Goal: Task Accomplishment & Management: Use online tool/utility

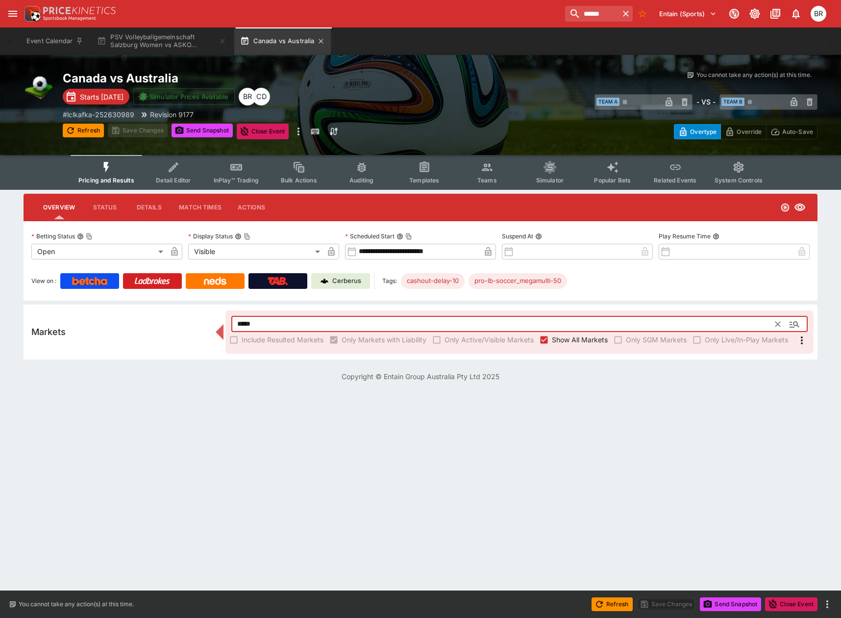
click at [318, 39] on button "Canada vs Australia" at bounding box center [282, 40] width 97 height 27
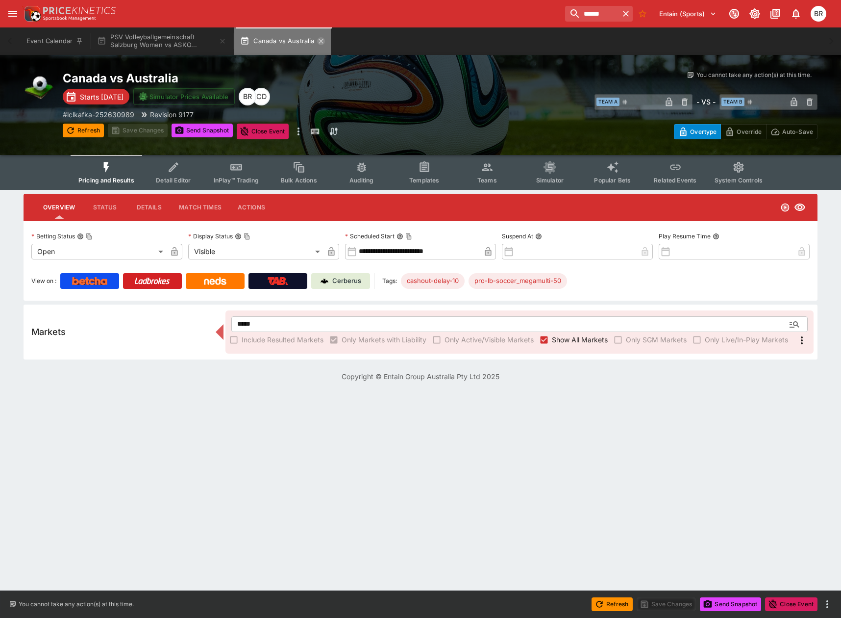
click at [322, 40] on icon "button" at bounding box center [321, 41] width 4 height 4
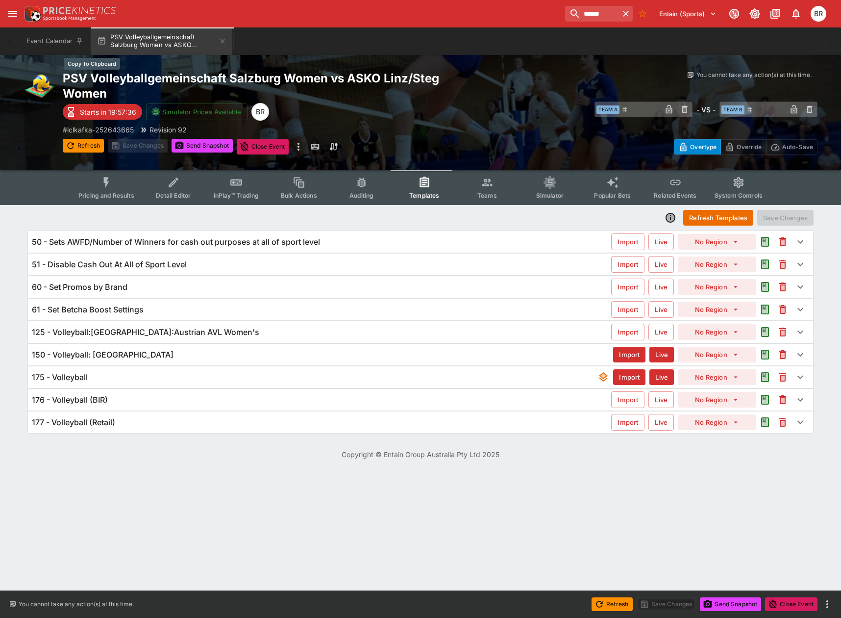
drag, startPoint x: 225, startPoint y: 40, endPoint x: 407, endPoint y: 74, distance: 185.0
click at [407, 74] on main "Event Calendar PSV Volleyballgemeinschaft Salzburg Women vs ASKO... Welcome bac…" at bounding box center [420, 235] width 841 height 471
click at [269, 401] on div "176 - Volleyball (BIR)" at bounding box center [321, 400] width 579 height 10
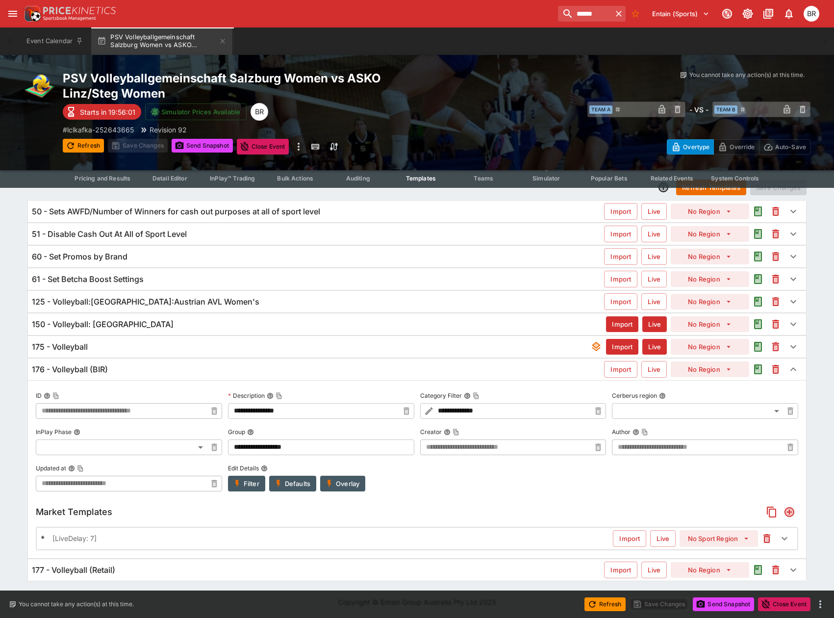
scroll to position [31, 0]
click at [164, 364] on div "176 - Volleyball (BIR)" at bounding box center [318, 368] width 572 height 10
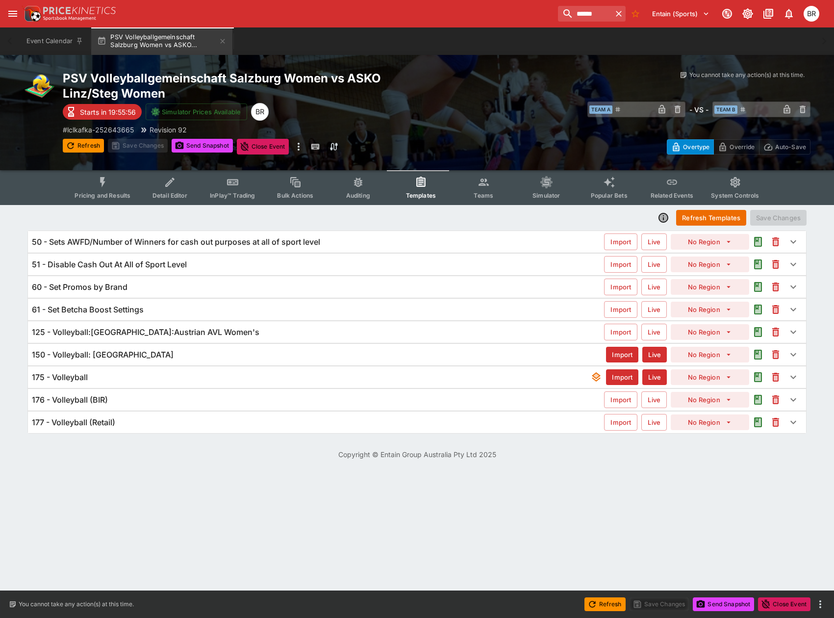
scroll to position [0, 0]
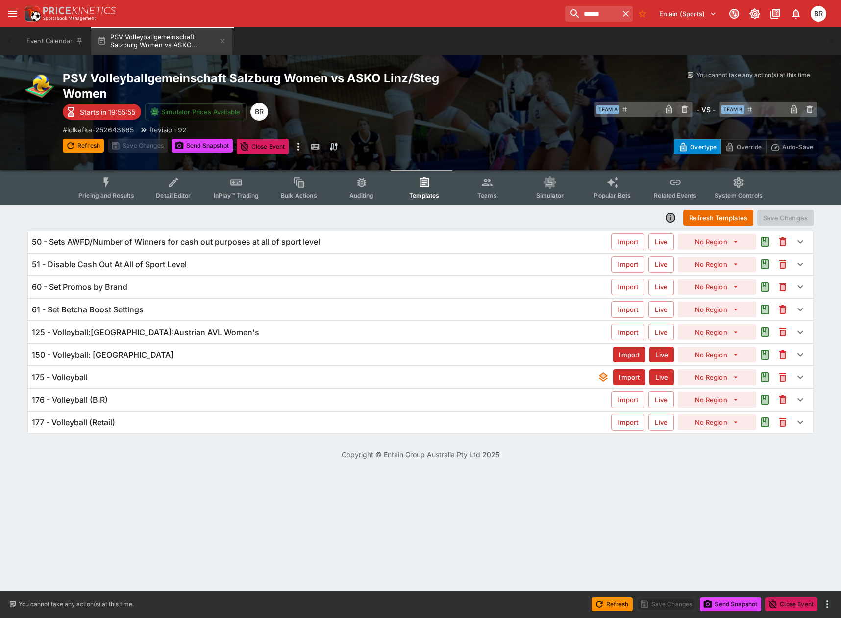
click at [150, 430] on div "177 - Volleyball (Retail) Import Live No Region" at bounding box center [420, 422] width 785 height 22
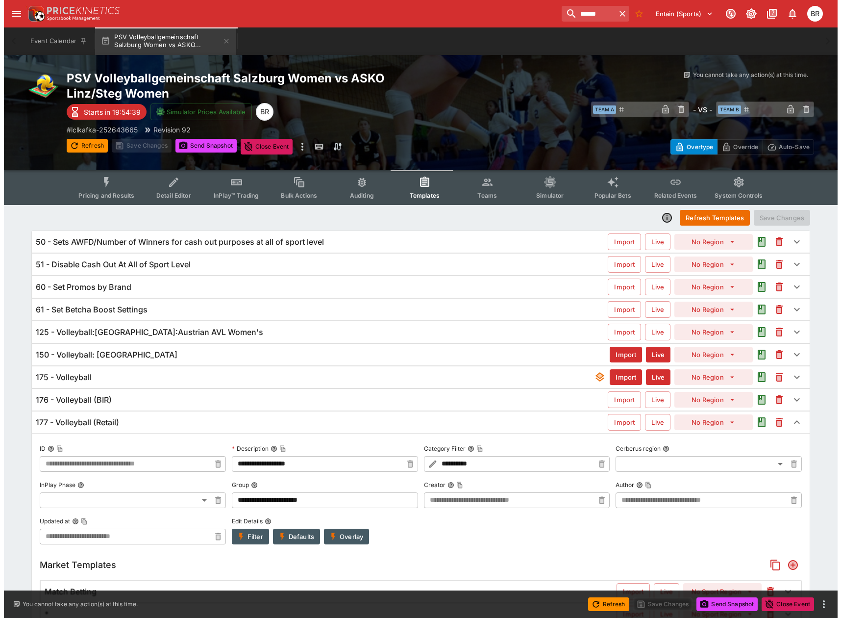
scroll to position [49, 0]
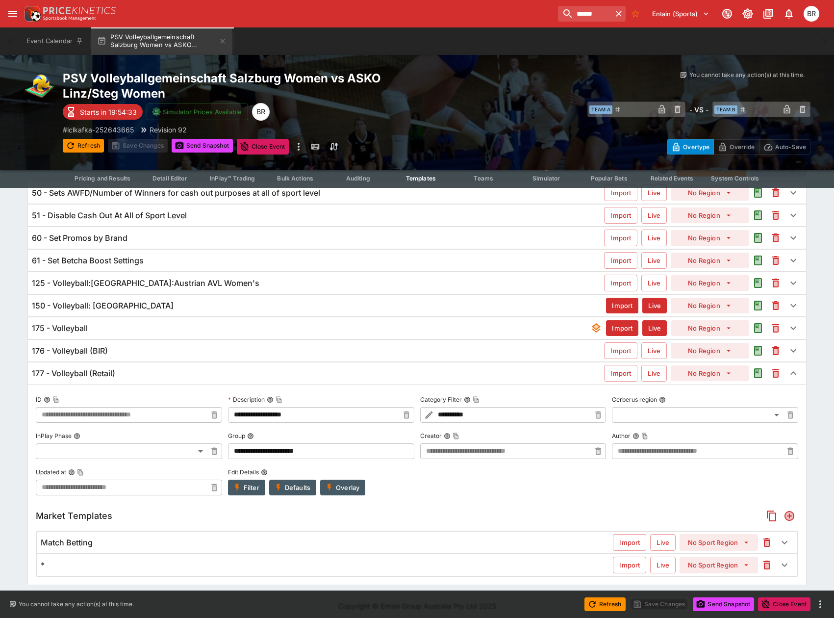
click at [307, 329] on div "175 - Volleyball" at bounding box center [311, 328] width 558 height 10
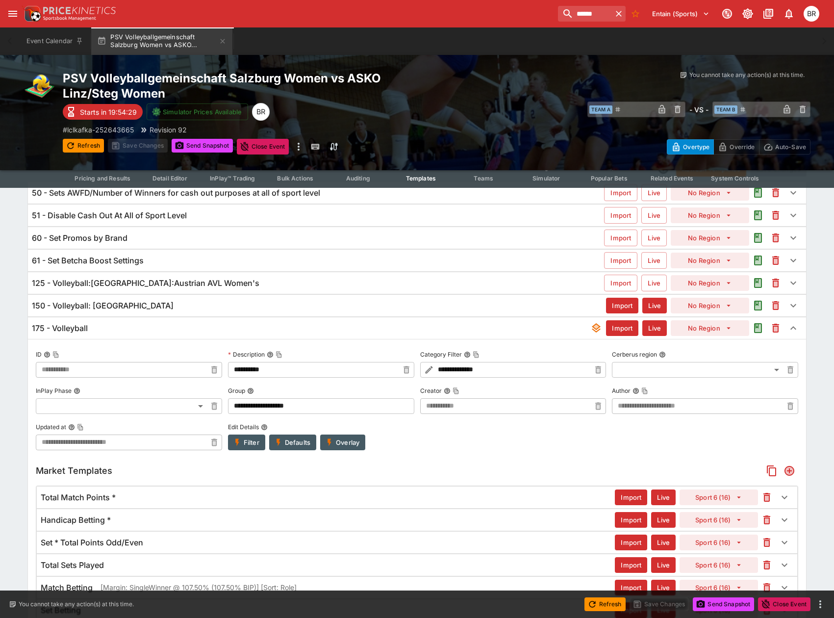
click at [353, 441] on button "Overlay" at bounding box center [342, 442] width 45 height 16
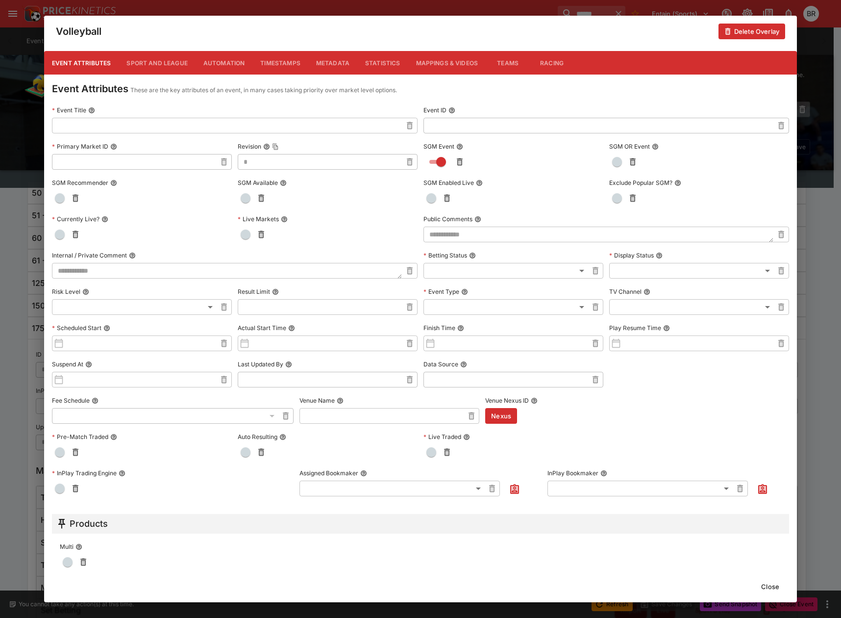
click at [329, 56] on button "Metadata" at bounding box center [332, 63] width 49 height 24
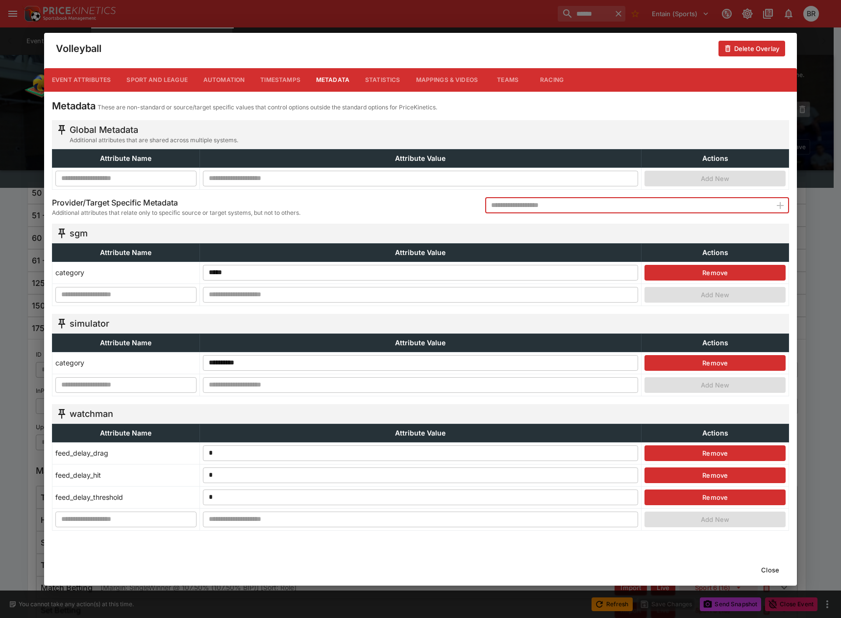
click at [578, 200] on input "text" at bounding box center [628, 206] width 286 height 16
type input "******"
click at [775, 202] on icon "button" at bounding box center [781, 206] width 12 height 12
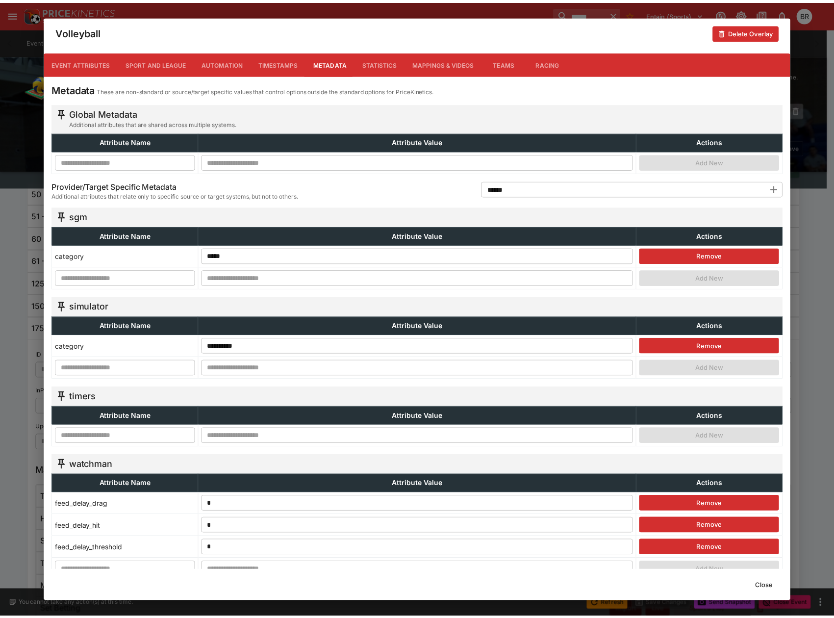
scroll to position [34, 0]
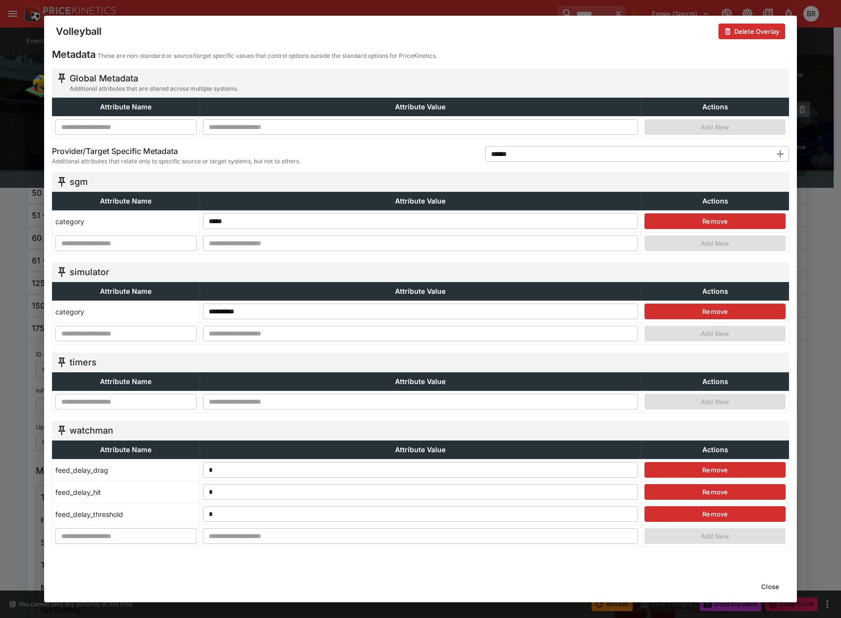
click at [119, 398] on input "text" at bounding box center [125, 402] width 141 height 16
paste input "**********"
type input "**********"
click at [302, 400] on input "text" at bounding box center [421, 402] width 436 height 16
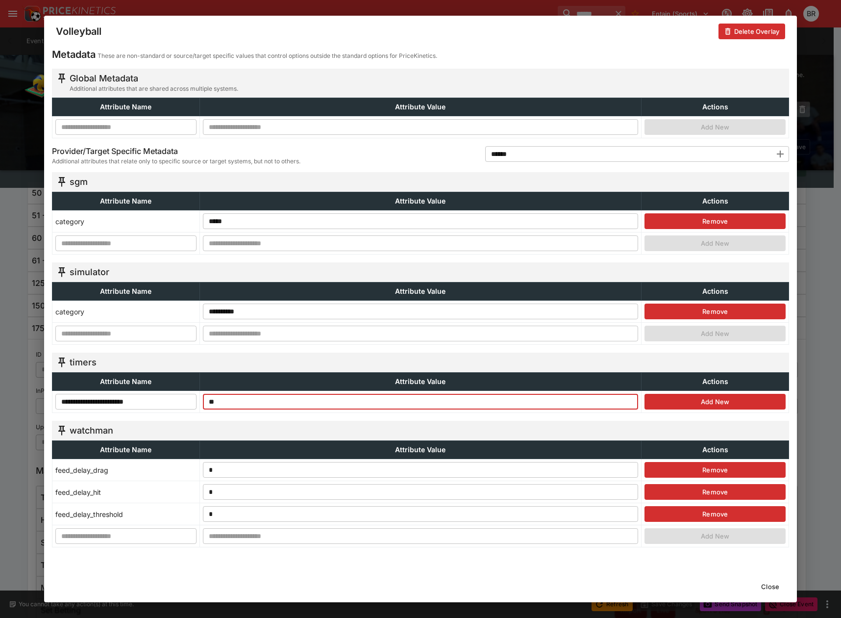
type input "**"
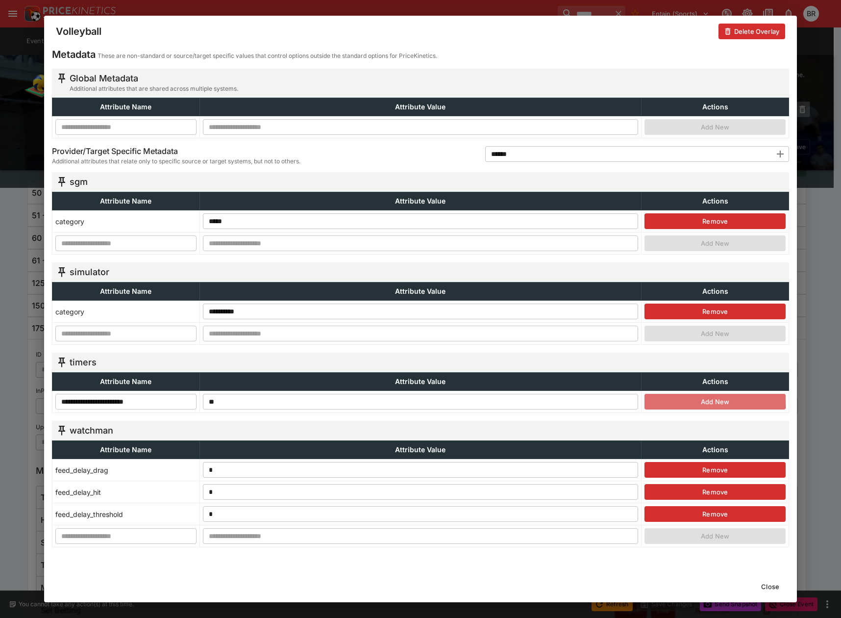
click at [685, 399] on button "Add New" at bounding box center [715, 402] width 141 height 16
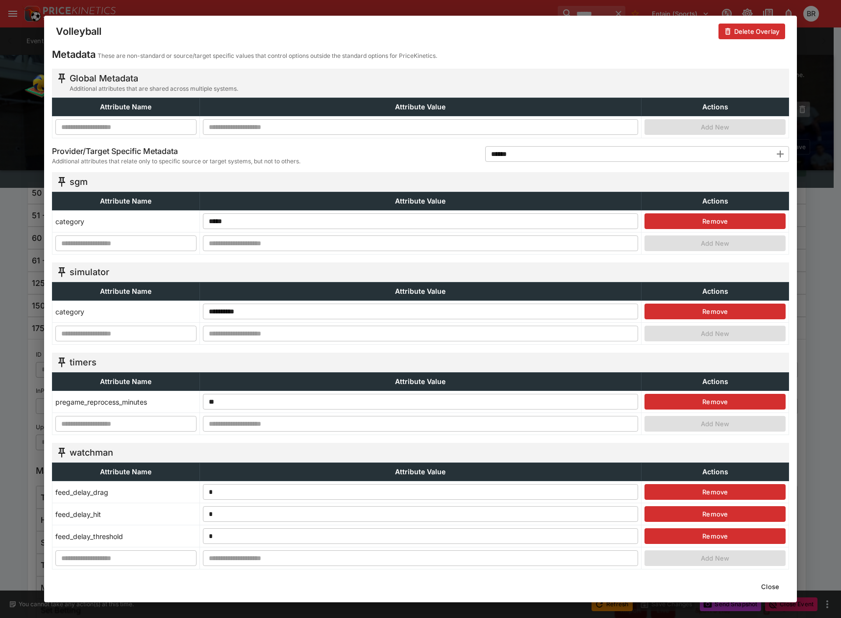
click at [779, 585] on button "Close" at bounding box center [770, 586] width 30 height 16
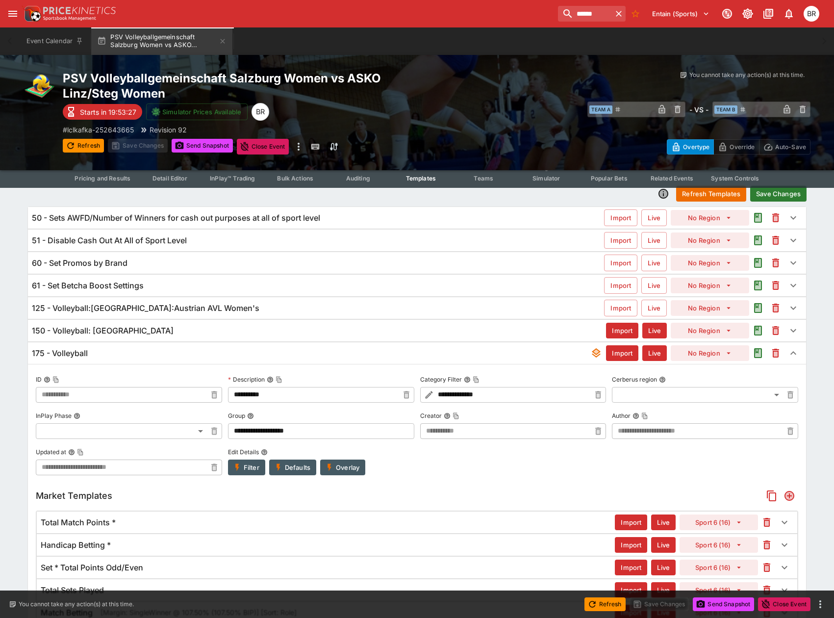
scroll to position [0, 0]
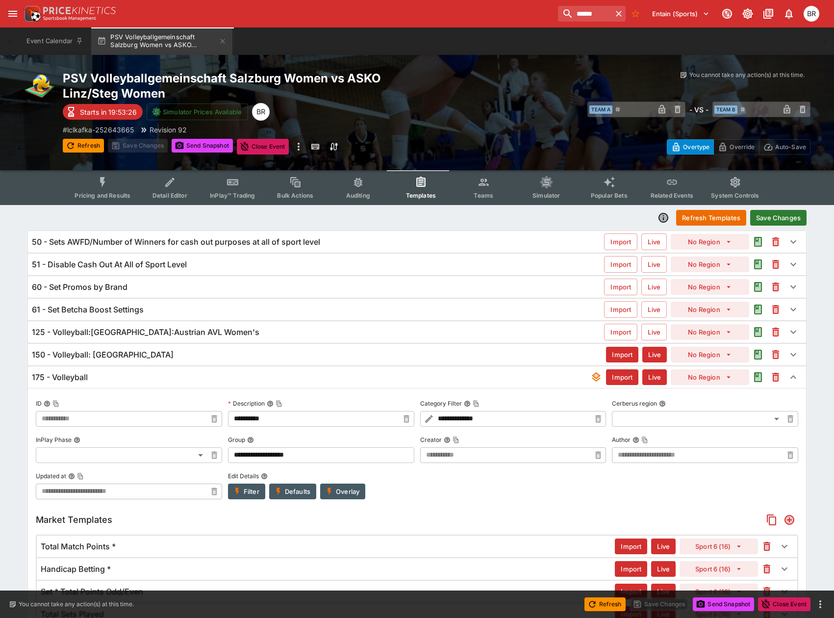
click at [755, 223] on button "Save Changes" at bounding box center [778, 218] width 56 height 16
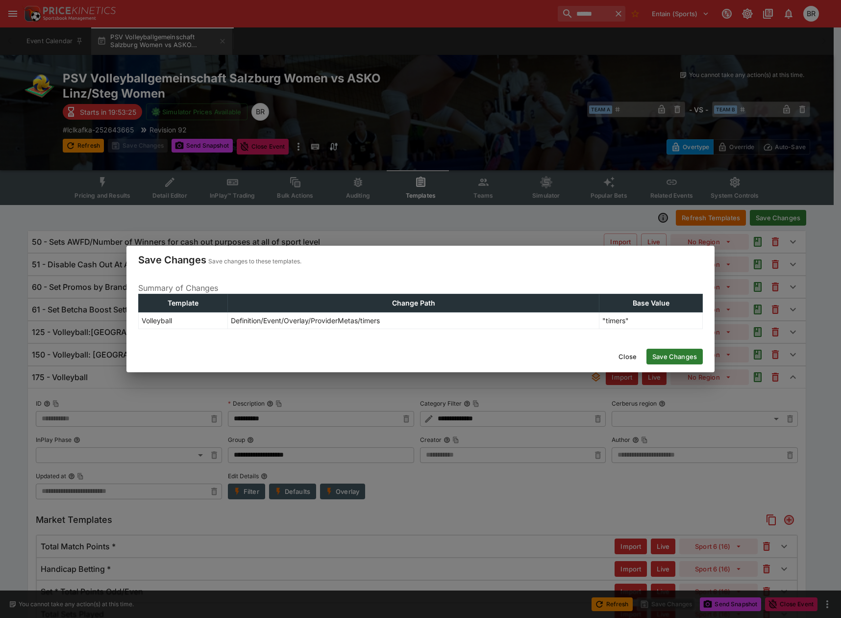
click at [678, 360] on button "Save Changes" at bounding box center [675, 357] width 56 height 16
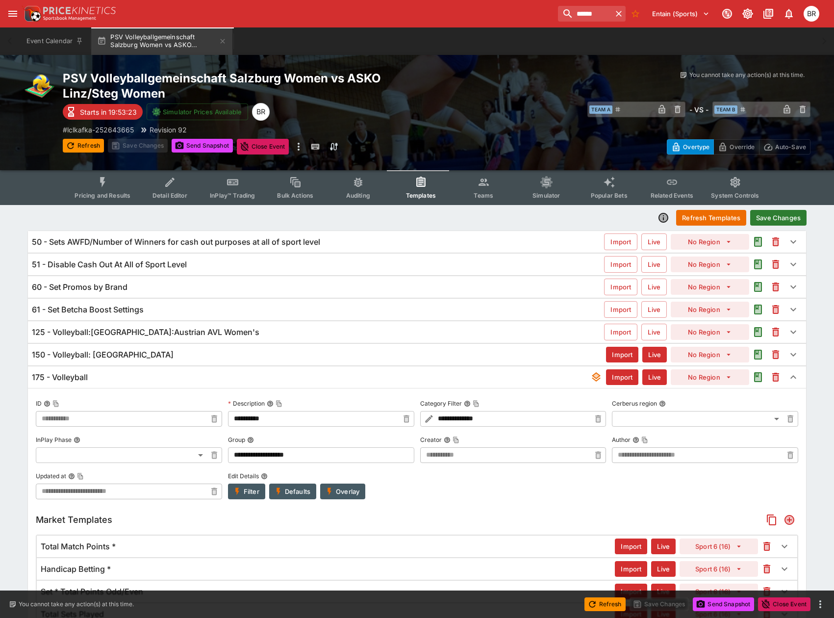
type input "**********"
click at [191, 145] on button "Send Snapshot" at bounding box center [202, 146] width 61 height 14
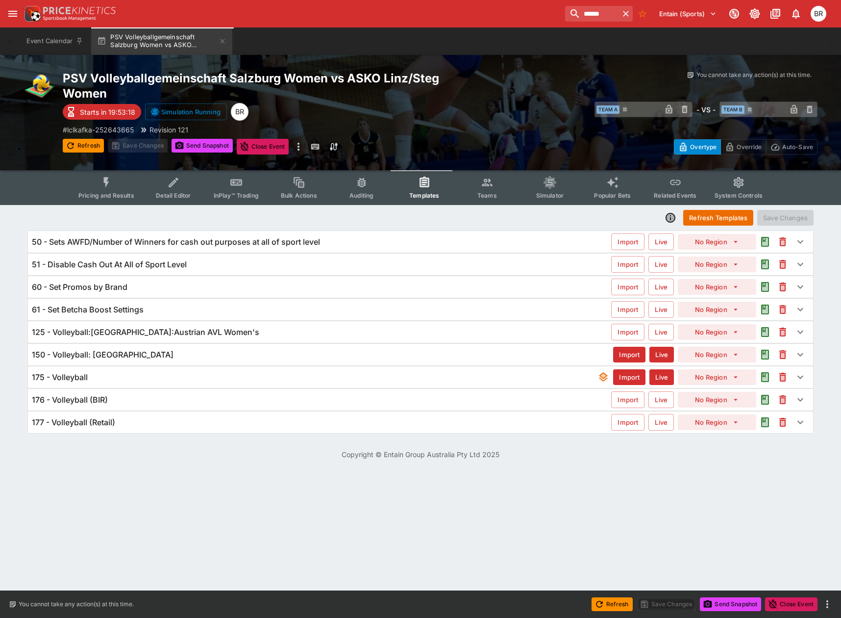
click at [178, 182] on icon "Event type filters" at bounding box center [173, 182] width 13 height 13
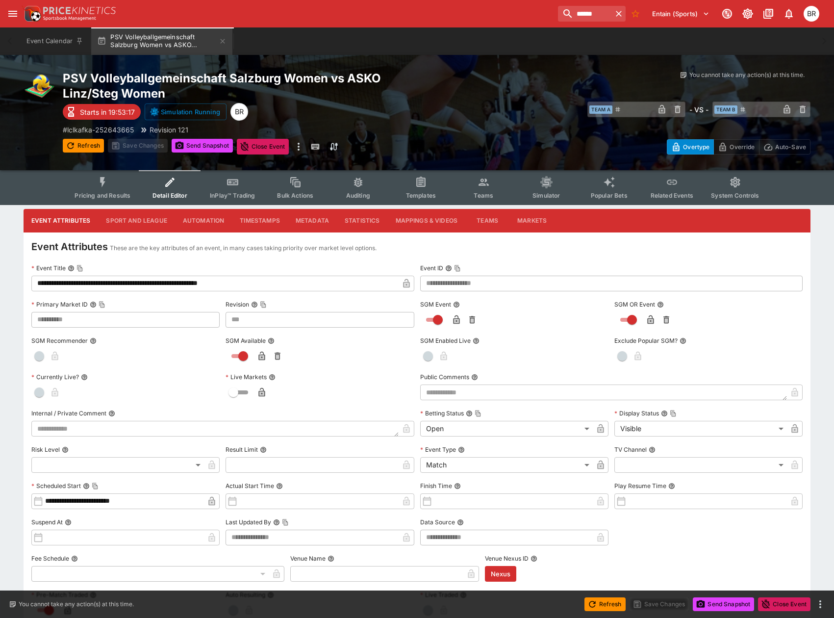
click at [152, 217] on button "Sport and League" at bounding box center [136, 221] width 76 height 24
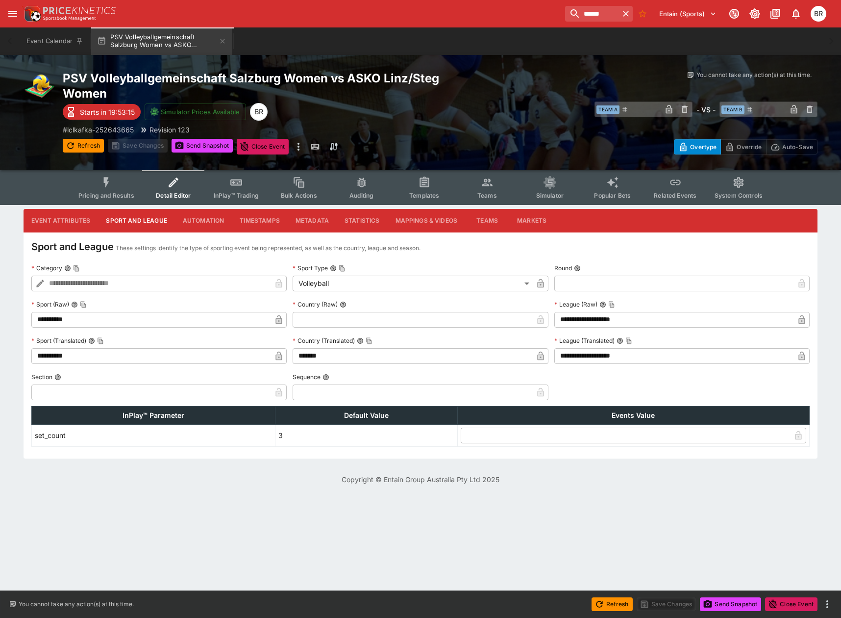
click at [323, 225] on button "Metadata" at bounding box center [312, 221] width 49 height 24
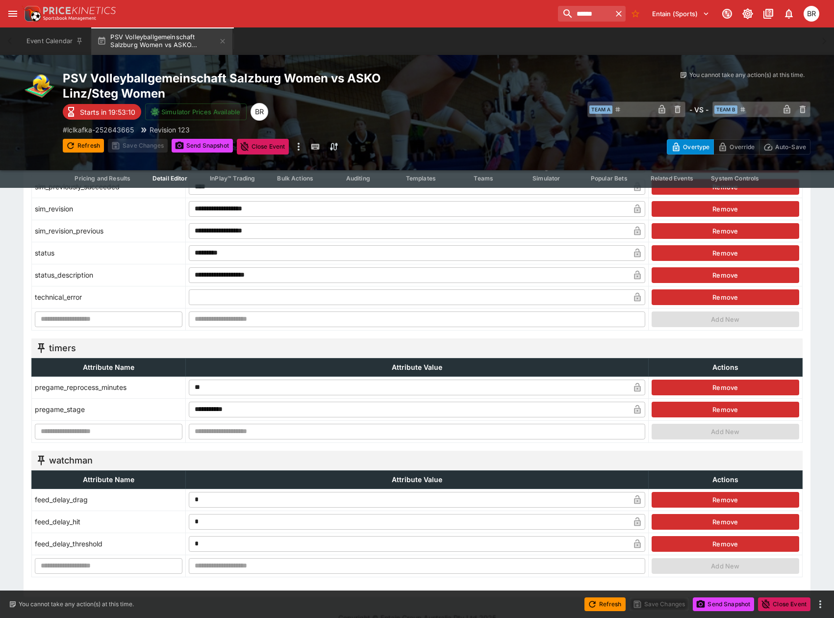
scroll to position [913, 0]
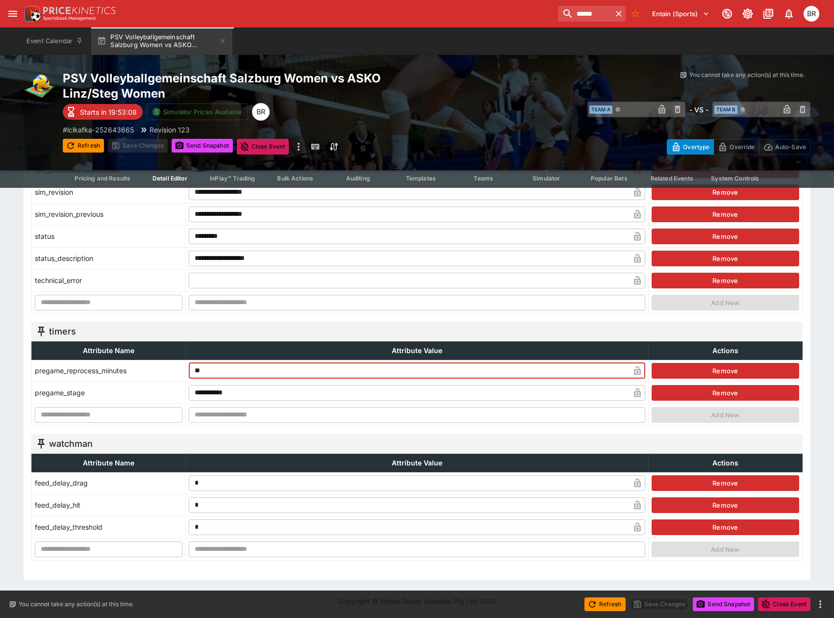
drag, startPoint x: 208, startPoint y: 373, endPoint x: 192, endPoint y: 373, distance: 16.2
click at [192, 373] on input "**" at bounding box center [409, 371] width 440 height 16
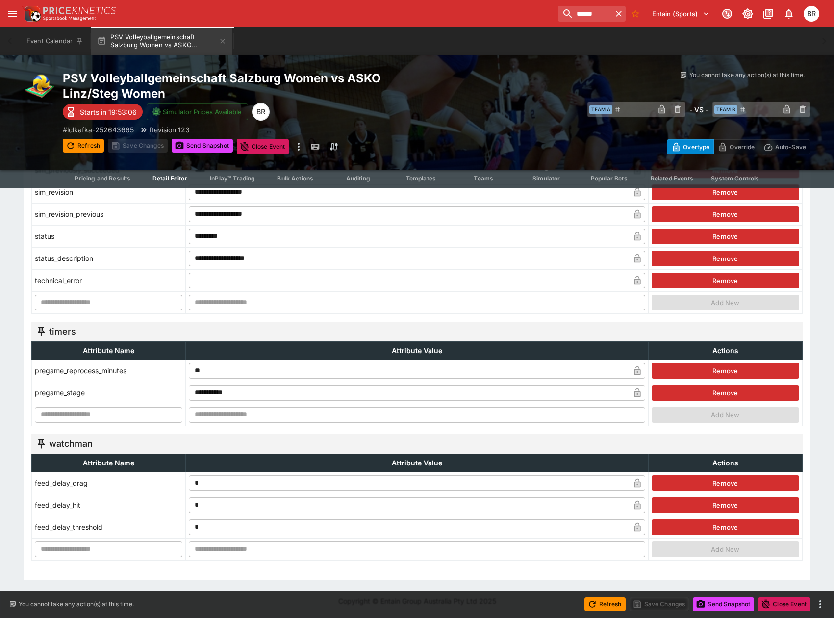
click at [85, 390] on td "pregame_stage" at bounding box center [109, 392] width 154 height 22
click at [215, 389] on input "**********" at bounding box center [409, 393] width 440 height 16
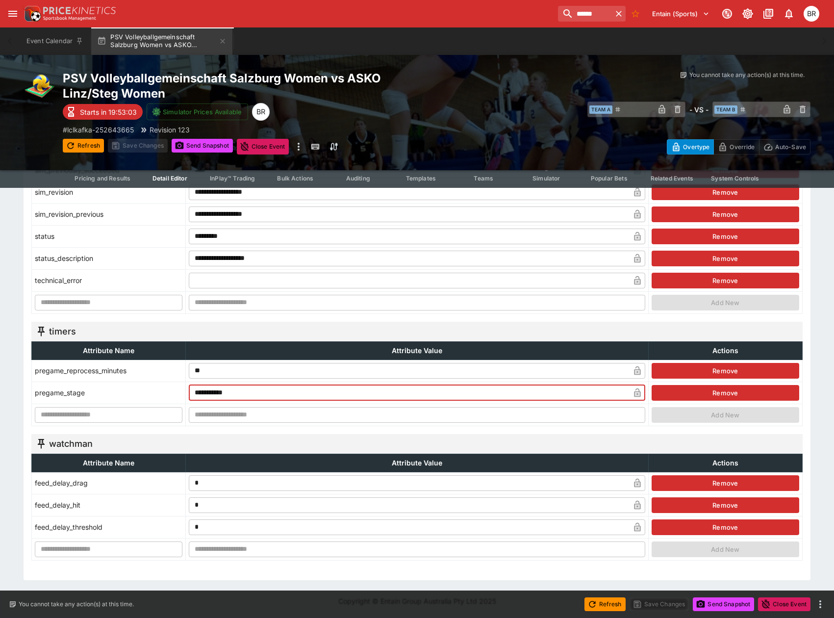
click at [215, 389] on input "**********" at bounding box center [409, 393] width 440 height 16
click at [254, 392] on input "**********" at bounding box center [409, 393] width 440 height 16
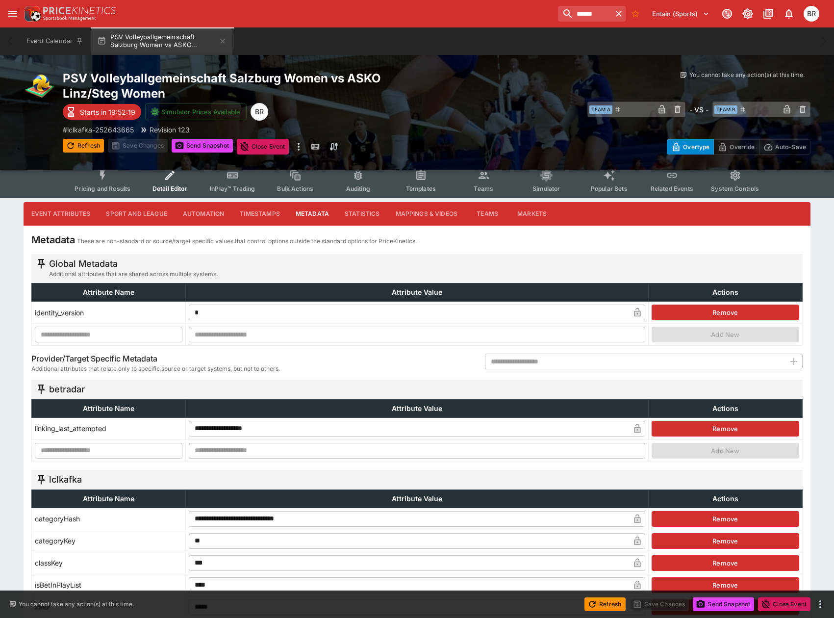
scroll to position [0, 0]
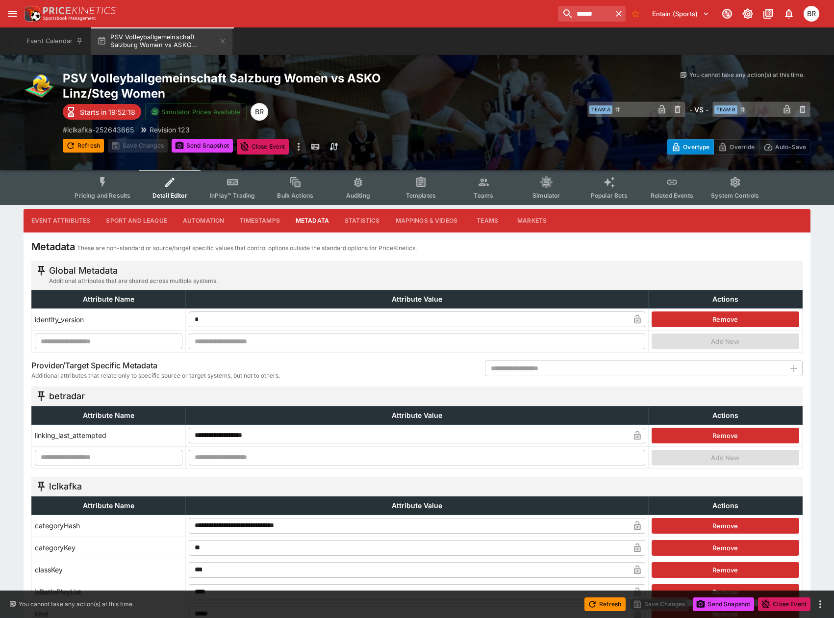
click at [411, 197] on span "Templates" at bounding box center [421, 195] width 30 height 7
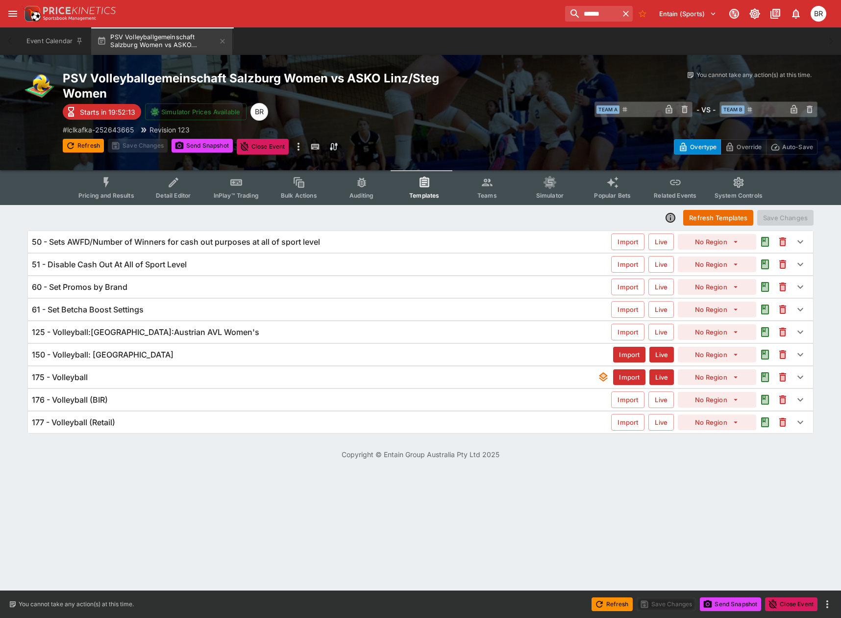
click at [218, 405] on div "176 - Volleyball (BIR) Import Live No Region" at bounding box center [420, 400] width 785 height 22
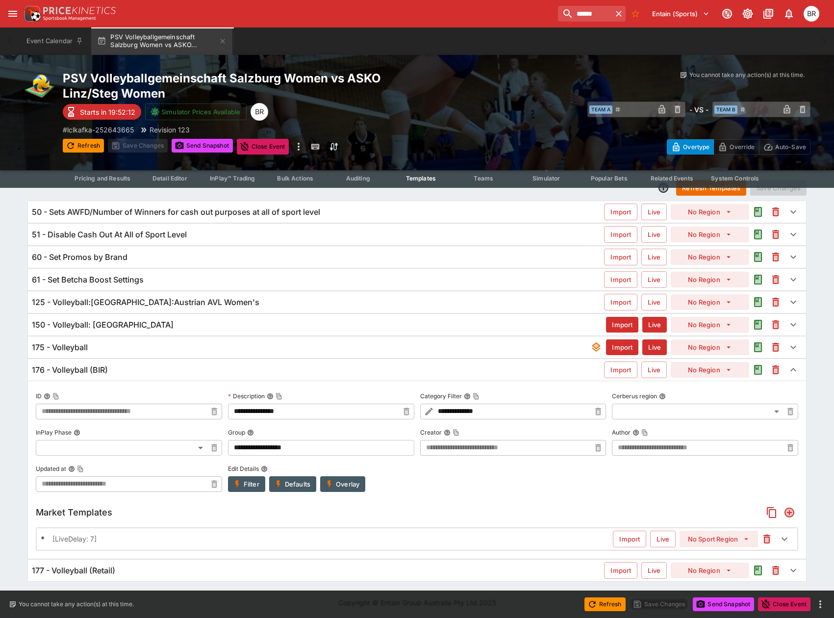
scroll to position [31, 0]
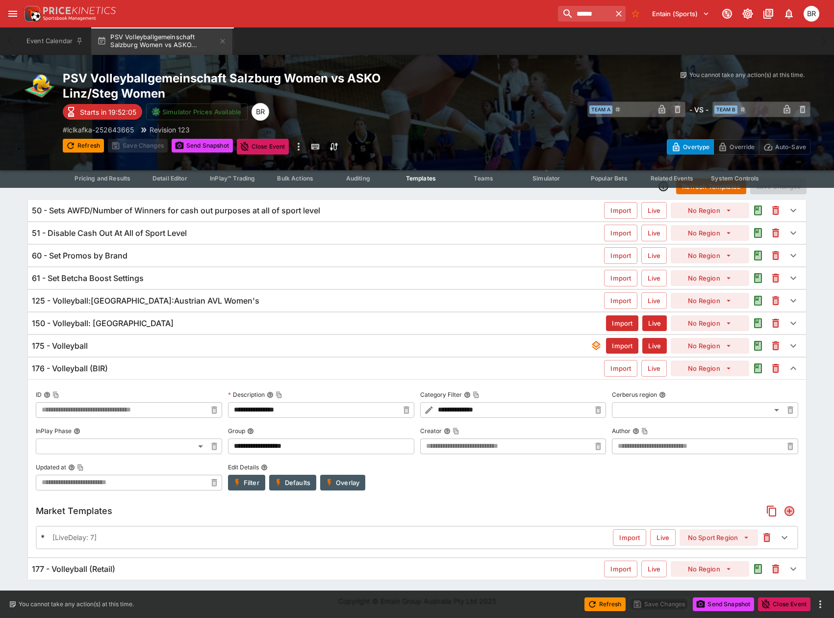
click at [198, 376] on div "176 - Volleyball (BIR) Import Live No Region" at bounding box center [417, 368] width 778 height 22
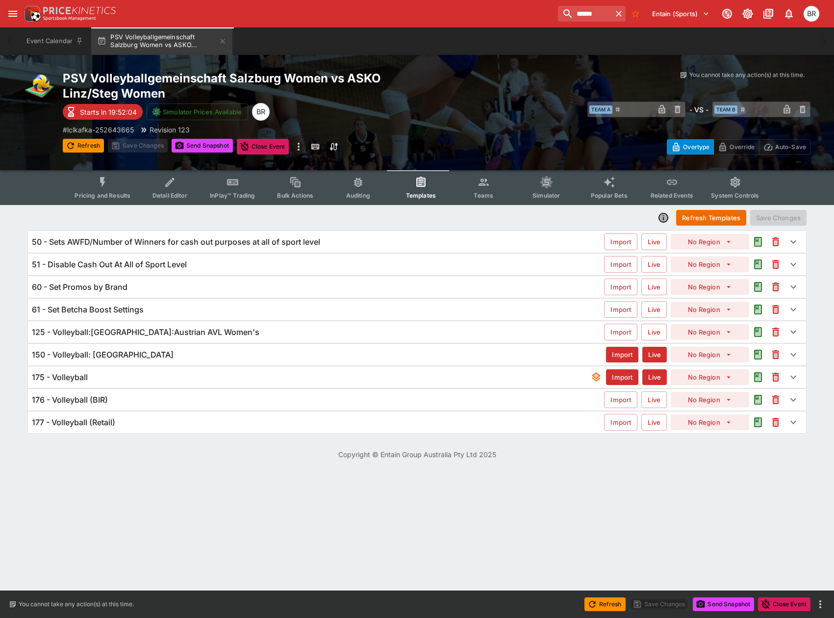
scroll to position [0, 0]
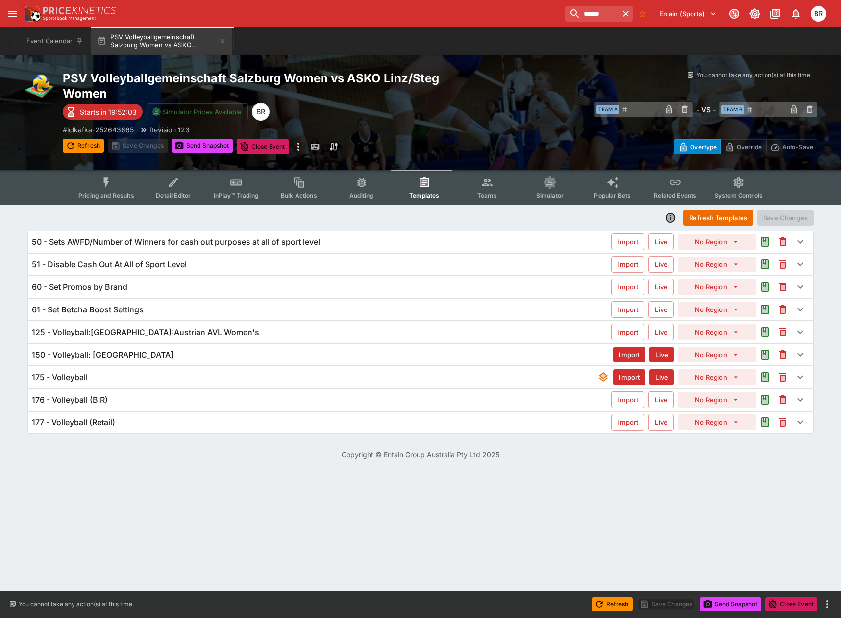
click at [151, 424] on div "177 - Volleyball (Retail)" at bounding box center [321, 422] width 579 height 10
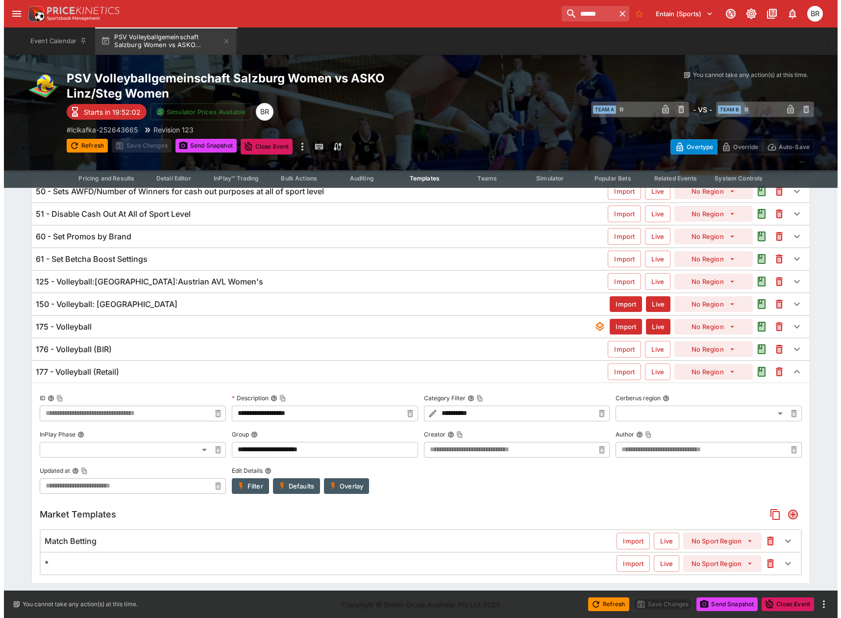
scroll to position [54, 0]
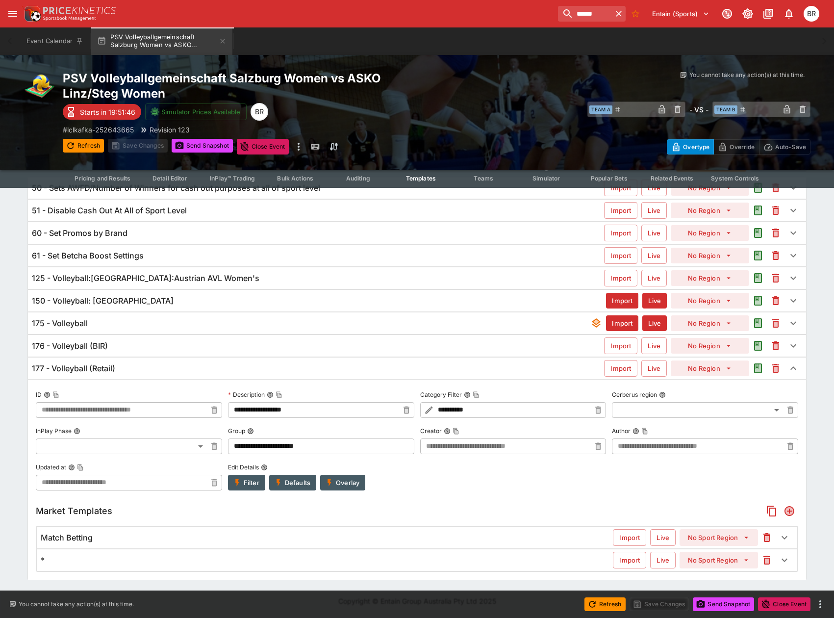
click at [14, 22] on button "open drawer" at bounding box center [13, 14] width 18 height 18
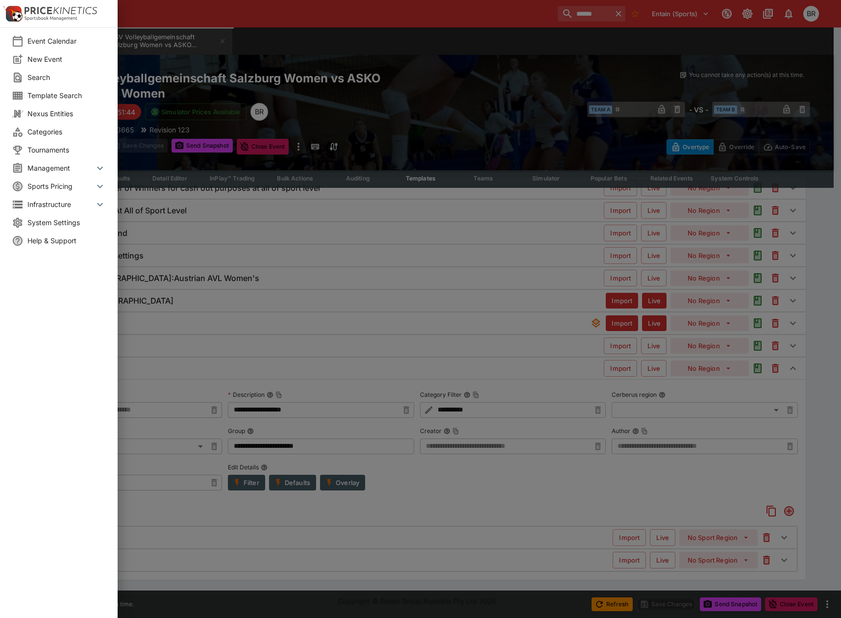
click at [56, 133] on span "Categories" at bounding box center [66, 131] width 78 height 10
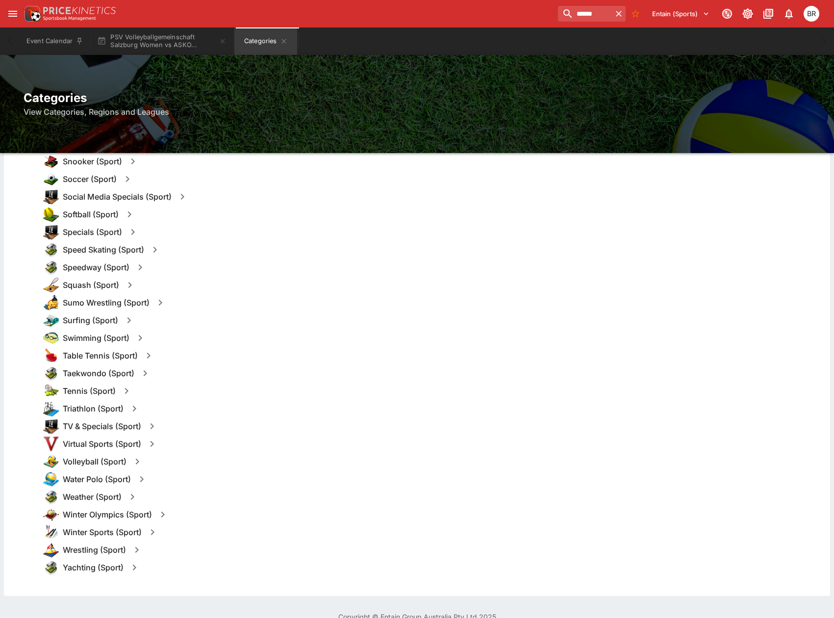
scroll to position [1195, 0]
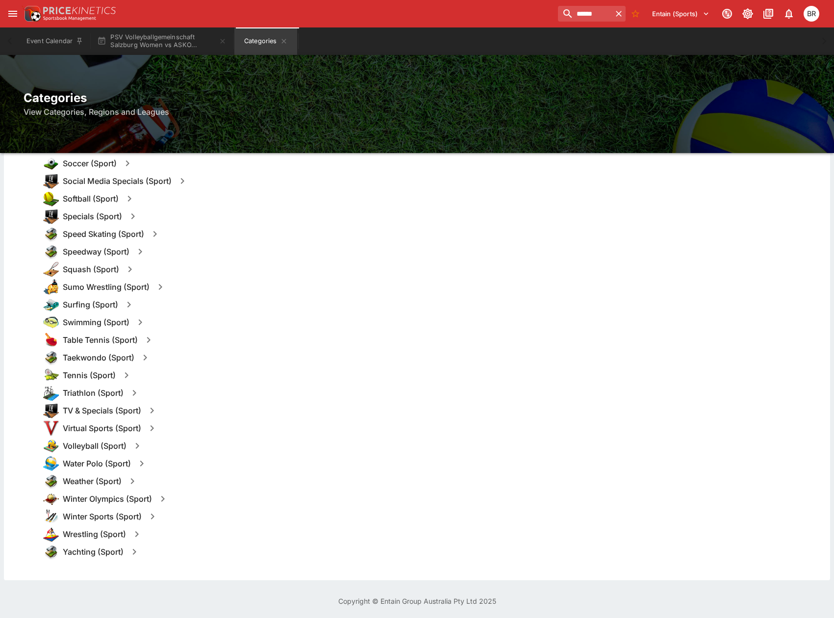
click at [140, 450] on icon "button" at bounding box center [137, 446] width 12 height 12
click at [222, 442] on button "Templates" at bounding box center [232, 446] width 44 height 16
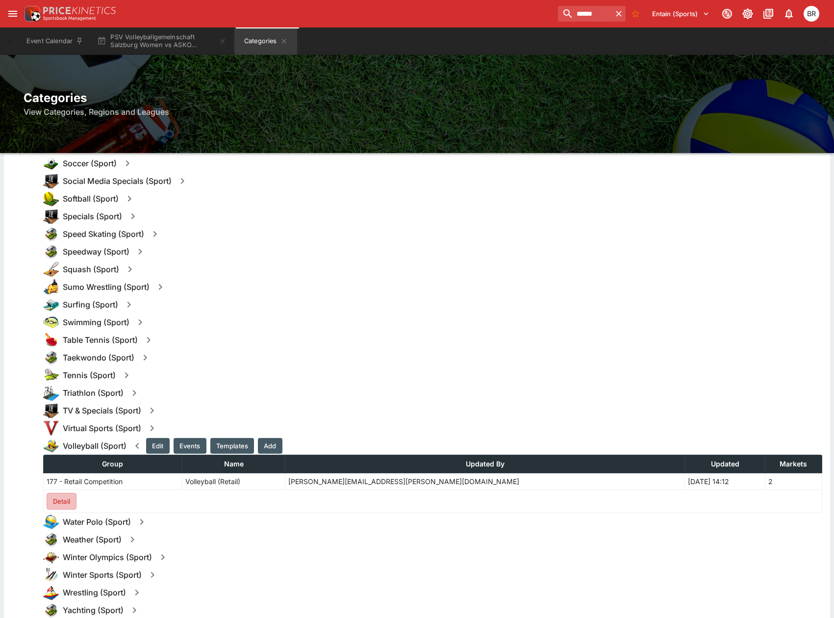
click at [71, 499] on button "Detail" at bounding box center [62, 501] width 30 height 17
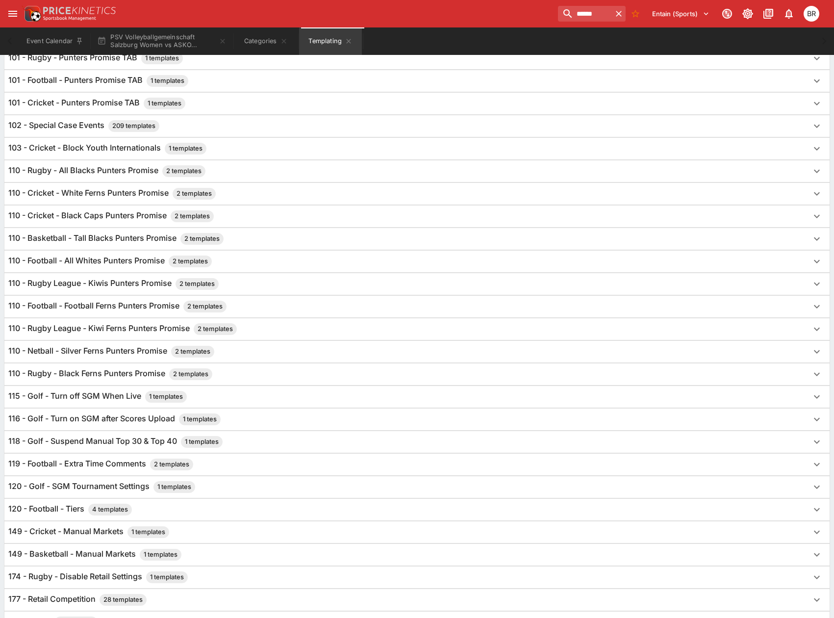
scroll to position [589, 0]
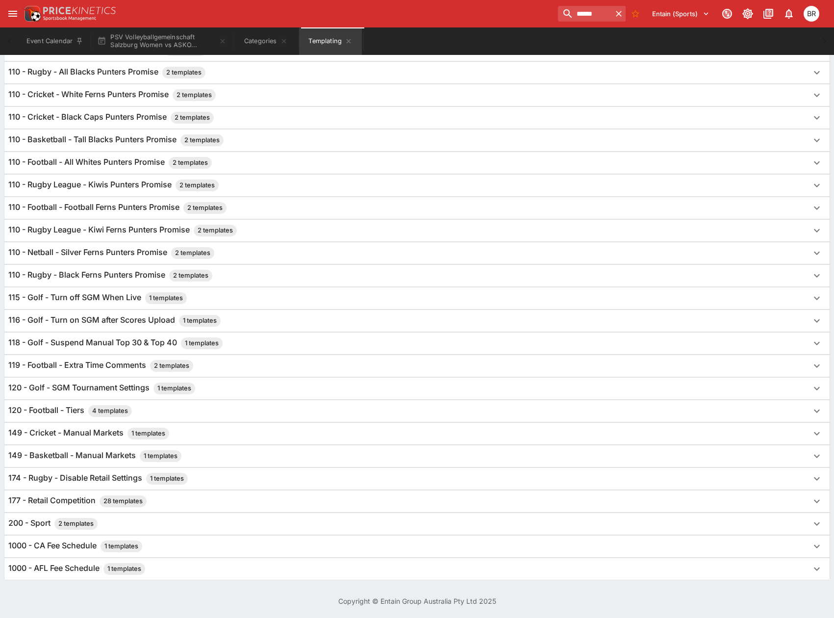
click at [158, 502] on div "177 - Retail Competition 28 templates" at bounding box center [408, 501] width 800 height 12
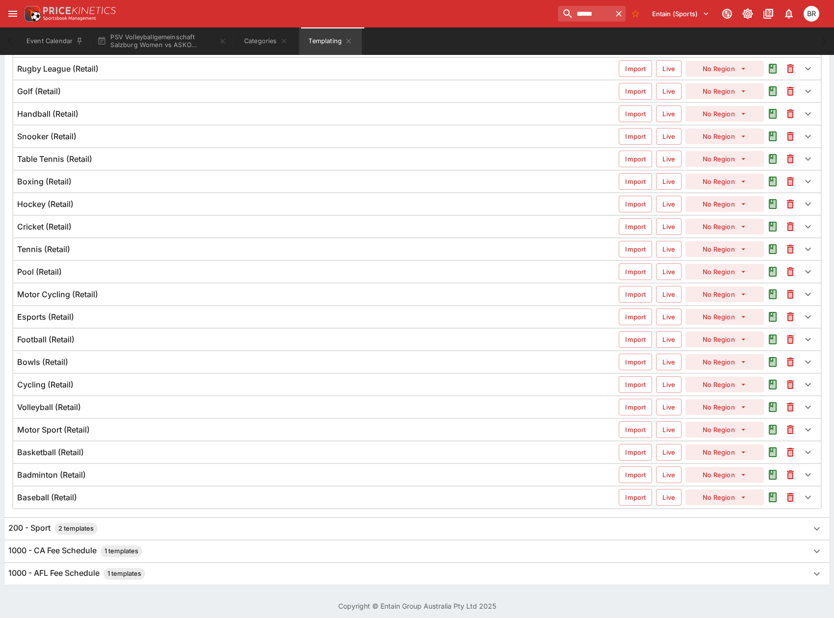
scroll to position [1252, 0]
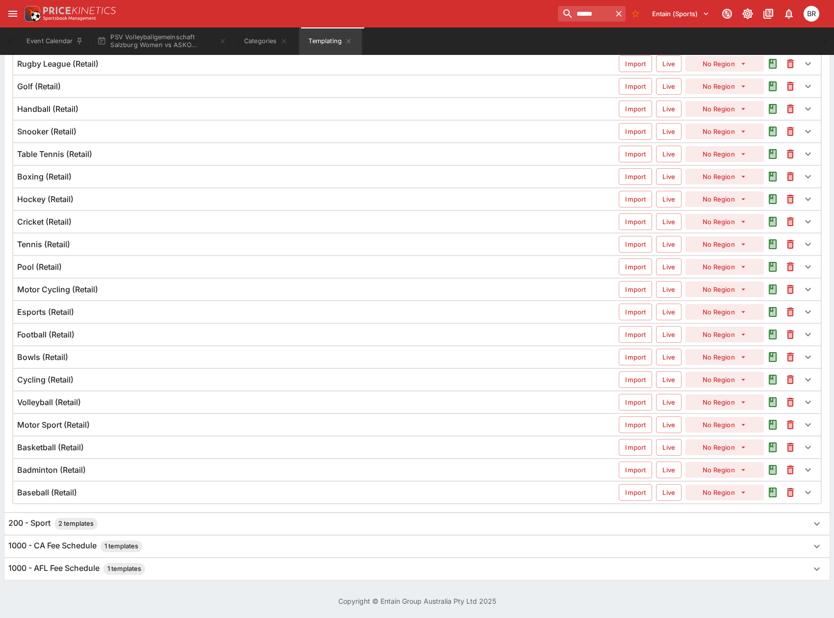
click at [151, 411] on div "Volleyball (Retail) Import Live No Region" at bounding box center [416, 402] width 807 height 22
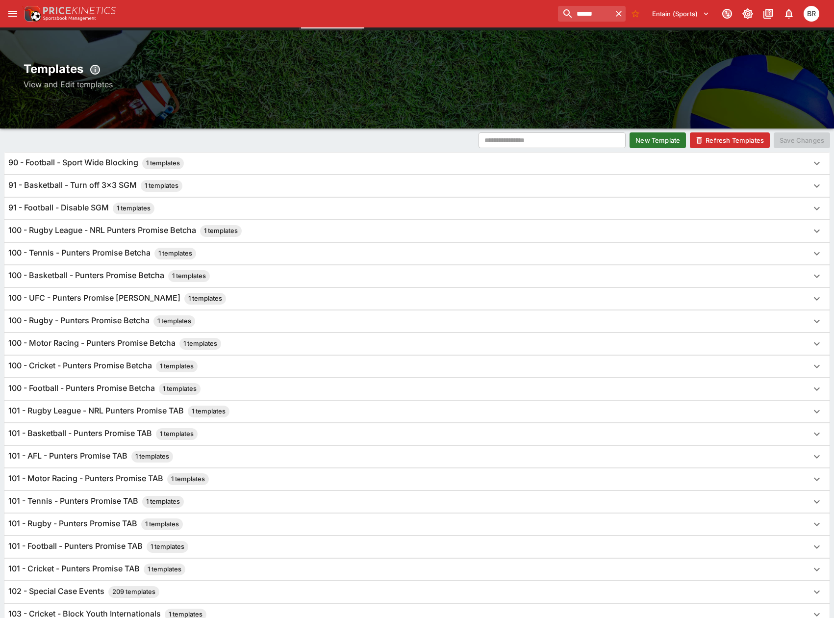
scroll to position [0, 0]
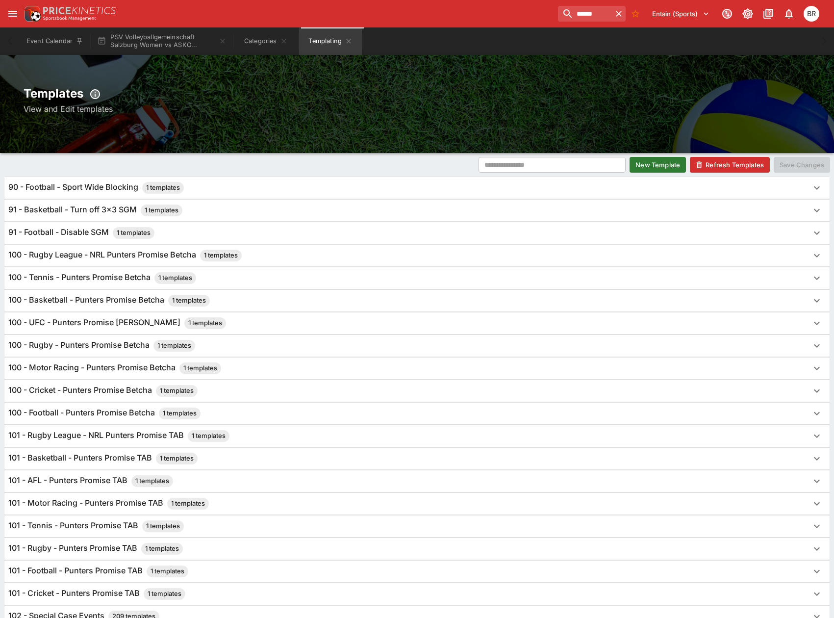
click at [638, 177] on div "90 - Football - Sport Wide Blocking 1 templates" at bounding box center [416, 188] width 825 height 22
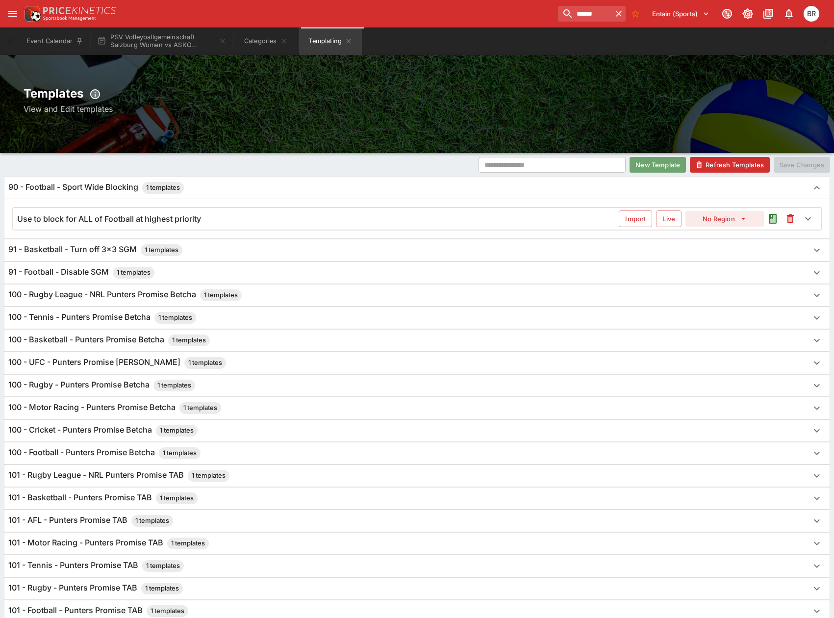
click at [642, 169] on button "New Template" at bounding box center [657, 165] width 56 height 16
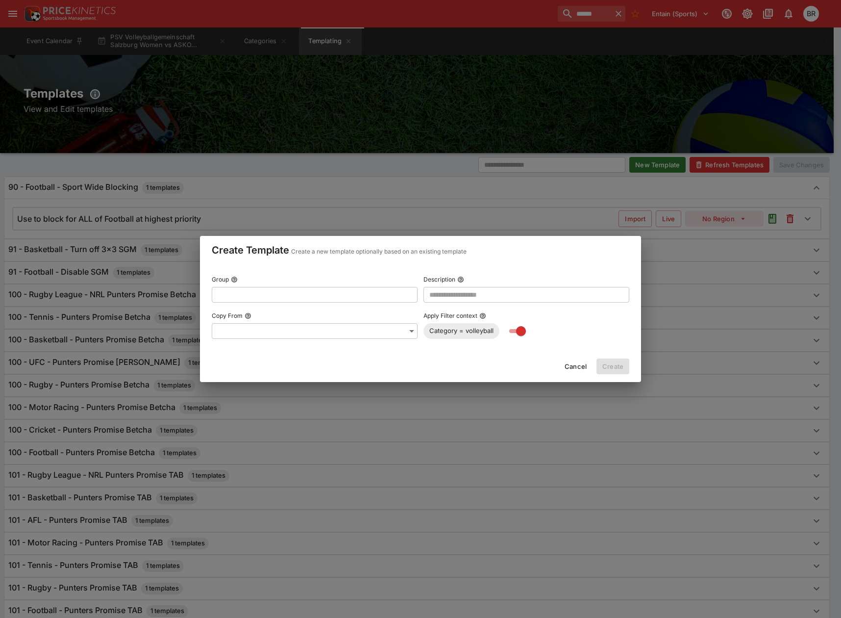
click at [569, 370] on button "Cancel" at bounding box center [576, 366] width 34 height 16
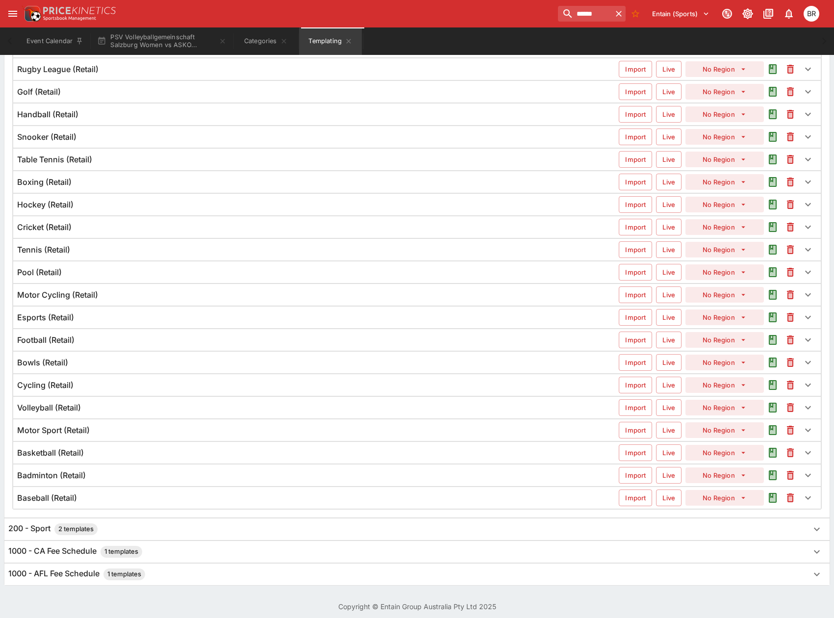
scroll to position [1295, 0]
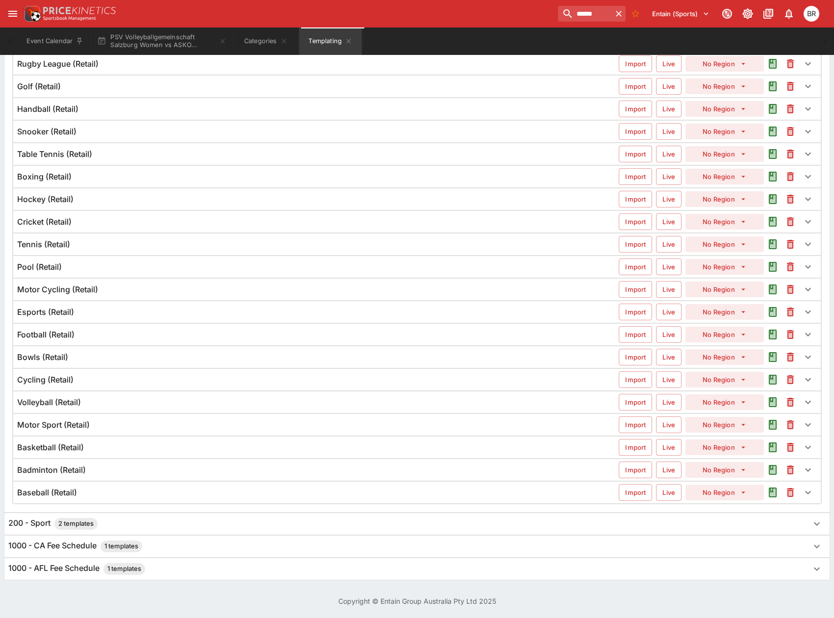
click at [144, 405] on div "Volleyball (Retail)" at bounding box center [318, 402] width 602 height 10
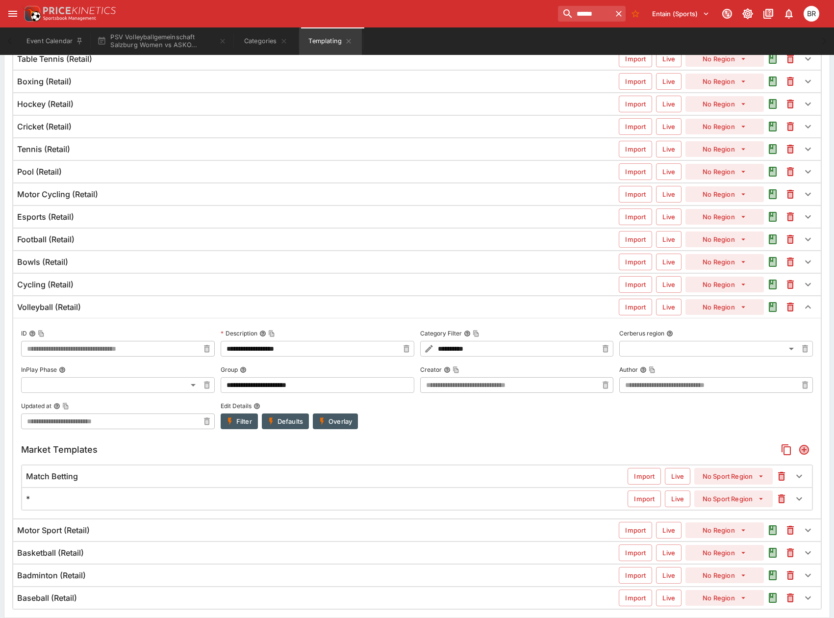
scroll to position [1407, 0]
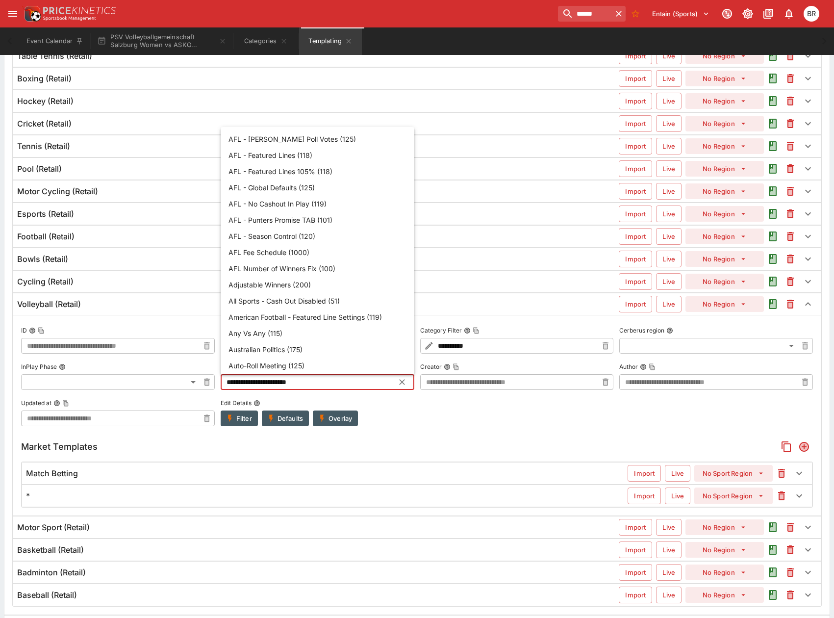
drag, startPoint x: 269, startPoint y: 377, endPoint x: 111, endPoint y: 375, distance: 157.4
click at [111, 375] on div "**********" at bounding box center [417, 374] width 792 height 103
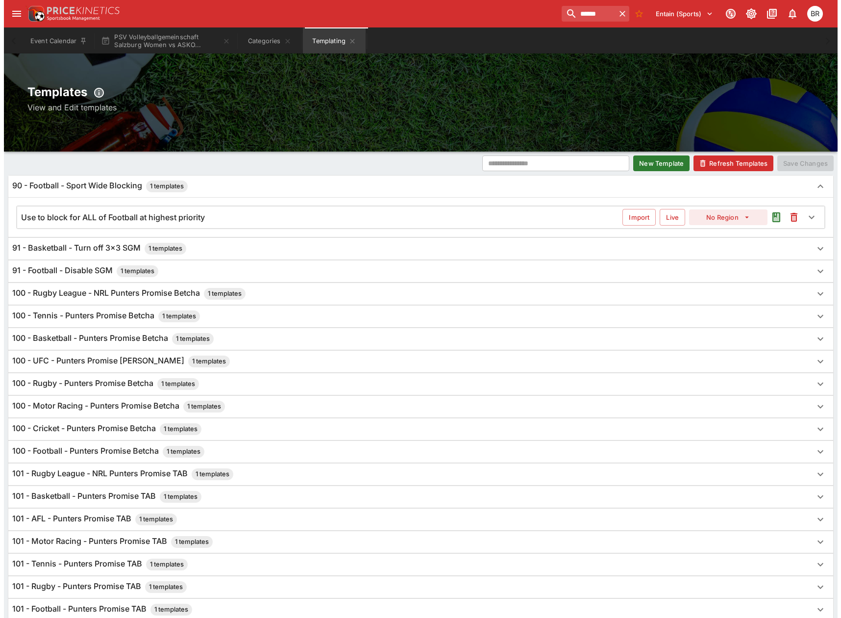
scroll to position [0, 0]
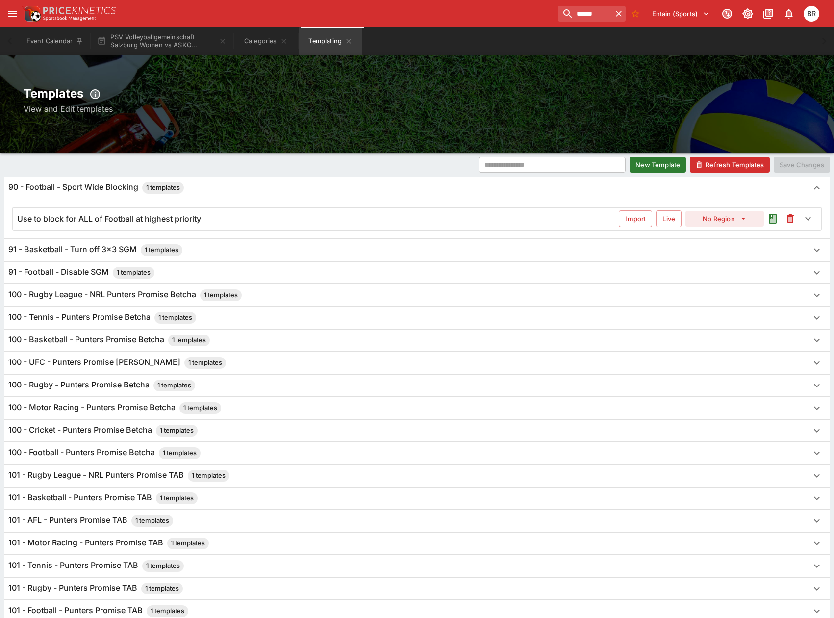
click at [667, 162] on button "New Template" at bounding box center [657, 165] width 56 height 16
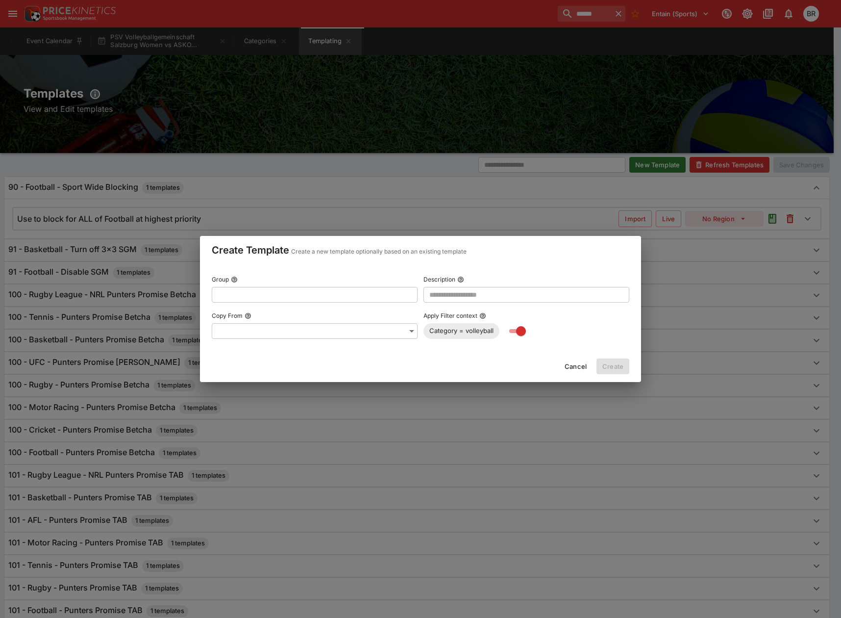
click at [266, 296] on input "text" at bounding box center [307, 295] width 190 height 16
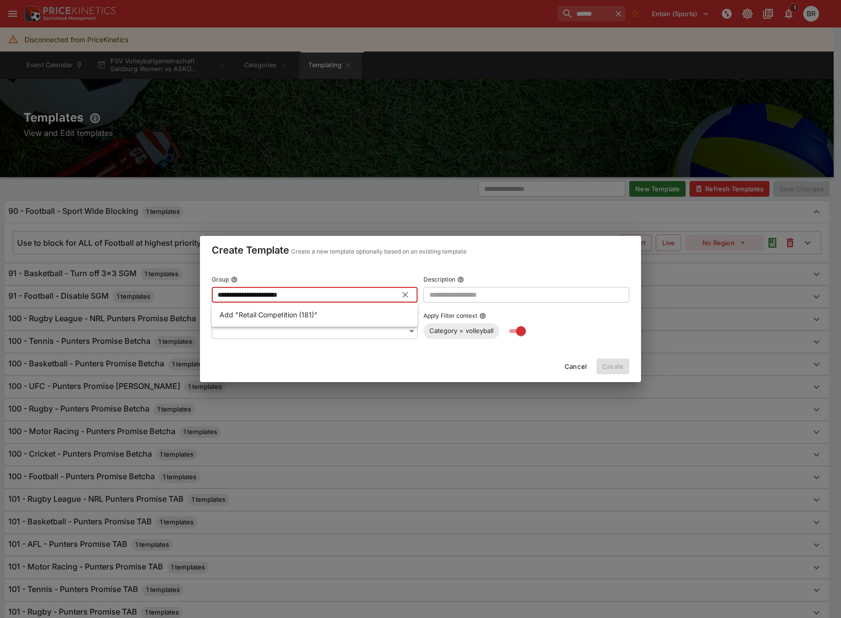
click at [367, 324] on ul "Add "Retail Competition (181)"" at bounding box center [315, 314] width 206 height 24
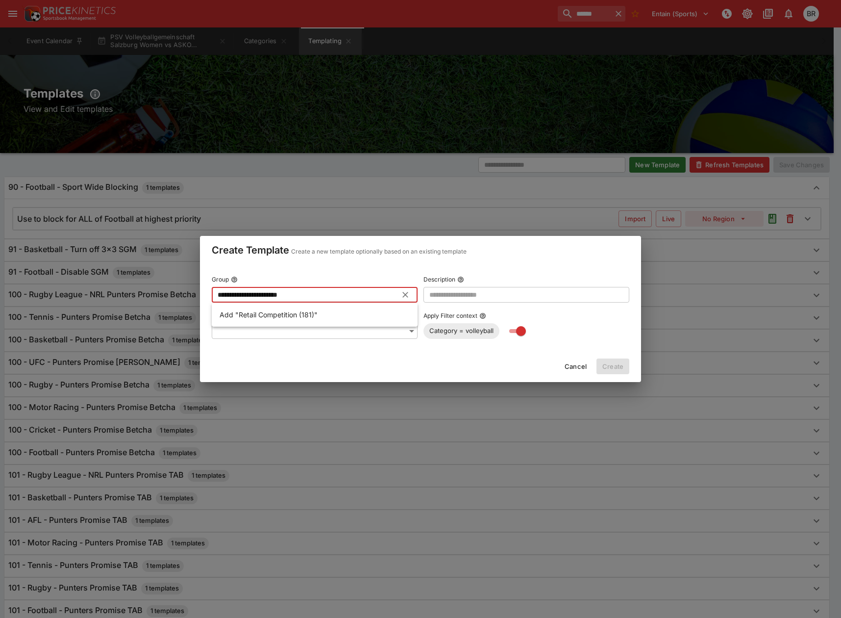
click at [364, 318] on li "Add "Retail Competition (181)"" at bounding box center [315, 314] width 206 height 16
type input "**********"
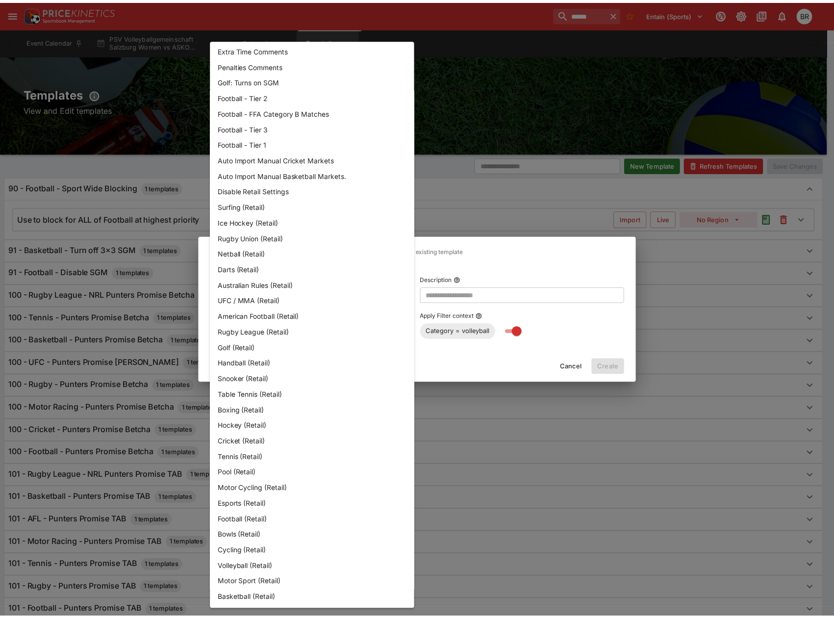
scroll to position [4065, 0]
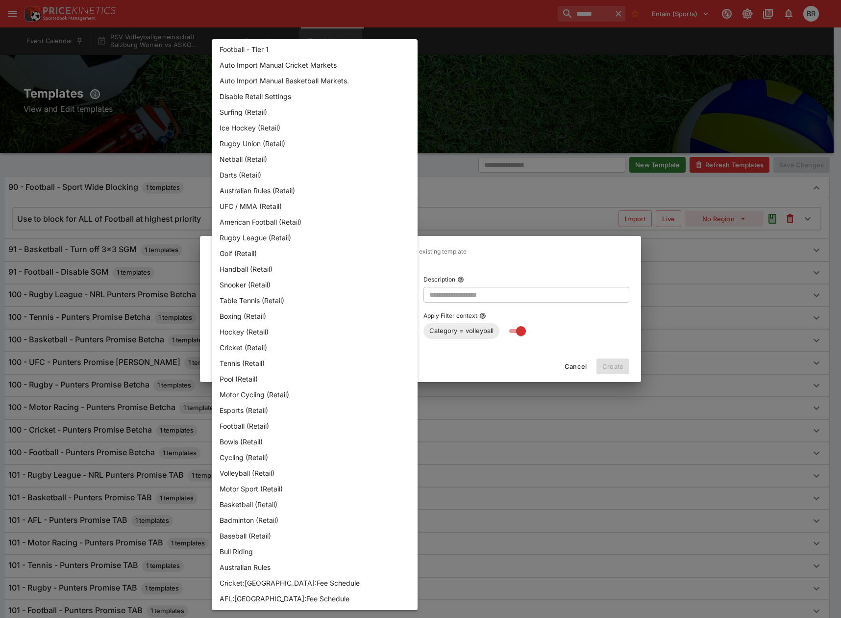
click at [236, 472] on li "Volleyball (Retail)" at bounding box center [315, 473] width 206 height 16
type input "**********"
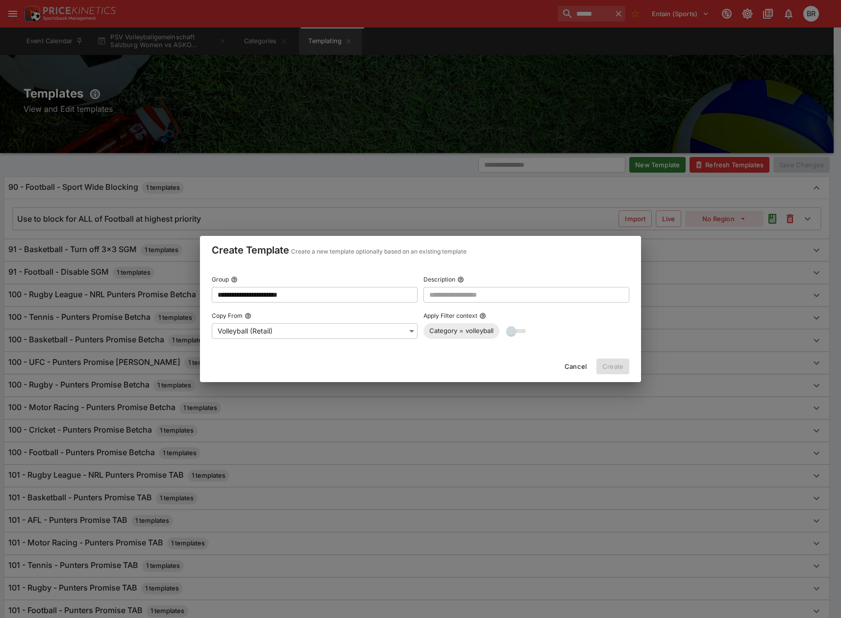
click at [504, 283] on label "Description" at bounding box center [527, 279] width 206 height 15
click at [464, 283] on button "Description" at bounding box center [460, 279] width 7 height 7
click at [505, 289] on input "text" at bounding box center [527, 295] width 206 height 16
type input "*"
type input "**********"
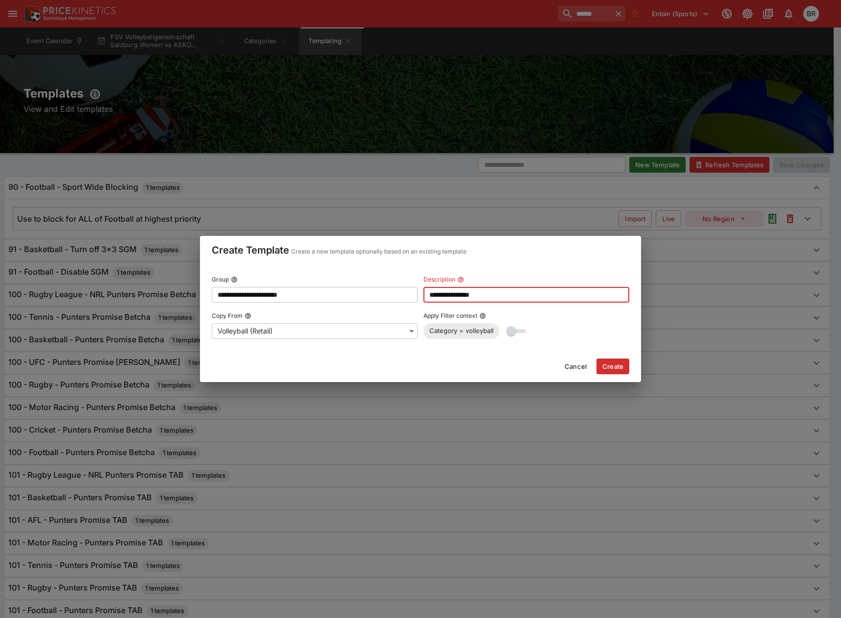
click at [613, 360] on button "Create" at bounding box center [613, 366] width 33 height 16
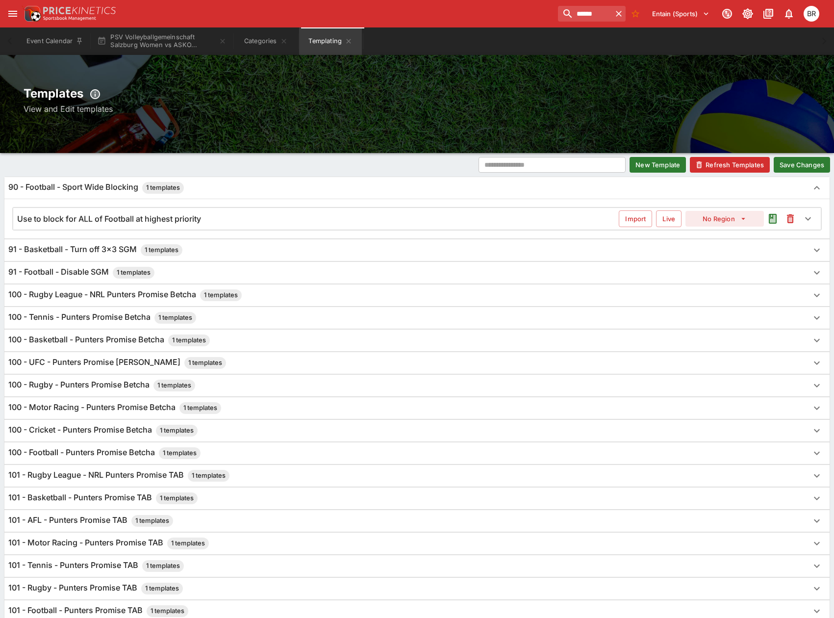
click at [782, 167] on button "Save Changes" at bounding box center [802, 165] width 56 height 16
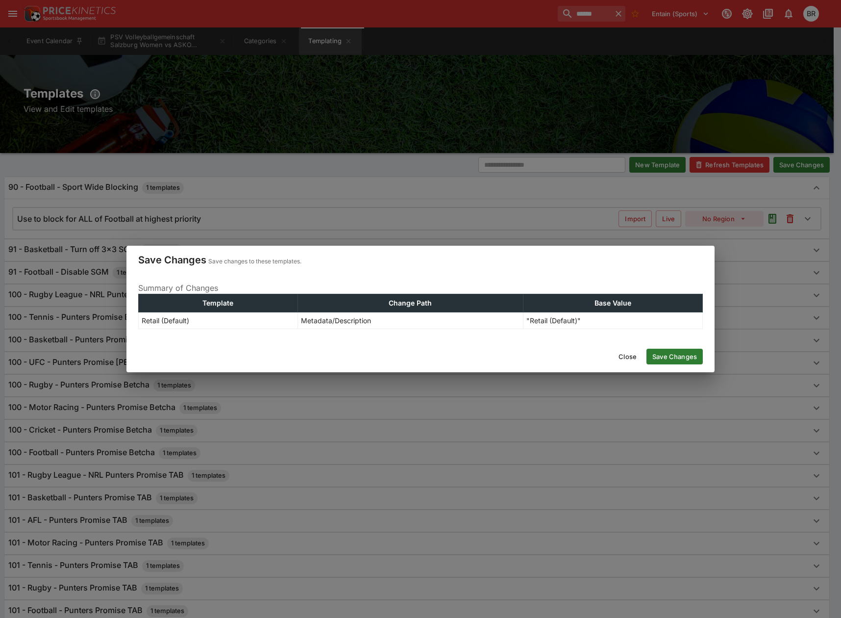
click at [658, 353] on button "Save Changes" at bounding box center [675, 357] width 56 height 16
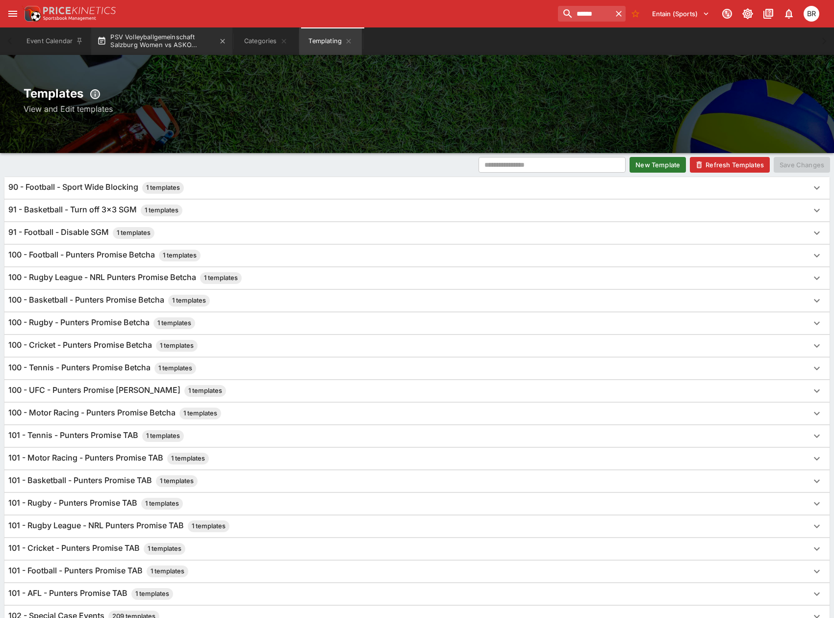
click at [158, 42] on button "PSV Volleyballgemeinschaft Salzburg Women vs ASKO..." at bounding box center [161, 40] width 141 height 27
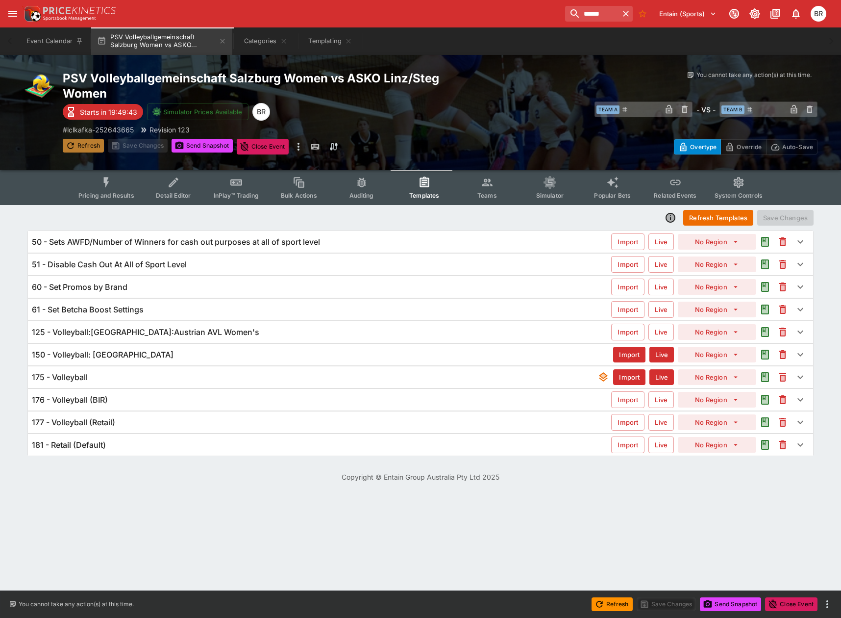
click at [87, 142] on button "Refresh" at bounding box center [83, 146] width 41 height 14
click at [118, 443] on div "181 - Retail (Default)" at bounding box center [321, 445] width 579 height 10
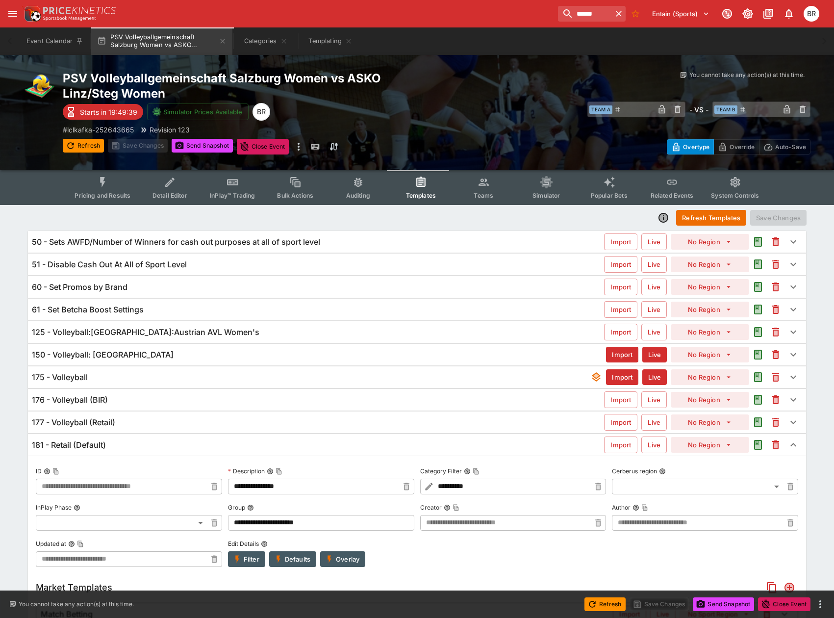
click at [132, 428] on div "177 - Volleyball (Retail) Import Live No Region" at bounding box center [417, 422] width 778 height 22
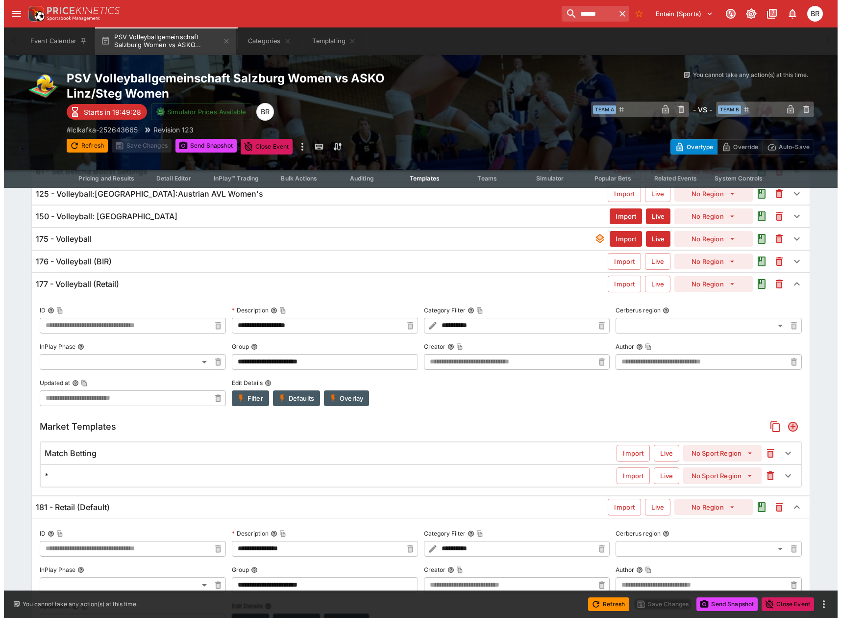
scroll to position [136, 0]
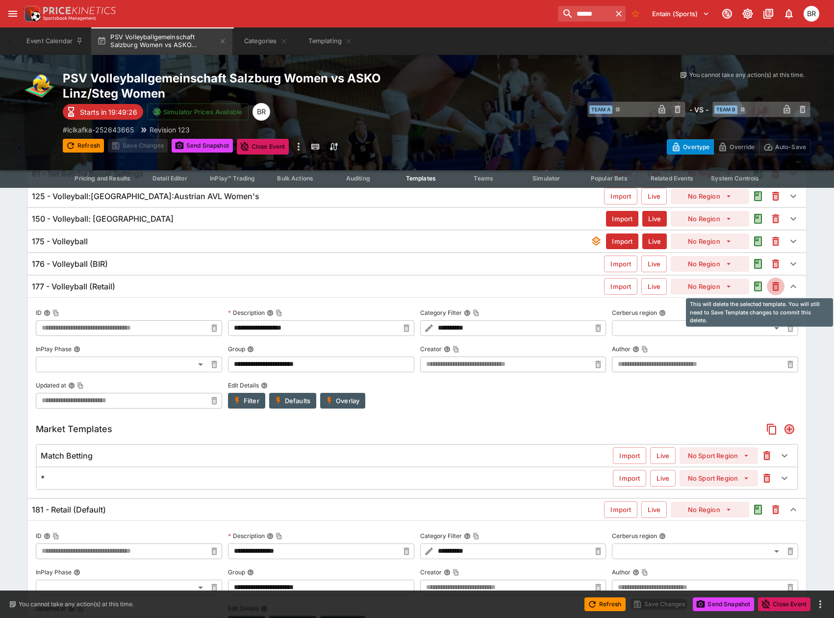
click at [778, 285] on icon "This will delete the selected template. You will still need to Save Template ch…" at bounding box center [775, 286] width 7 height 9
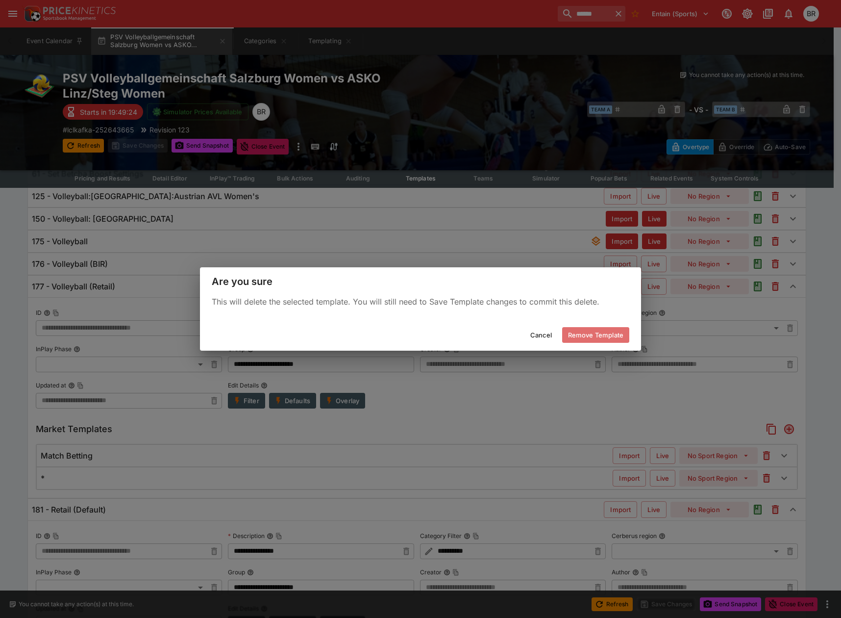
click at [608, 339] on button "Remove Template" at bounding box center [595, 335] width 67 height 16
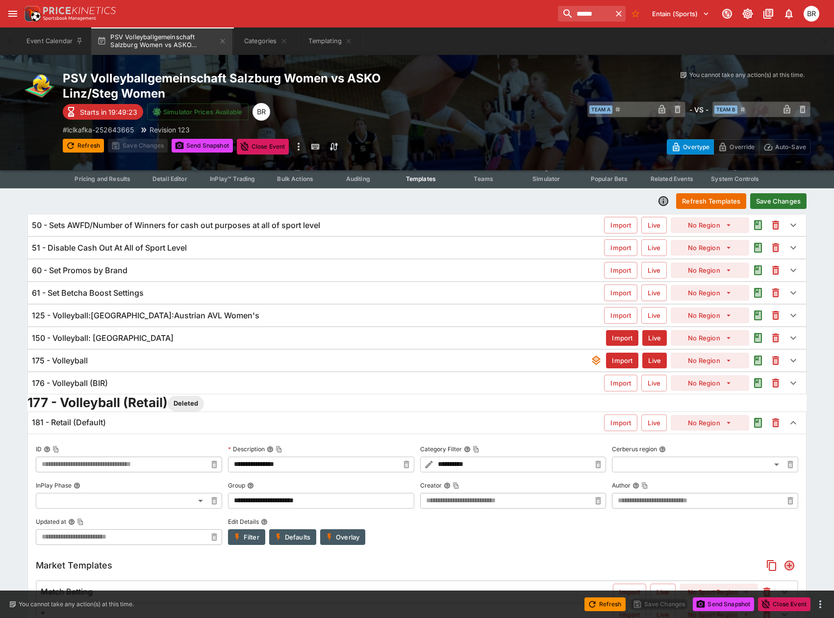
scroll to position [0, 0]
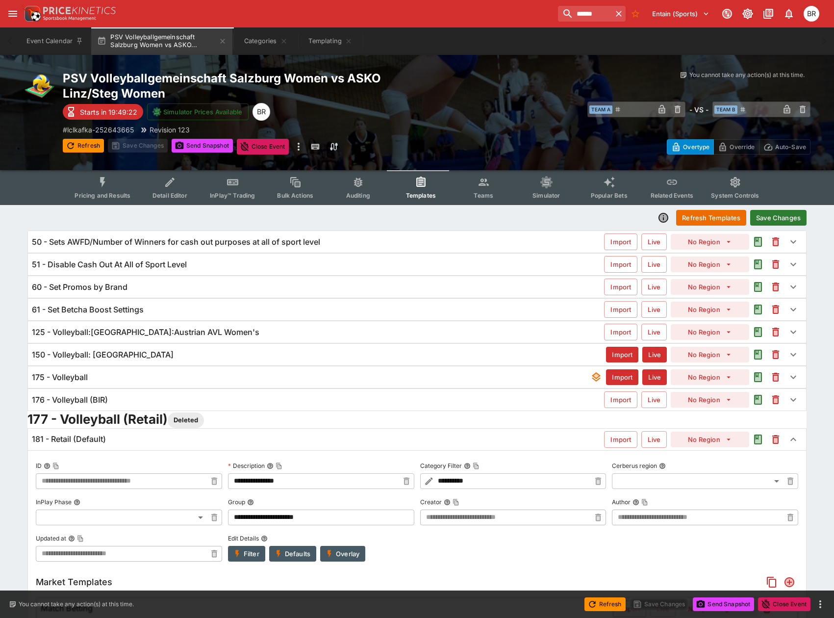
click at [780, 219] on button "Save Changes" at bounding box center [778, 218] width 56 height 16
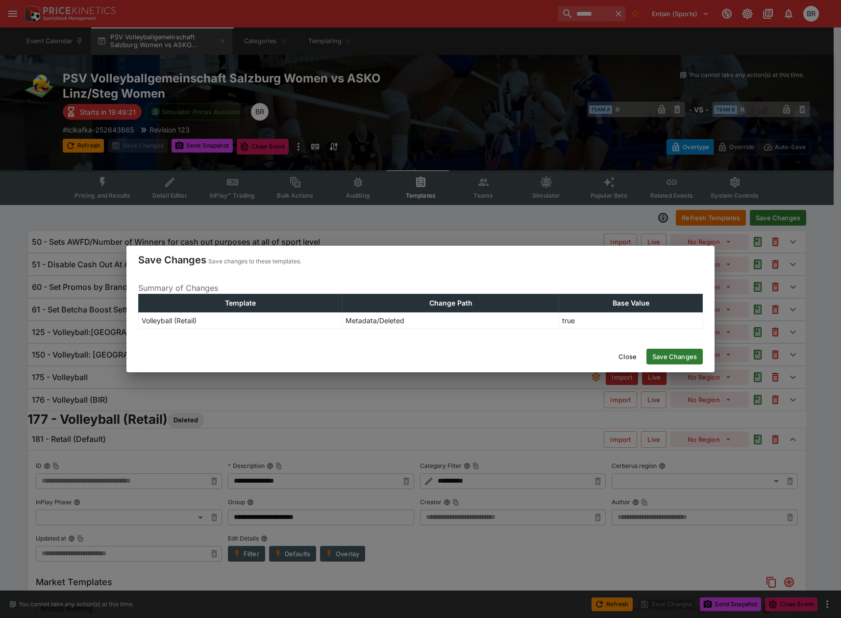
click at [694, 352] on button "Save Changes" at bounding box center [675, 357] width 56 height 16
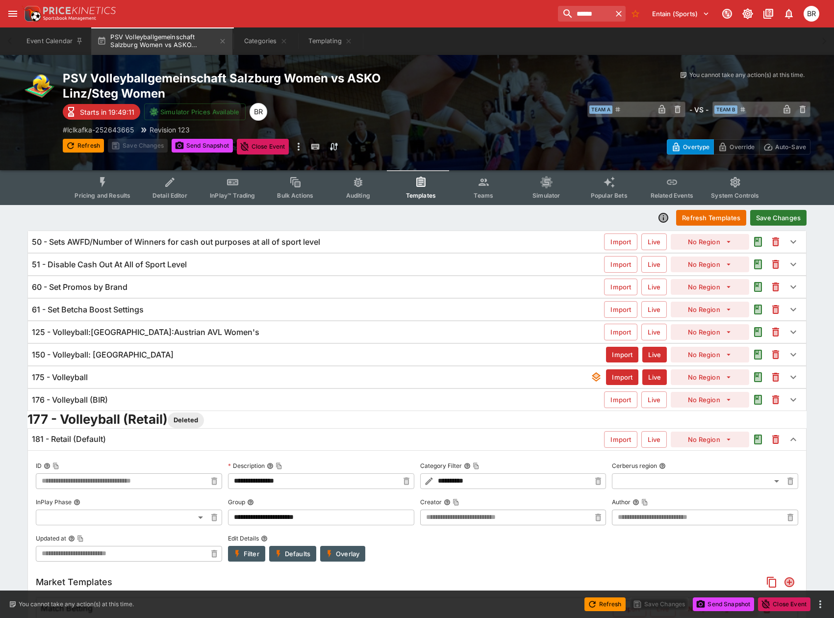
click at [725, 213] on button "Refresh Templates" at bounding box center [711, 218] width 70 height 16
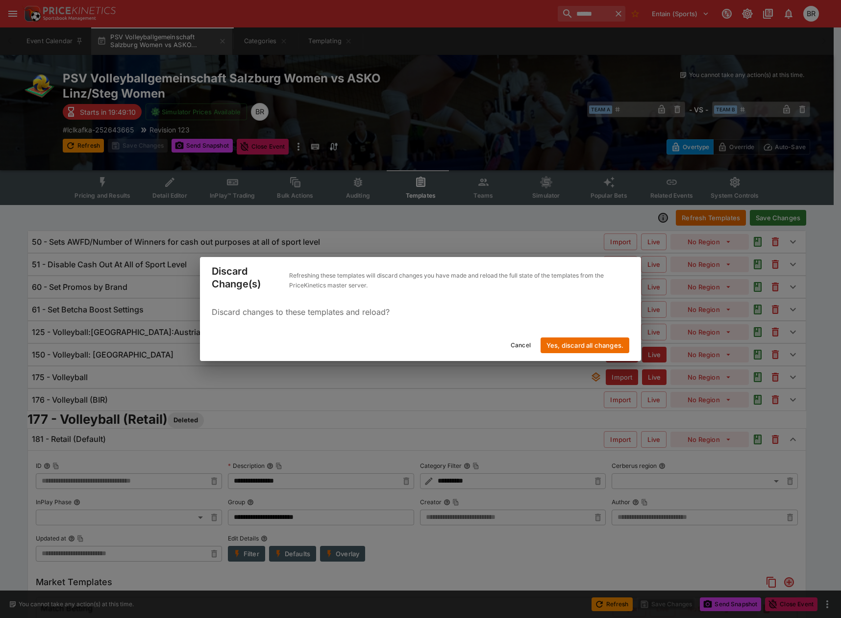
click at [567, 343] on button "Yes, discard all changes." at bounding box center [585, 345] width 89 height 16
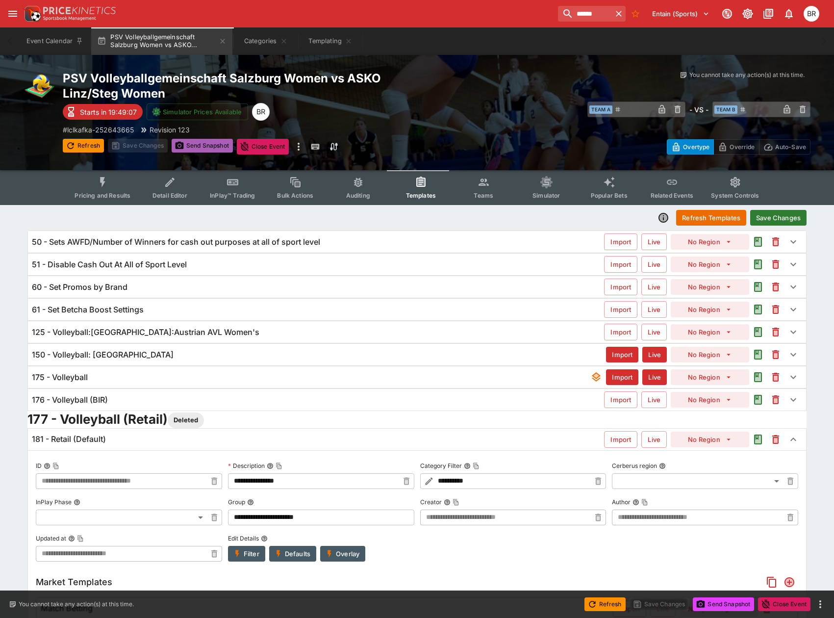
click at [199, 144] on button "Send Snapshot" at bounding box center [202, 146] width 61 height 14
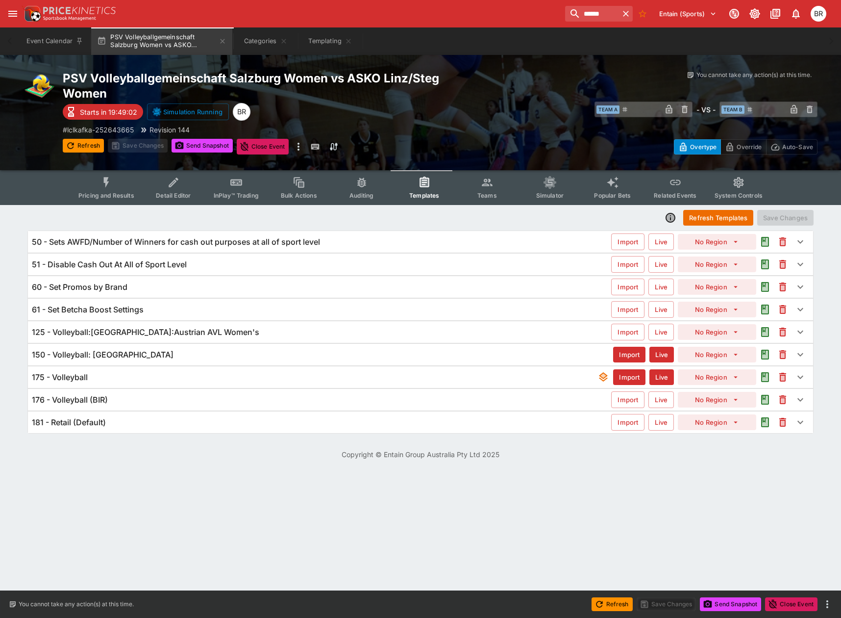
click at [227, 426] on div "181 - Retail (Default)" at bounding box center [321, 422] width 579 height 10
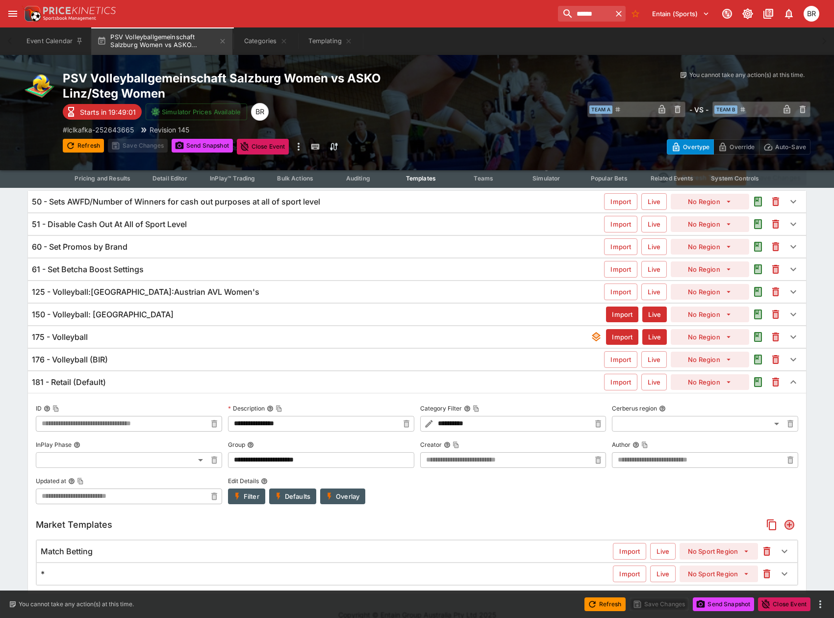
scroll to position [54, 0]
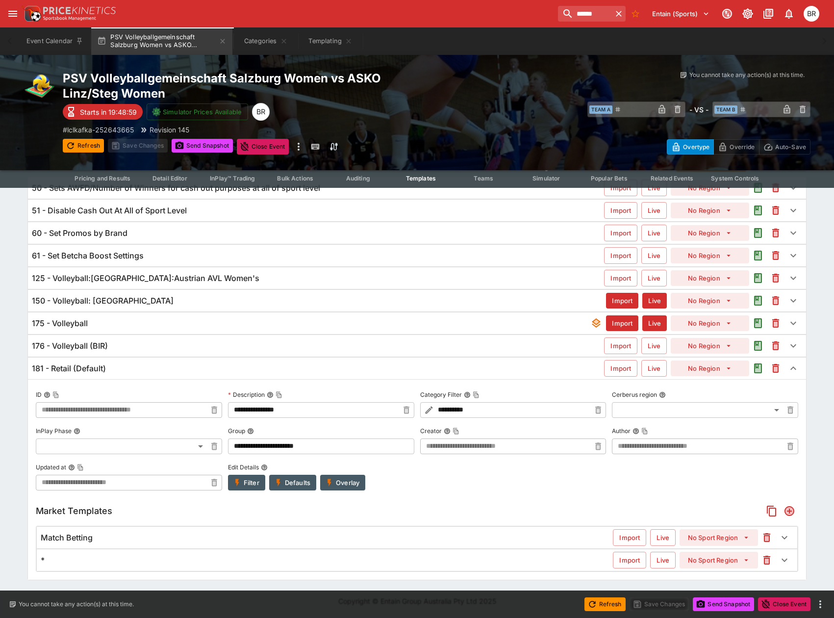
click at [399, 545] on div "Match Betting Import Live No Sport Region" at bounding box center [417, 538] width 760 height 22
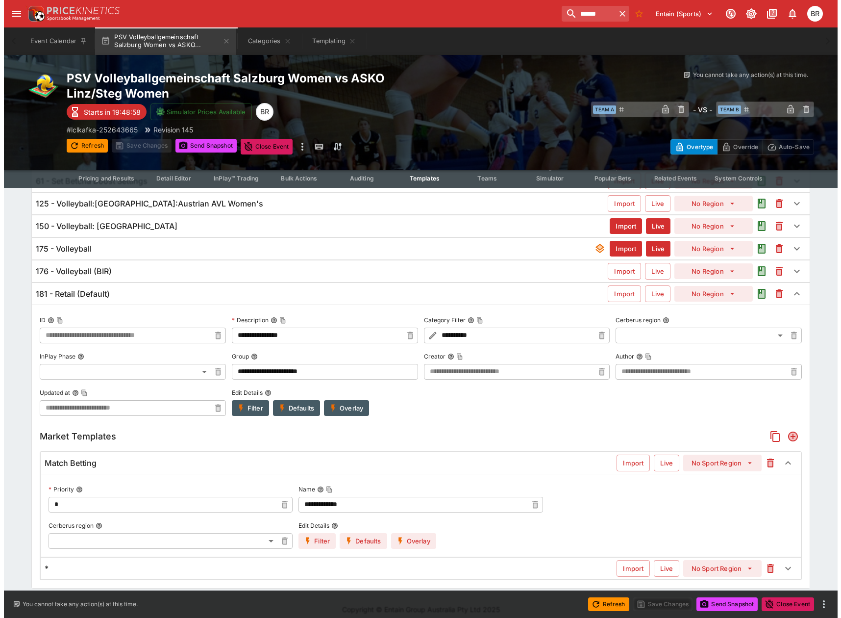
scroll to position [137, 0]
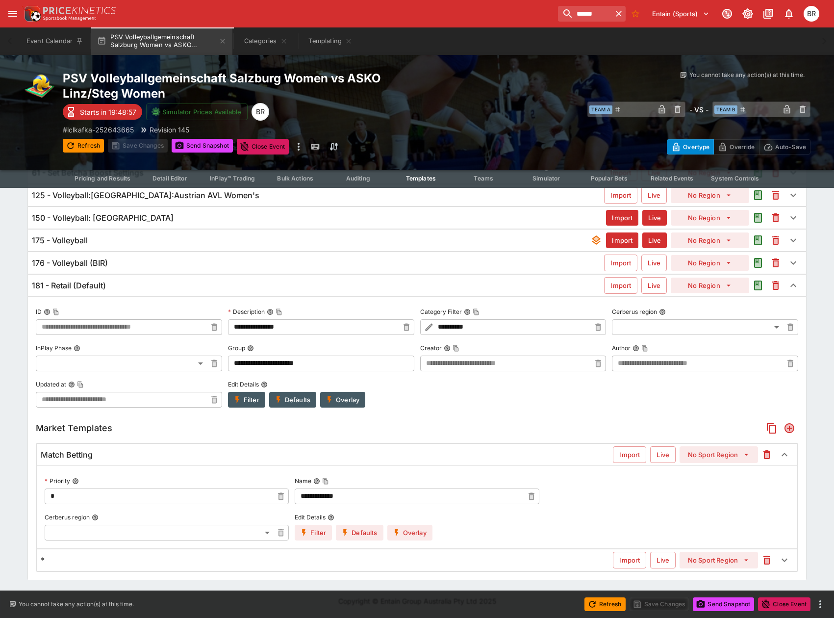
click at [415, 535] on button "Overlay" at bounding box center [409, 533] width 45 height 16
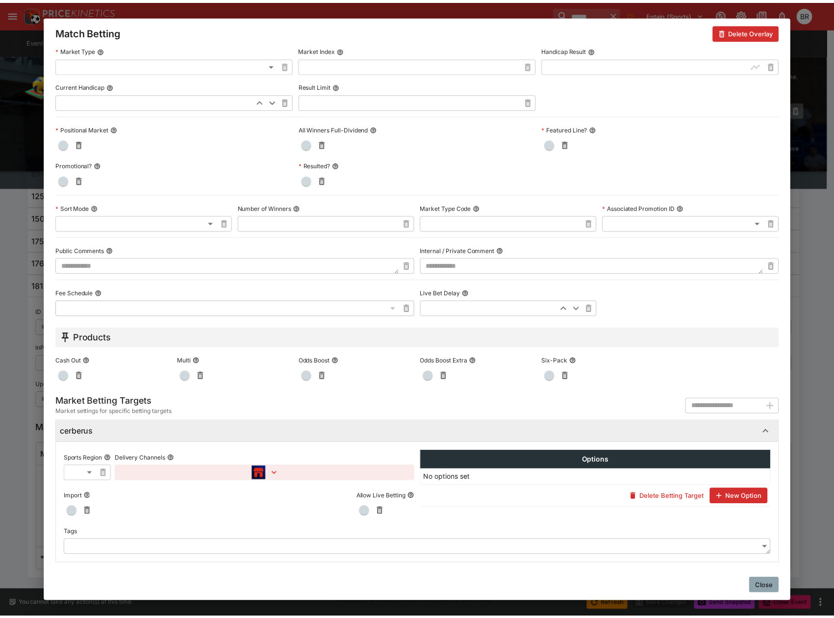
scroll to position [308, 0]
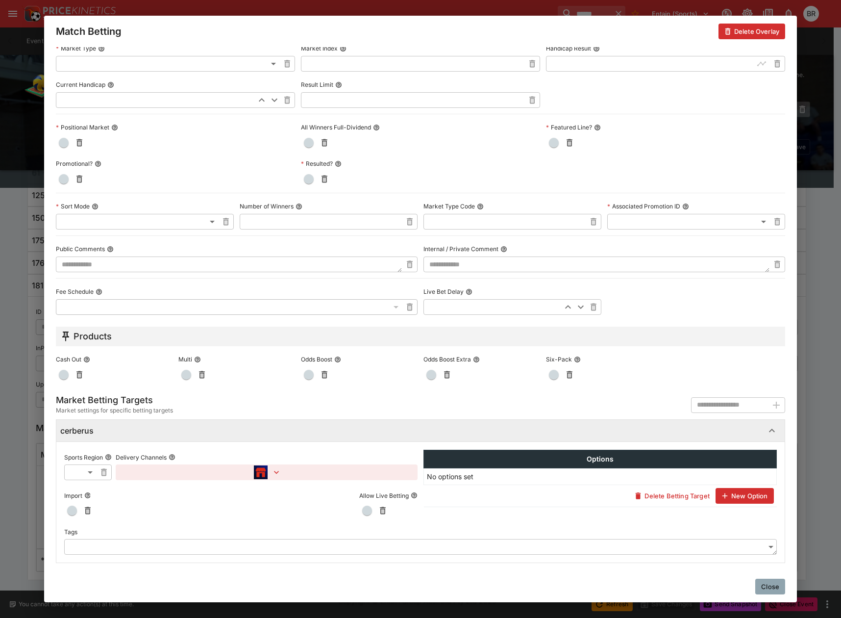
click at [778, 588] on button "Close" at bounding box center [770, 586] width 30 height 16
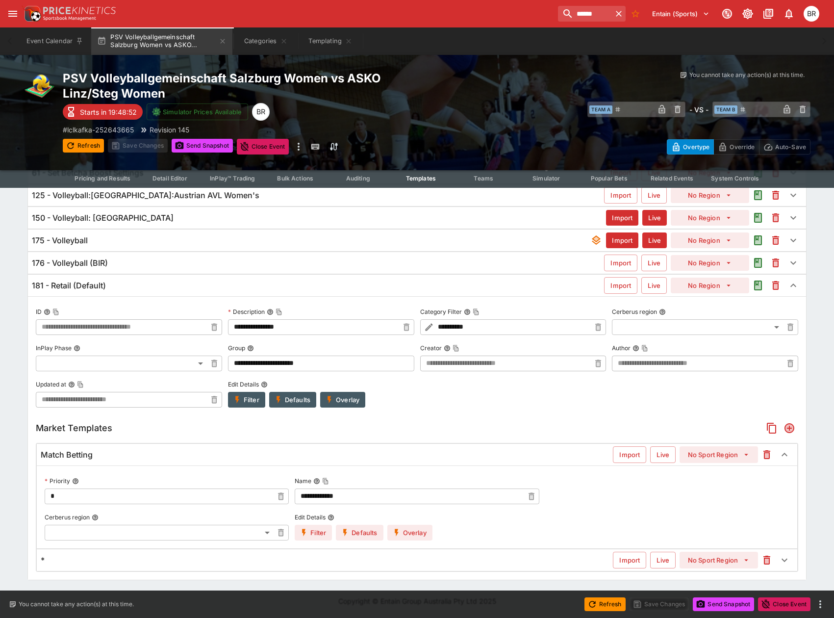
click at [183, 567] on div "* Import Live No Sport Region" at bounding box center [417, 560] width 760 height 22
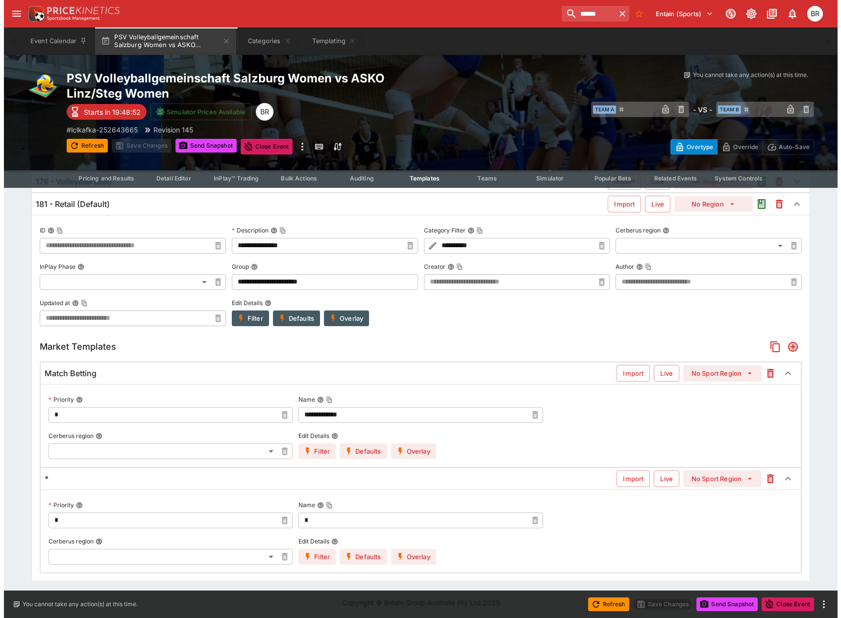
scroll to position [220, 0]
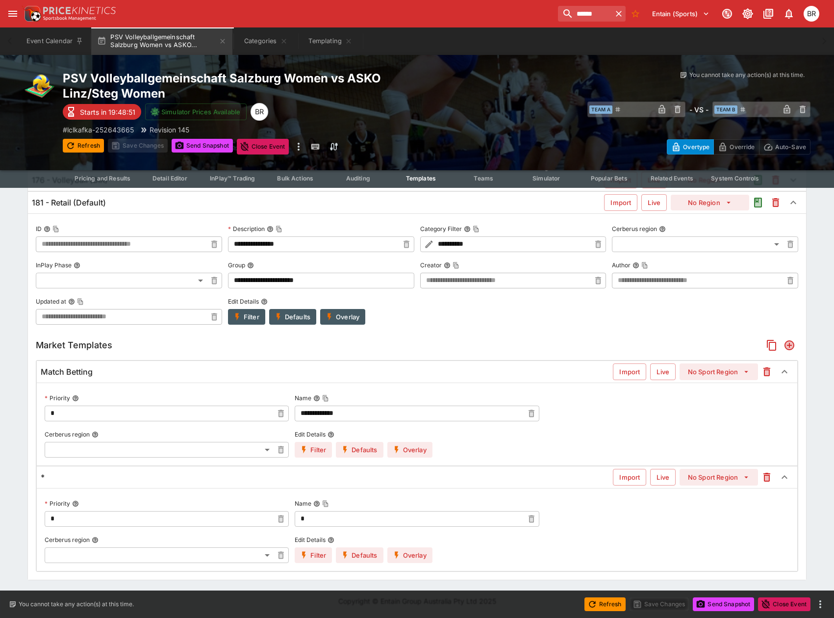
click at [392, 552] on button "Overlay" at bounding box center [409, 555] width 45 height 16
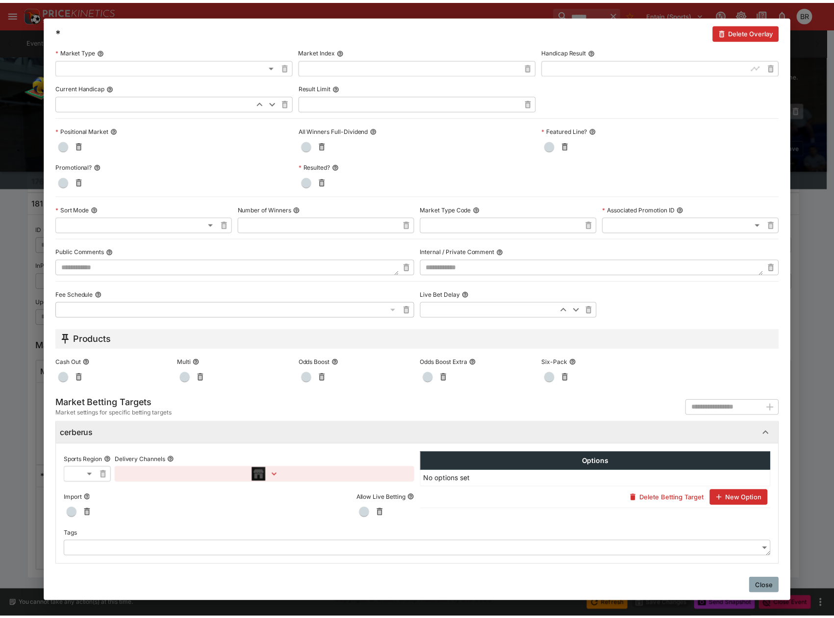
scroll to position [308, 0]
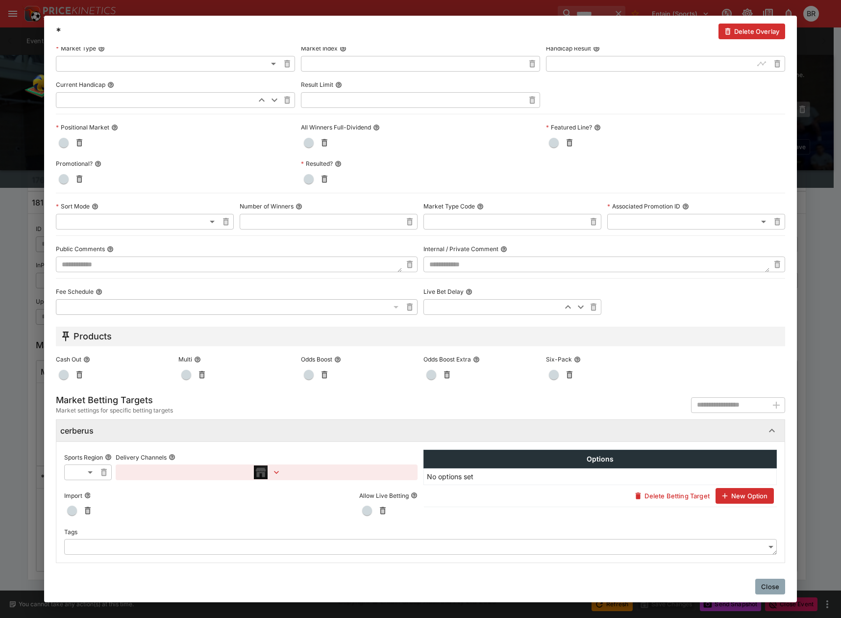
click at [767, 583] on button "Close" at bounding box center [770, 586] width 30 height 16
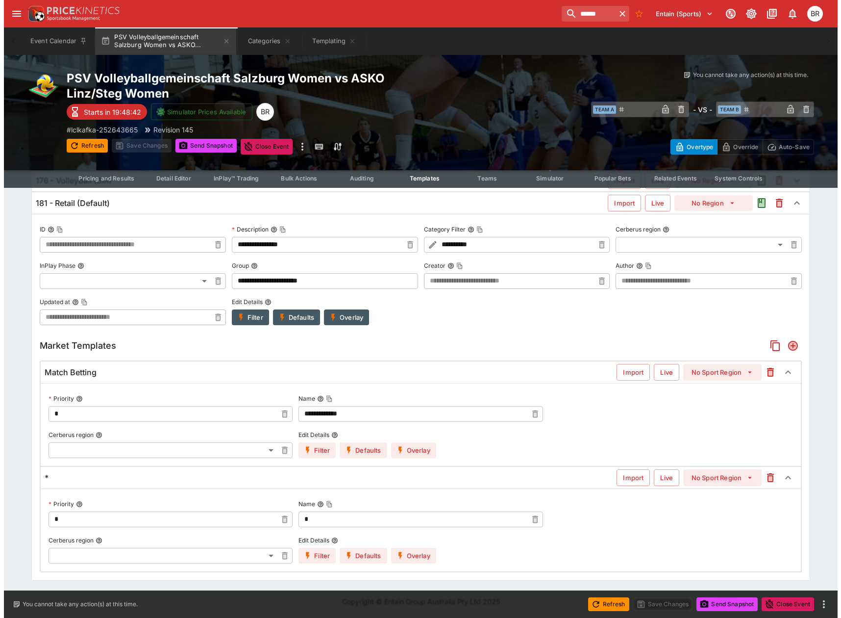
scroll to position [220, 0]
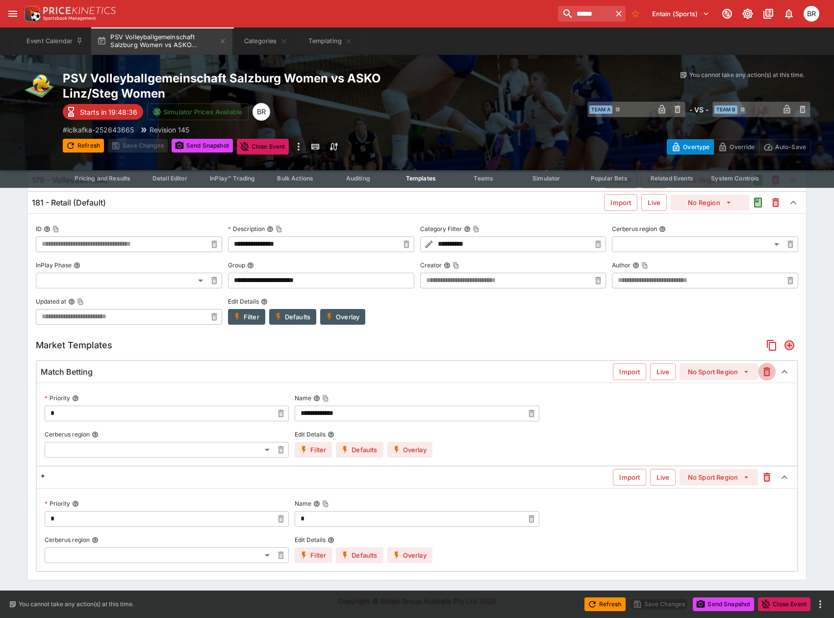
click at [765, 373] on icon "button" at bounding box center [766, 371] width 7 height 9
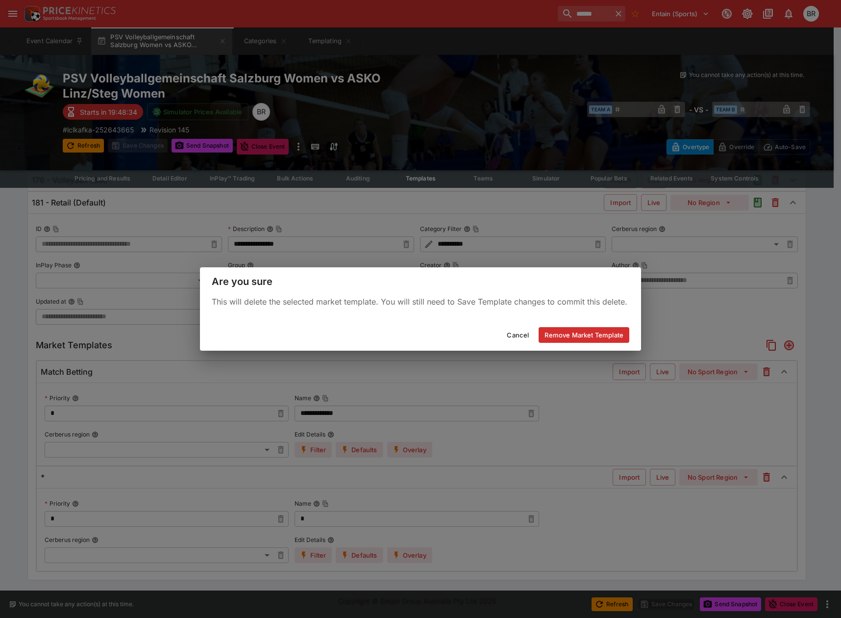
click at [602, 335] on button "Remove Market Template" at bounding box center [584, 335] width 91 height 16
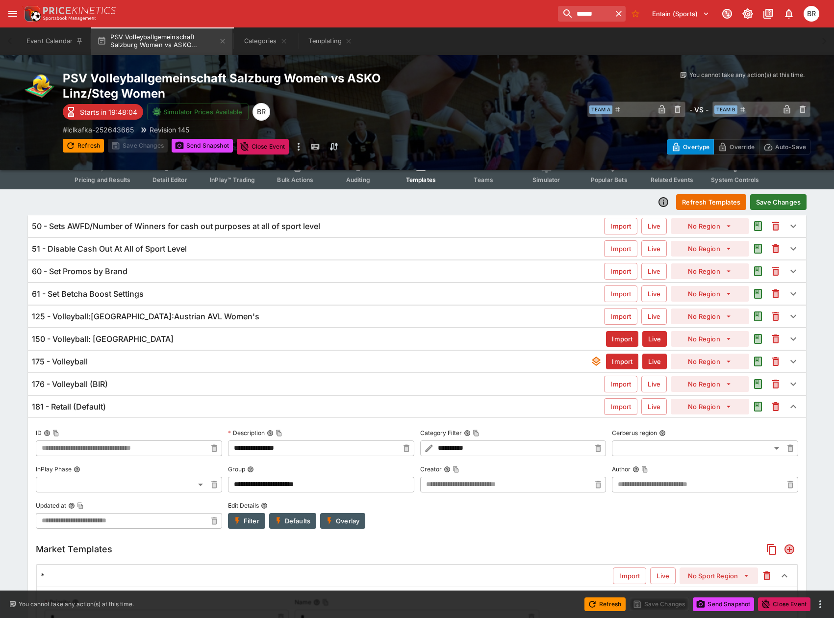
scroll to position [0, 0]
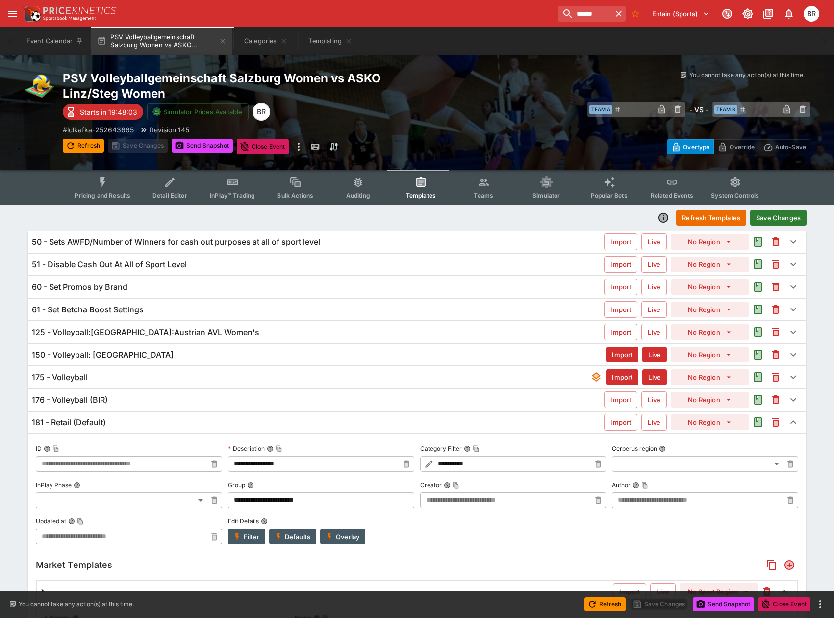
click at [764, 226] on div "Refresh Templates Save Changes" at bounding box center [416, 218] width 779 height 18
click at [768, 219] on button "Save Changes" at bounding box center [778, 218] width 56 height 16
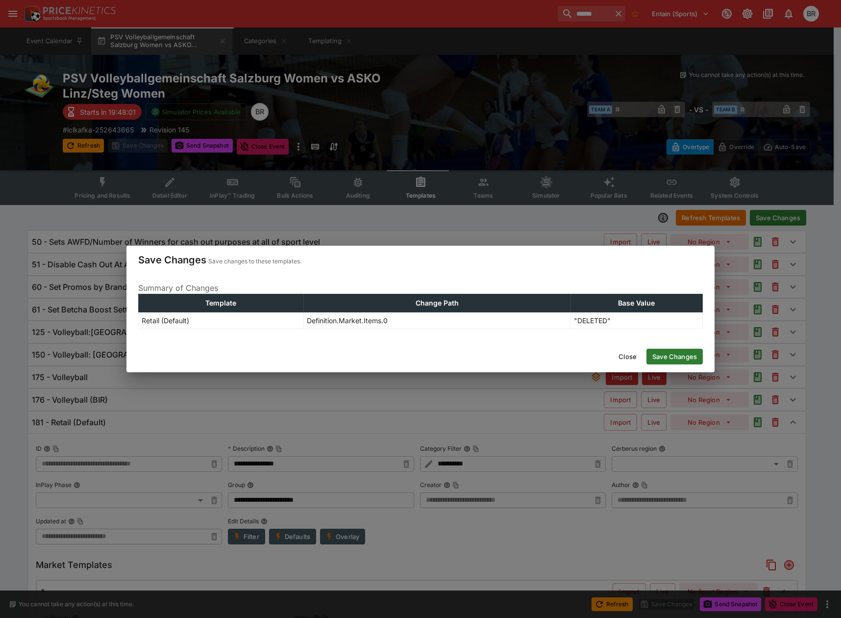
click at [675, 354] on button "Save Changes" at bounding box center [675, 357] width 56 height 16
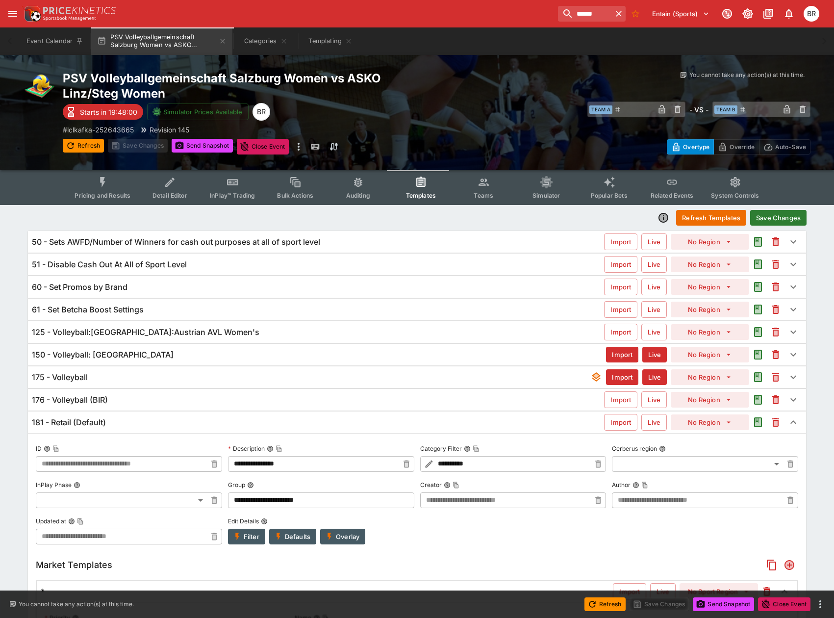
type input "**********"
click at [693, 211] on button "Refresh Templates" at bounding box center [711, 218] width 70 height 16
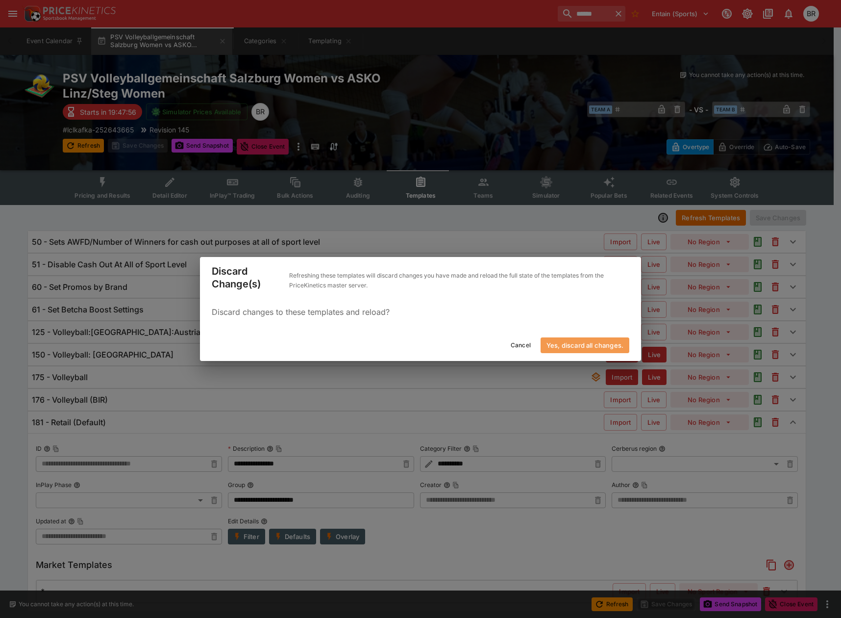
click at [573, 338] on button "Yes, discard all changes." at bounding box center [585, 345] width 89 height 16
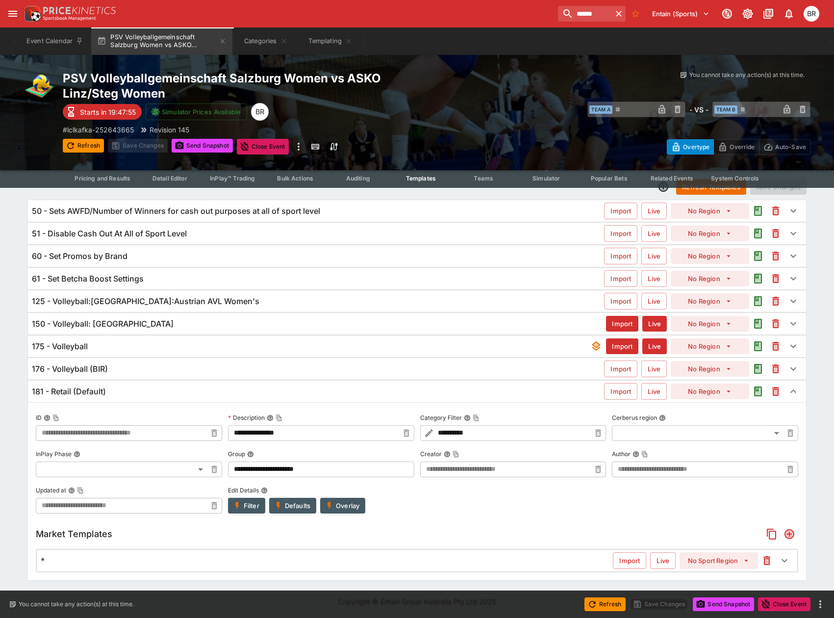
scroll to position [31, 0]
click at [196, 389] on div "181 - Retail (Default)" at bounding box center [318, 391] width 572 height 10
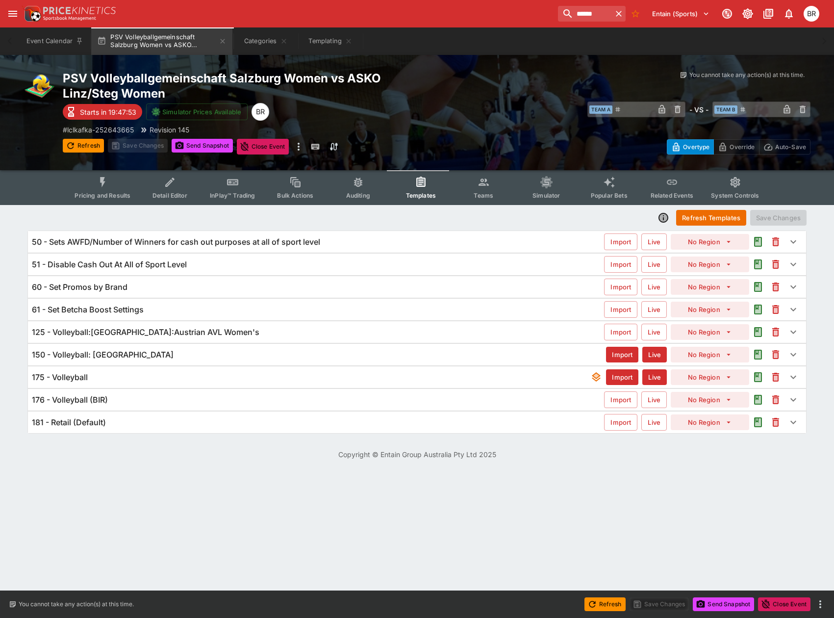
scroll to position [0, 0]
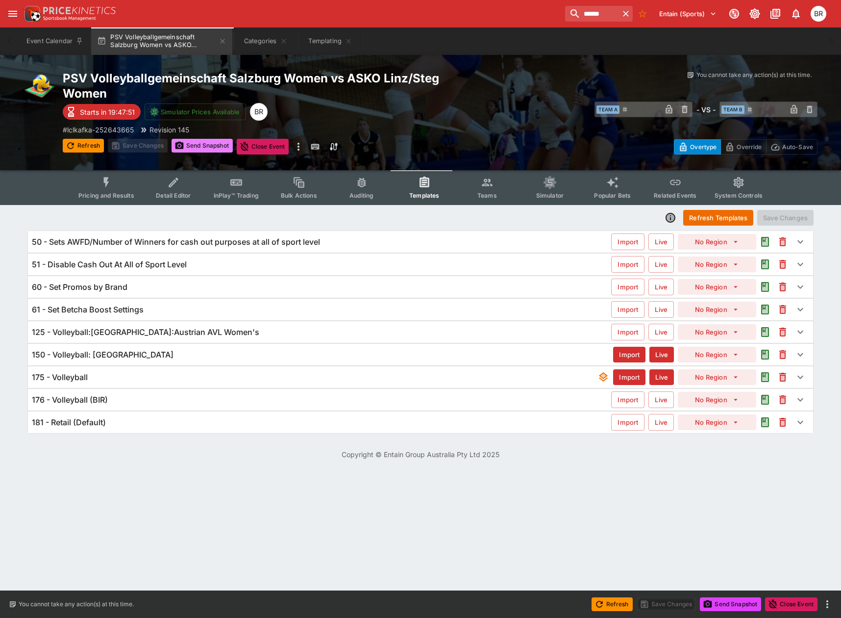
click at [190, 150] on button "Send Snapshot" at bounding box center [202, 146] width 61 height 14
click at [128, 189] on button "Pricing and Results" at bounding box center [107, 187] width 72 height 35
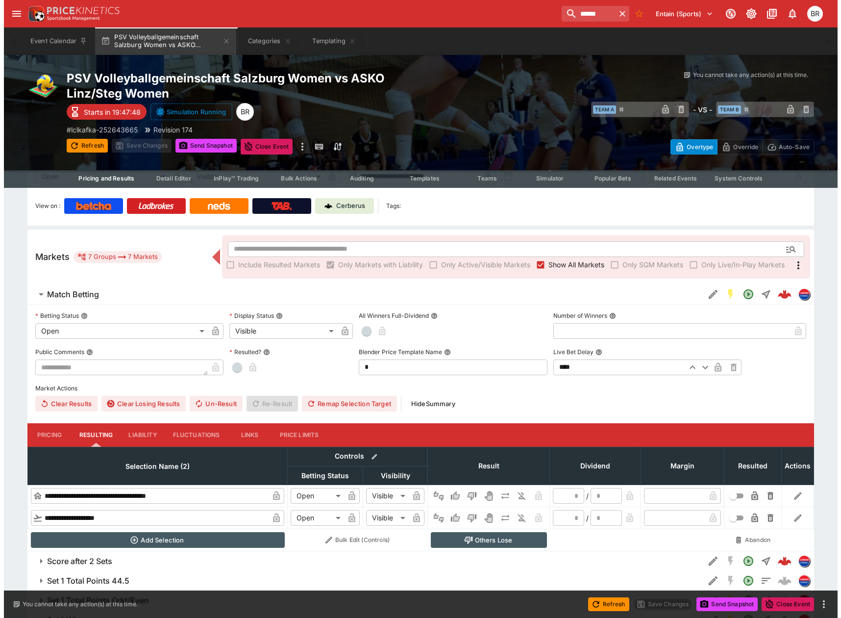
scroll to position [98, 0]
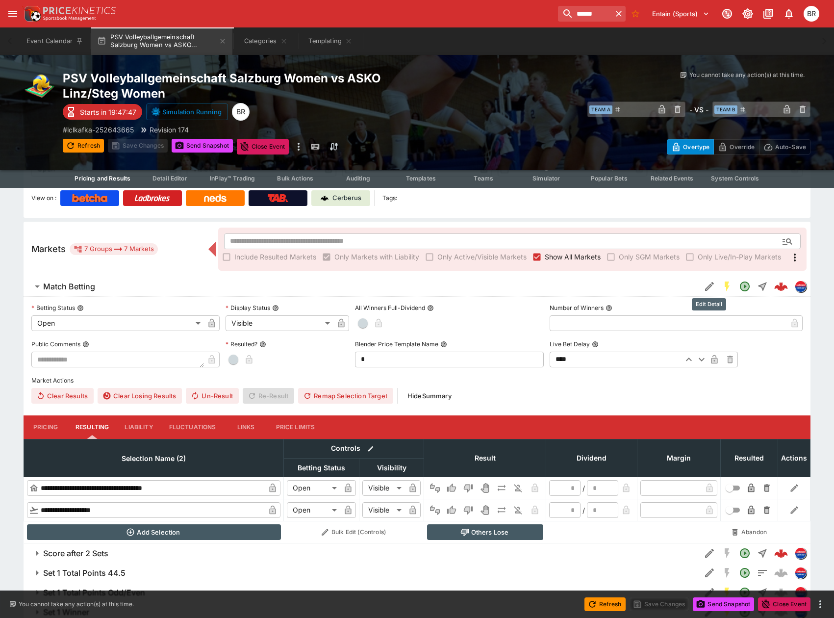
click at [705, 284] on icon "Edit Detail" at bounding box center [710, 286] width 12 height 12
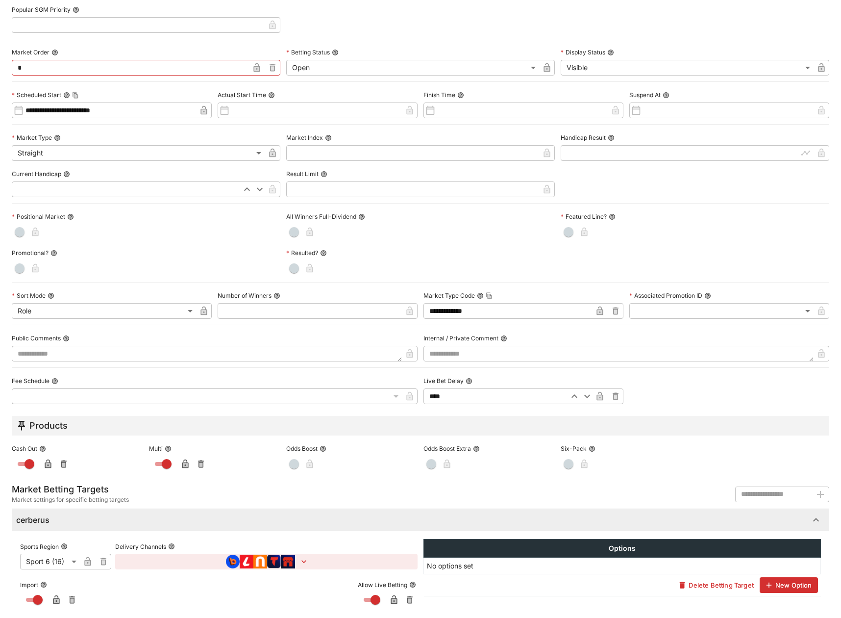
scroll to position [241, 0]
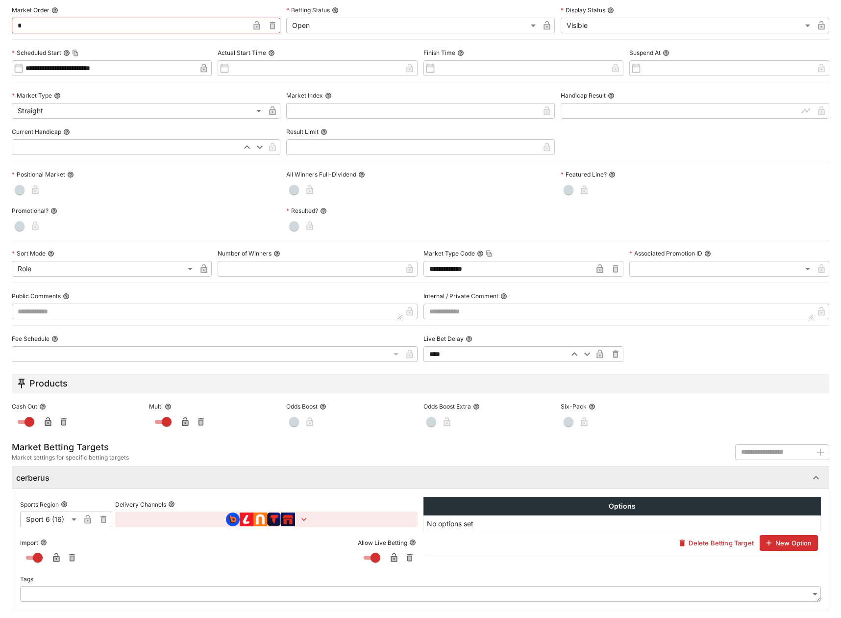
click at [308, 517] on button "button" at bounding box center [266, 519] width 302 height 16
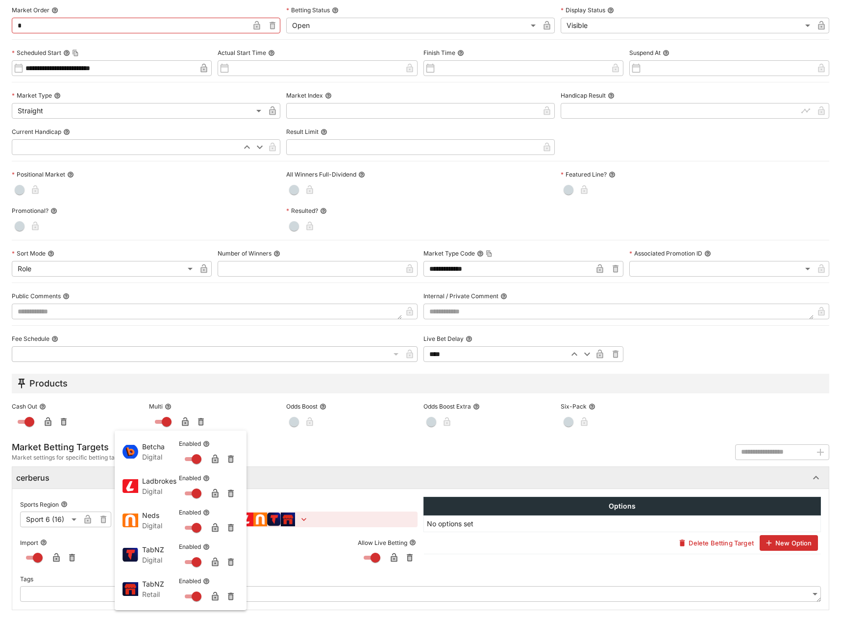
click at [86, 566] on div at bounding box center [420, 309] width 841 height 618
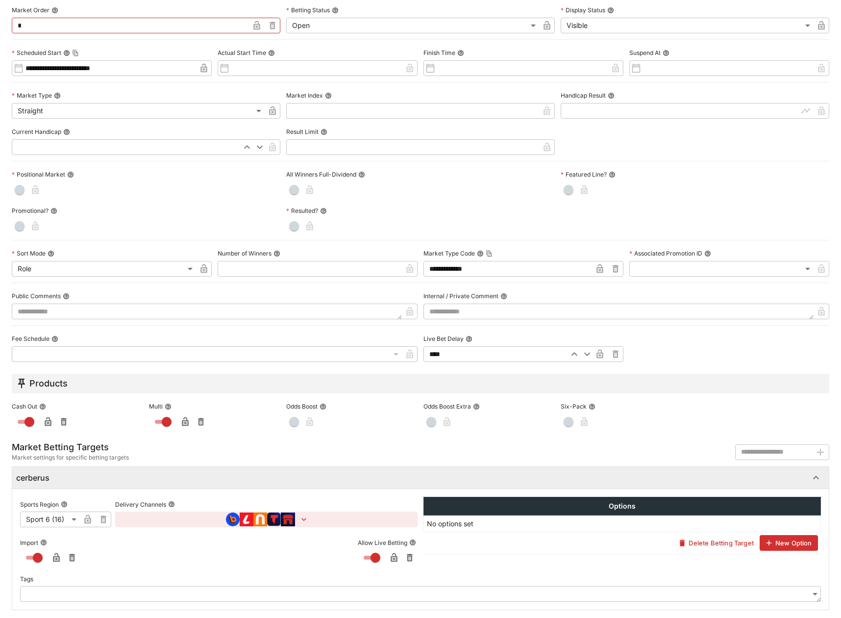
click at [302, 518] on icon "button" at bounding box center [304, 519] width 10 height 10
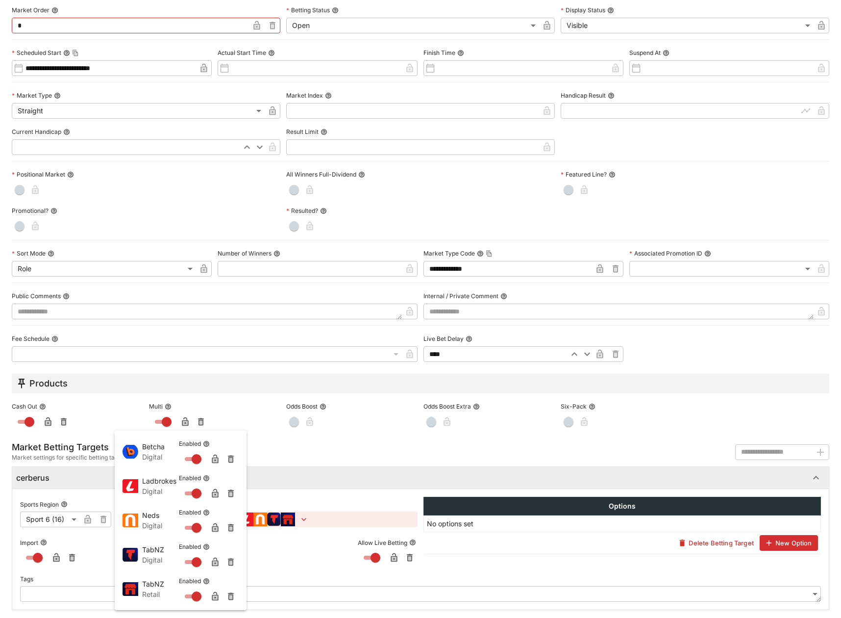
click at [228, 598] on icon "button" at bounding box center [231, 596] width 10 height 10
click at [110, 39] on div at bounding box center [420, 309] width 841 height 618
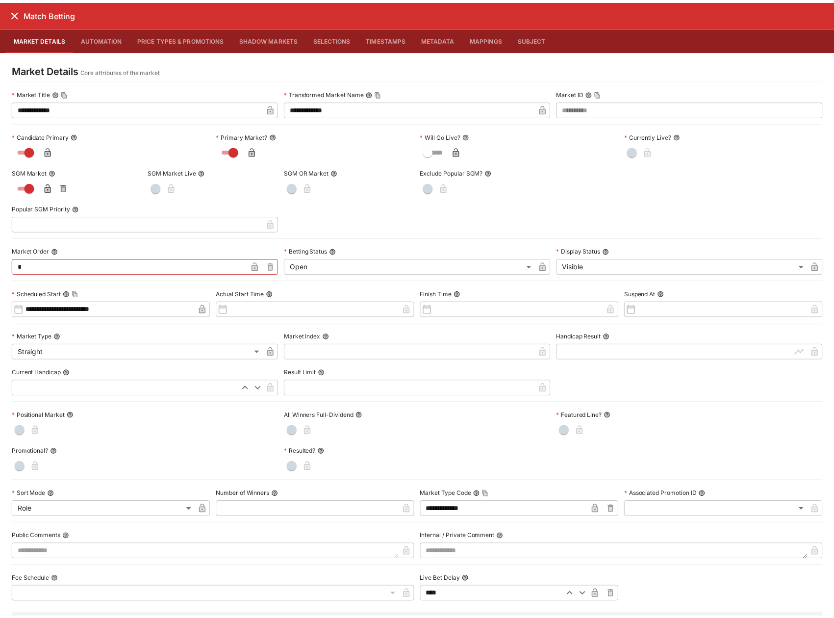
scroll to position [0, 0]
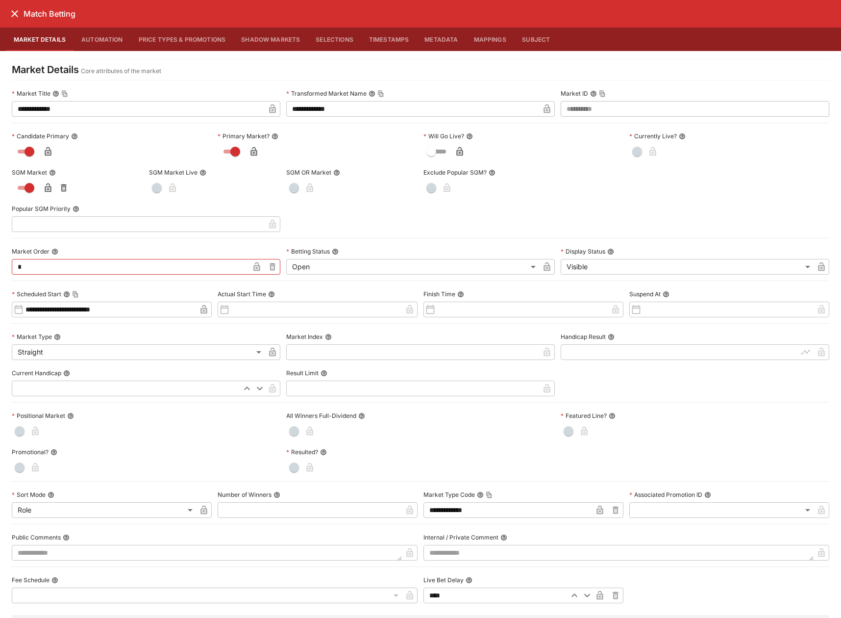
click at [9, 14] on icon "close" at bounding box center [15, 14] width 12 height 12
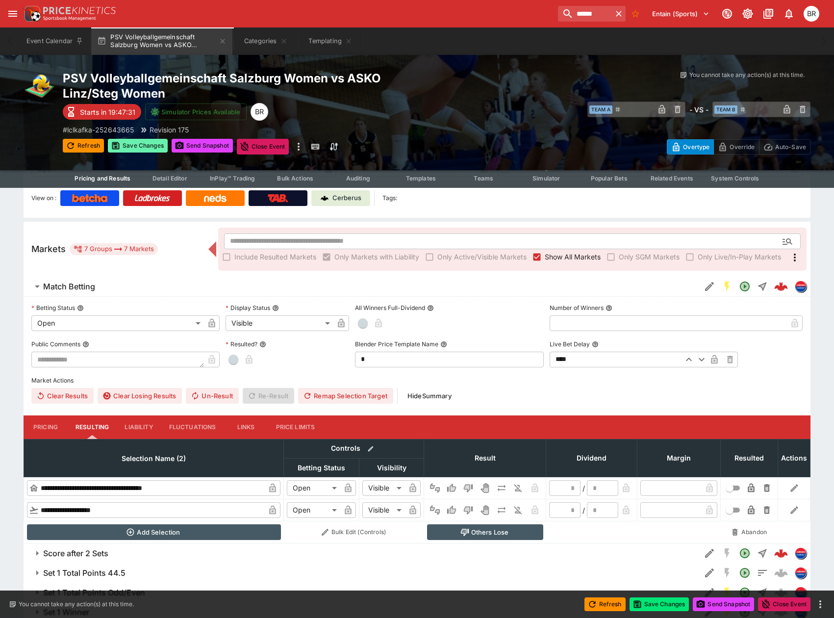
click at [131, 143] on button "Save Changes" at bounding box center [138, 146] width 60 height 14
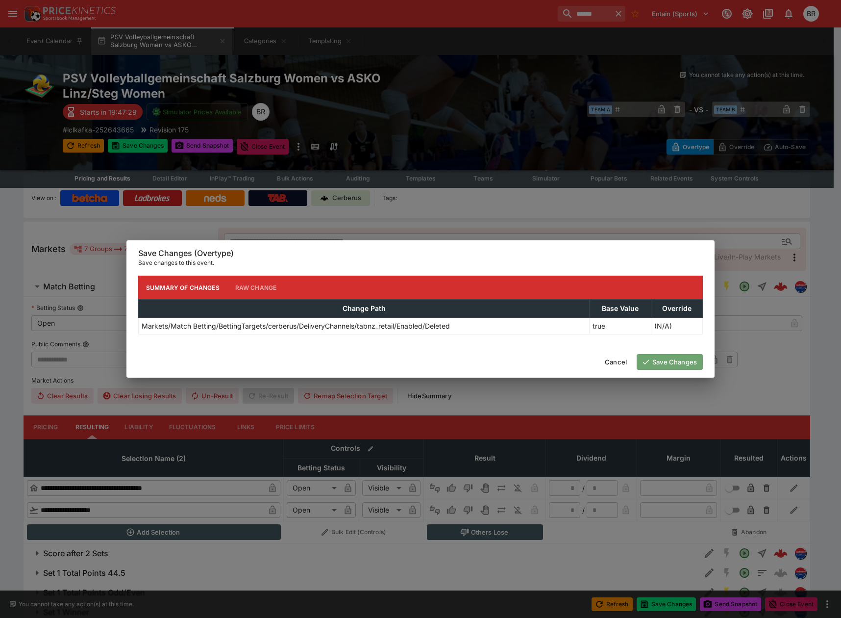
click at [678, 354] on button "Save Changes" at bounding box center [670, 362] width 66 height 16
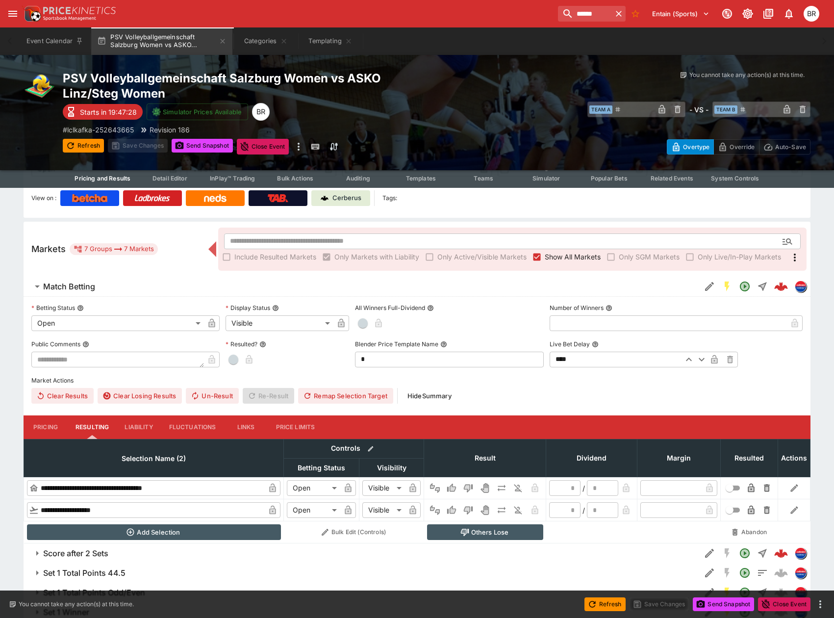
click at [226, 148] on button "Send Snapshot" at bounding box center [202, 146] width 61 height 14
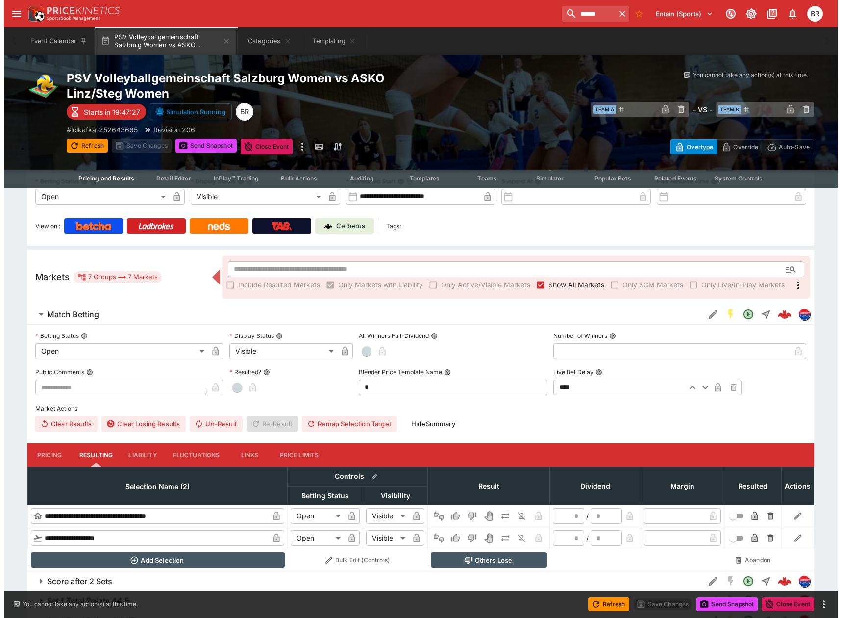
scroll to position [28, 0]
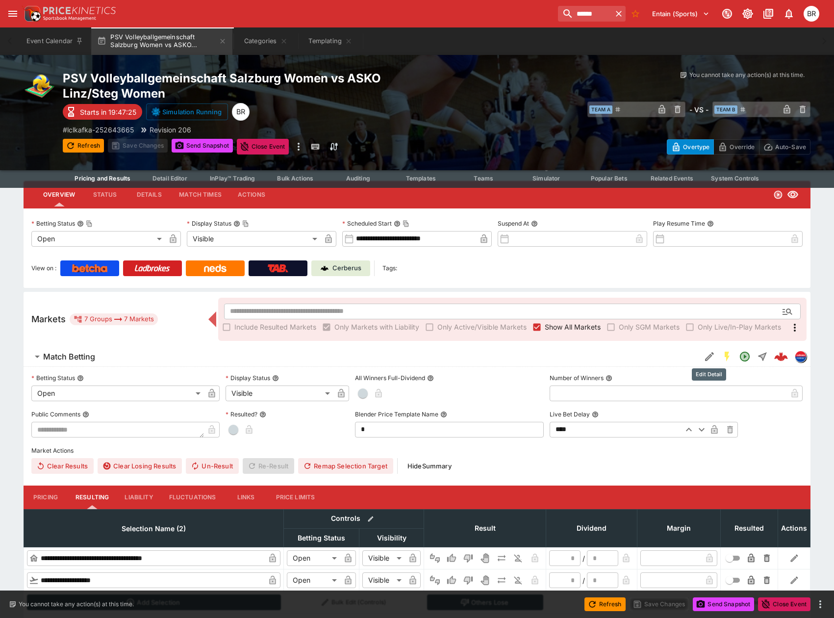
click at [704, 354] on icon "Edit Detail" at bounding box center [710, 357] width 12 height 12
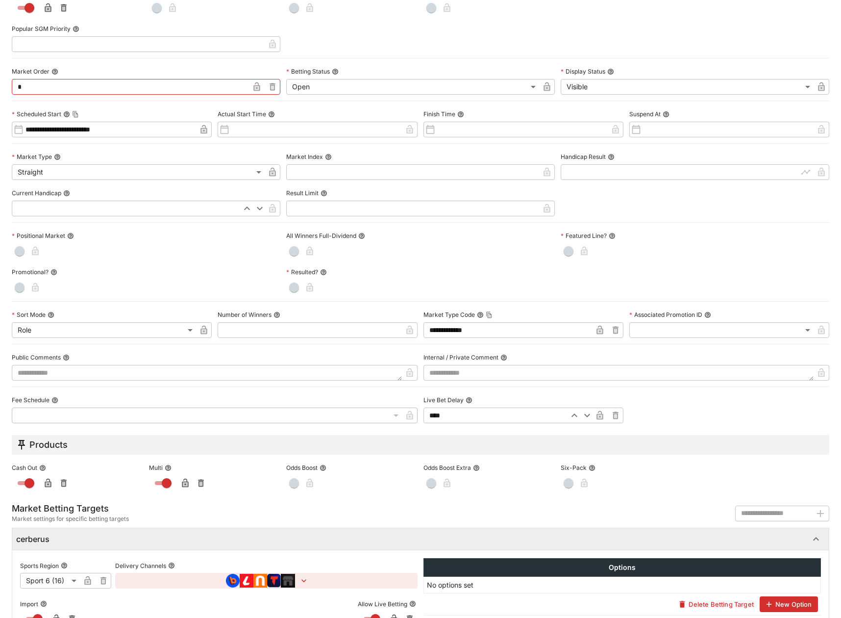
scroll to position [241, 0]
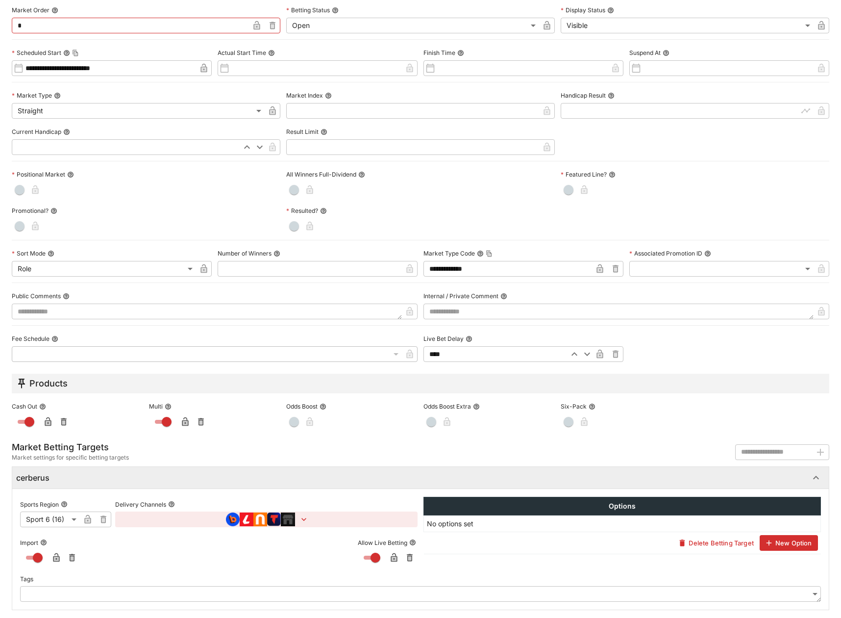
click at [320, 517] on button "button" at bounding box center [266, 519] width 302 height 16
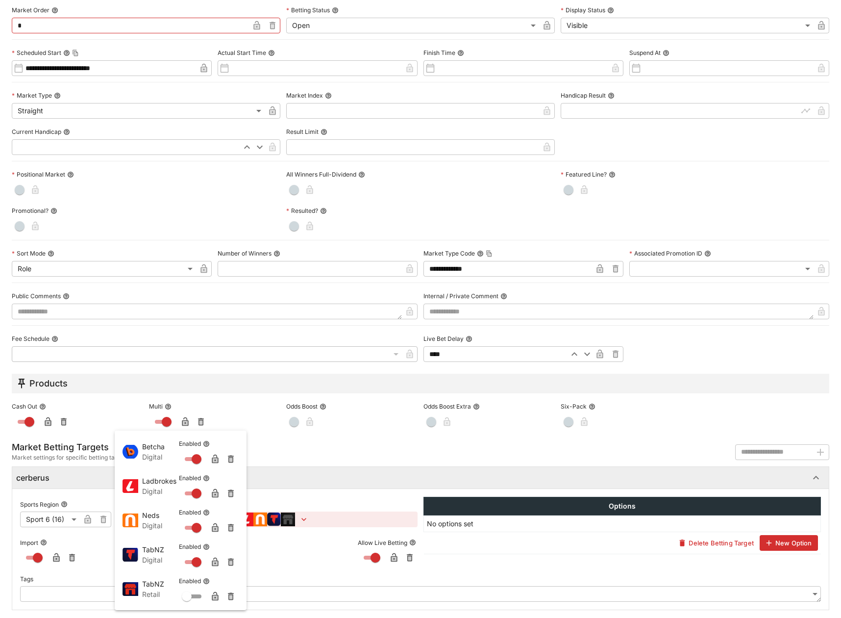
click at [140, 179] on div at bounding box center [420, 309] width 841 height 618
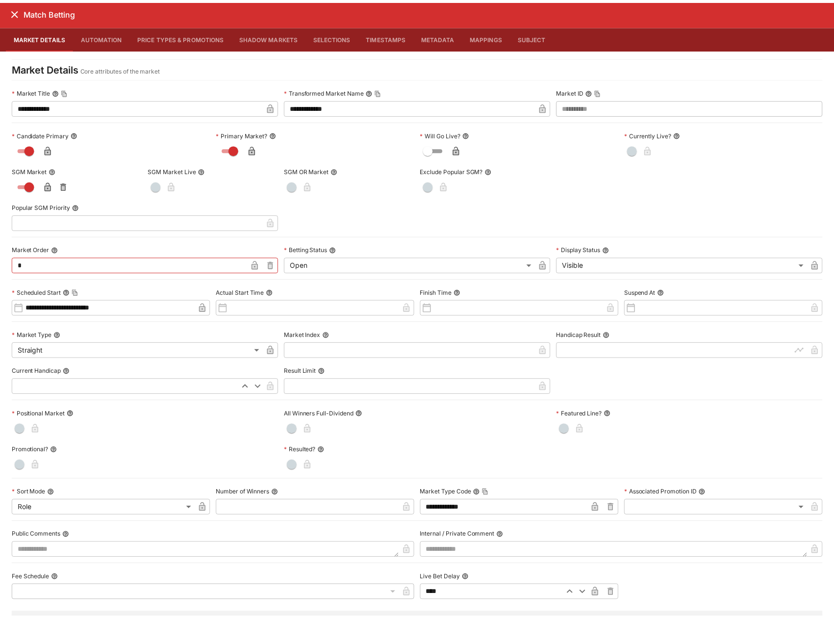
scroll to position [0, 0]
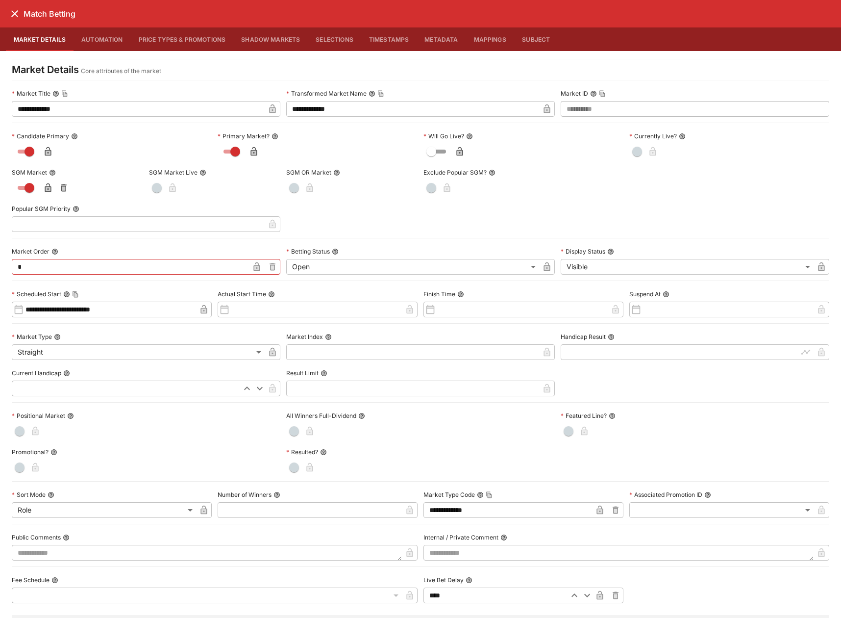
click at [18, 14] on icon "close" at bounding box center [15, 14] width 12 height 12
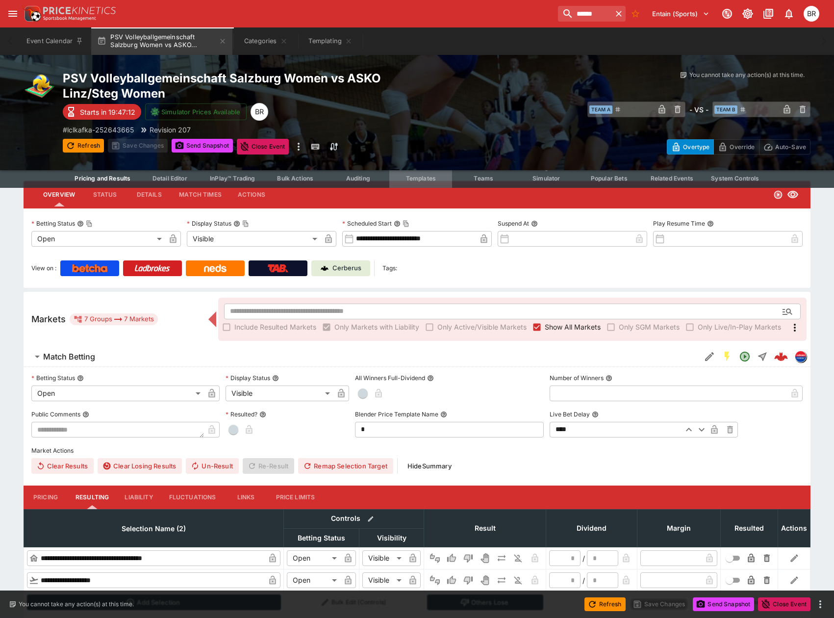
click at [434, 177] on span "Templates" at bounding box center [421, 178] width 30 height 7
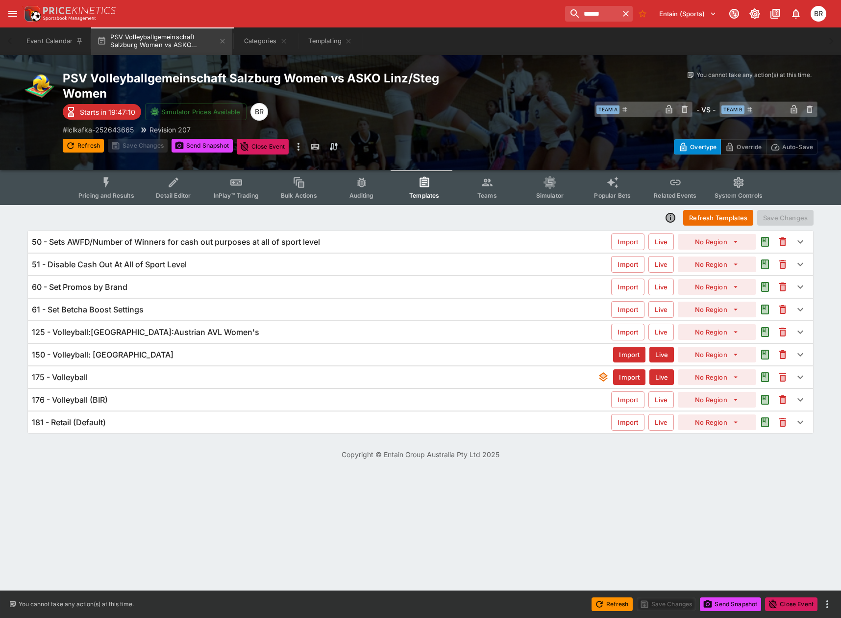
click at [396, 415] on div "181 - Retail (Default) Import Live No Region" at bounding box center [420, 422] width 785 height 22
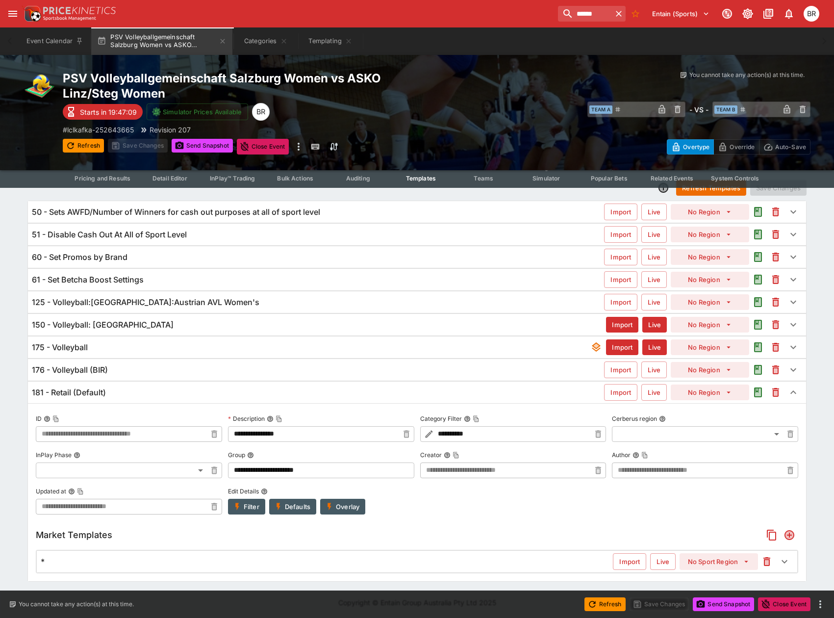
scroll to position [31, 0]
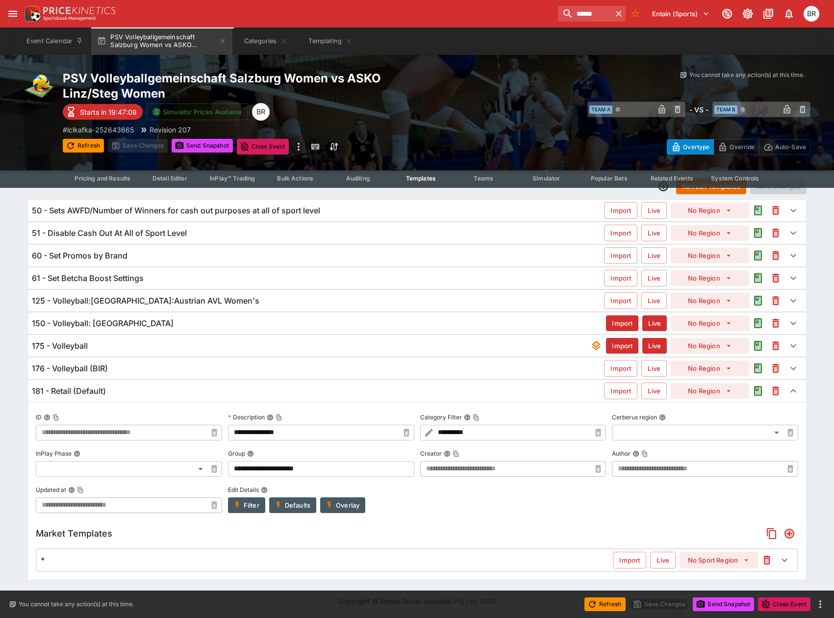
click at [575, 564] on div "*" at bounding box center [327, 560] width 572 height 10
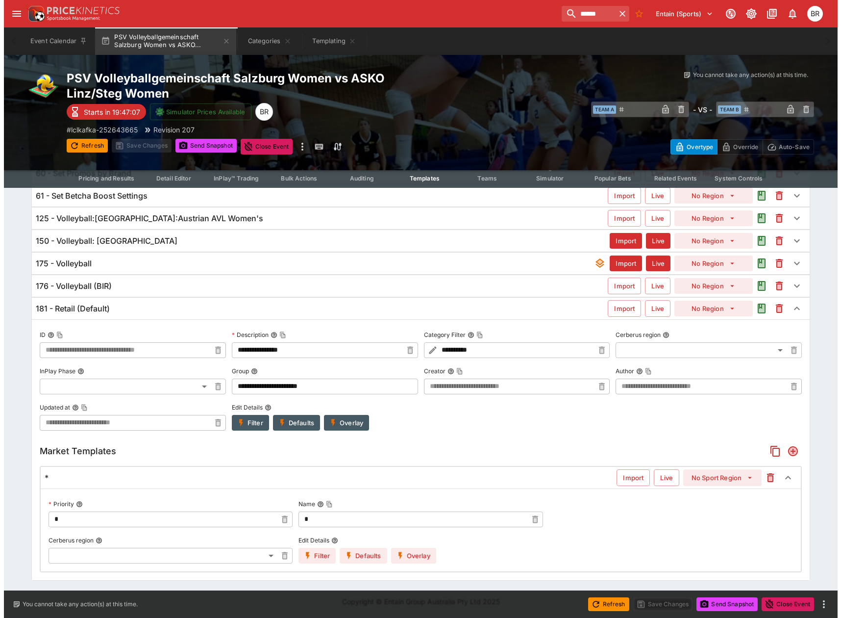
scroll to position [114, 0]
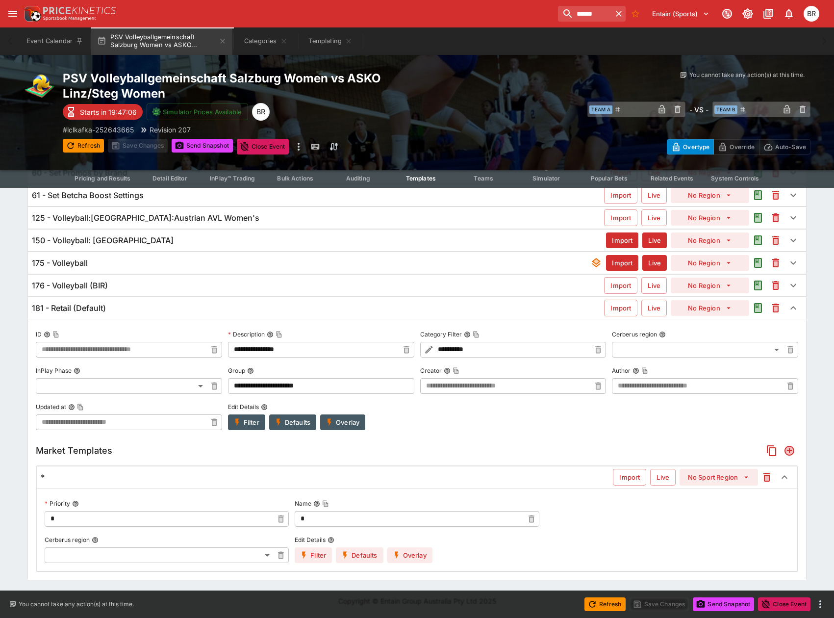
click at [427, 555] on button "Overlay" at bounding box center [409, 555] width 45 height 16
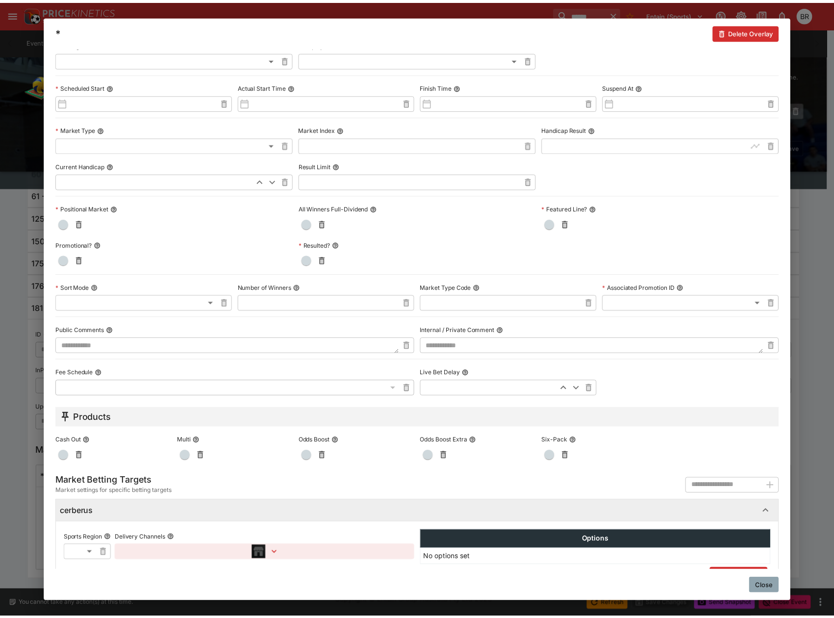
scroll to position [308, 0]
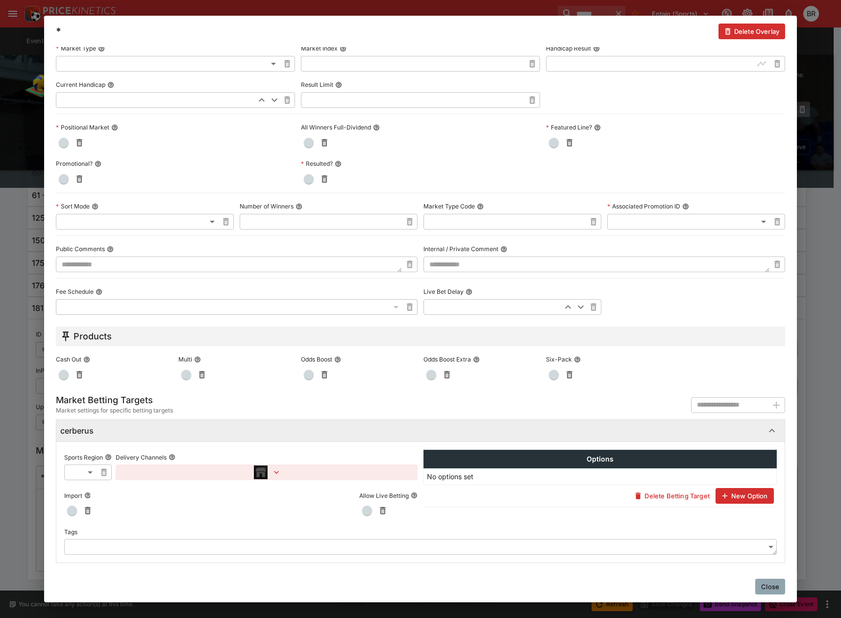
click at [279, 467] on icon "button" at bounding box center [277, 472] width 10 height 10
click at [780, 591] on div at bounding box center [420, 309] width 841 height 618
click at [767, 581] on button "Close" at bounding box center [770, 586] width 30 height 16
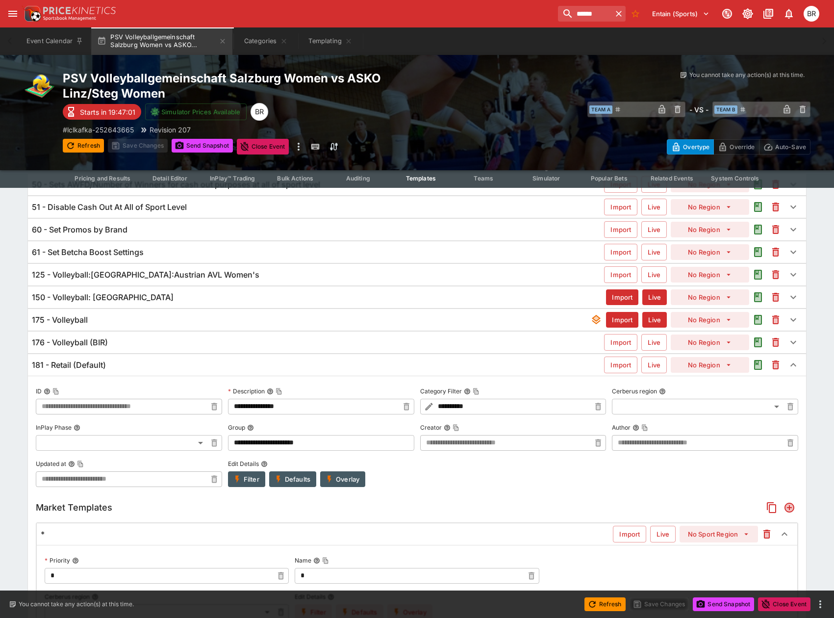
scroll to position [0, 0]
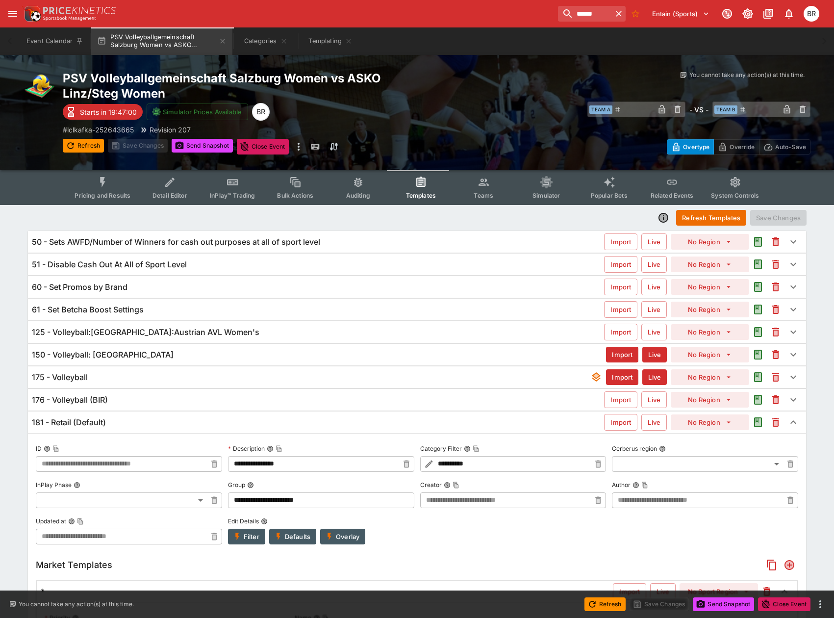
click at [117, 195] on span "Pricing and Results" at bounding box center [103, 195] width 56 height 7
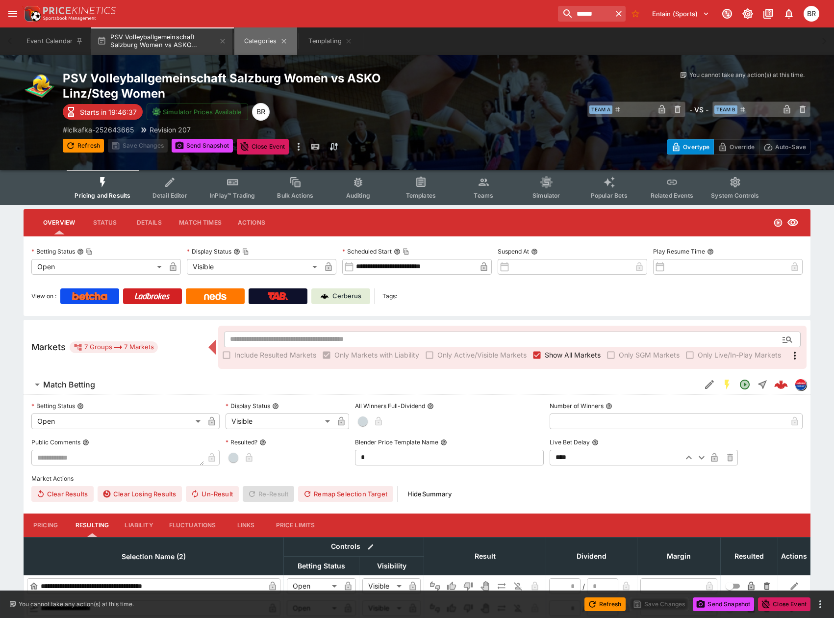
click at [257, 37] on button "Categories" at bounding box center [265, 40] width 63 height 27
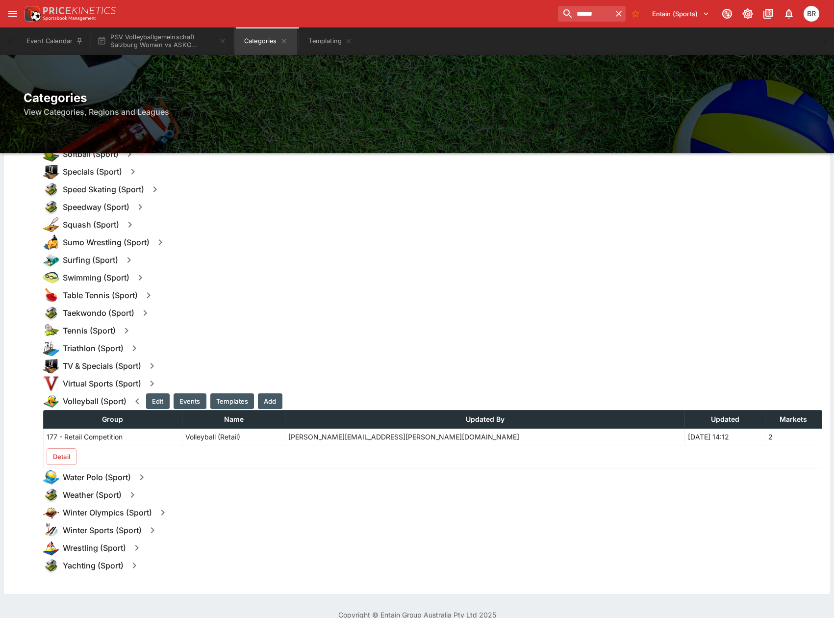
scroll to position [1253, 0]
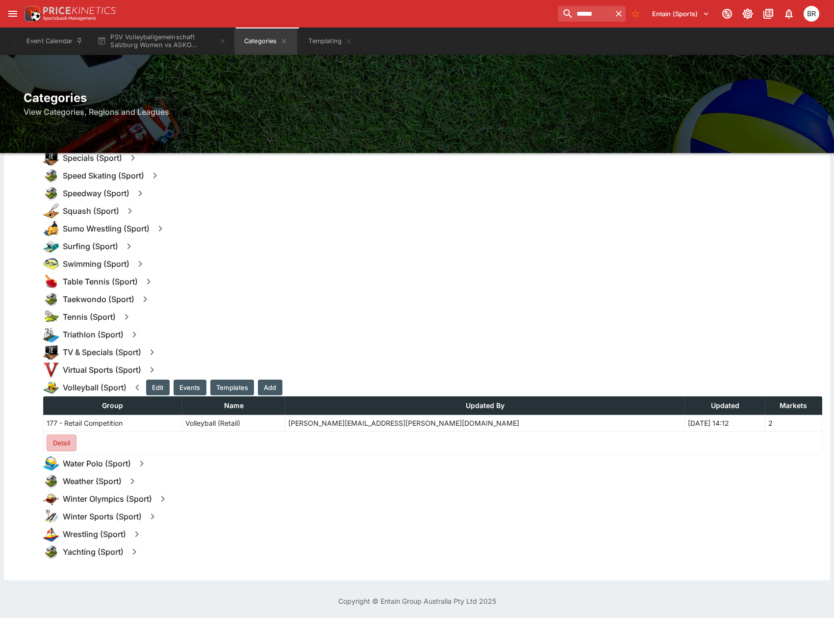
click at [64, 437] on button "Detail" at bounding box center [62, 442] width 30 height 17
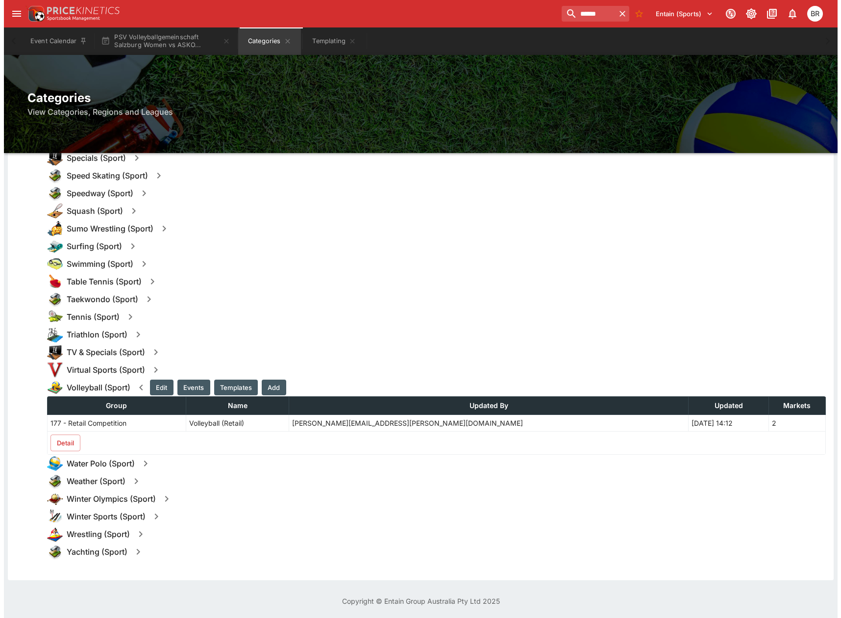
scroll to position [0, 0]
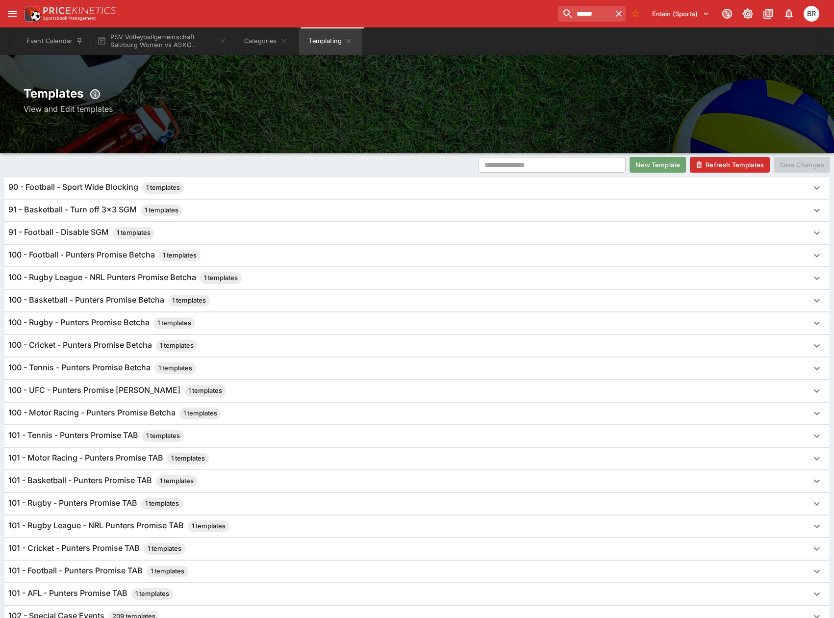
click at [662, 157] on button "New Template" at bounding box center [657, 165] width 56 height 16
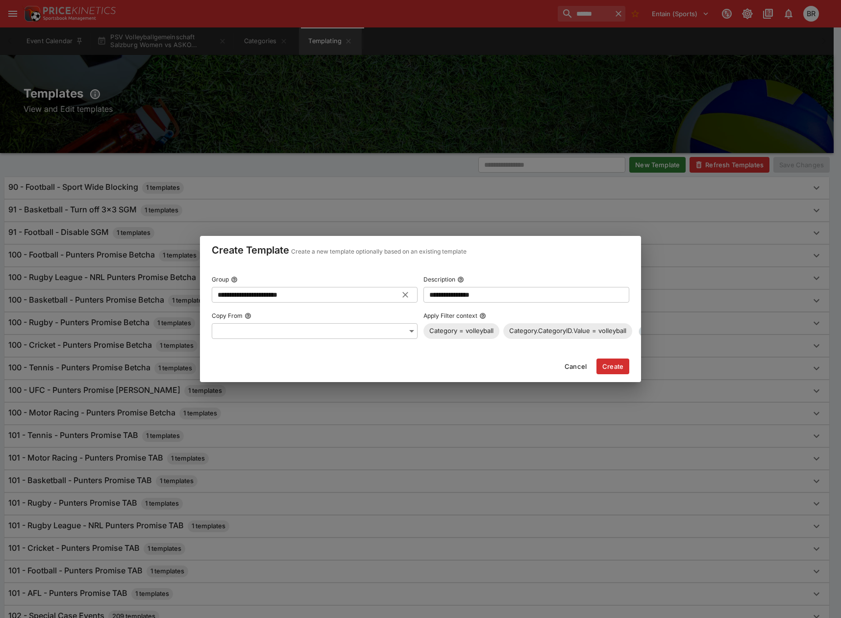
click at [369, 296] on input "**********" at bounding box center [307, 295] width 190 height 16
click at [323, 307] on p "Add "Custom Retail Settings (180)"" at bounding box center [277, 311] width 114 height 10
type input "**********"
click at [457, 297] on input "**********" at bounding box center [527, 295] width 206 height 16
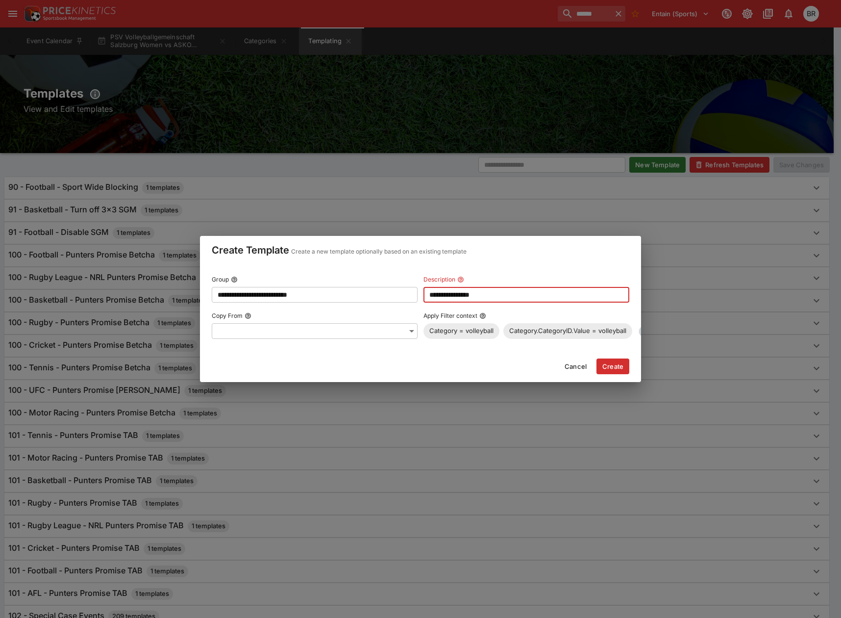
click at [457, 297] on input "**********" at bounding box center [527, 295] width 206 height 16
type input "**********"
drag, startPoint x: 557, startPoint y: 346, endPoint x: 612, endPoint y: 345, distance: 54.4
click at [610, 345] on div "**********" at bounding box center [420, 311] width 441 height 78
click at [616, 346] on div "**********" at bounding box center [420, 311] width 441 height 78
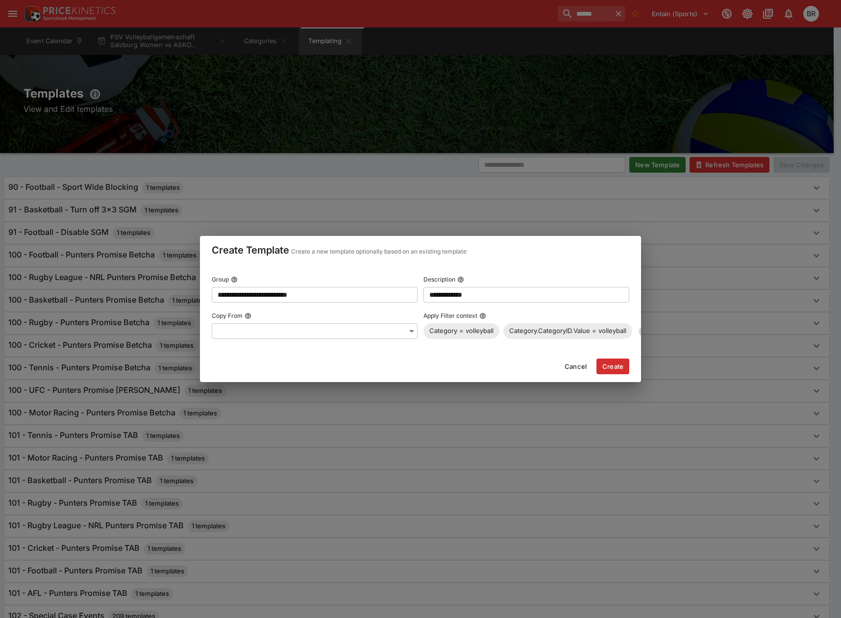
click at [617, 347] on div "**********" at bounding box center [420, 311] width 441 height 78
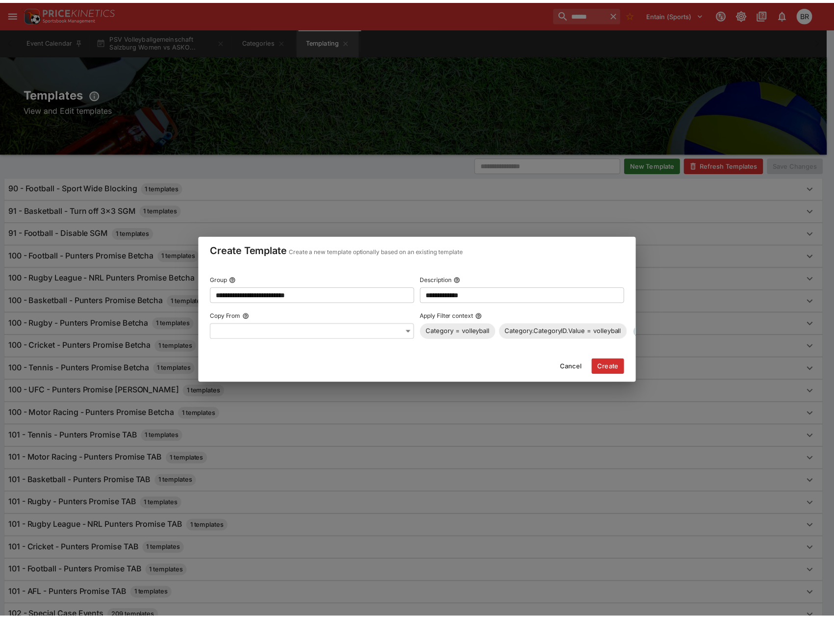
scroll to position [0, 24]
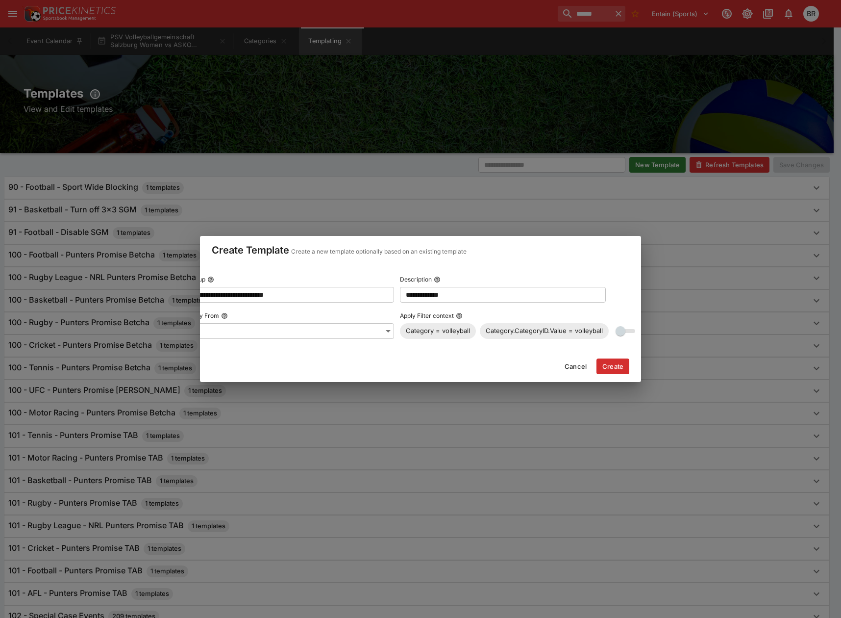
click at [575, 372] on button "Cancel" at bounding box center [576, 366] width 34 height 16
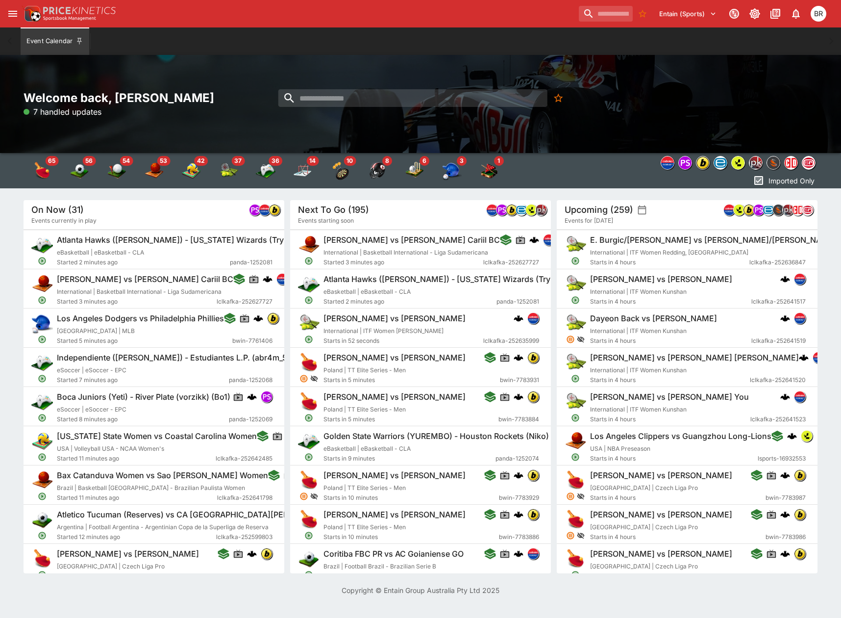
click at [11, 16] on icon "open drawer" at bounding box center [12, 14] width 9 height 6
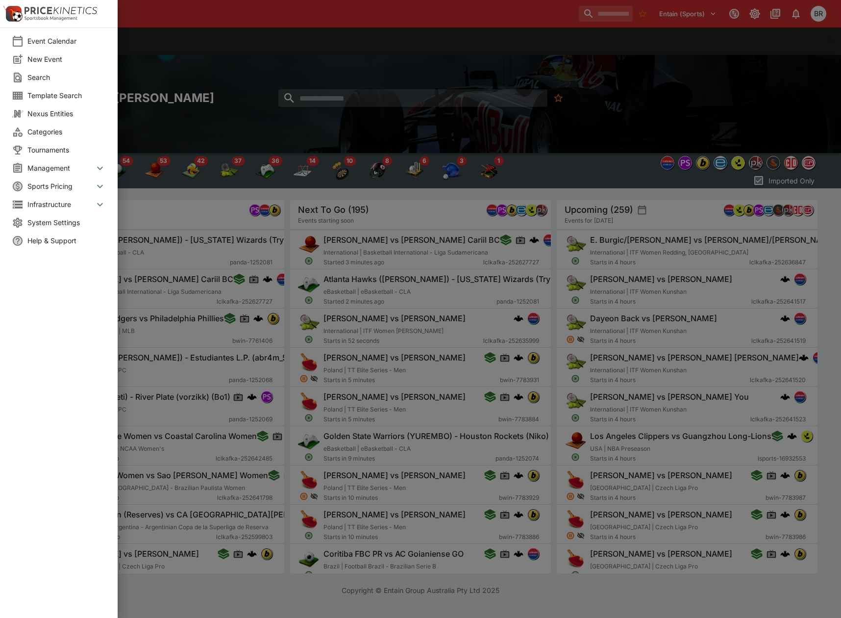
click at [65, 137] on li "Categories" at bounding box center [59, 132] width 118 height 18
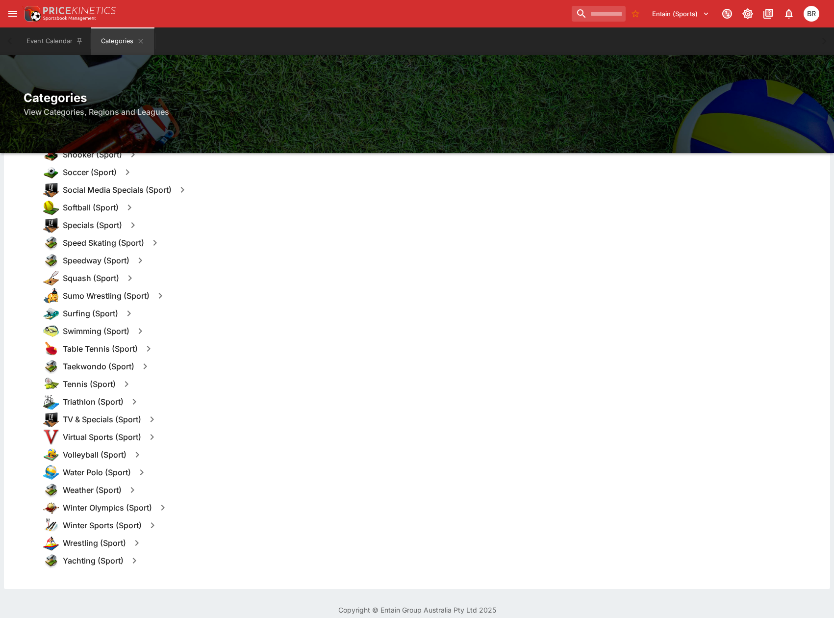
scroll to position [1195, 0]
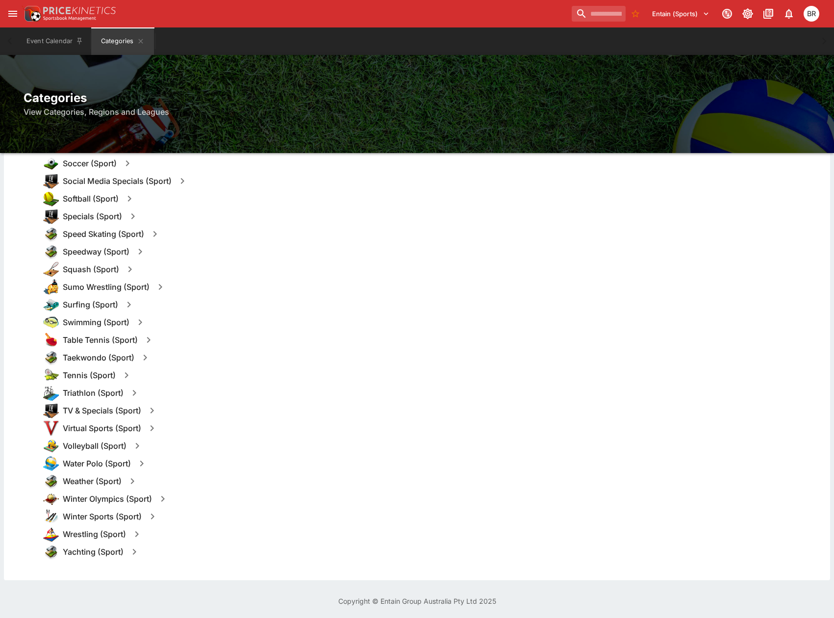
click at [139, 442] on icon "button" at bounding box center [137, 446] width 12 height 12
click at [215, 440] on button "Templates" at bounding box center [232, 446] width 44 height 16
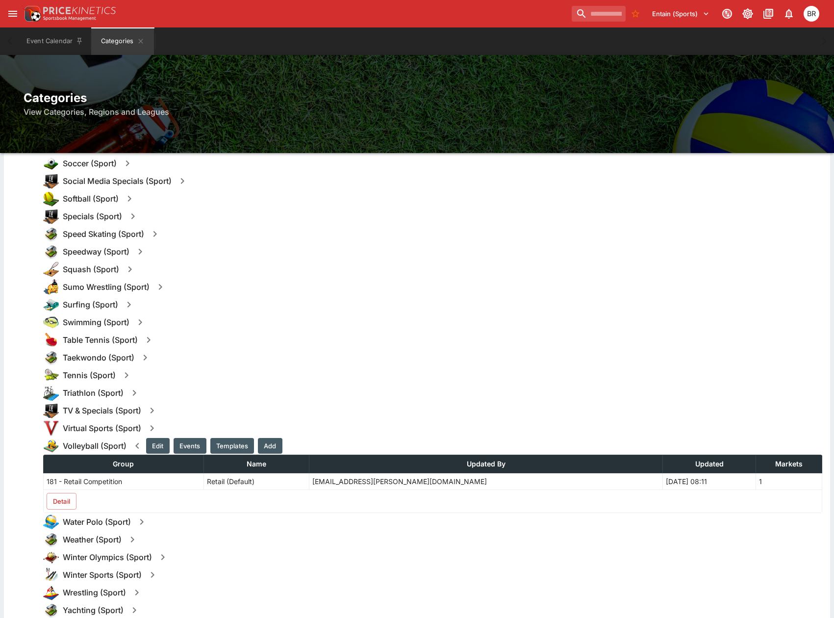
click at [65, 504] on button "Detail" at bounding box center [62, 501] width 30 height 17
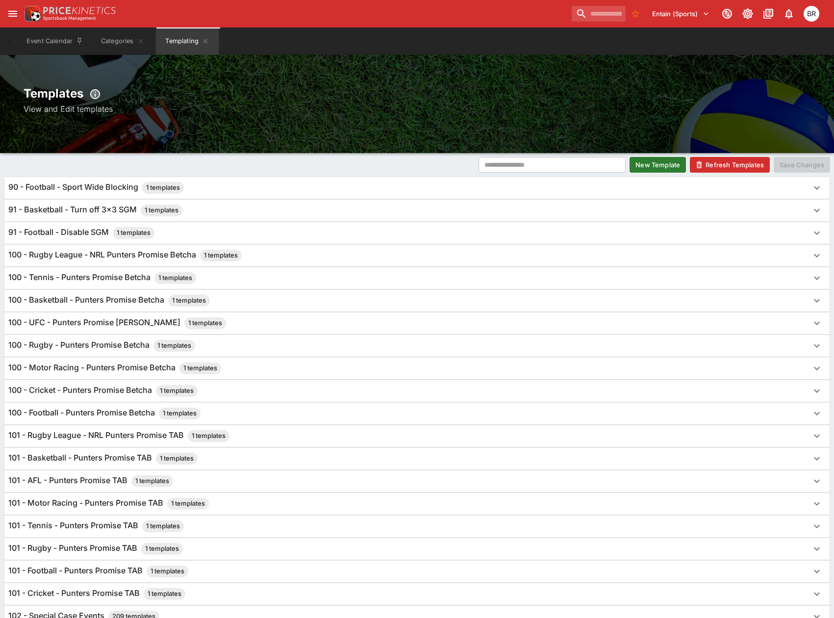
click at [666, 168] on button "New Template" at bounding box center [657, 165] width 56 height 16
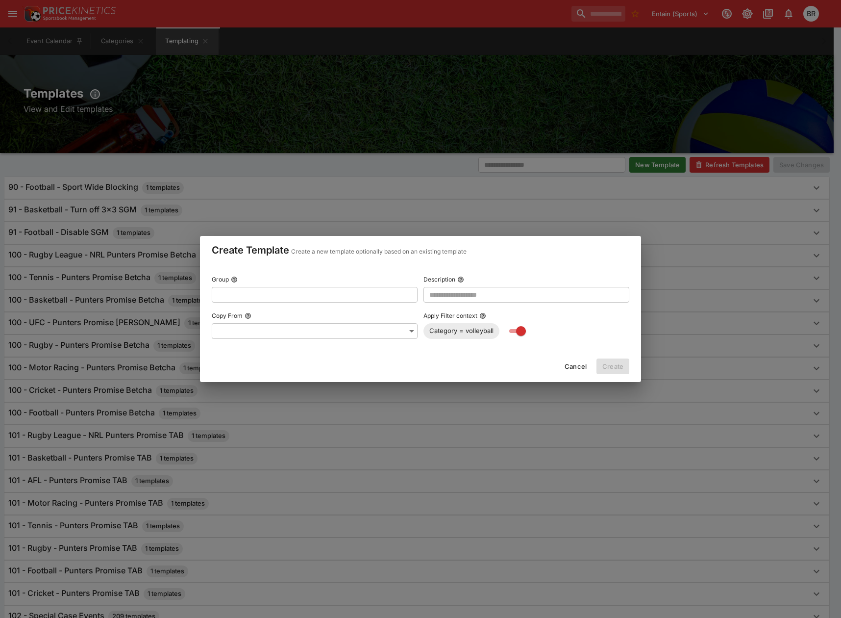
click at [288, 291] on input "text" at bounding box center [307, 295] width 190 height 16
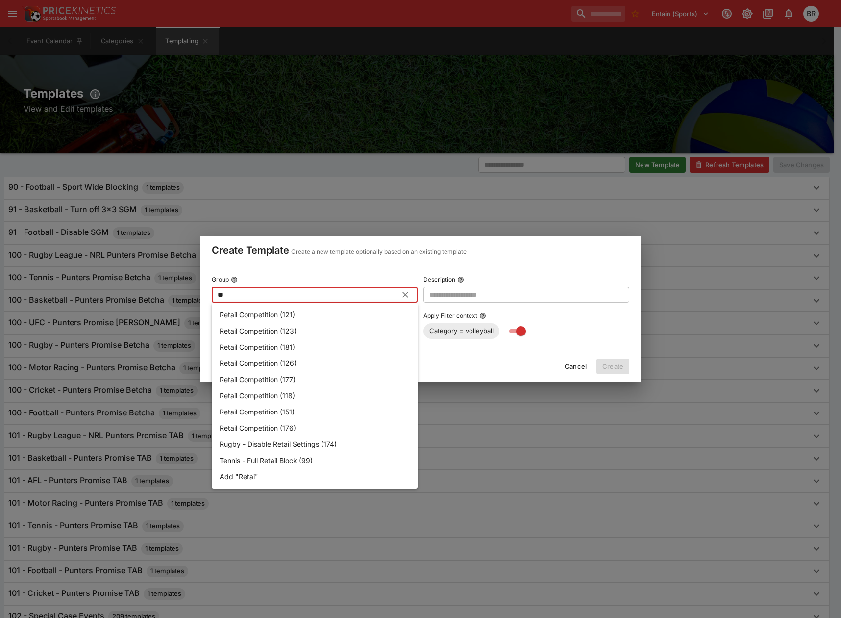
type input "*"
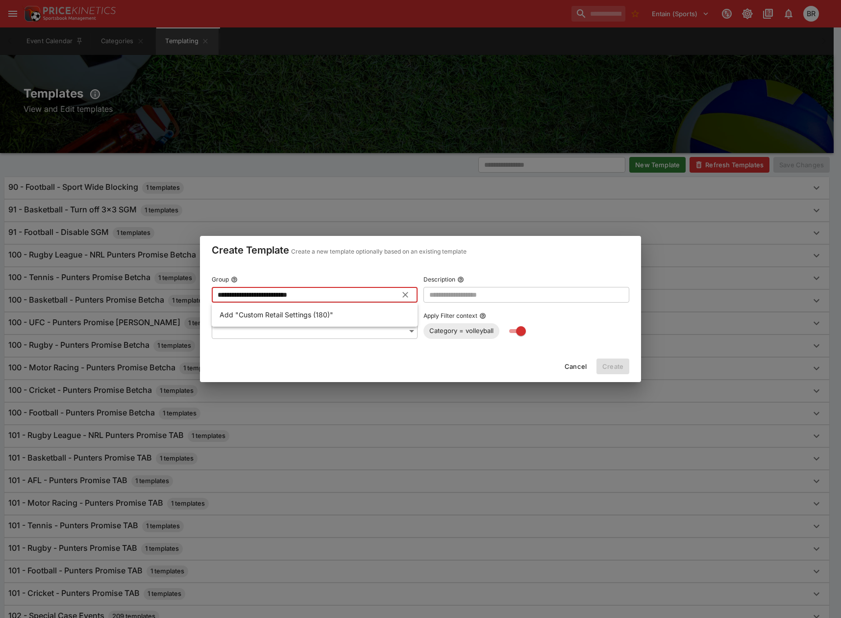
click at [268, 317] on p "Add "Custom Retail Settings (180)"" at bounding box center [277, 314] width 114 height 10
type input "**********"
click at [444, 303] on div "**********" at bounding box center [421, 305] width 418 height 67
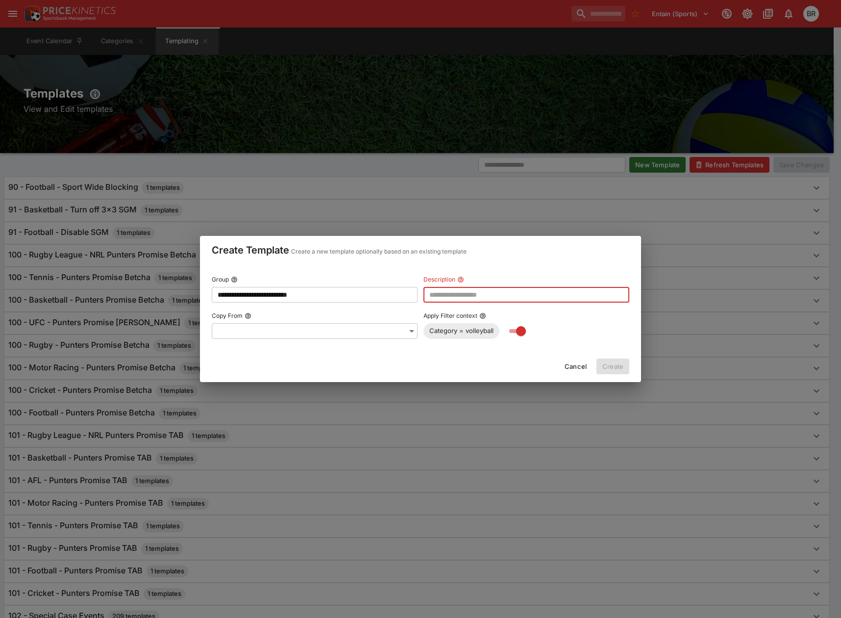
click at [450, 300] on input "text" at bounding box center [527, 295] width 206 height 16
click at [508, 287] on input "text" at bounding box center [527, 295] width 206 height 16
type input "*"
type input "**********"
click at [601, 361] on button "Create" at bounding box center [613, 366] width 33 height 16
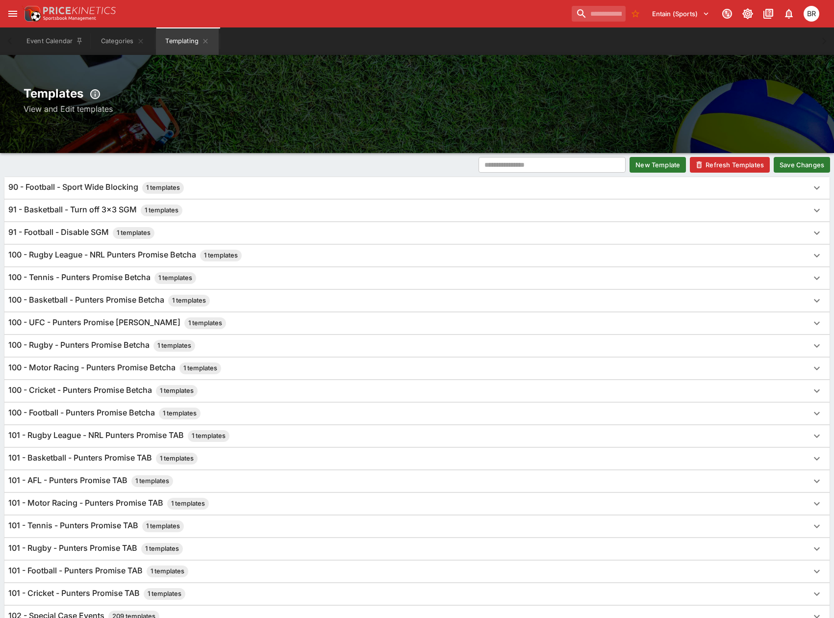
click at [785, 165] on button "Save Changes" at bounding box center [802, 165] width 56 height 16
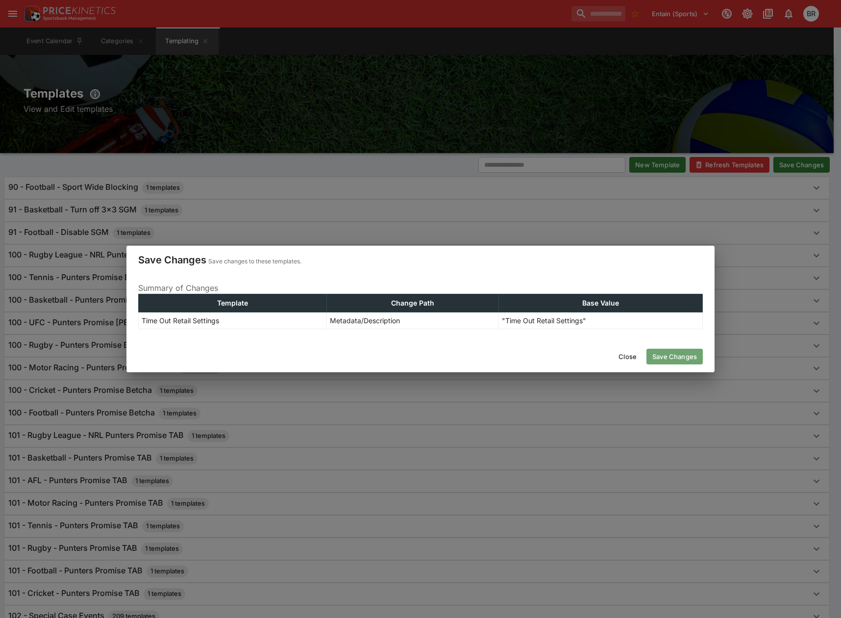
click at [663, 354] on button "Save Changes" at bounding box center [675, 357] width 56 height 16
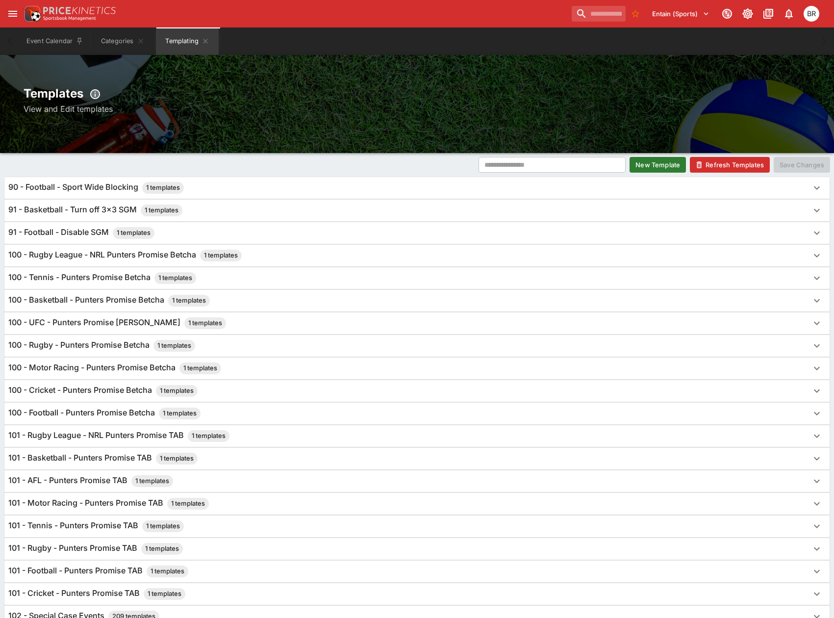
click at [4, 6] on div "Entain (Sports) 0 BR" at bounding box center [417, 13] width 834 height 27
click at [11, 12] on icon "open drawer" at bounding box center [13, 14] width 12 height 12
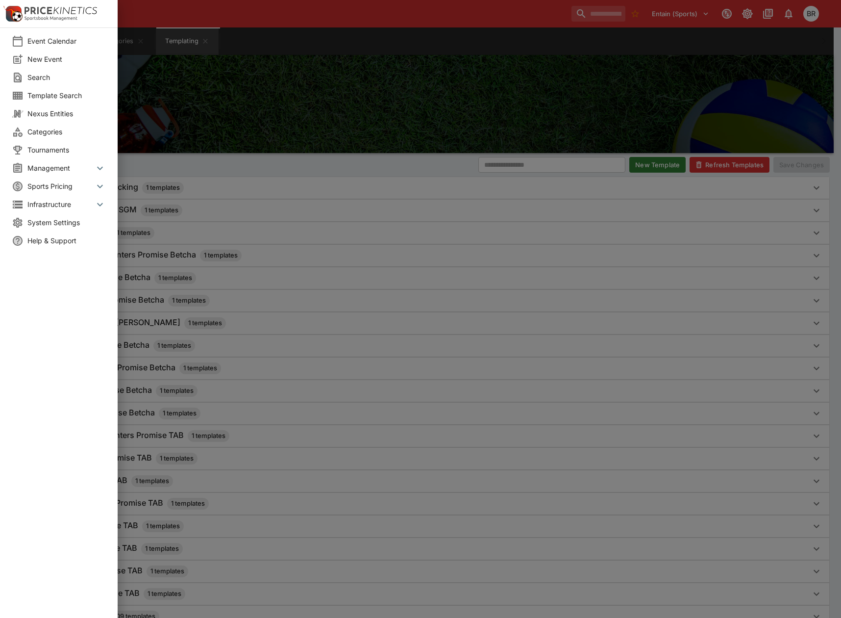
click at [545, 12] on div at bounding box center [420, 309] width 841 height 618
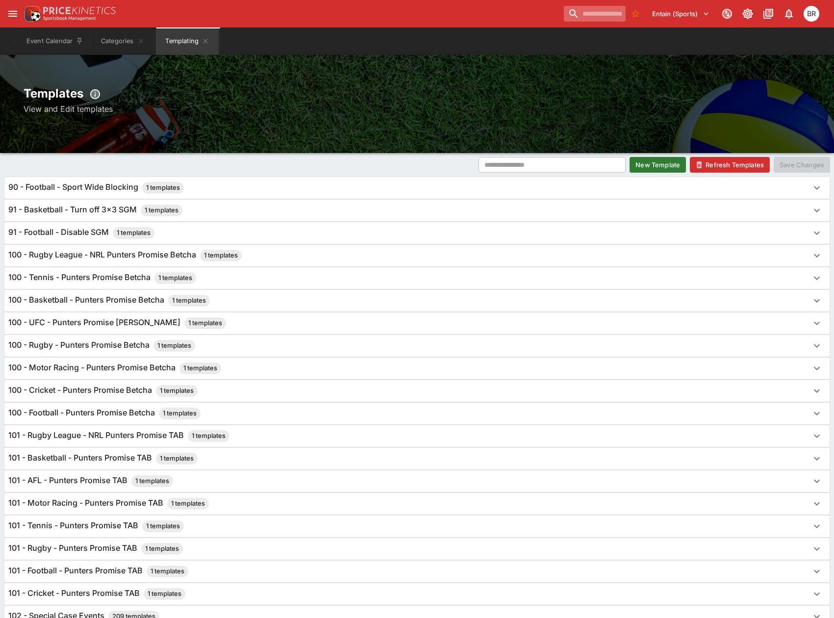
click at [564, 18] on input "search" at bounding box center [595, 14] width 62 height 16
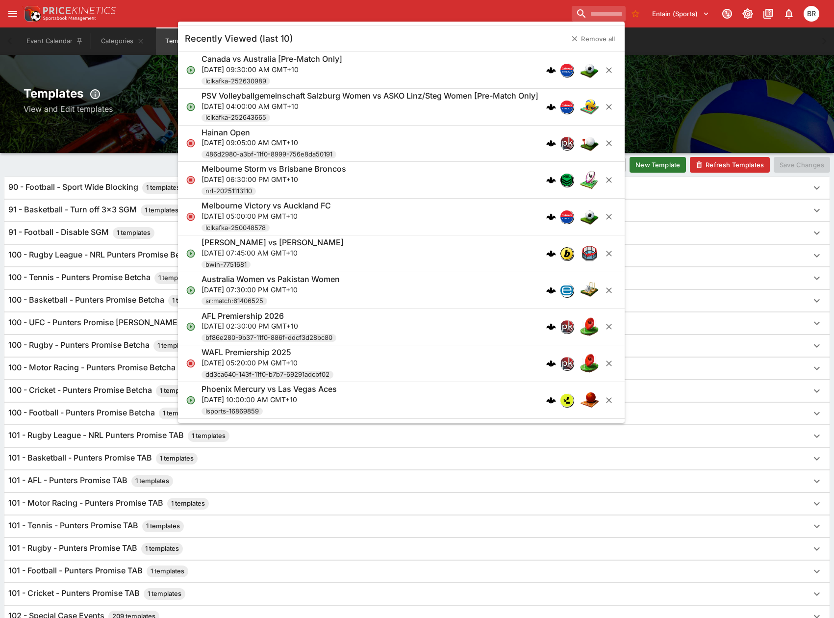
click at [414, 104] on p "[DATE] 04:00:00 AM GMT+10" at bounding box center [369, 106] width 337 height 10
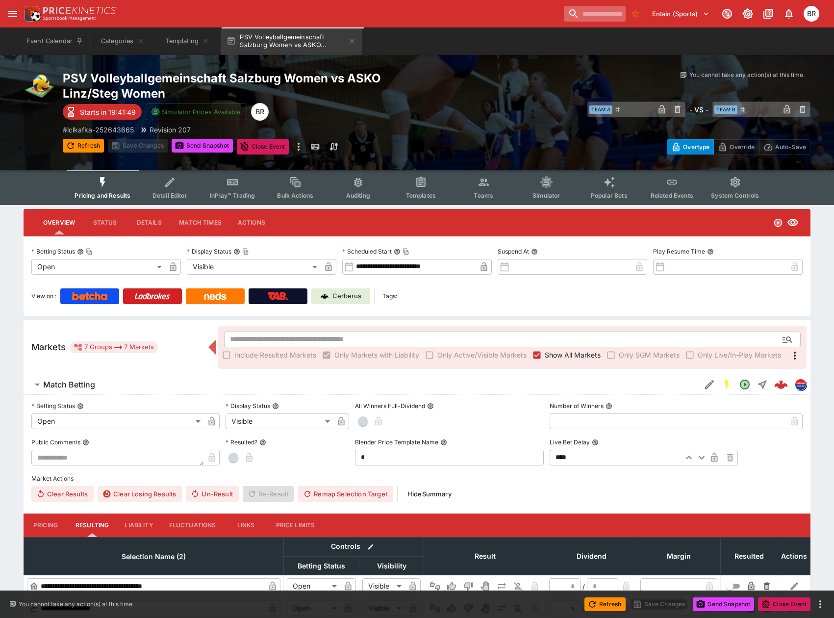
click at [564, 15] on input "search" at bounding box center [595, 14] width 62 height 16
paste input "**********"
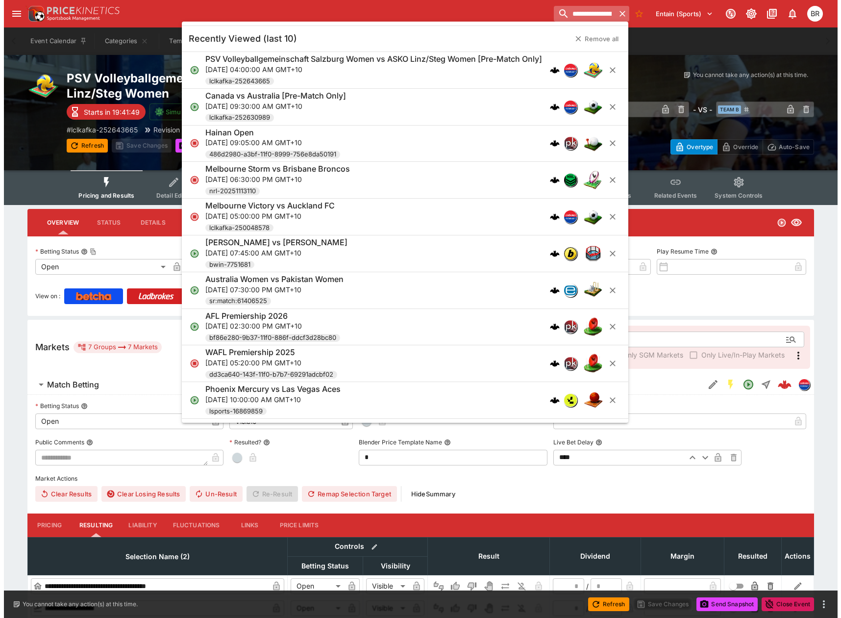
scroll to position [0, 54]
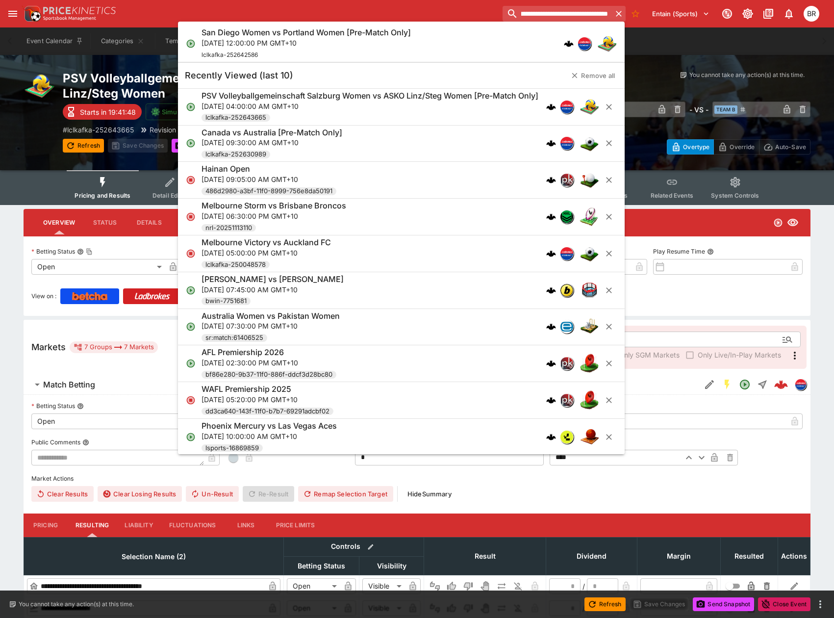
type input "**********"
click at [460, 54] on div "San Diego Women vs Portland Women [Pre-Match Only] Fri, Oct 10, 2025, 12:00:00 …" at bounding box center [396, 43] width 390 height 32
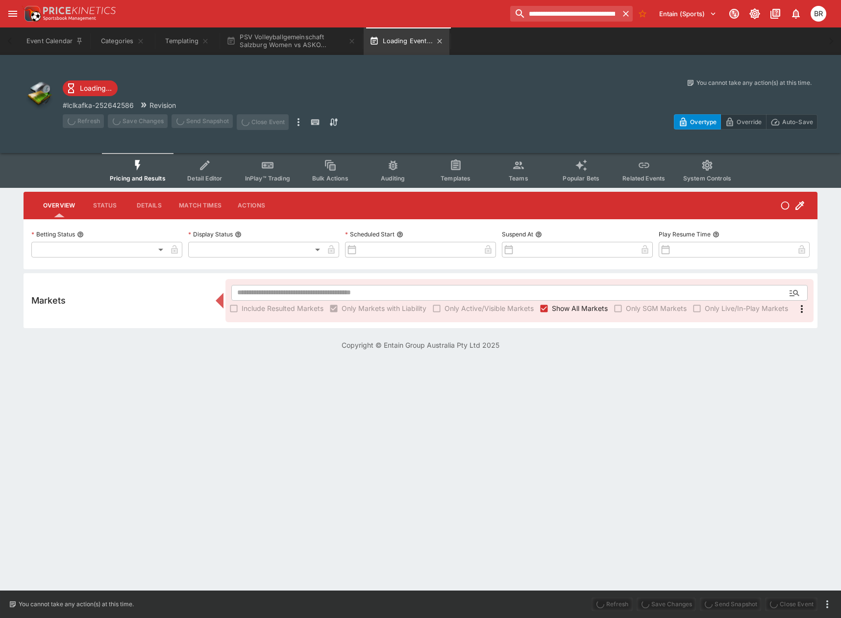
type input "**********"
type input "*******"
type input "**********"
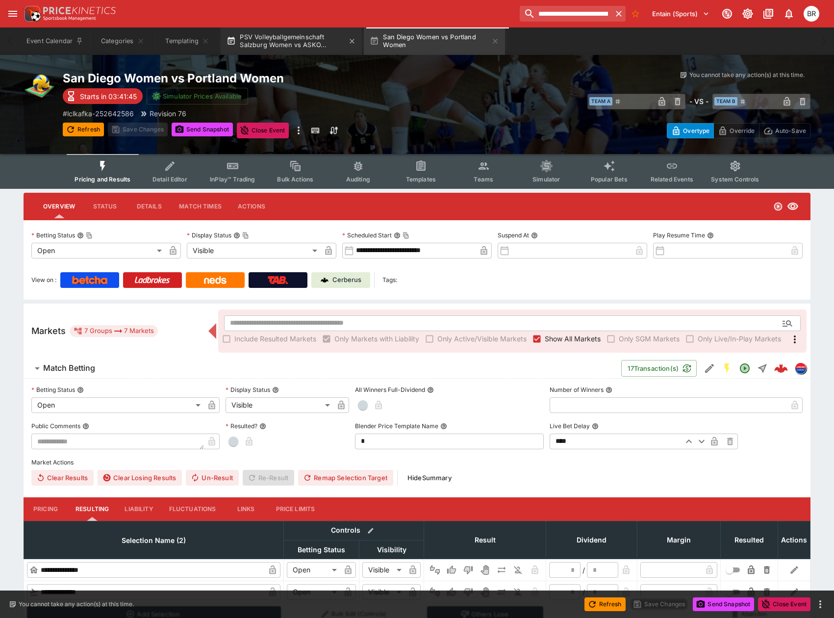
click at [351, 44] on button "PSV Volleyballgemeinschaft Salzburg Women vs ASKO..." at bounding box center [291, 40] width 141 height 27
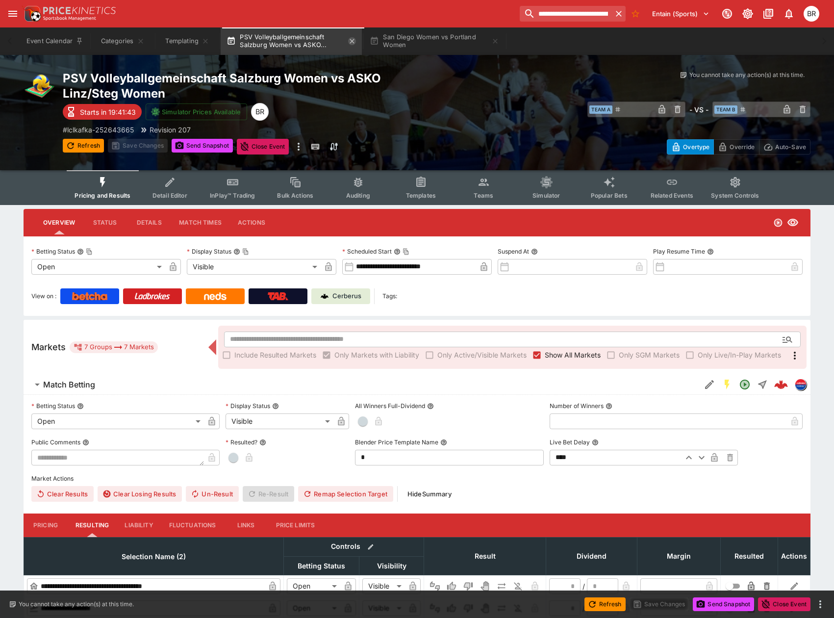
click at [352, 43] on icon "button" at bounding box center [352, 41] width 8 height 8
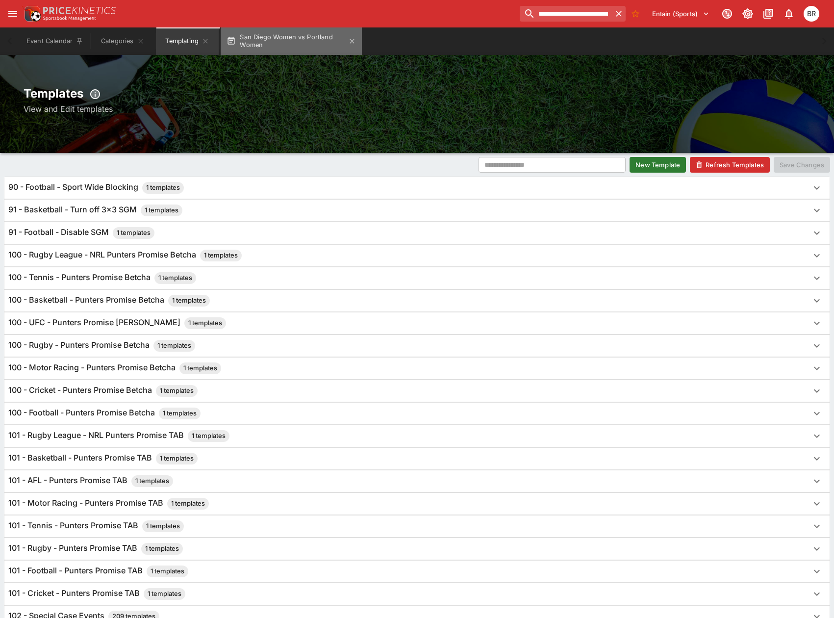
click at [306, 49] on button "San Diego Women vs Portland Women" at bounding box center [291, 40] width 141 height 27
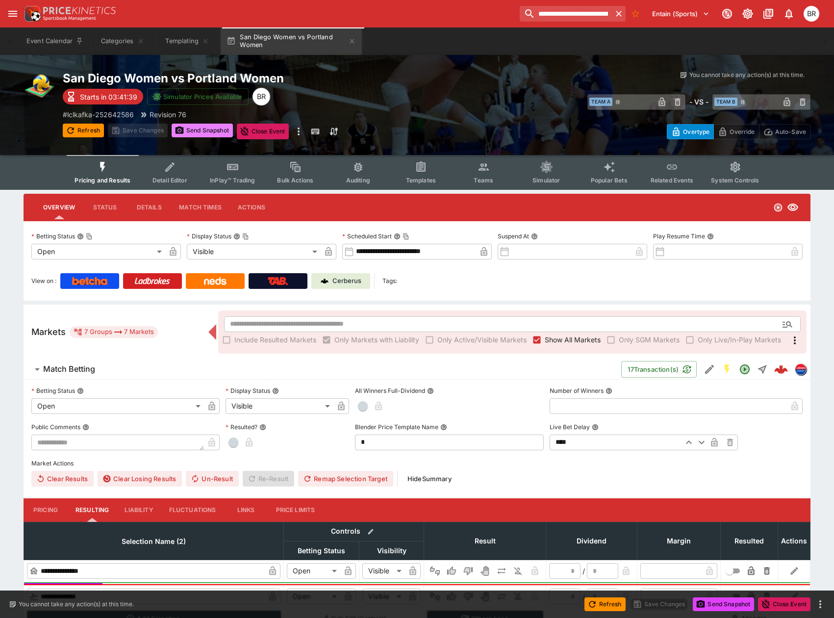
click at [204, 133] on button "Send Snapshot" at bounding box center [202, 131] width 61 height 14
click at [704, 364] on icon "Edit Detail" at bounding box center [710, 369] width 12 height 12
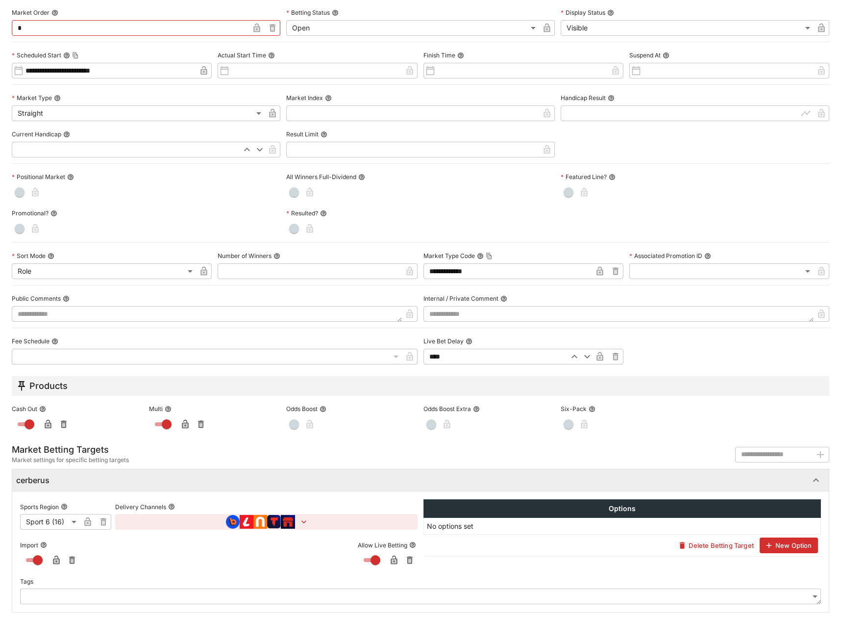
scroll to position [241, 0]
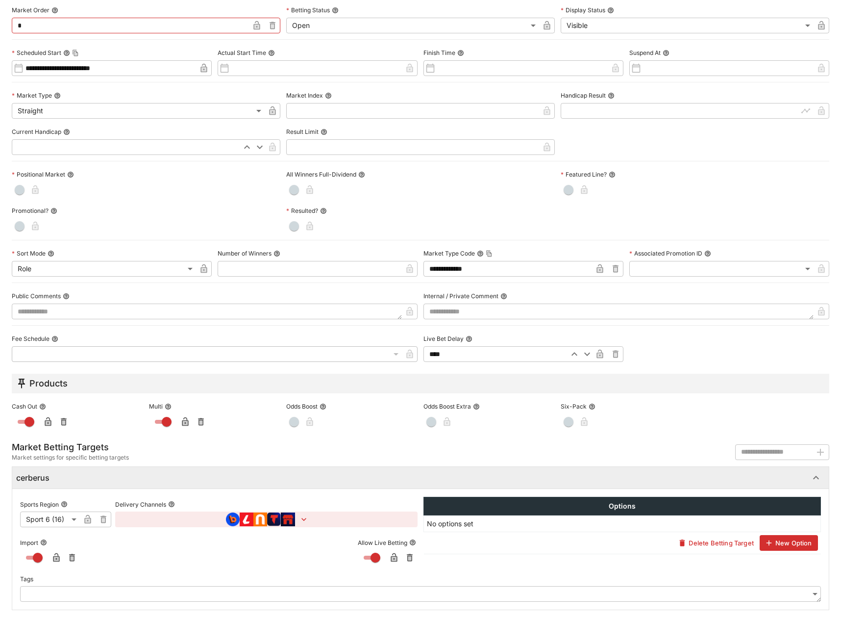
click at [304, 522] on icon "button" at bounding box center [304, 519] width 10 height 10
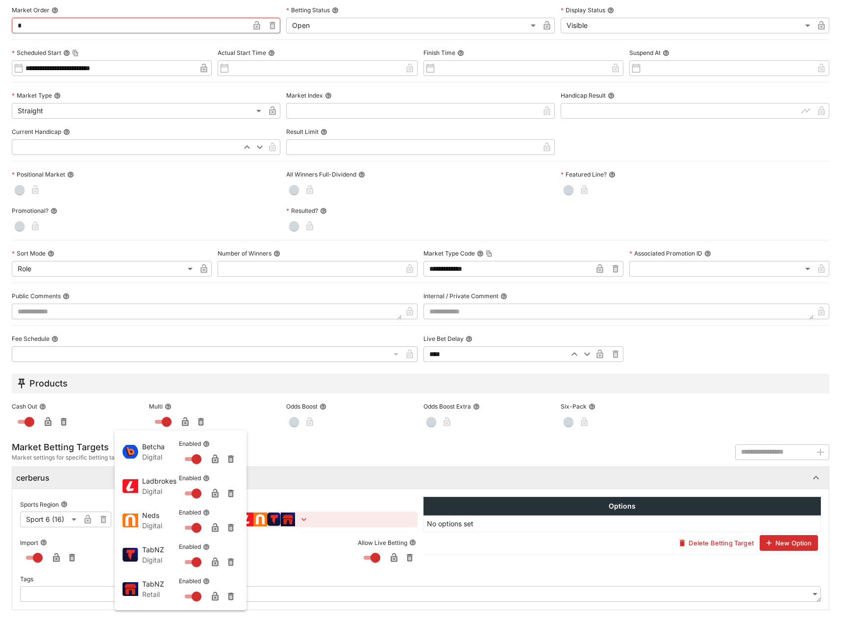
click at [357, 428] on div at bounding box center [420, 309] width 841 height 618
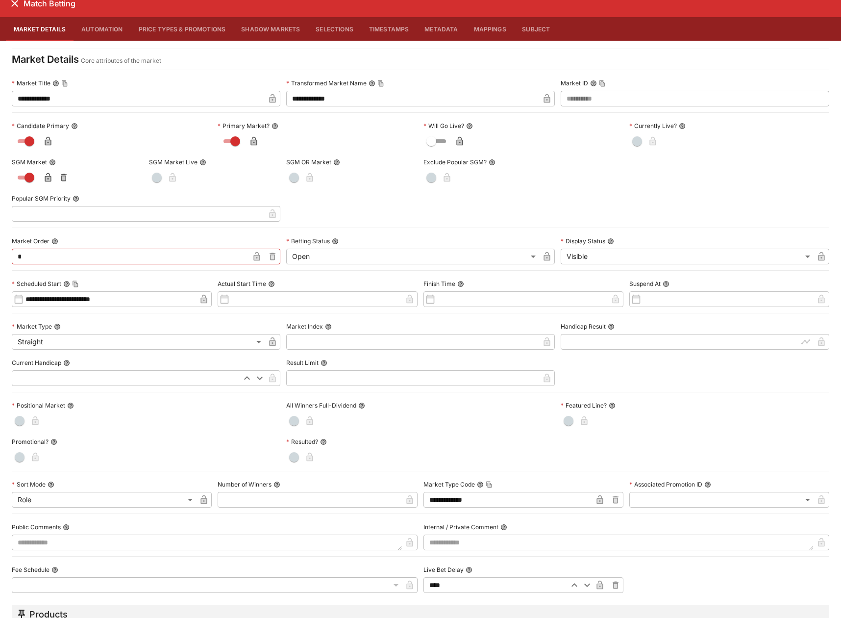
scroll to position [0, 0]
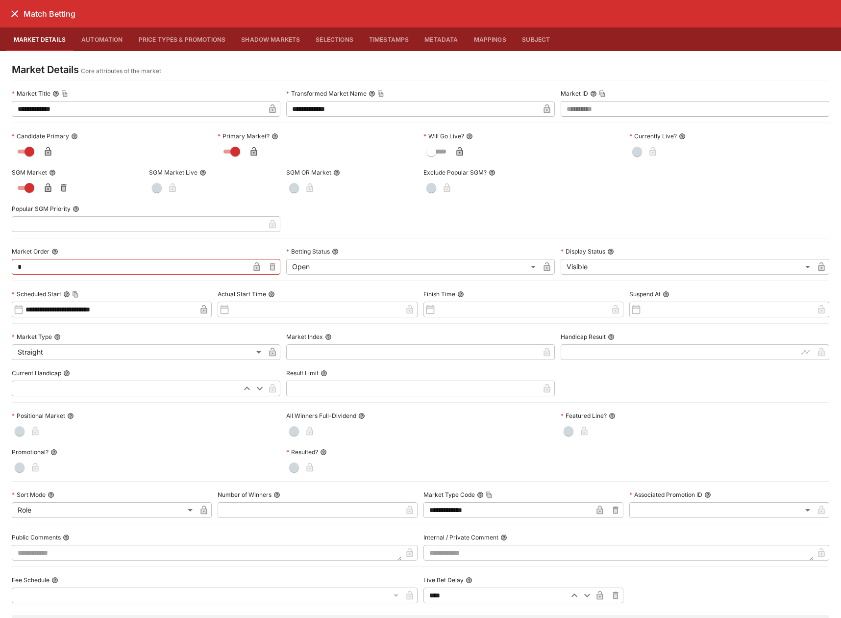
click at [14, 15] on icon "close" at bounding box center [15, 14] width 12 height 12
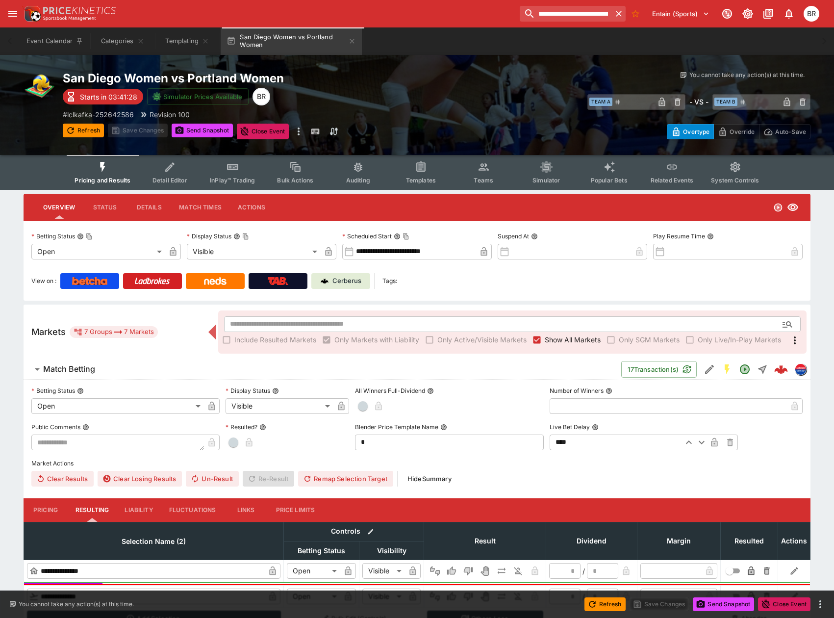
click at [81, 125] on button "Refresh" at bounding box center [83, 131] width 41 height 14
click at [707, 376] on button "Edit Detail" at bounding box center [710, 369] width 18 height 18
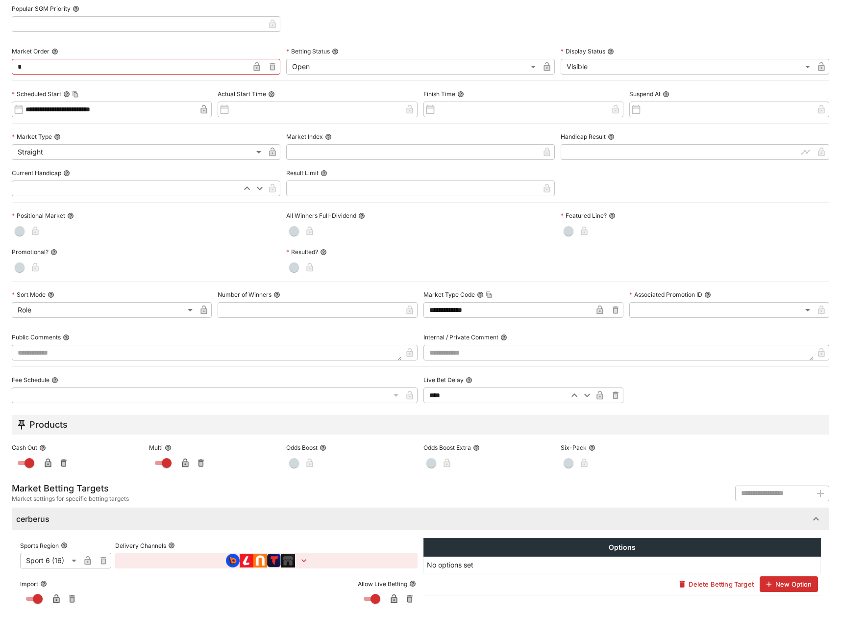
scroll to position [241, 0]
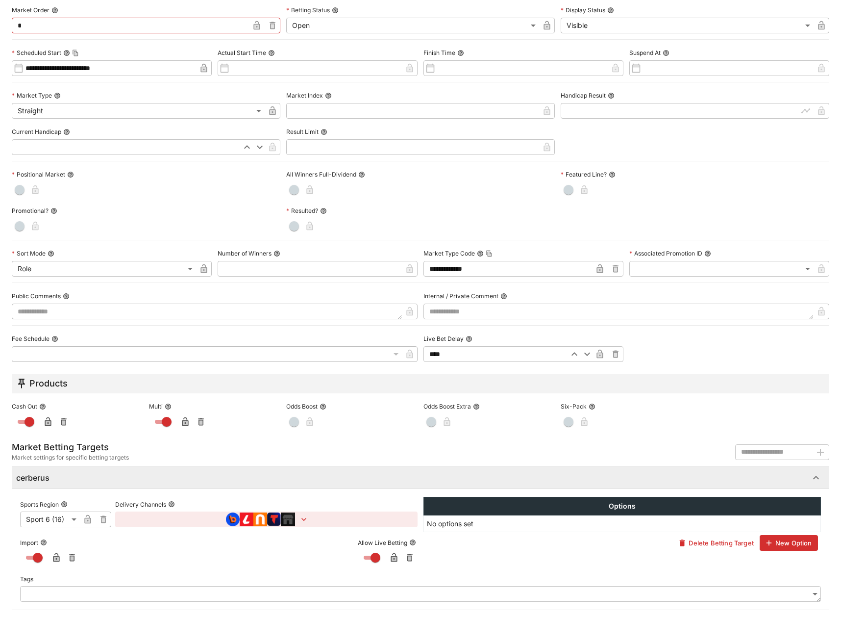
click at [300, 521] on icon "button" at bounding box center [304, 519] width 10 height 10
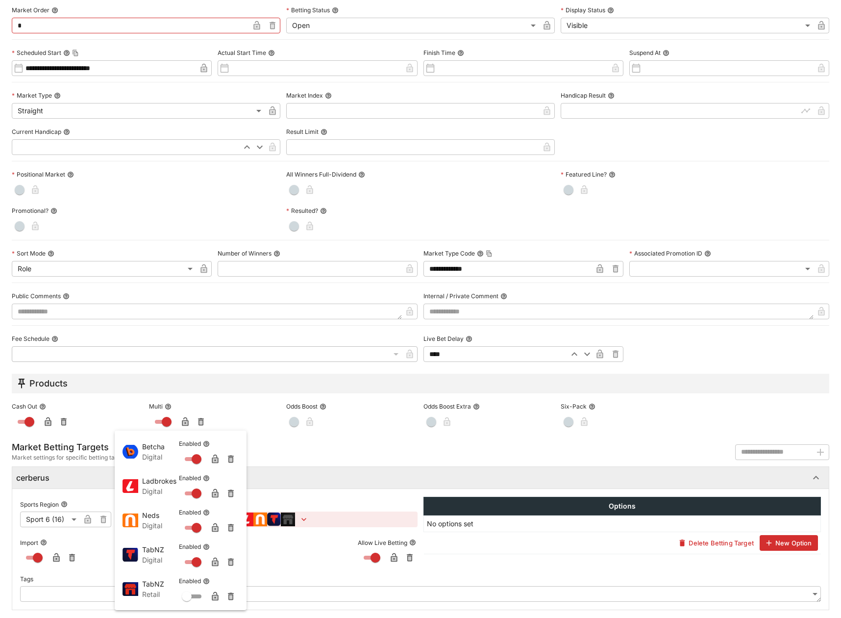
click at [176, 162] on div at bounding box center [420, 309] width 841 height 618
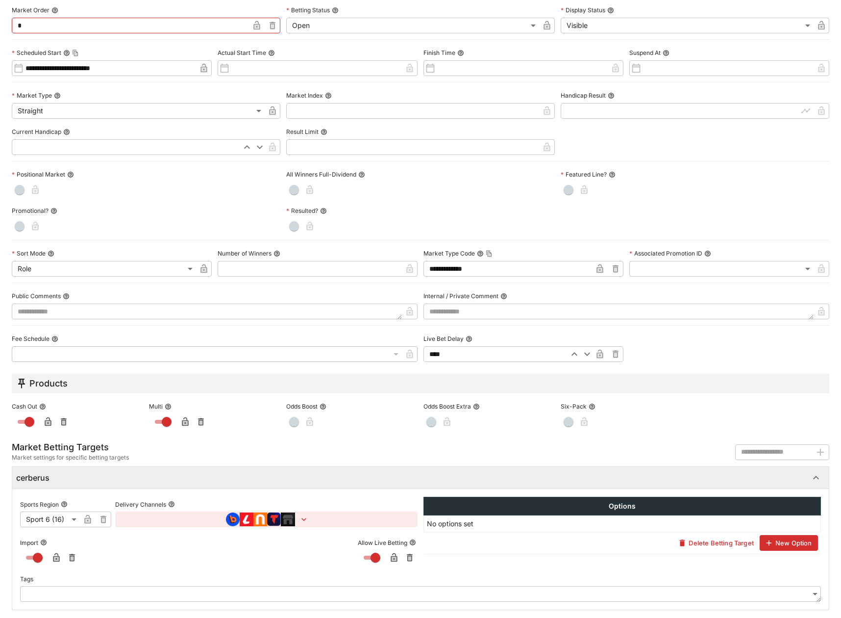
click at [116, 12] on label "Market Order" at bounding box center [146, 10] width 269 height 15
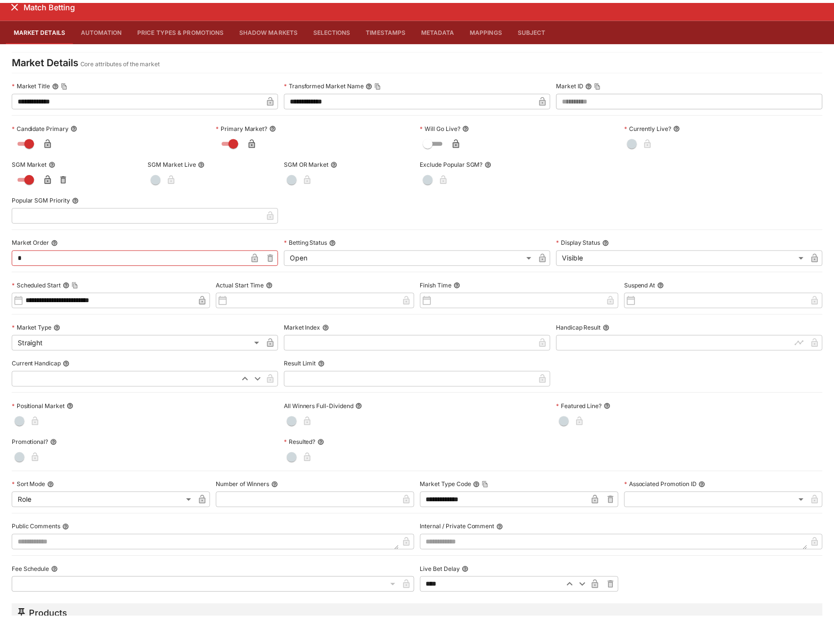
scroll to position [0, 0]
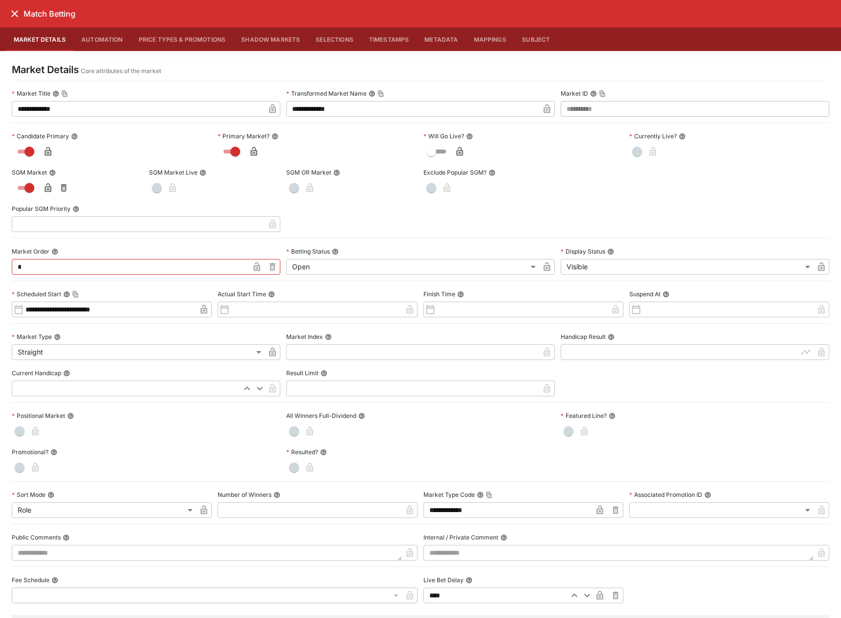
click at [11, 13] on icon "close" at bounding box center [15, 14] width 12 height 12
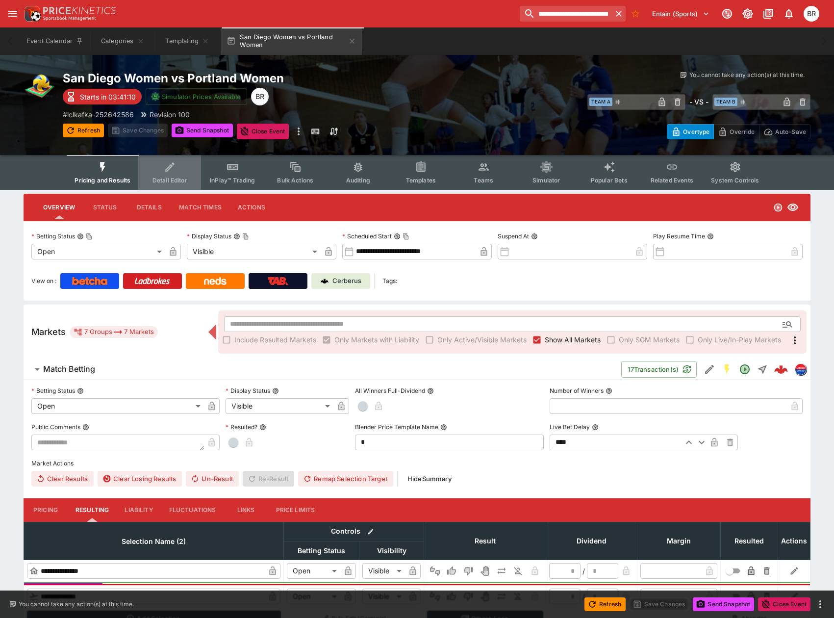
click at [175, 178] on span "Detail Editor" at bounding box center [169, 179] width 35 height 7
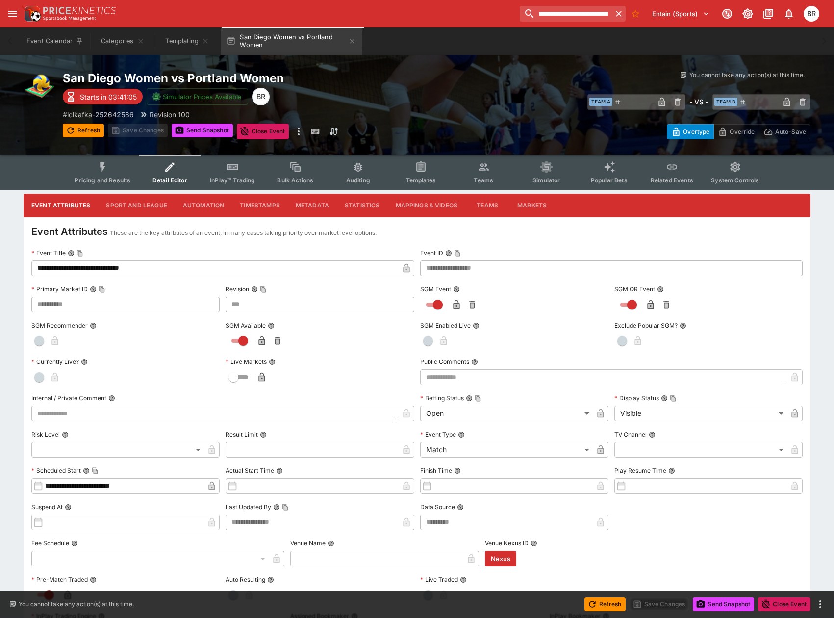
click at [319, 205] on button "Metadata" at bounding box center [312, 206] width 49 height 24
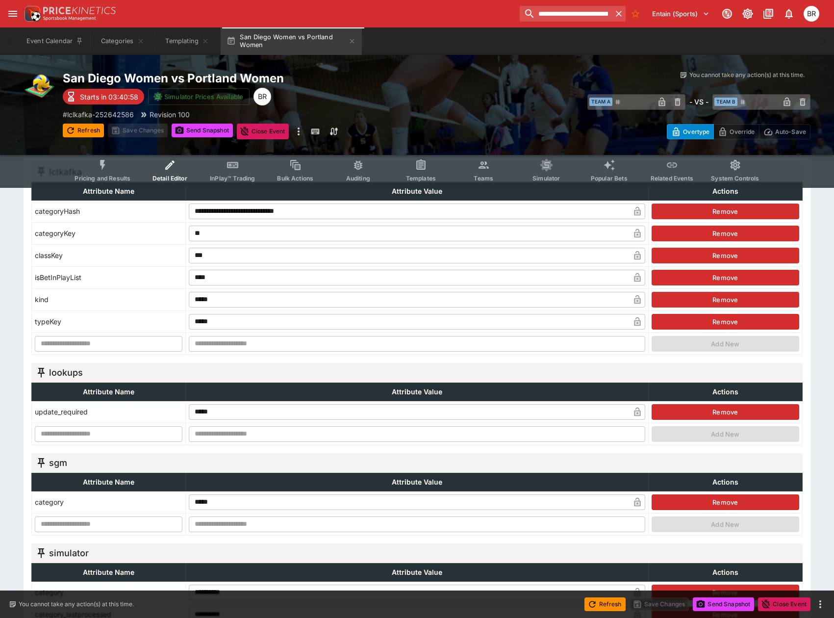
scroll to position [294, 0]
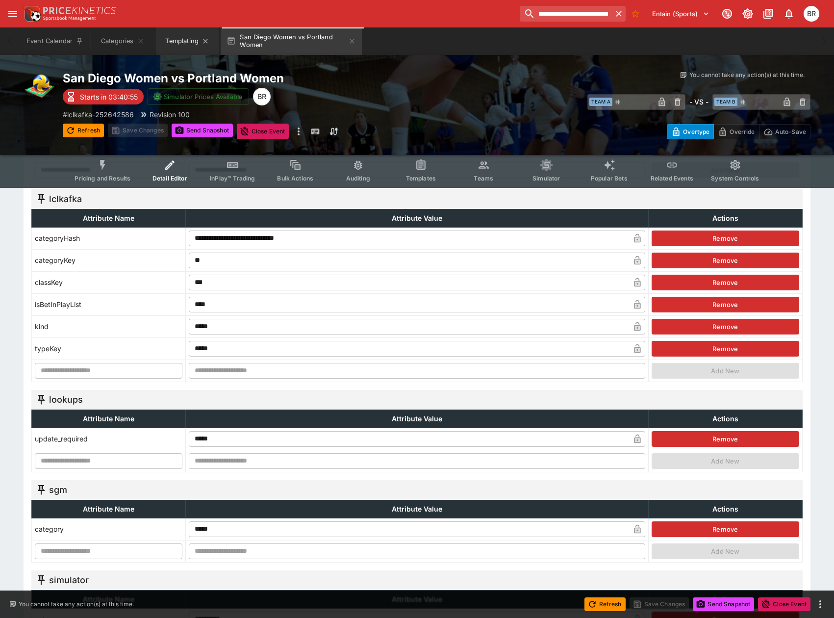
click at [187, 37] on button "Templating" at bounding box center [187, 40] width 63 height 27
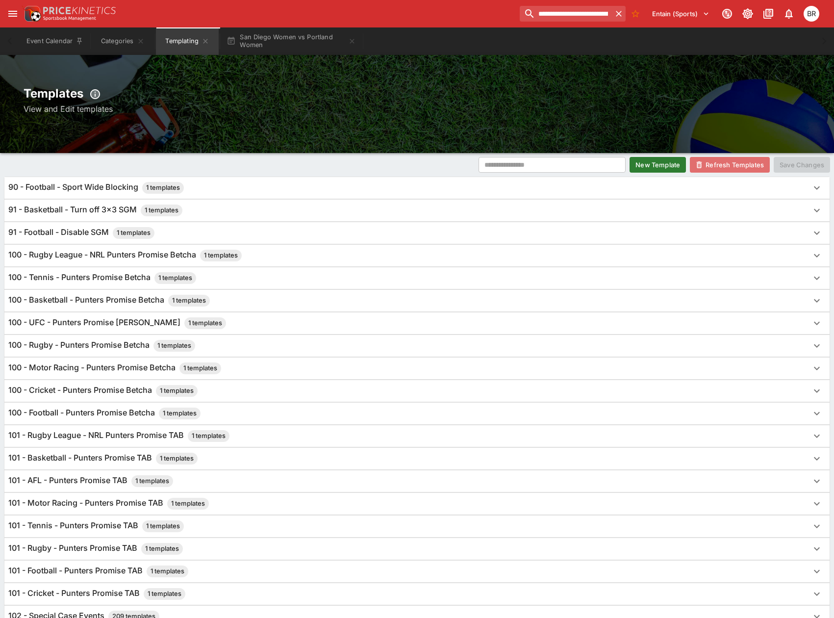
click at [703, 170] on button "Refresh Templates" at bounding box center [730, 165] width 80 height 16
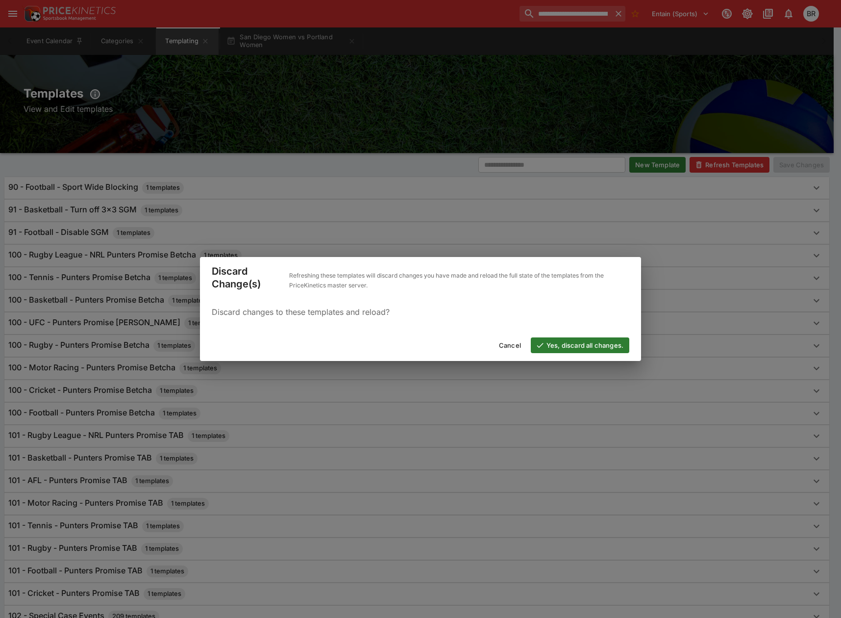
click at [574, 344] on button "Yes, discard all changes." at bounding box center [580, 345] width 99 height 16
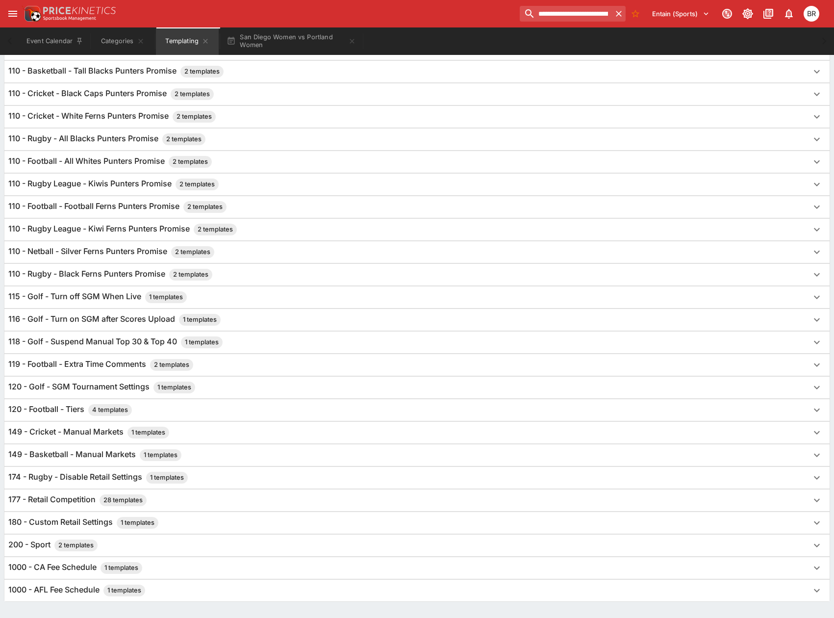
scroll to position [611, 0]
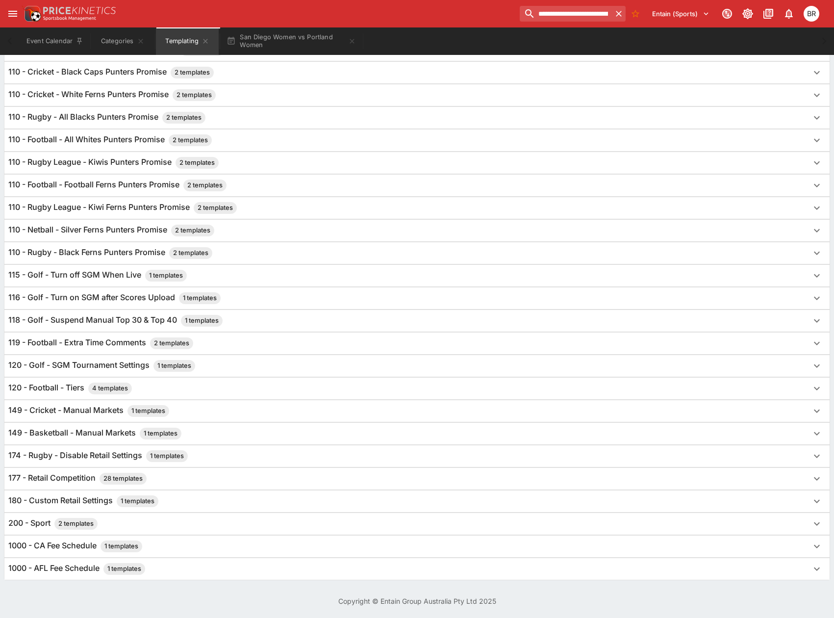
click at [235, 499] on div "180 - Custom Retail Settings 1 templates" at bounding box center [408, 501] width 800 height 12
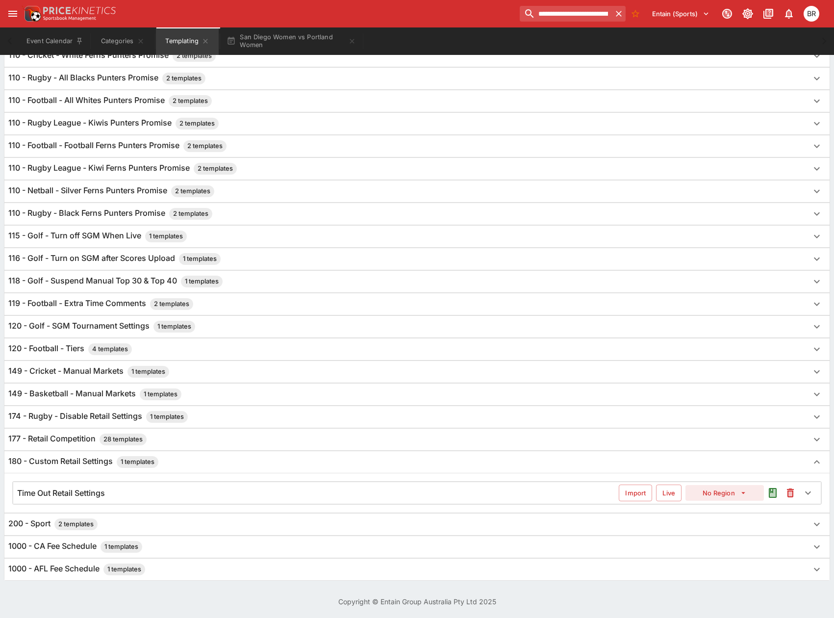
scroll to position [651, 0]
click at [219, 441] on div "177 - Retail Competition 28 templates" at bounding box center [408, 439] width 800 height 12
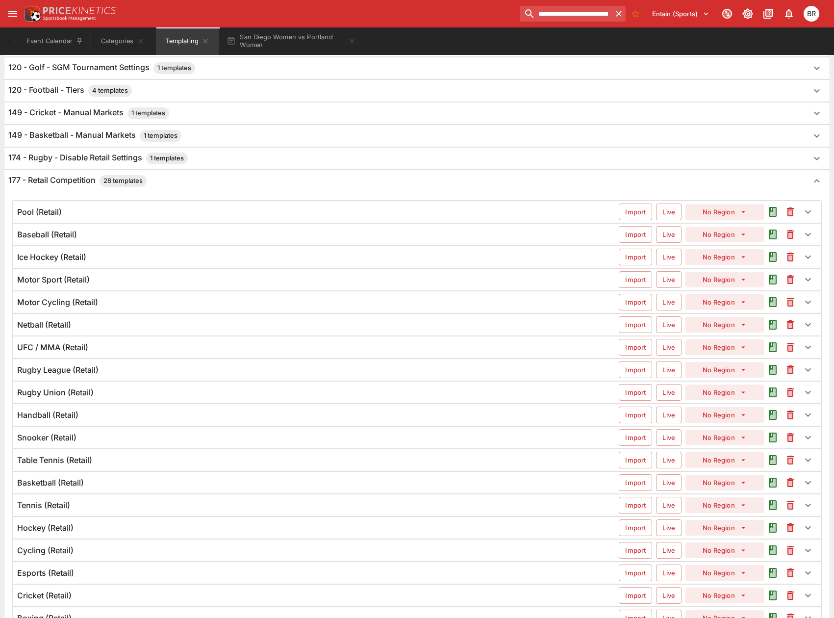
scroll to position [882, 0]
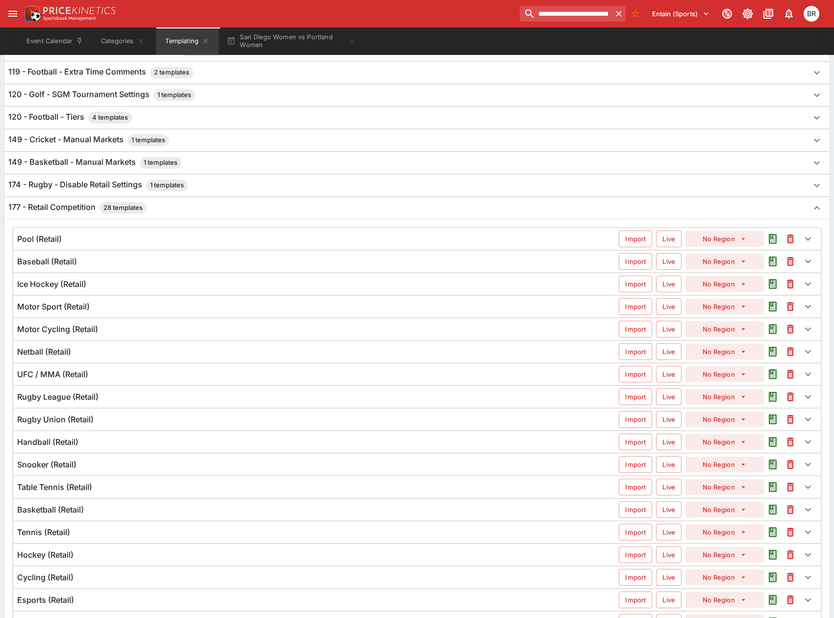
click at [188, 213] on div "177 - Retail Competition 28 templates" at bounding box center [408, 208] width 800 height 12
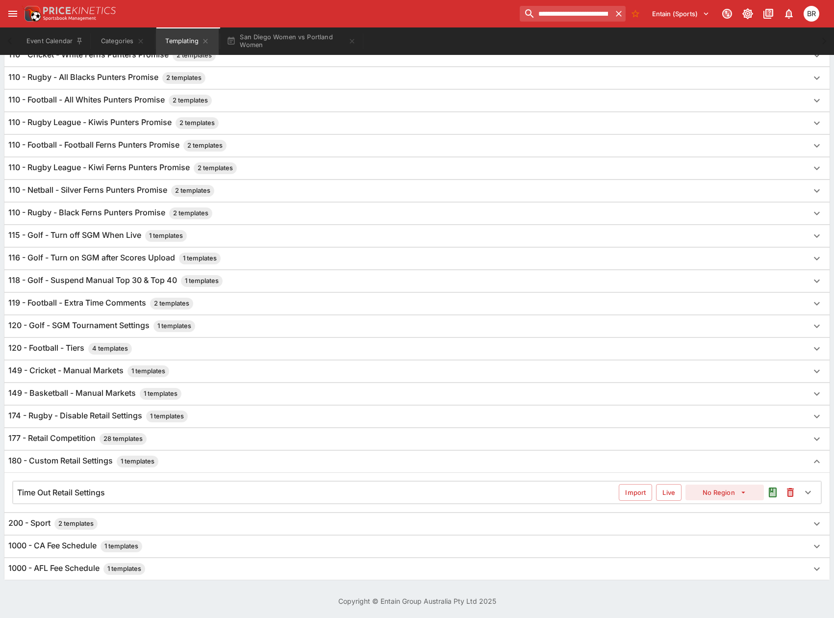
scroll to position [651, 0]
click at [172, 487] on div "Time Out Retail Settings" at bounding box center [318, 492] width 602 height 10
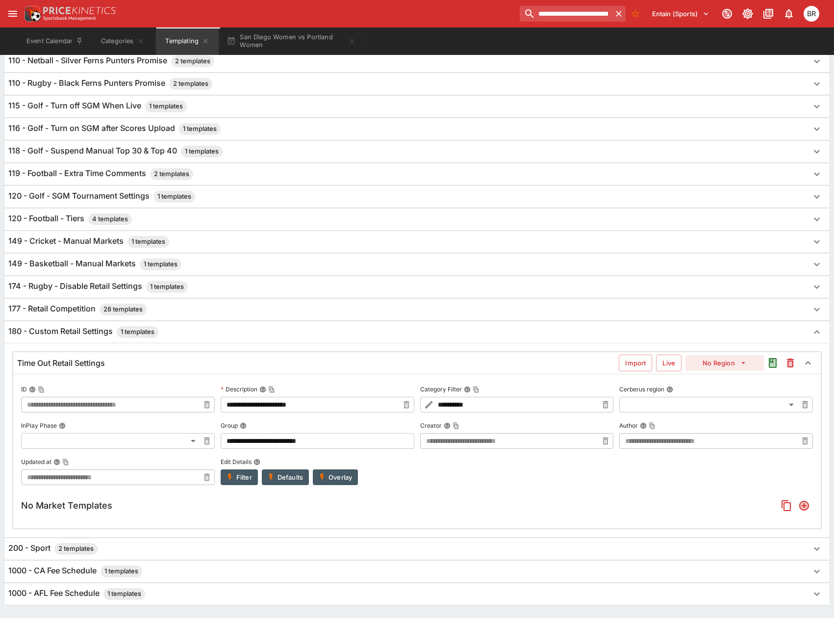
scroll to position [805, 0]
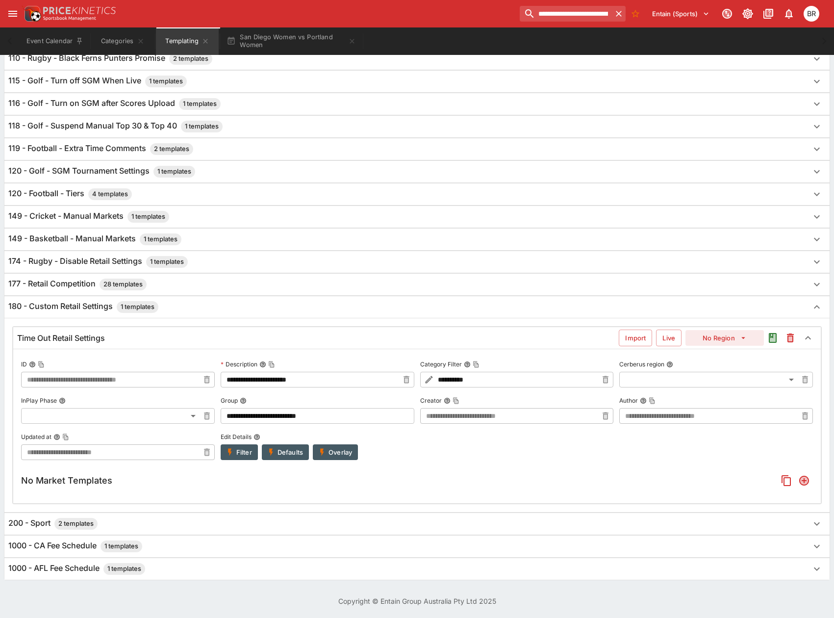
click at [234, 451] on icon "button" at bounding box center [230, 452] width 9 height 9
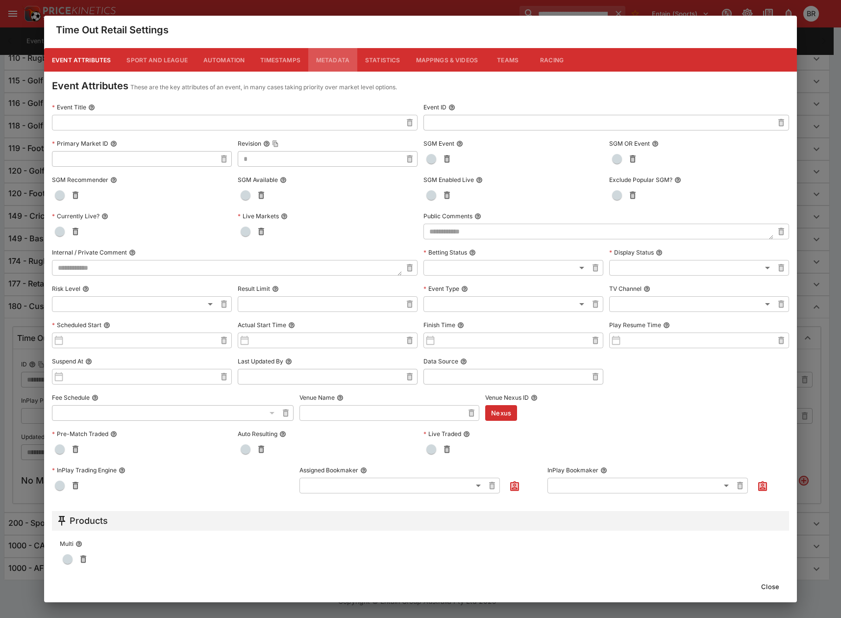
click at [338, 61] on button "Metadata" at bounding box center [332, 60] width 49 height 24
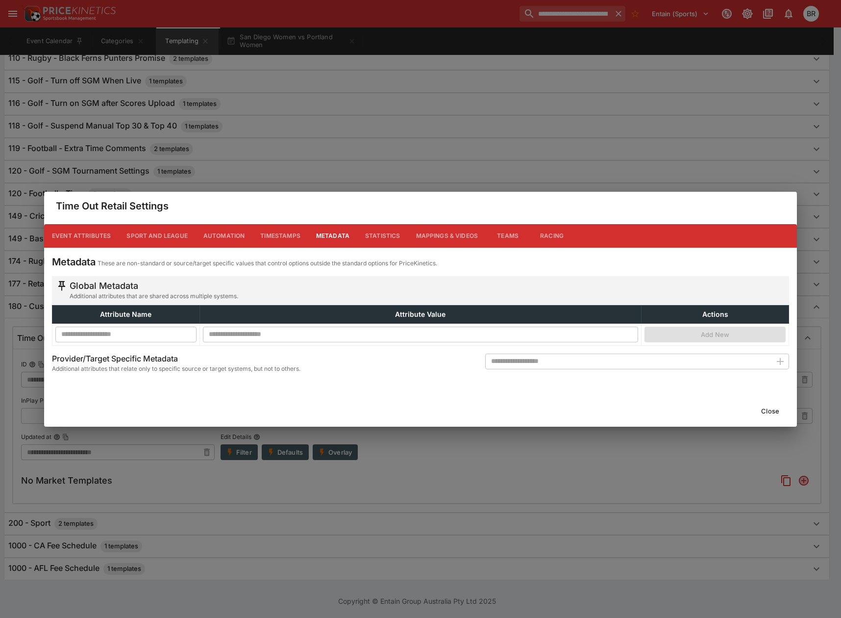
click at [574, 364] on input "text" at bounding box center [628, 361] width 286 height 16
paste input "******"
type input "******"
click at [776, 364] on icon "button" at bounding box center [781, 361] width 12 height 12
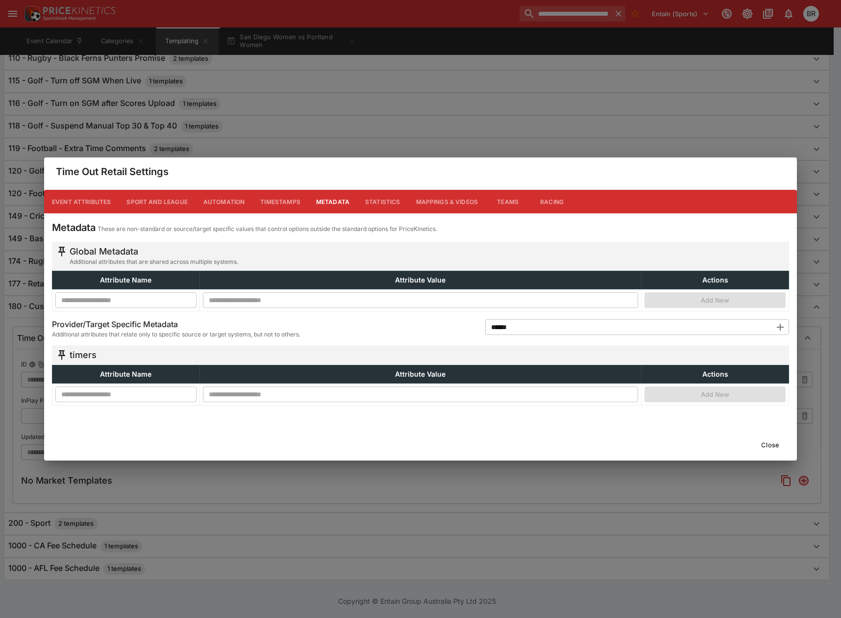
click at [126, 394] on input "text" at bounding box center [125, 394] width 141 height 16
paste input "**********"
type input "**********"
click at [505, 398] on input "text" at bounding box center [421, 394] width 436 height 16
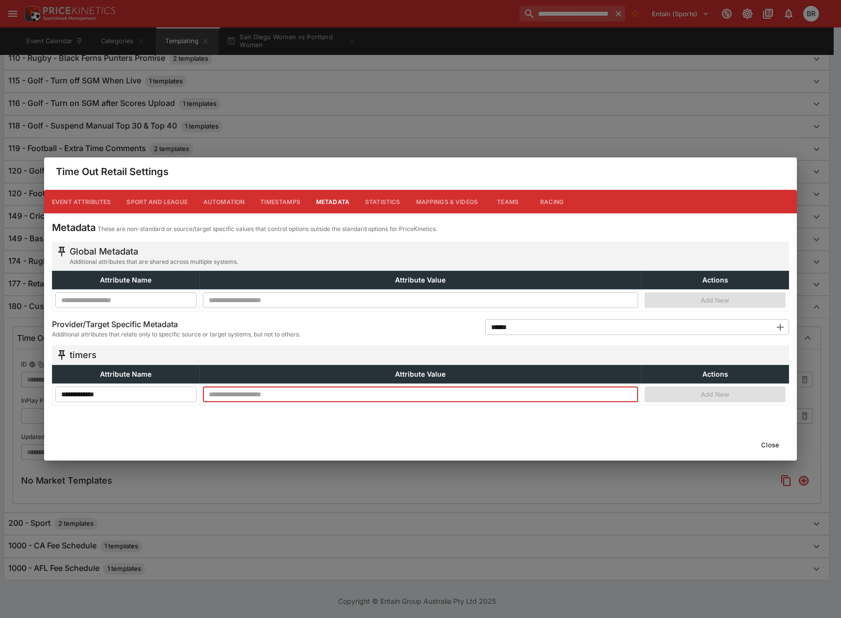
paste input "**********"
type input "**********"
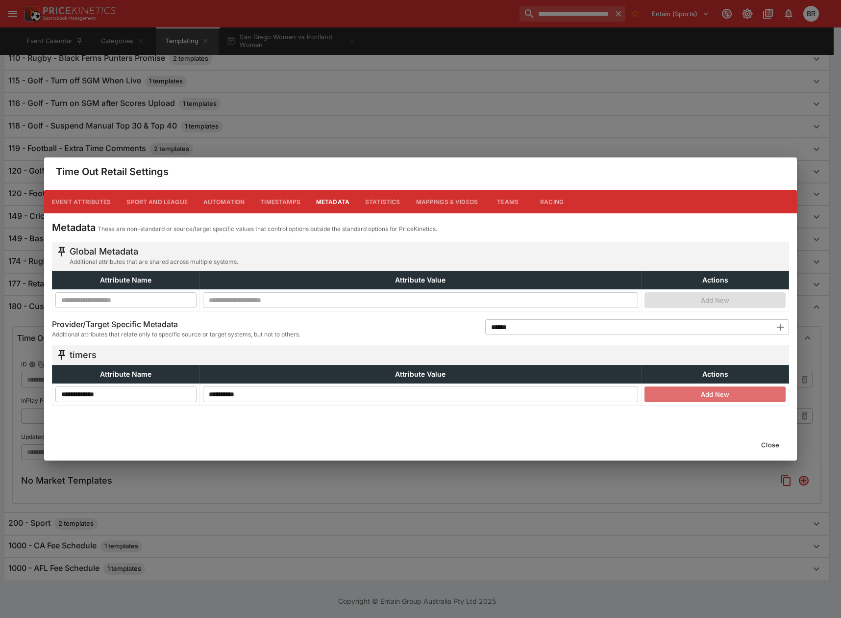
click at [674, 388] on button "Add New" at bounding box center [715, 394] width 141 height 16
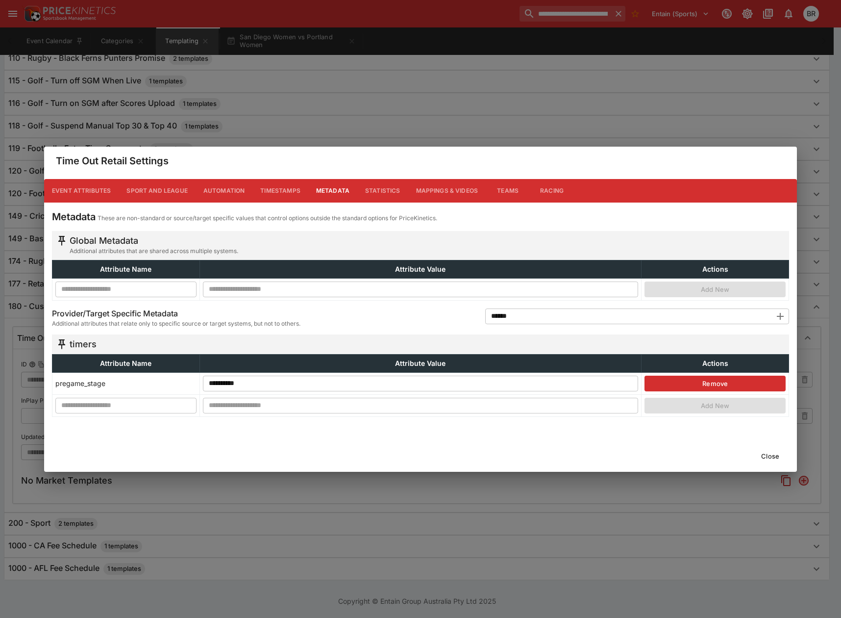
click at [763, 452] on button "Close" at bounding box center [770, 456] width 30 height 16
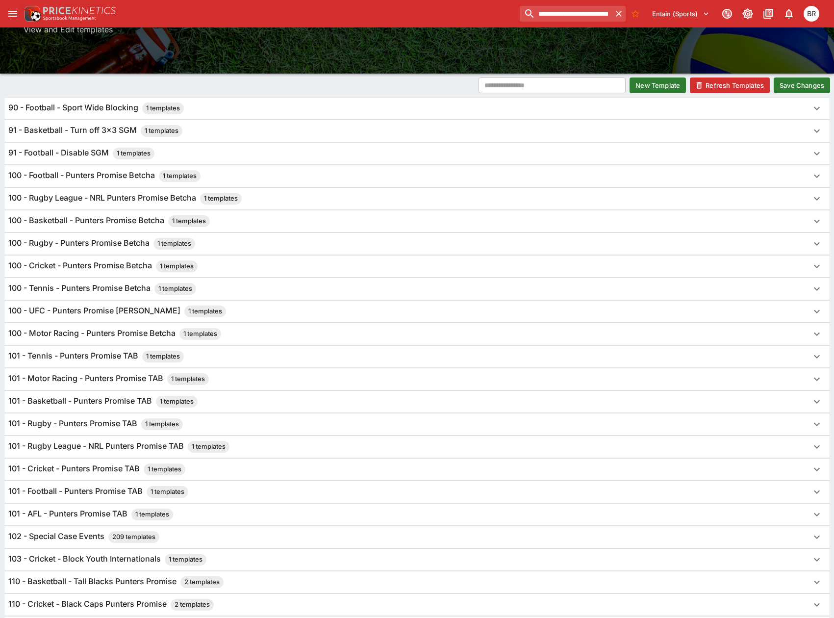
scroll to position [0, 0]
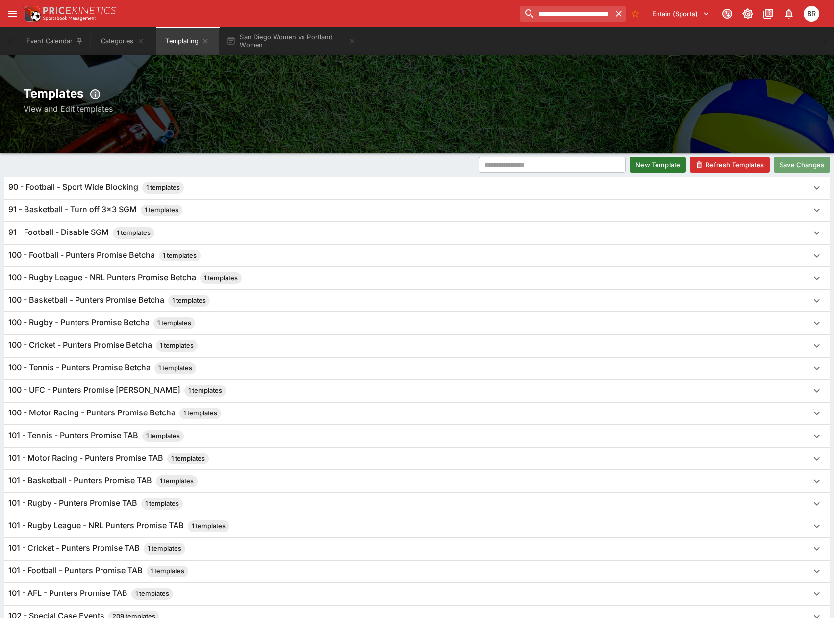
click at [817, 168] on button "Save Changes" at bounding box center [802, 165] width 56 height 16
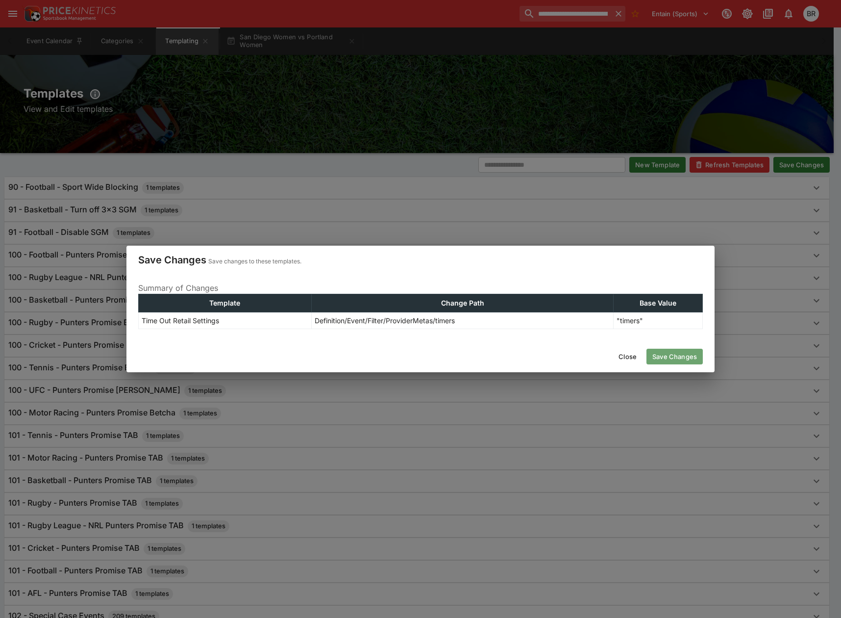
click at [669, 358] on button "Save Changes" at bounding box center [675, 357] width 56 height 16
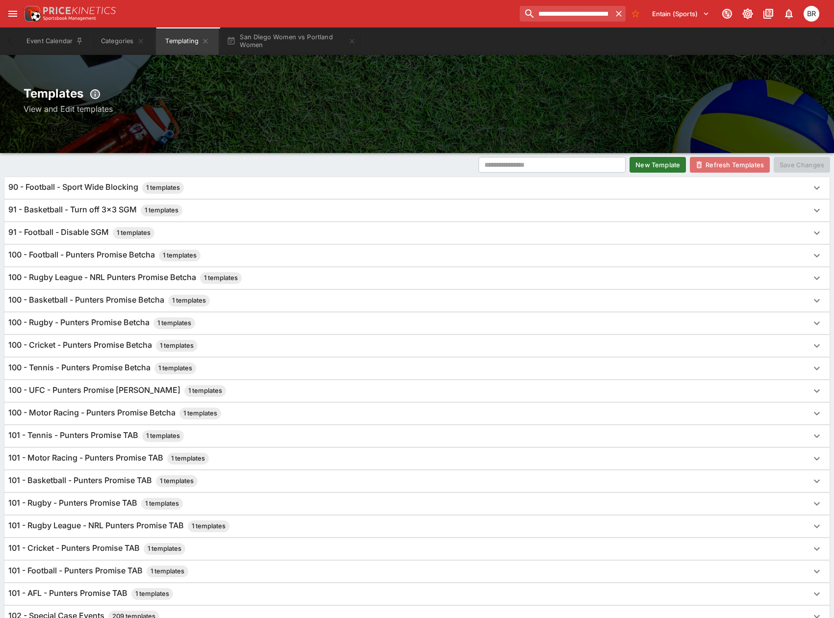
click at [722, 168] on button "Refresh Templates" at bounding box center [730, 165] width 80 height 16
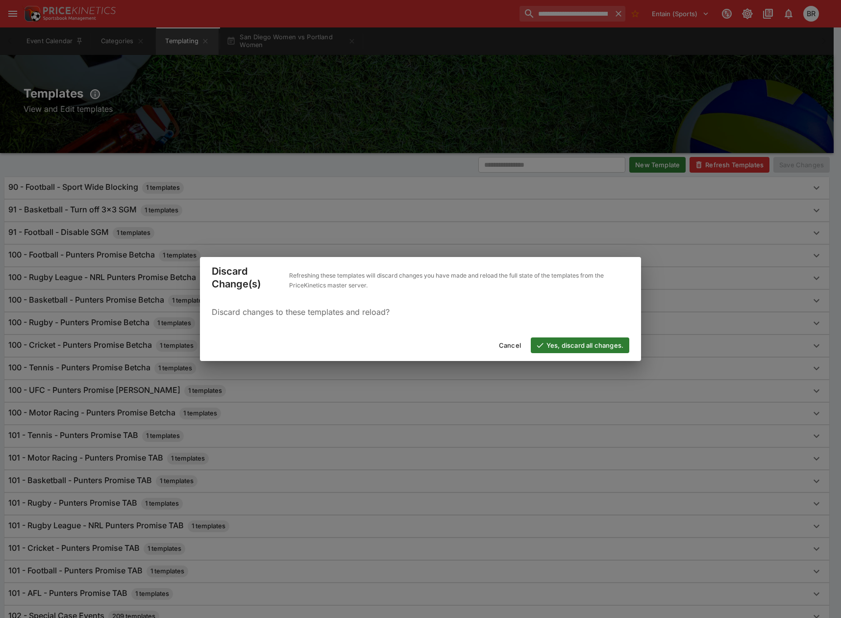
click at [611, 342] on button "Yes, discard all changes." at bounding box center [580, 345] width 99 height 16
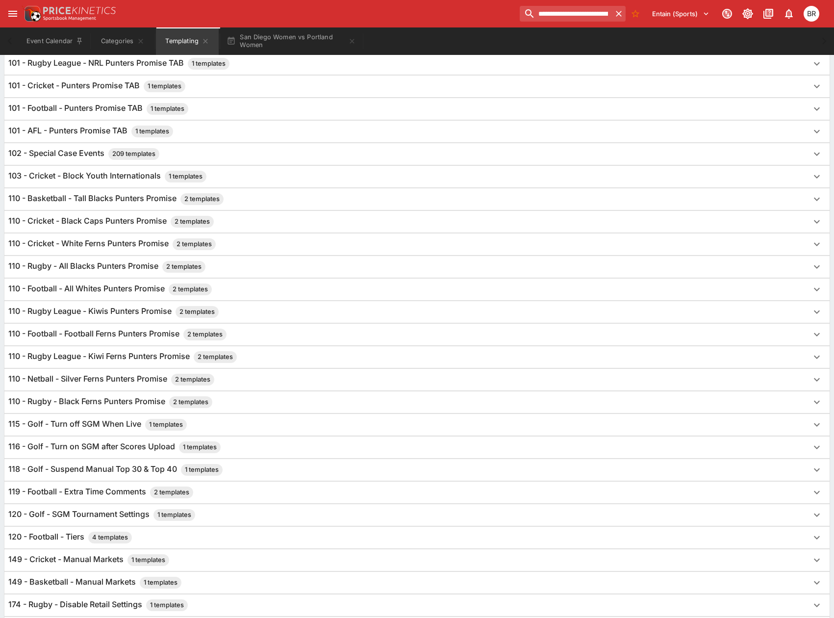
scroll to position [611, 0]
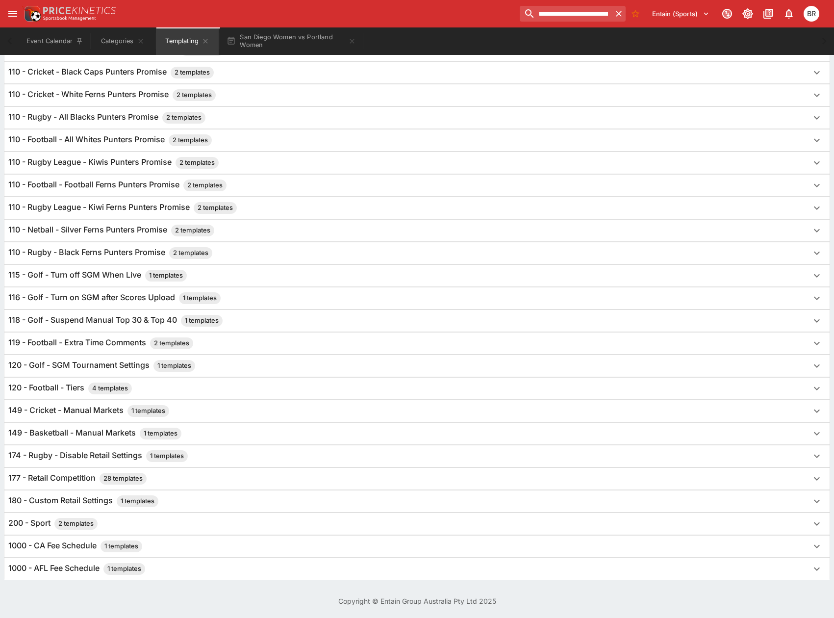
click at [211, 503] on div "180 - Custom Retail Settings 1 templates" at bounding box center [408, 501] width 800 height 12
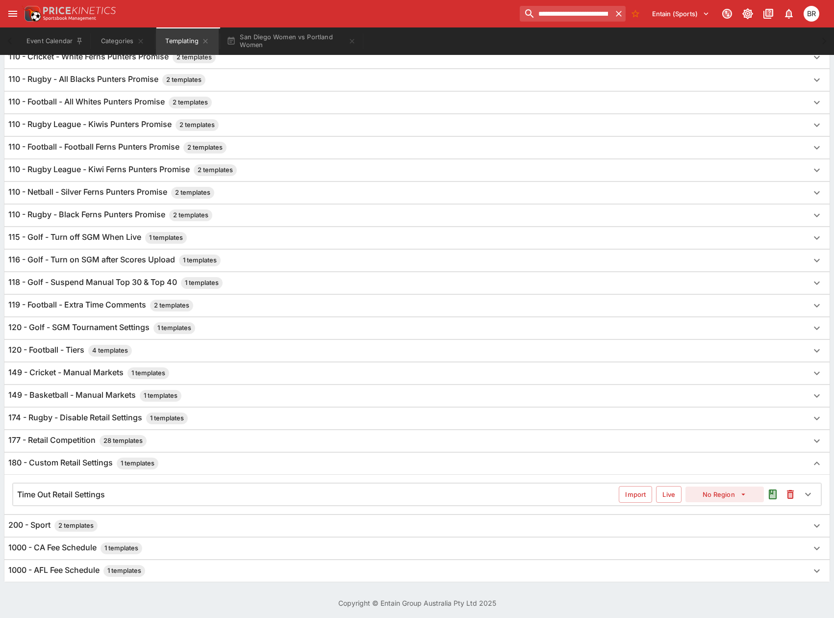
scroll to position [651, 0]
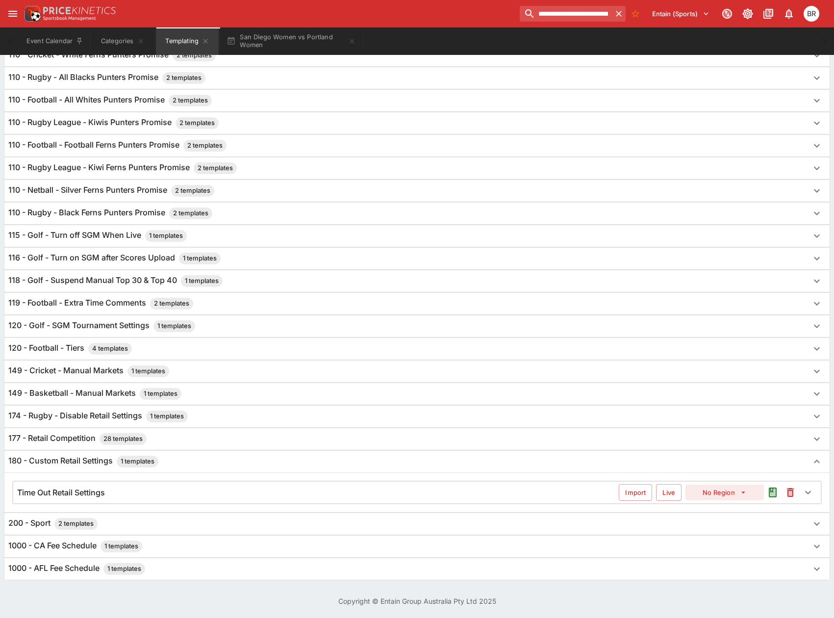
click at [226, 493] on div "Time Out Retail Settings" at bounding box center [318, 492] width 602 height 10
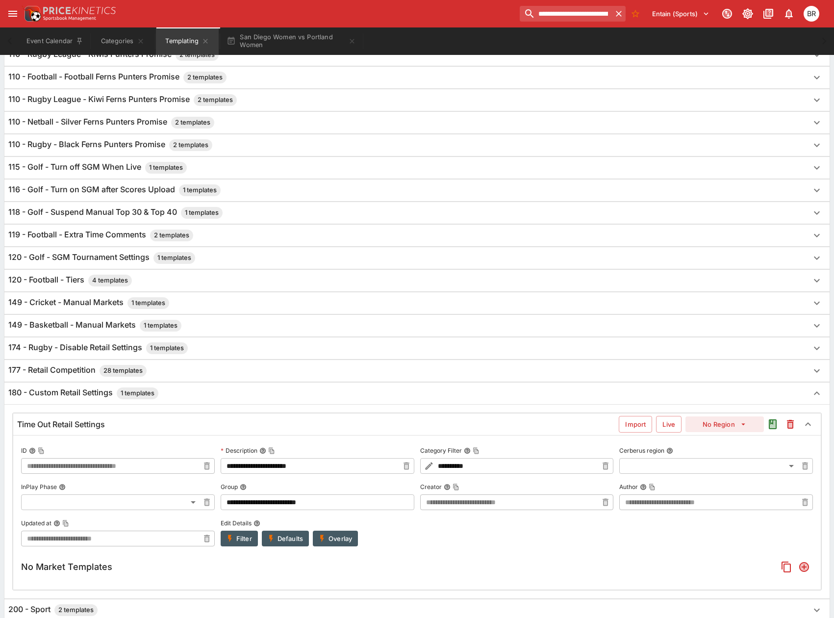
scroll to position [798, 0]
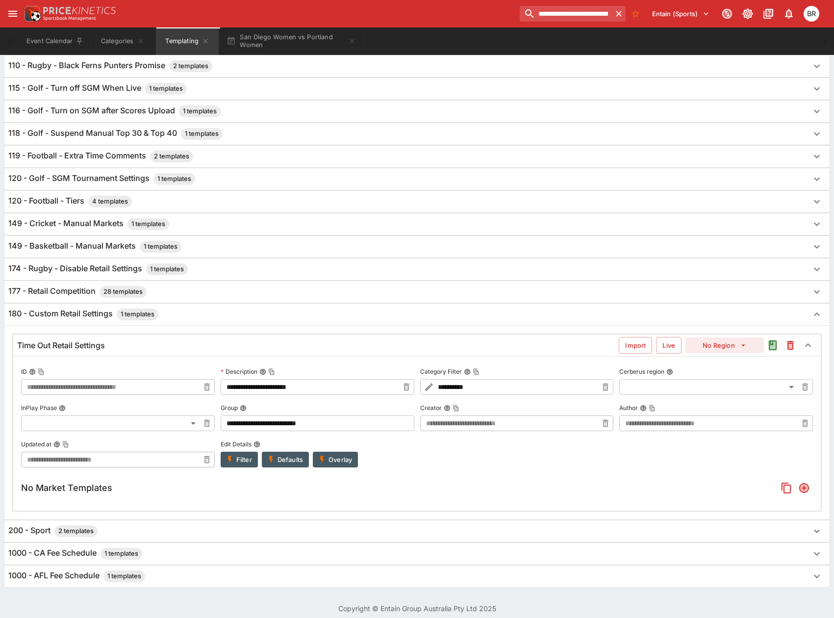
click at [232, 449] on label "Edit Details" at bounding box center [318, 444] width 194 height 15
click at [253, 448] on button "Edit Details" at bounding box center [256, 444] width 7 height 7
click at [232, 463] on icon "button" at bounding box center [230, 459] width 9 height 9
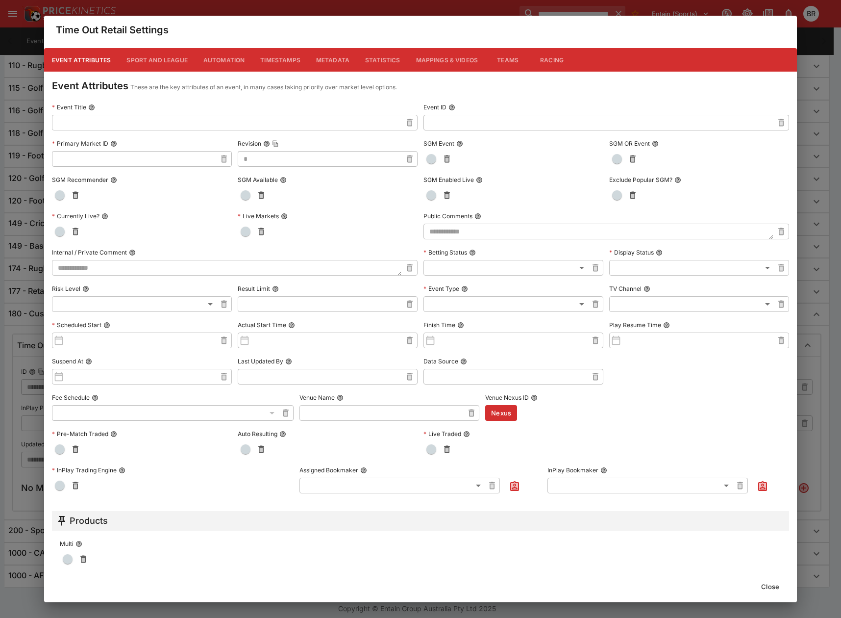
click at [320, 59] on button "Metadata" at bounding box center [332, 60] width 49 height 24
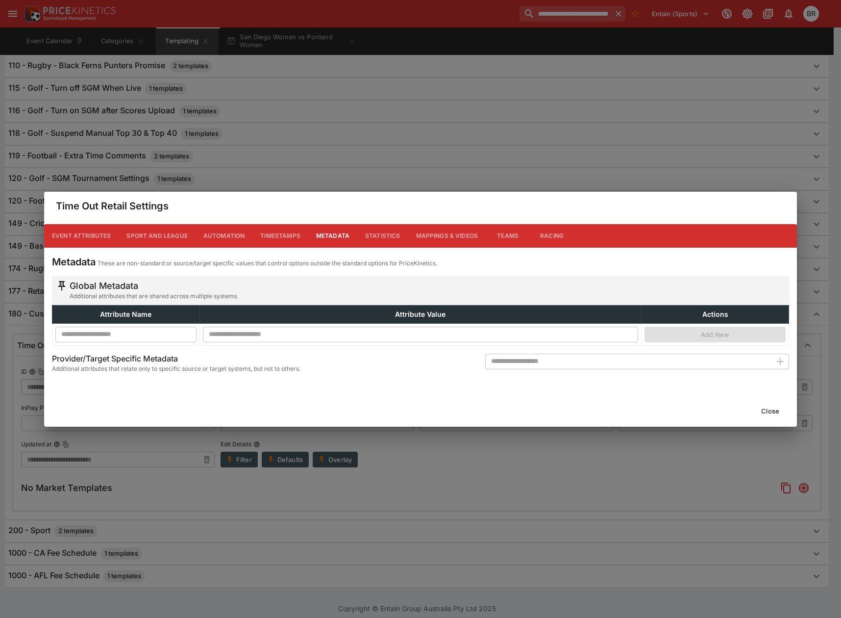
click at [773, 409] on button "Close" at bounding box center [770, 411] width 30 height 16
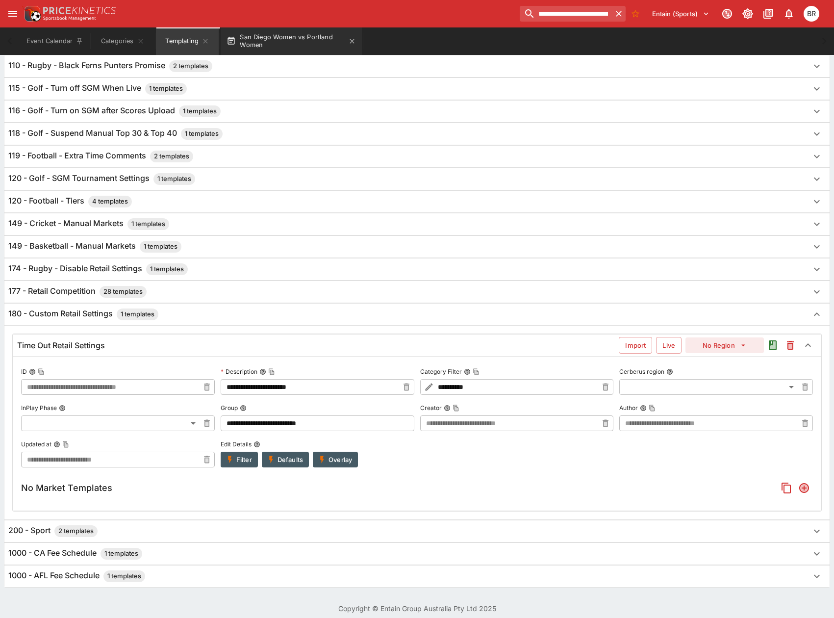
click at [245, 45] on button "San Diego Women vs Portland Women" at bounding box center [291, 40] width 141 height 27
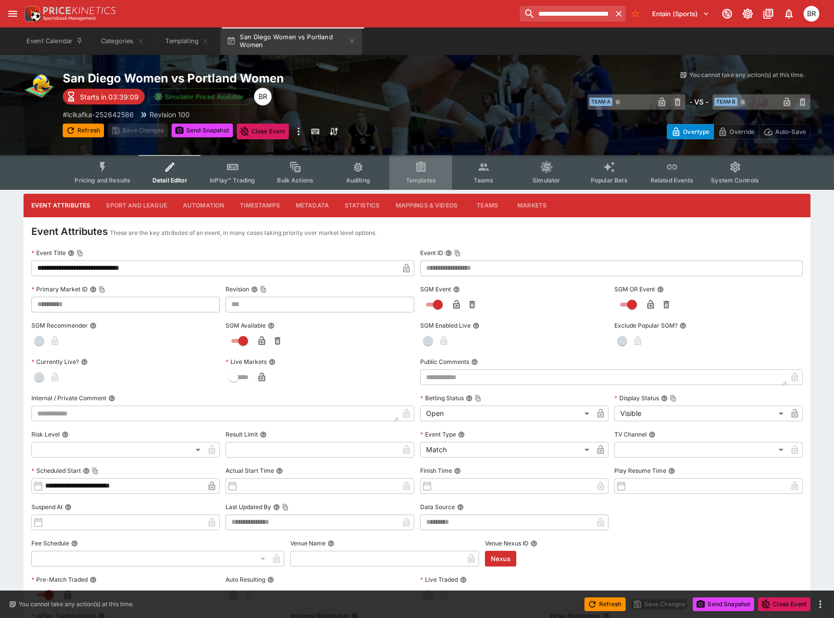
click at [409, 166] on button "Templates" at bounding box center [420, 172] width 63 height 35
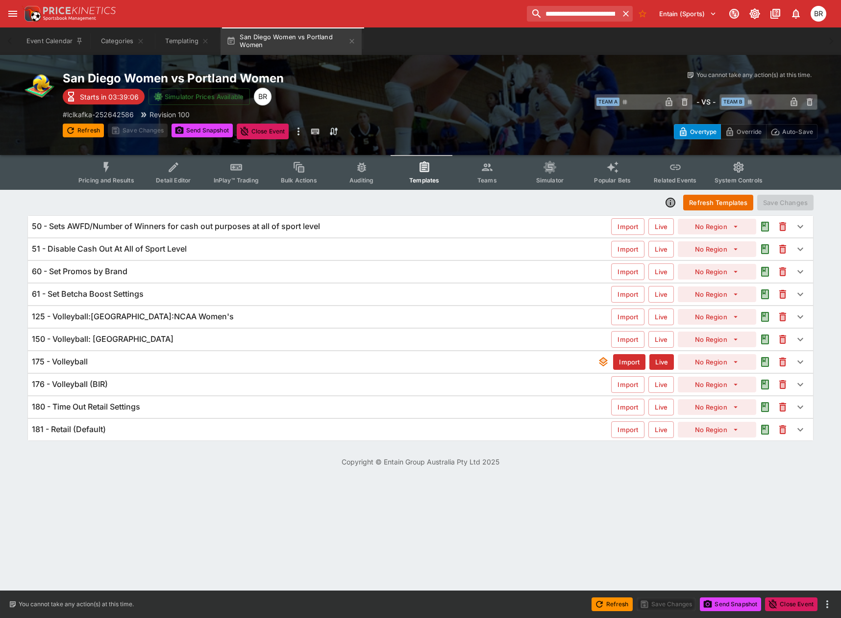
click at [118, 407] on h6 "180 - Time Out Retail Settings" at bounding box center [86, 407] width 108 height 10
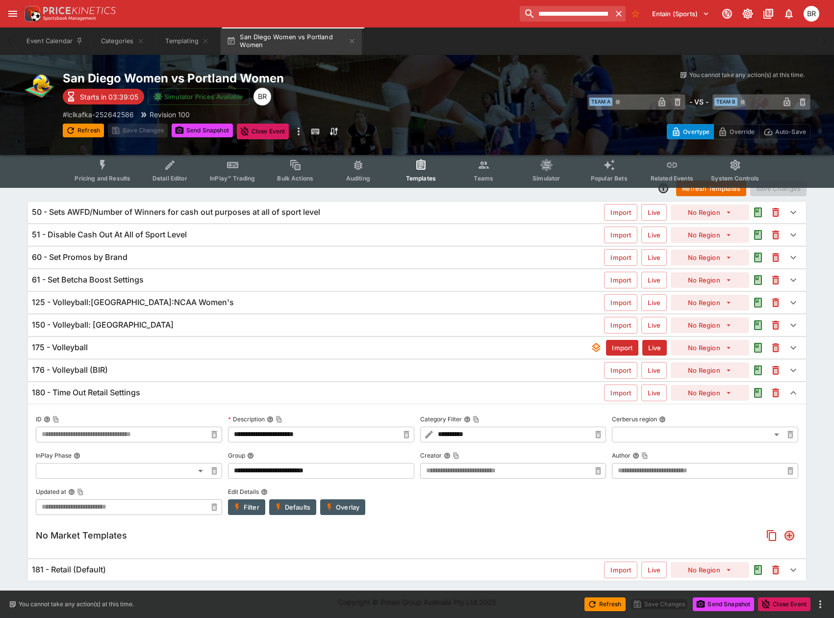
scroll to position [15, 0]
click at [251, 503] on button "Filter" at bounding box center [246, 506] width 37 height 16
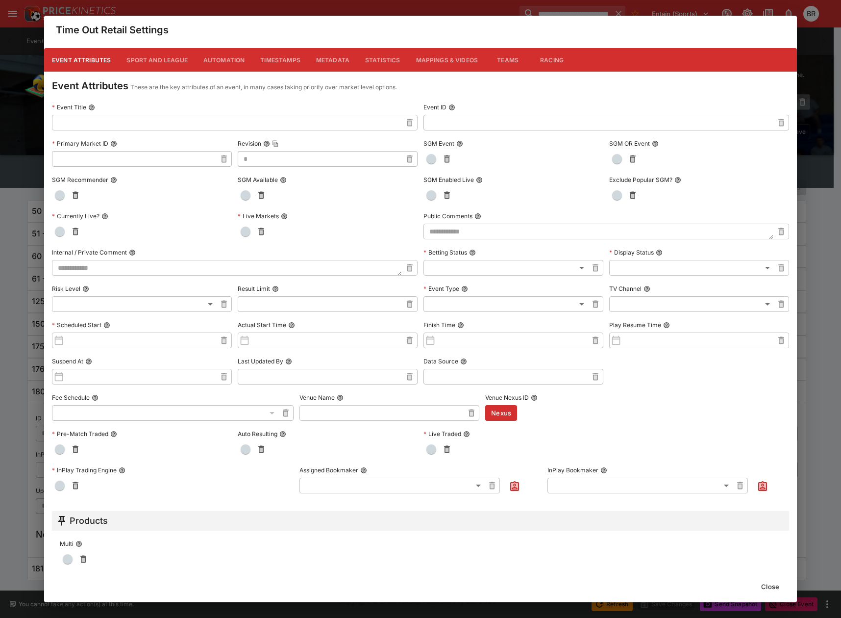
click at [352, 57] on button "Metadata" at bounding box center [332, 60] width 49 height 24
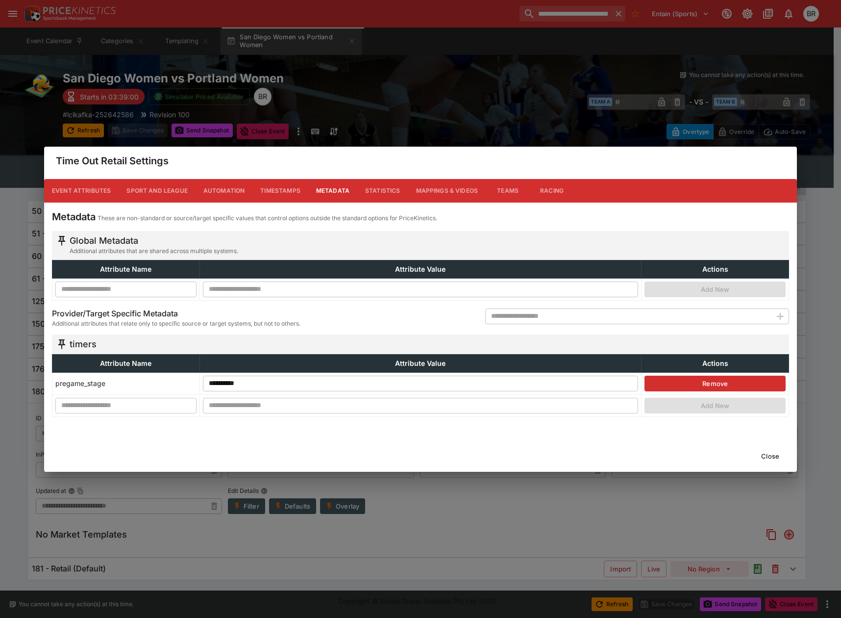
click at [778, 451] on button "Close" at bounding box center [770, 456] width 30 height 16
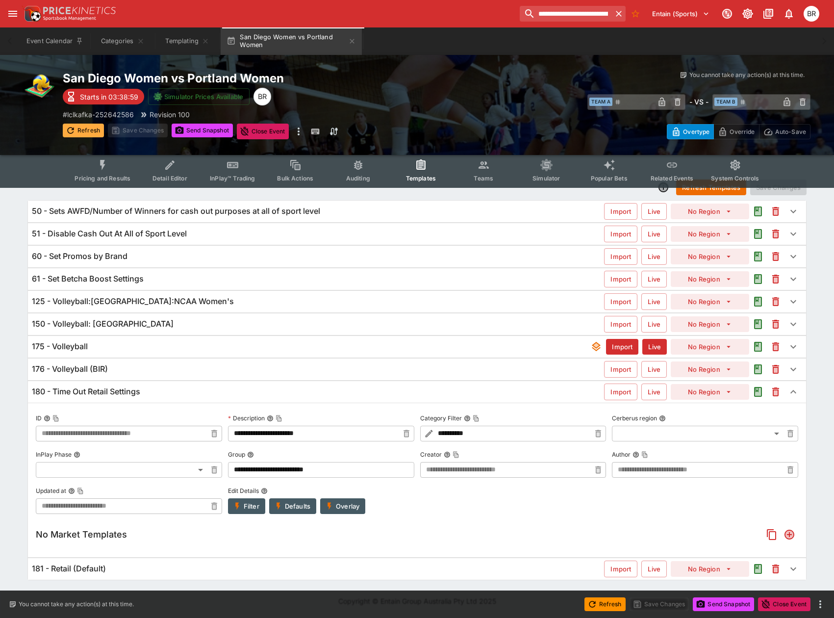
click at [84, 131] on button "Refresh" at bounding box center [83, 131] width 41 height 14
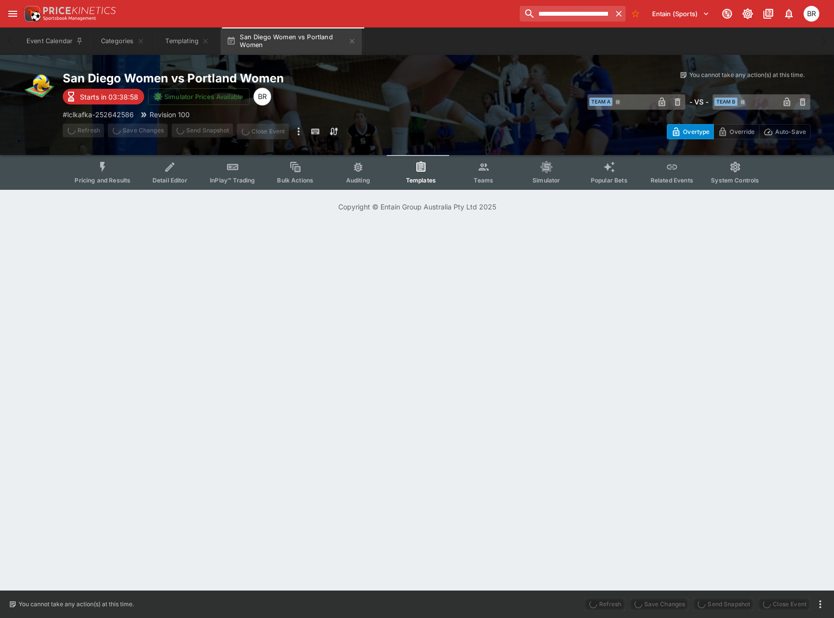
scroll to position [0, 0]
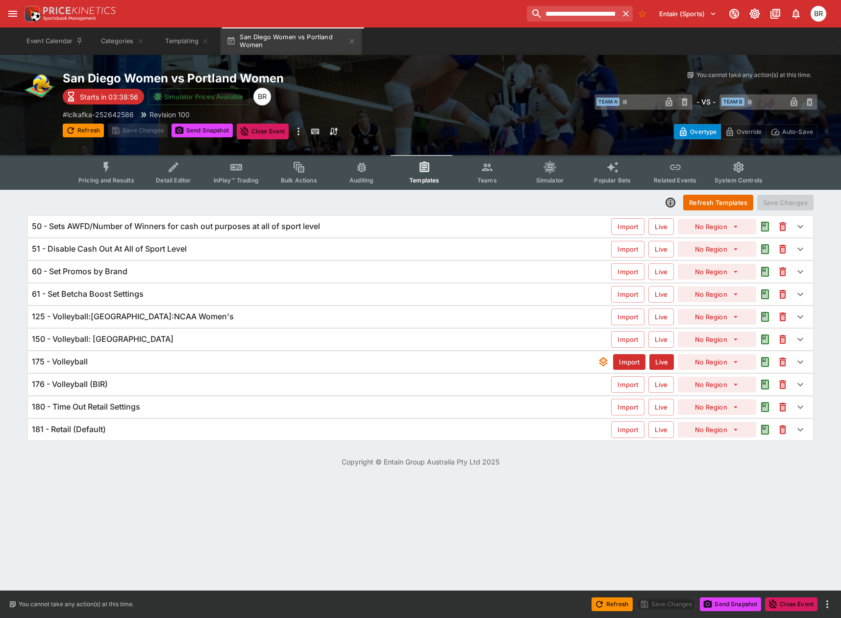
click at [203, 411] on div "180 - Time Out Retail Settings" at bounding box center [321, 407] width 579 height 10
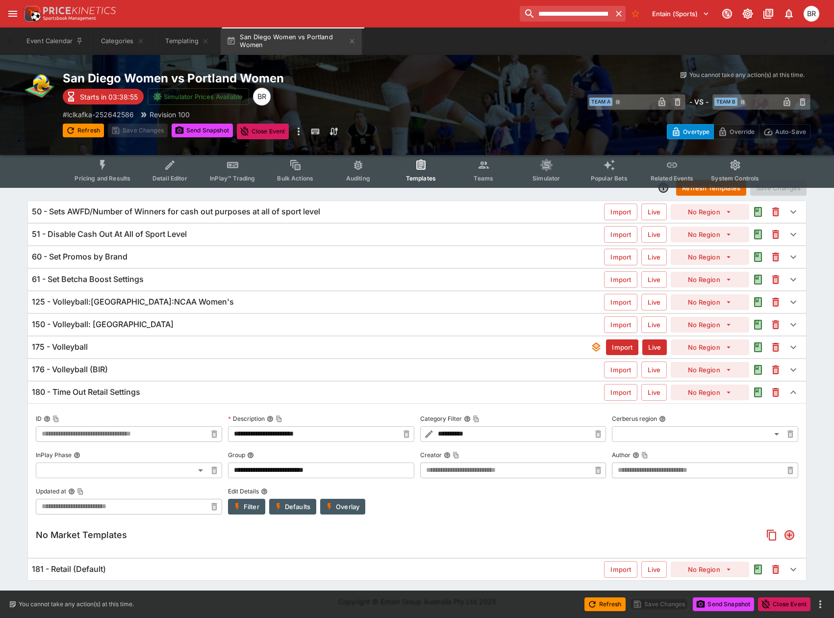
scroll to position [15, 0]
click at [786, 533] on icon "Add" at bounding box center [789, 534] width 8 height 8
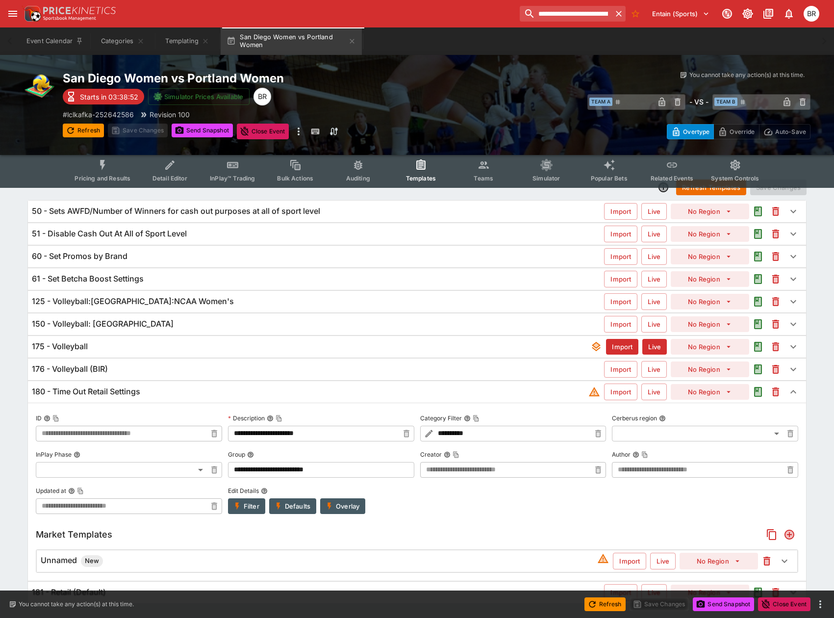
scroll to position [39, 0]
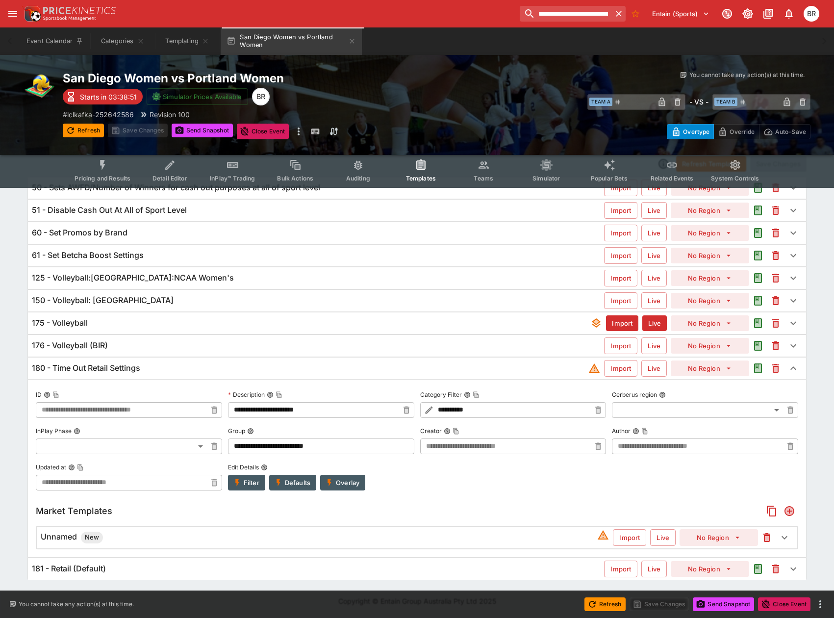
click at [292, 531] on div "Unnamed New" at bounding box center [319, 537] width 556 height 12
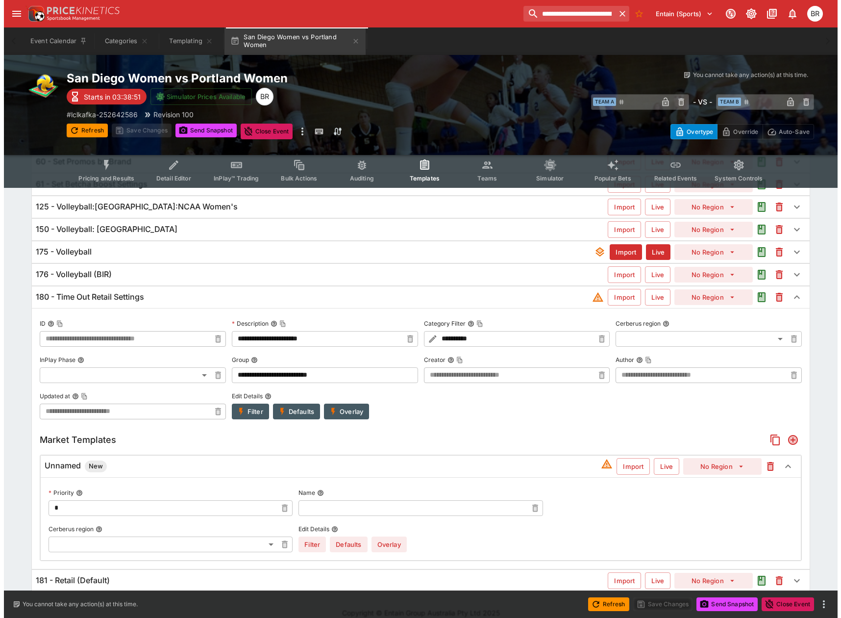
scroll to position [122, 0]
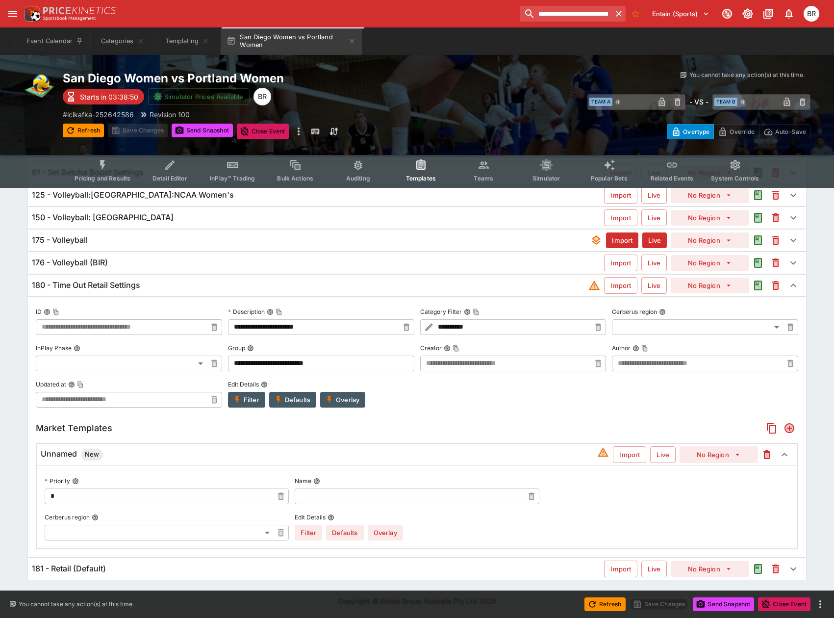
click at [329, 500] on input "text" at bounding box center [409, 496] width 228 height 16
type input "**********"
click at [390, 533] on button "Overlay" at bounding box center [385, 533] width 35 height 16
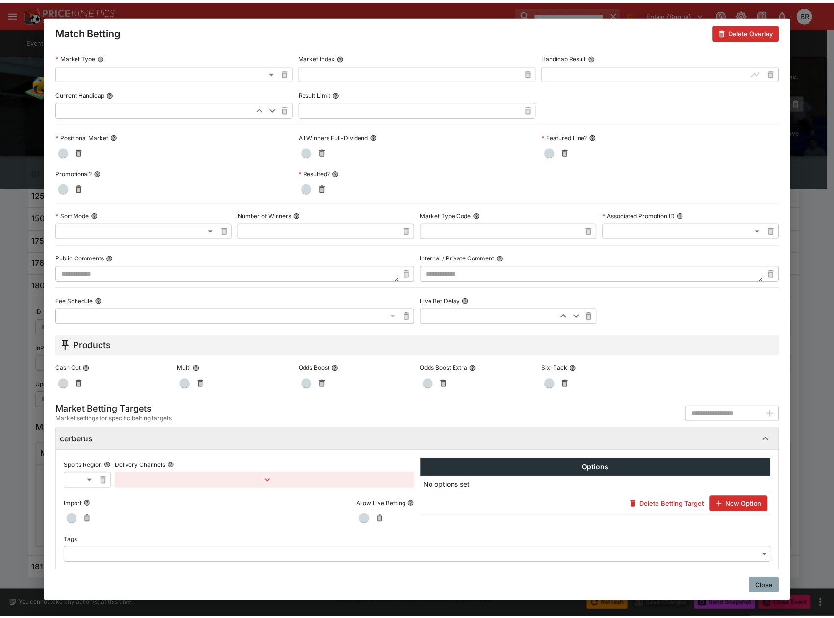
scroll to position [308, 0]
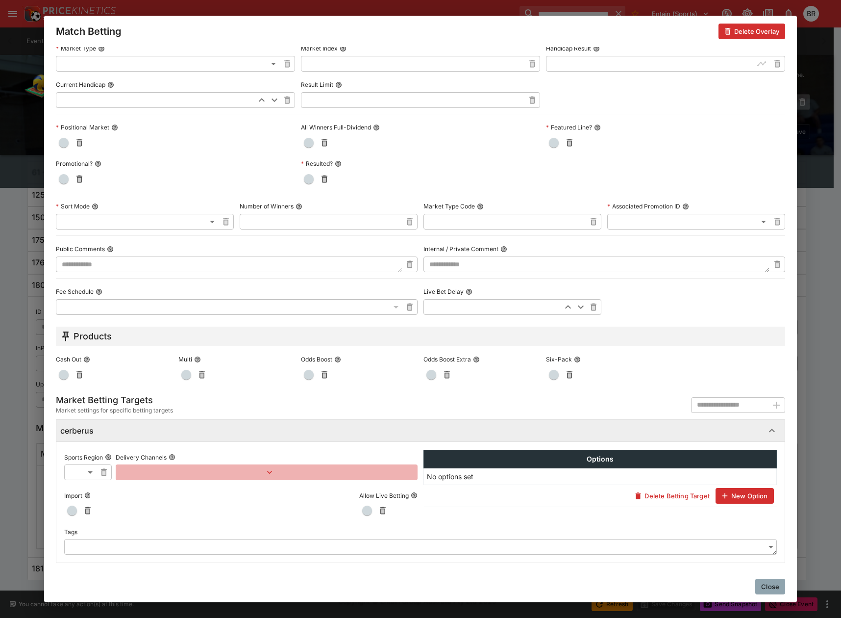
click at [272, 477] on icon "button" at bounding box center [270, 472] width 10 height 10
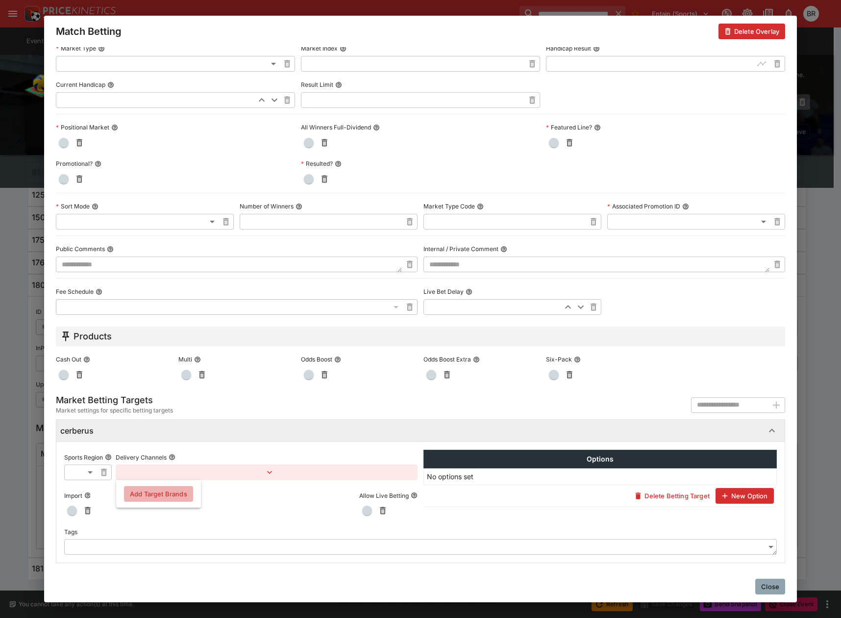
click at [146, 492] on button "Add Target Brands" at bounding box center [158, 494] width 69 height 16
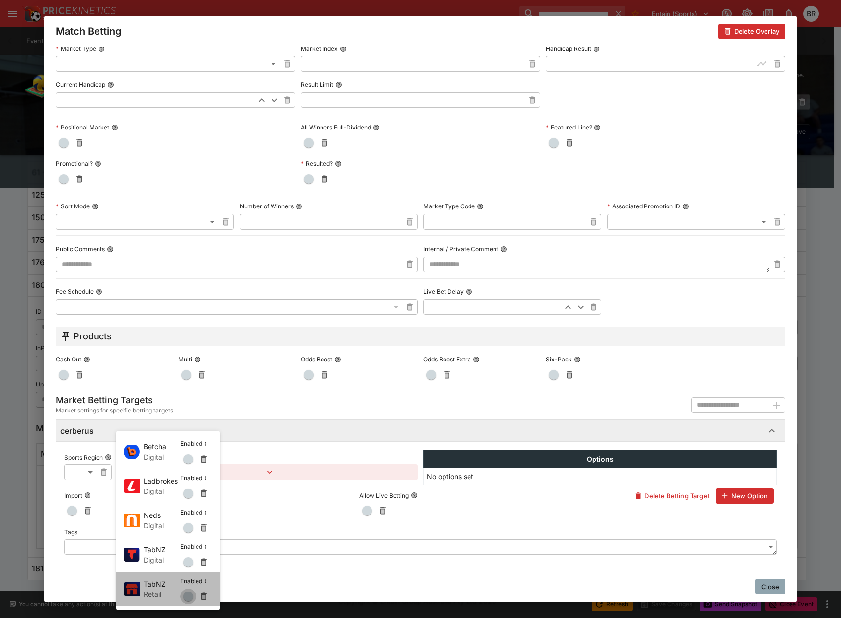
click at [185, 592] on span "button" at bounding box center [188, 596] width 10 height 10
click at [757, 580] on div at bounding box center [420, 309] width 841 height 618
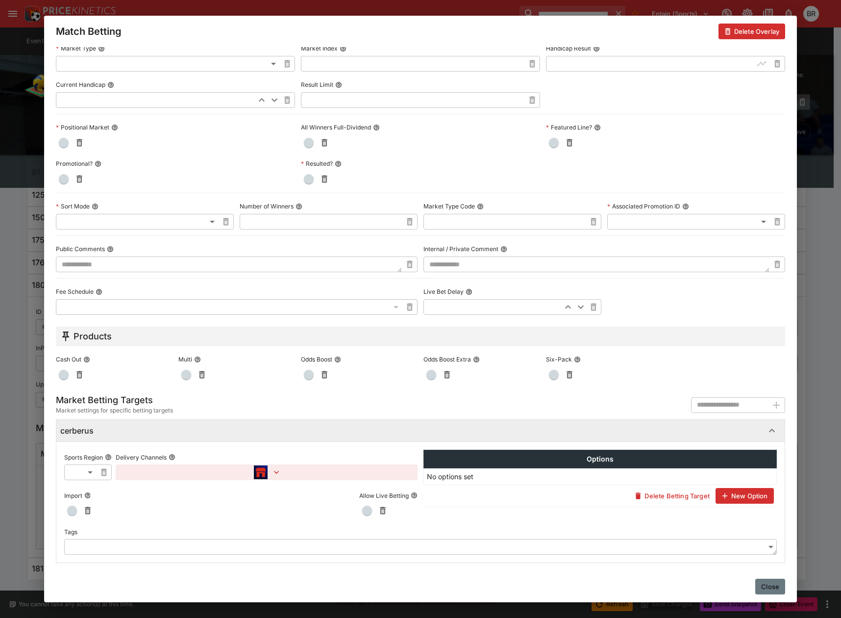
click at [763, 582] on button "Close" at bounding box center [770, 586] width 30 height 16
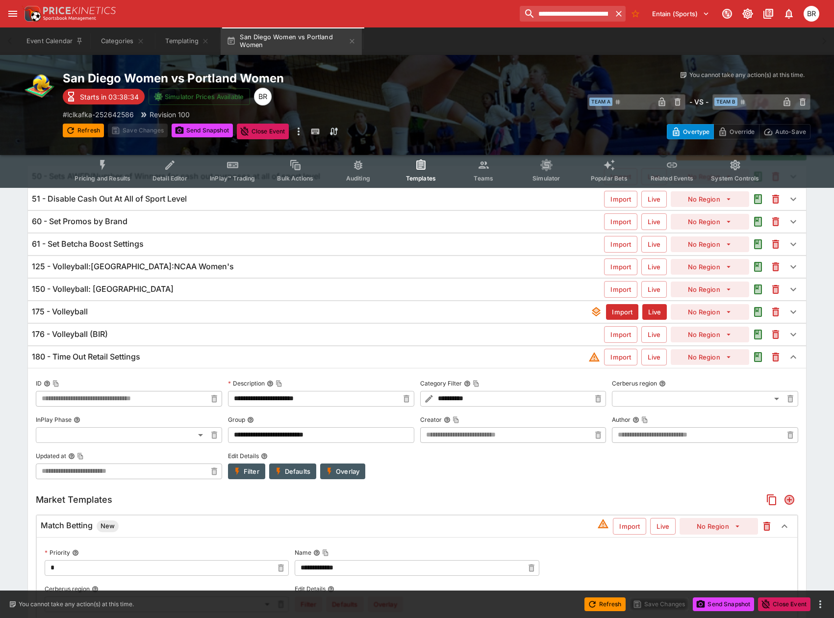
scroll to position [0, 0]
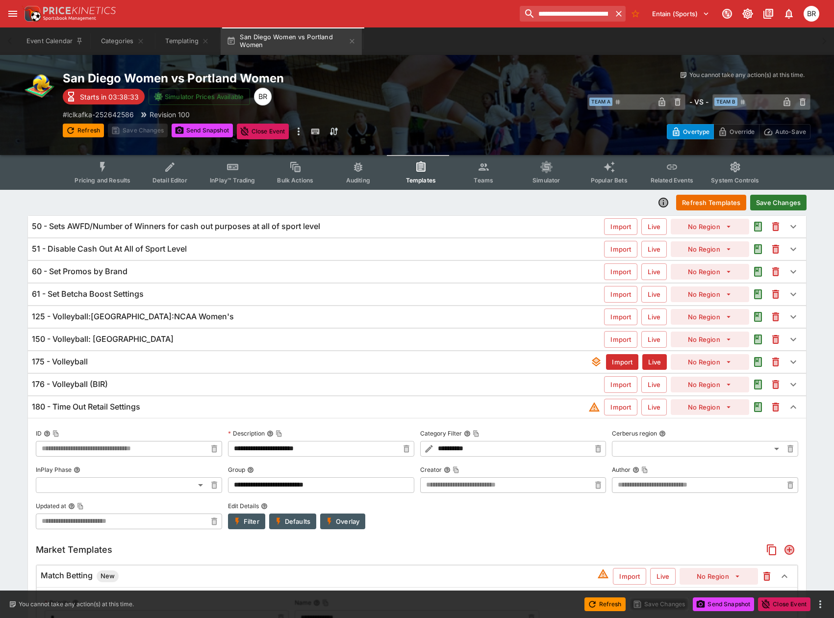
click at [783, 201] on button "Save Changes" at bounding box center [778, 203] width 56 height 16
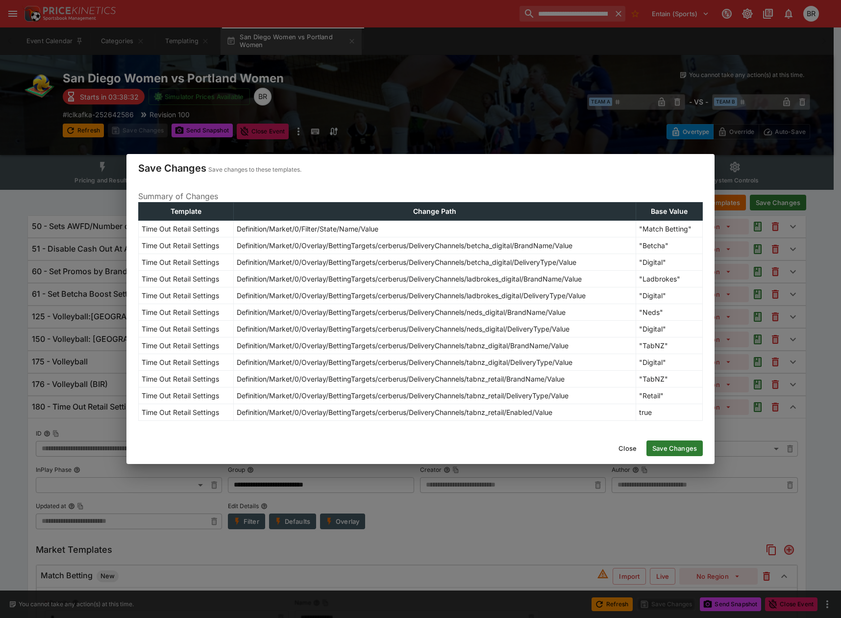
click at [652, 449] on button "Save Changes" at bounding box center [675, 448] width 56 height 16
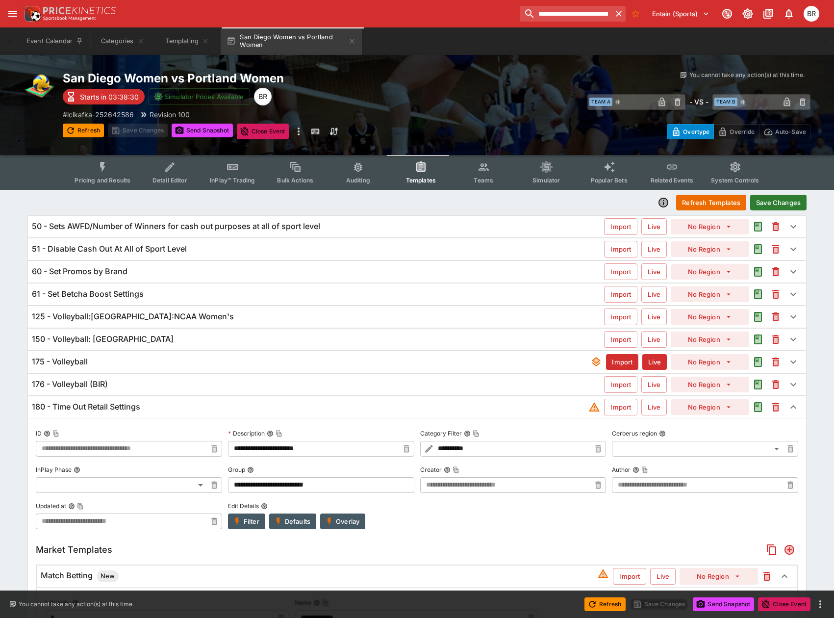
type input "**********"
click at [97, 134] on button "Refresh" at bounding box center [83, 131] width 41 height 14
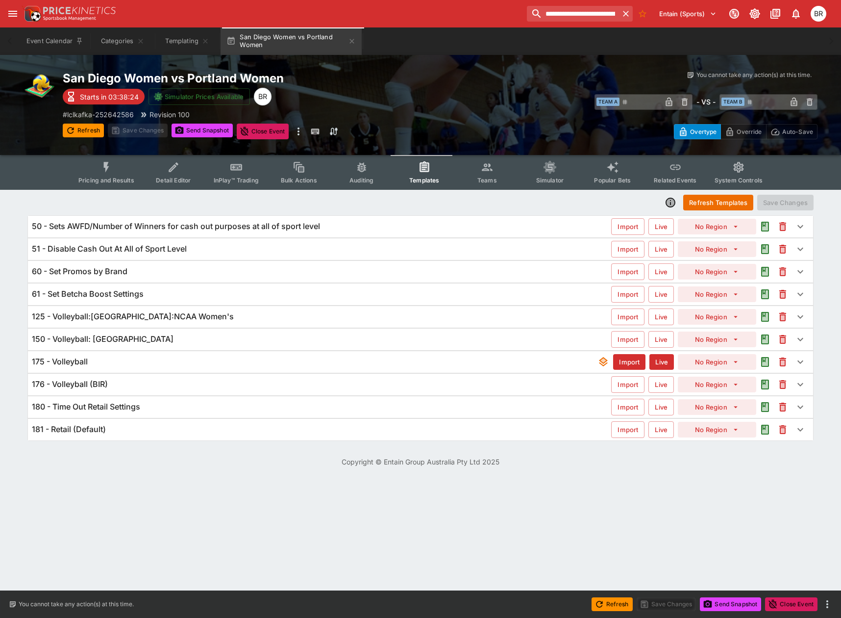
click at [191, 431] on div "181 - Retail (Default)" at bounding box center [321, 429] width 579 height 10
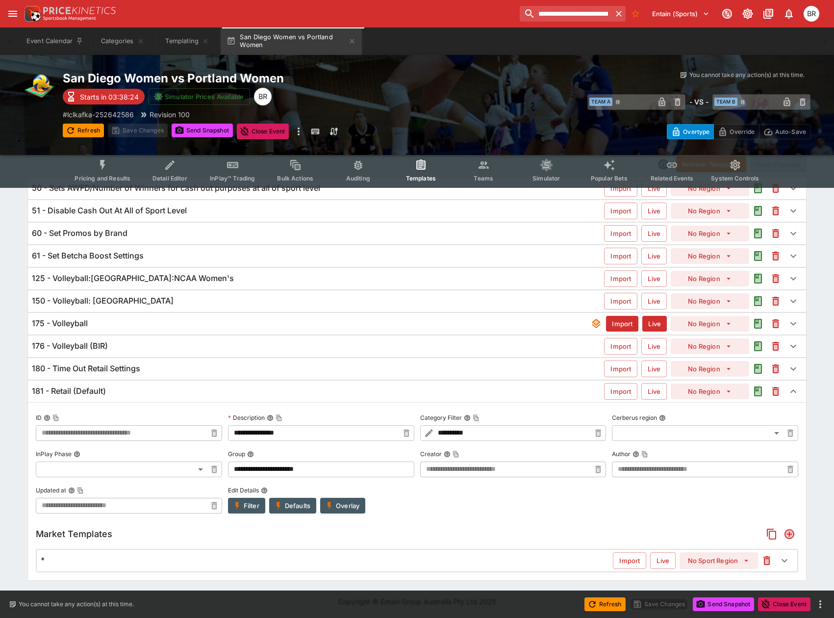
scroll to position [39, 0]
click at [89, 569] on div "* Import Live No Sport Region" at bounding box center [417, 560] width 760 height 22
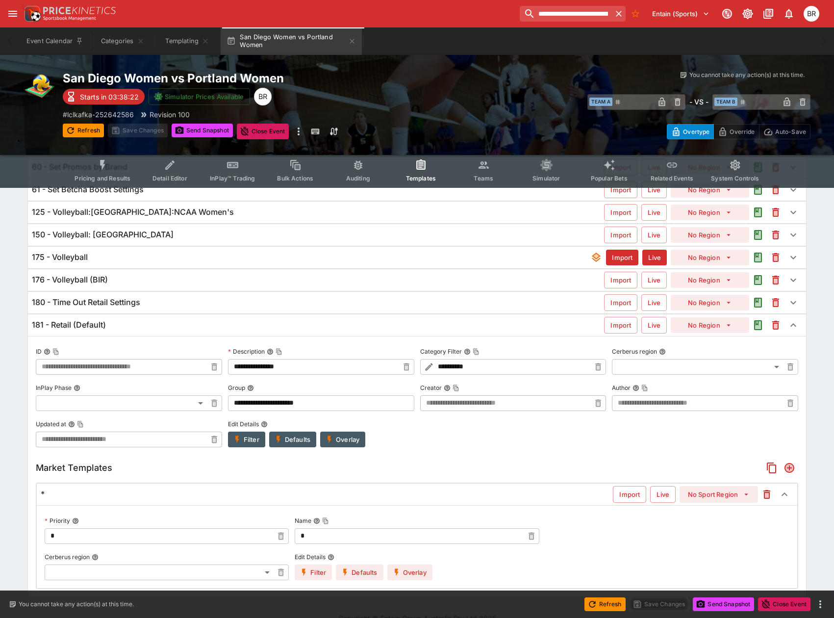
scroll to position [122, 0]
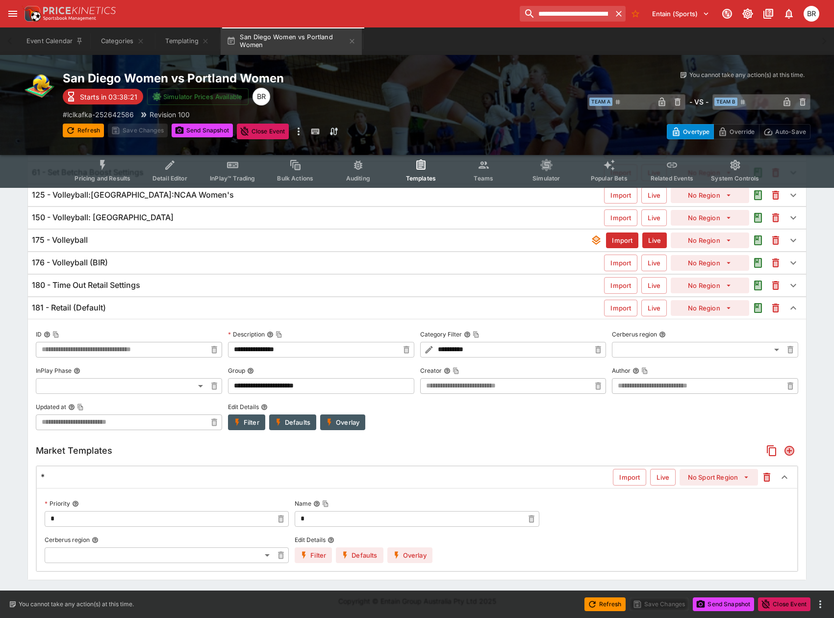
click at [208, 476] on div "*" at bounding box center [327, 477] width 572 height 10
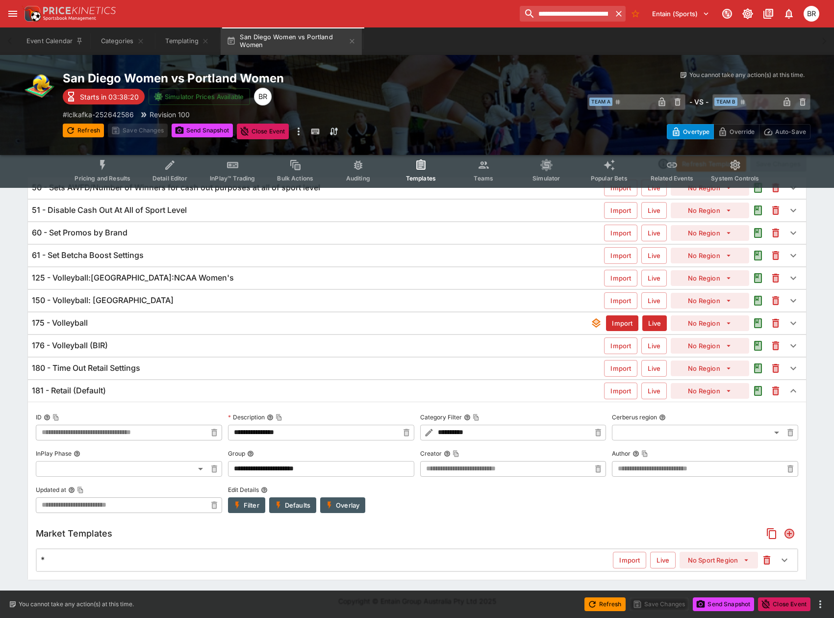
scroll to position [39, 0]
click at [144, 391] on div "181 - Retail (Default)" at bounding box center [318, 390] width 572 height 10
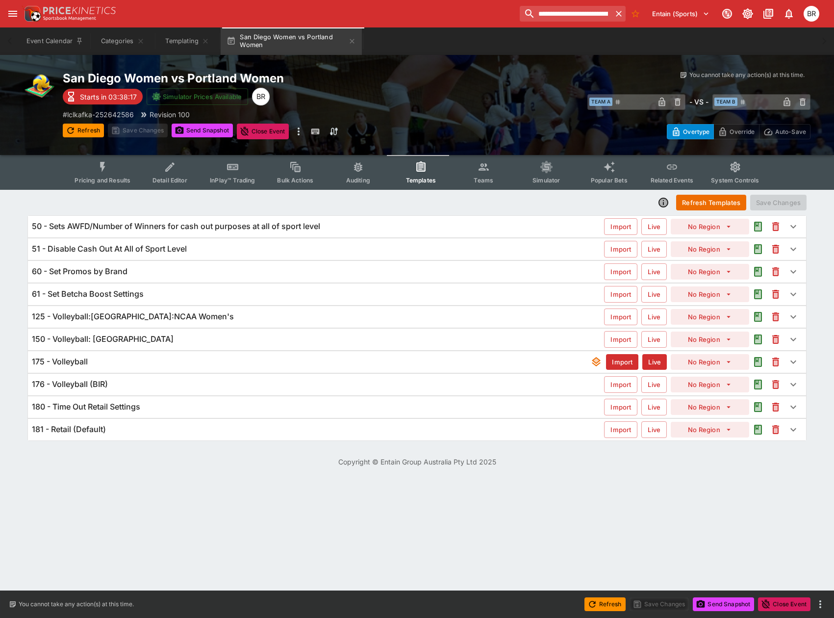
scroll to position [0, 0]
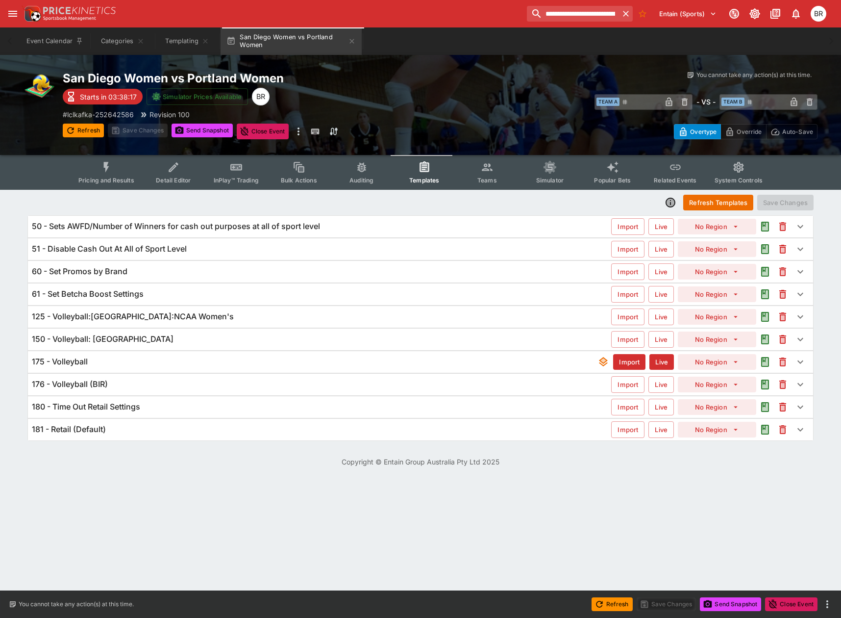
click at [174, 405] on div "180 - Time Out Retail Settings" at bounding box center [321, 407] width 579 height 10
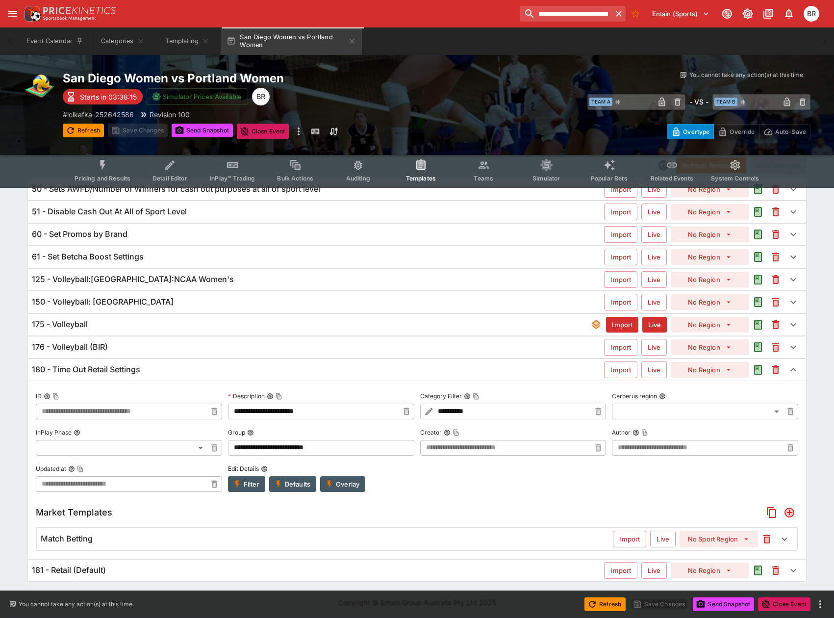
scroll to position [39, 0]
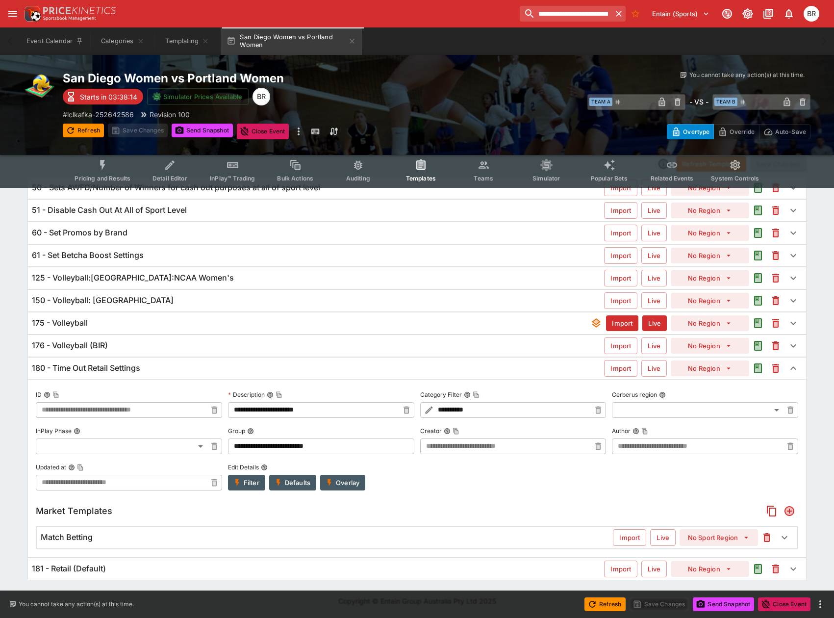
click at [255, 477] on button "Filter" at bounding box center [246, 483] width 37 height 16
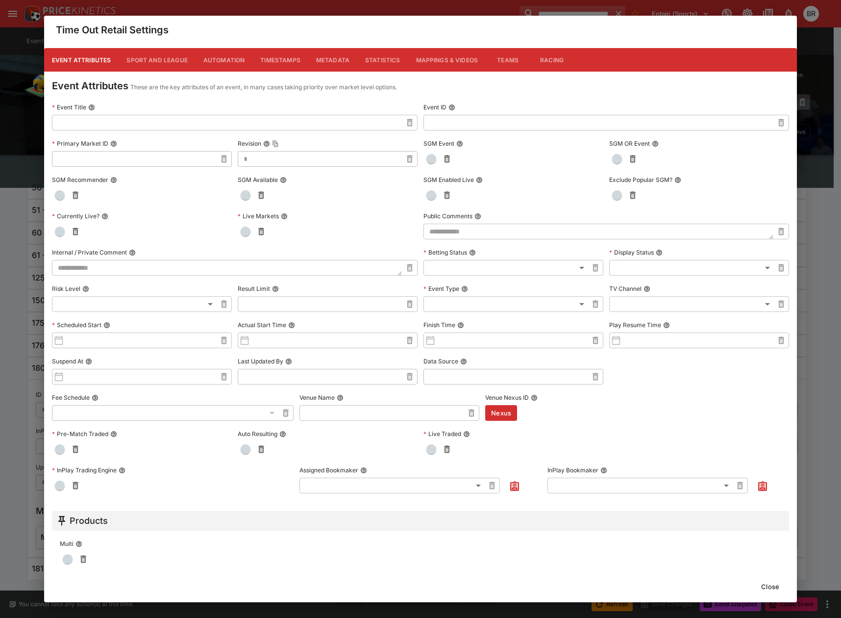
click at [336, 69] on button "Metadata" at bounding box center [332, 60] width 49 height 24
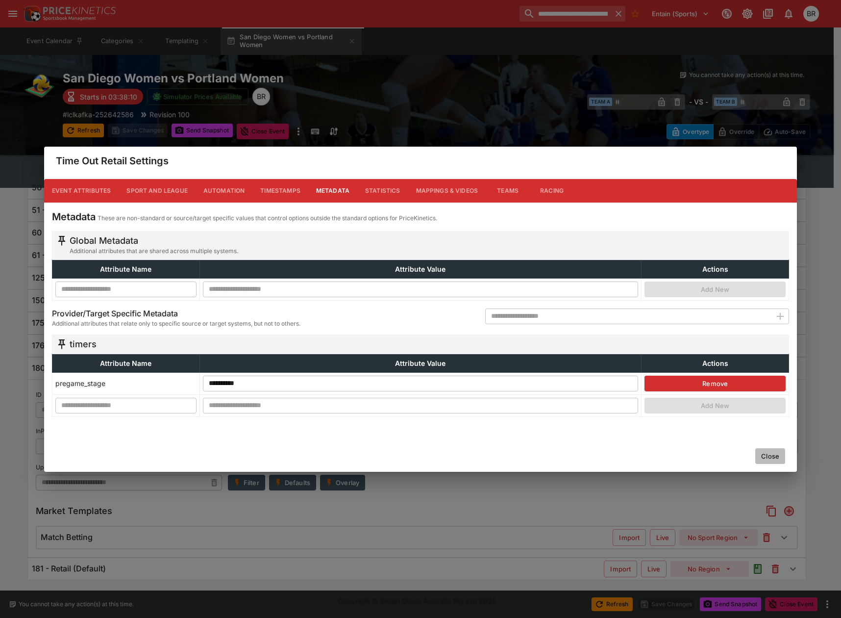
click at [769, 452] on button "Close" at bounding box center [770, 456] width 30 height 16
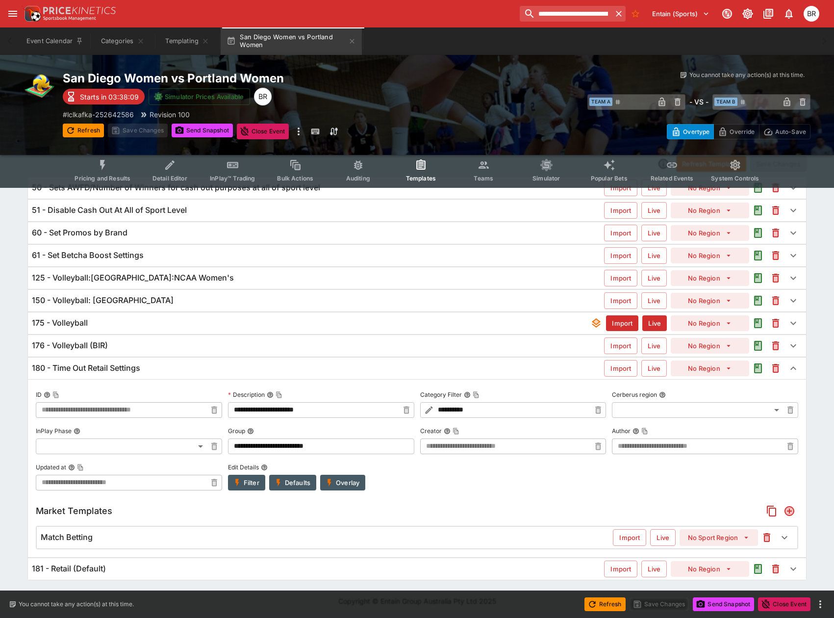
click at [212, 544] on div "Match Betting Import Live No Sport Region" at bounding box center [417, 538] width 760 height 22
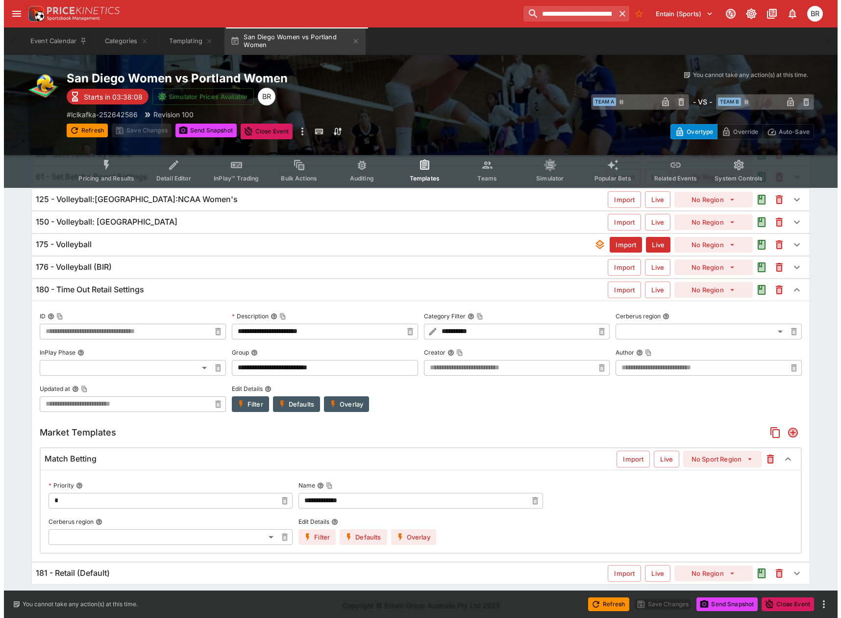
scroll to position [122, 0]
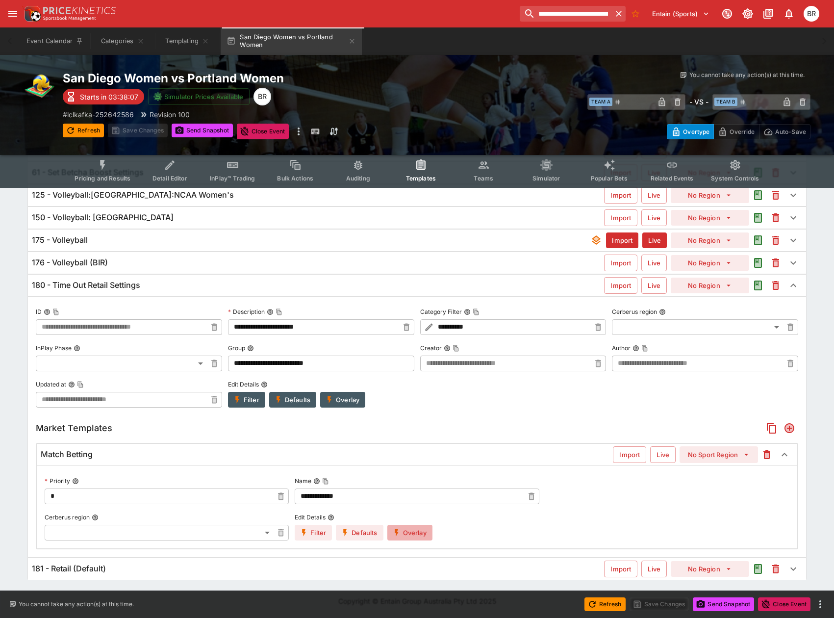
click at [423, 529] on button "Overlay" at bounding box center [409, 533] width 45 height 16
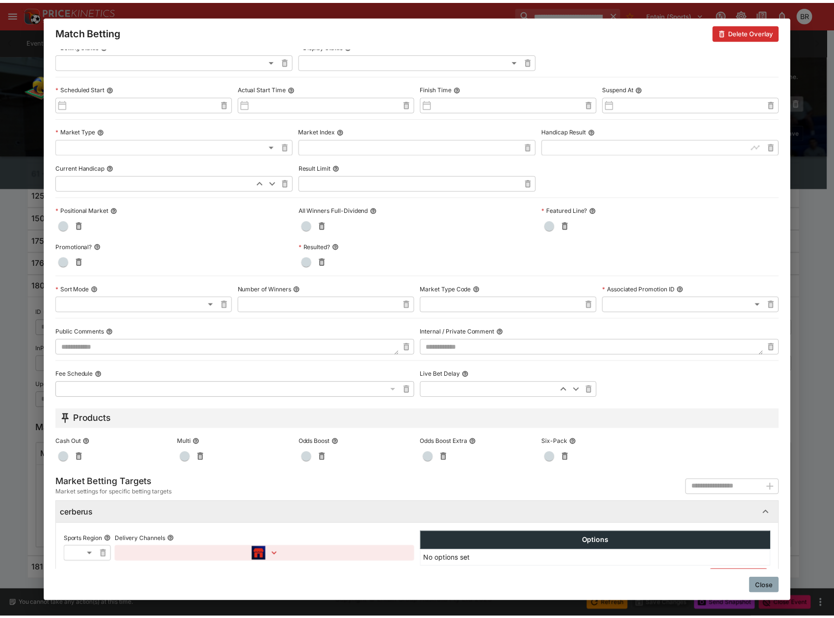
scroll to position [245, 0]
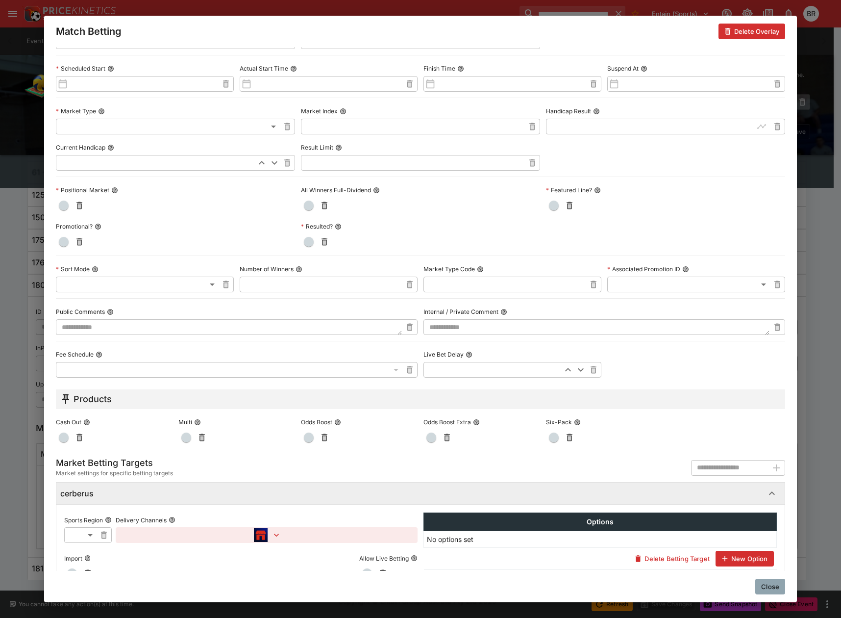
click at [761, 584] on button "Close" at bounding box center [770, 586] width 30 height 16
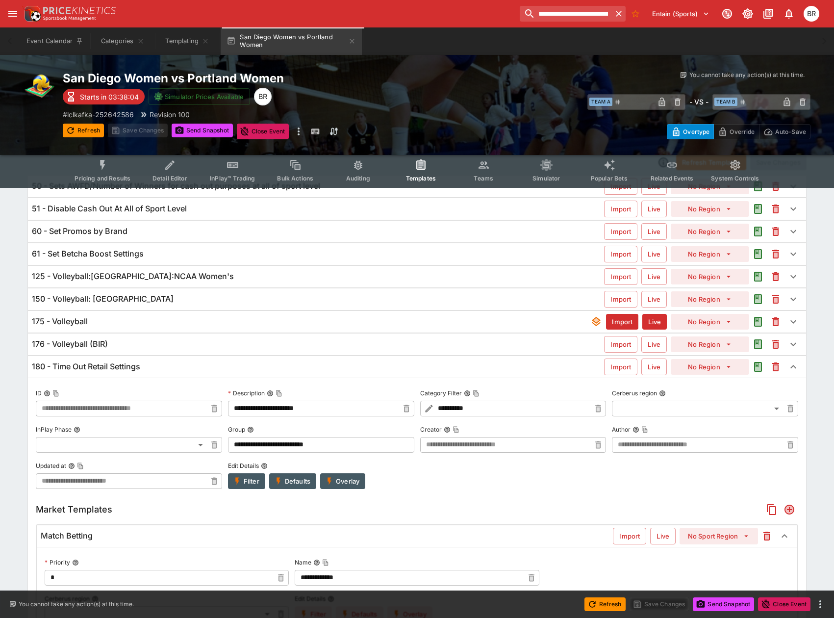
scroll to position [0, 0]
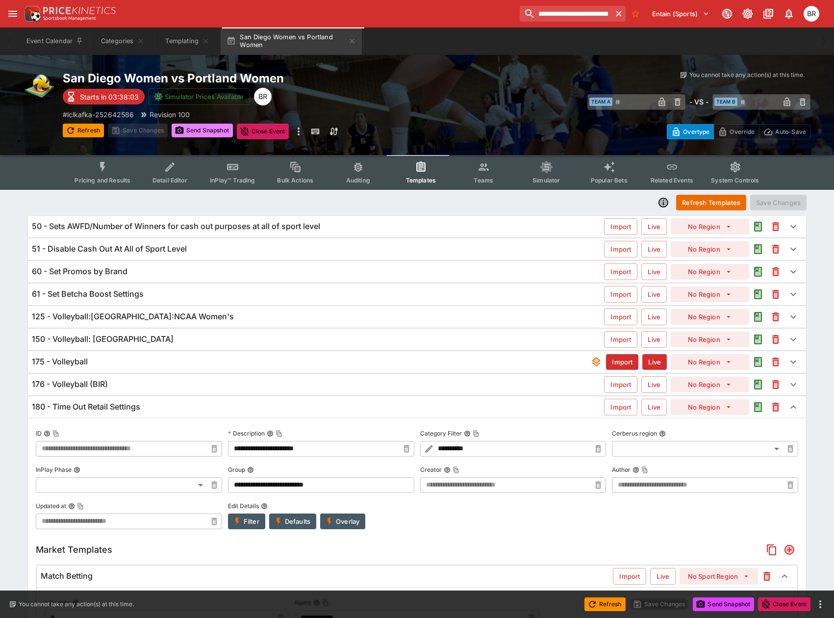
click at [180, 133] on icon "button" at bounding box center [180, 129] width 8 height 7
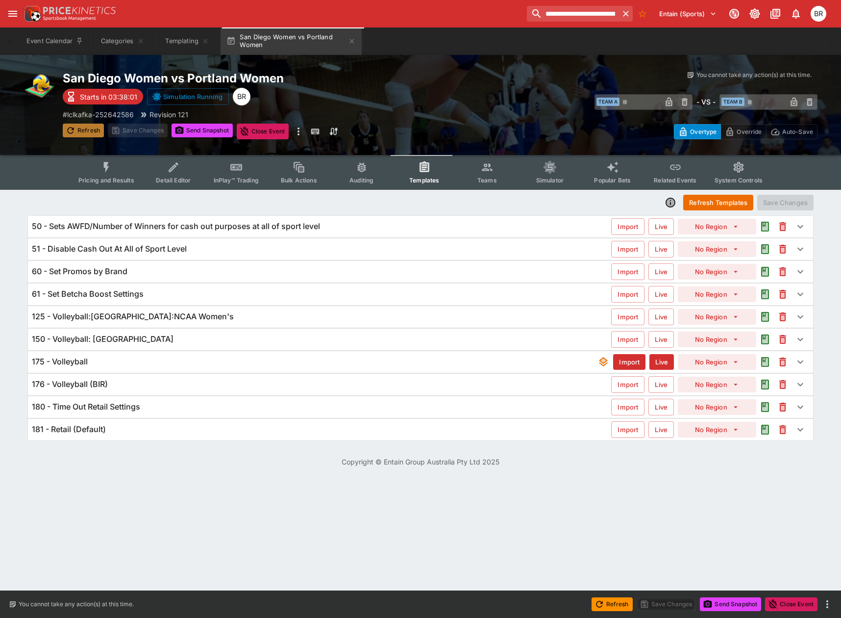
click at [77, 134] on button "Refresh" at bounding box center [83, 131] width 41 height 14
click at [128, 170] on button "Pricing and Results" at bounding box center [107, 172] width 72 height 35
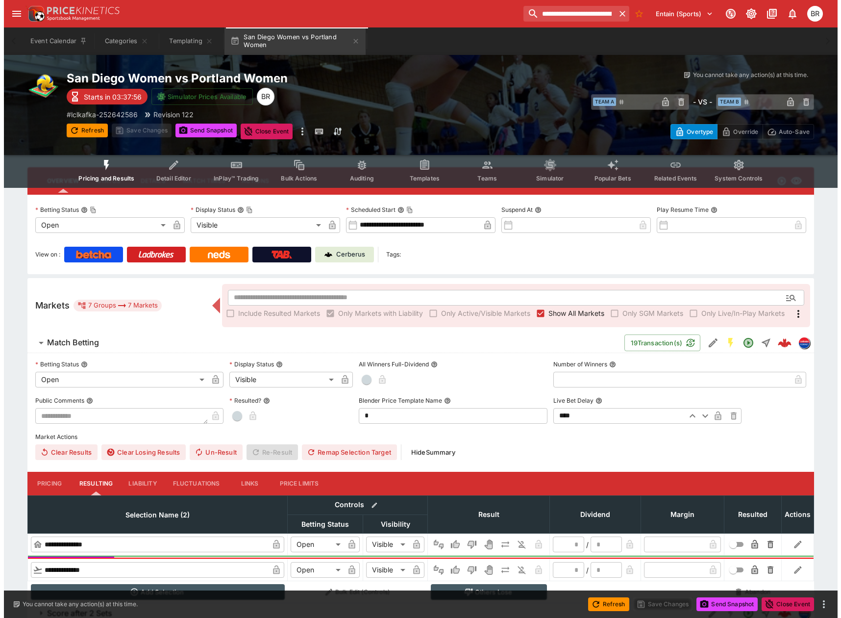
scroll to position [98, 0]
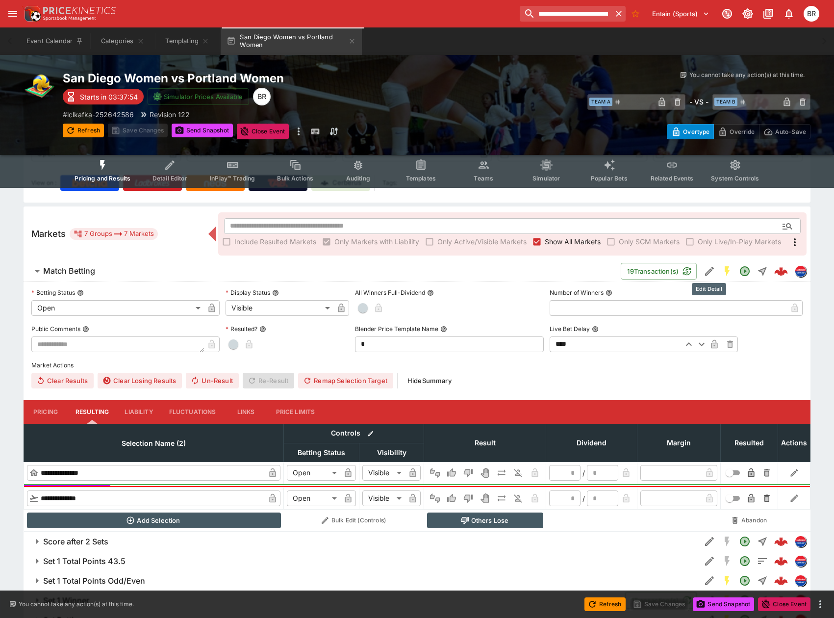
click at [705, 267] on icon "Edit Detail" at bounding box center [710, 271] width 12 height 12
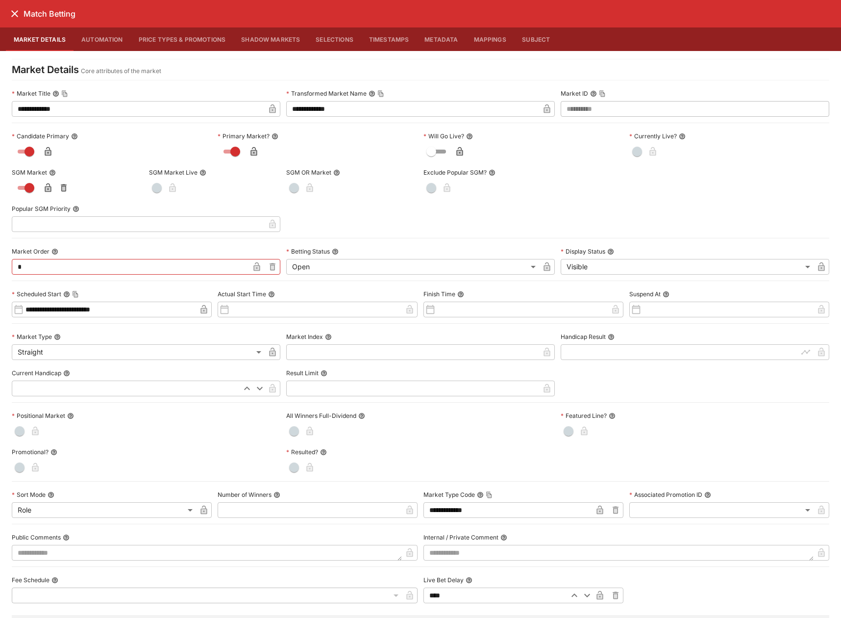
scroll to position [241, 0]
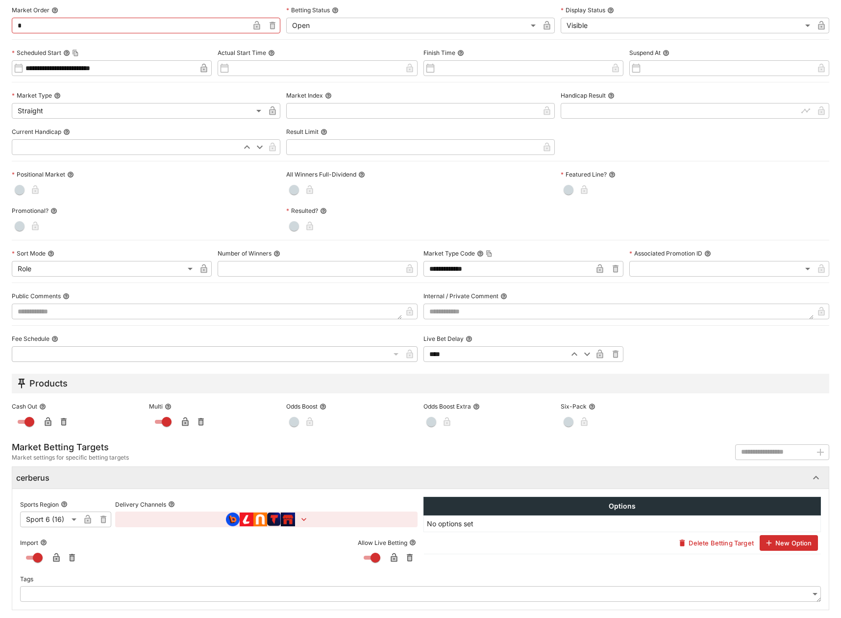
click at [299, 514] on icon "button" at bounding box center [304, 519] width 10 height 10
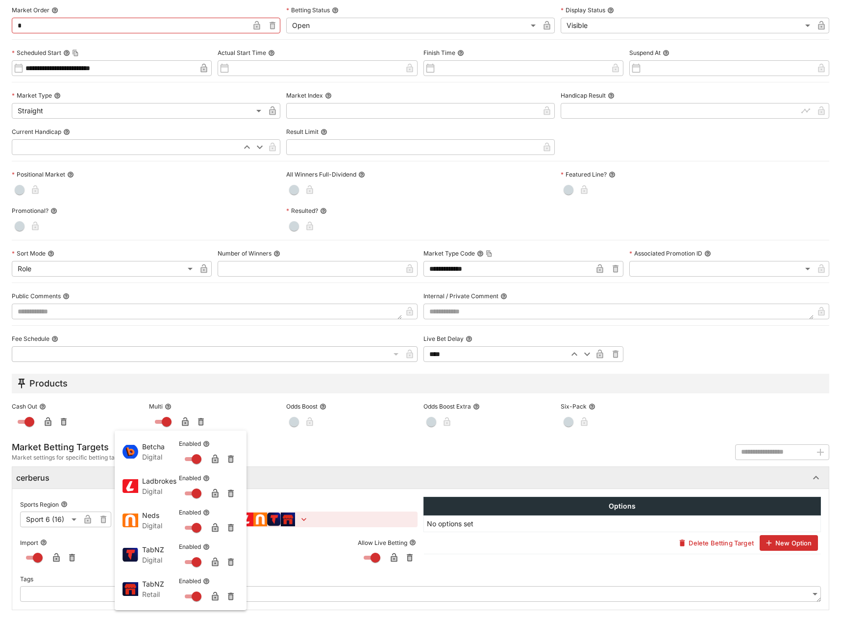
click at [428, 578] on div at bounding box center [420, 309] width 841 height 618
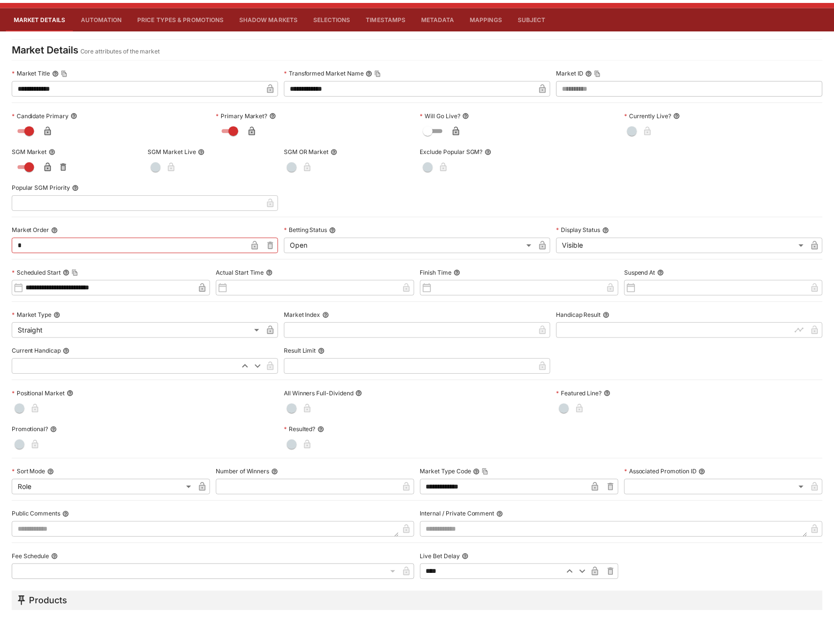
scroll to position [0, 0]
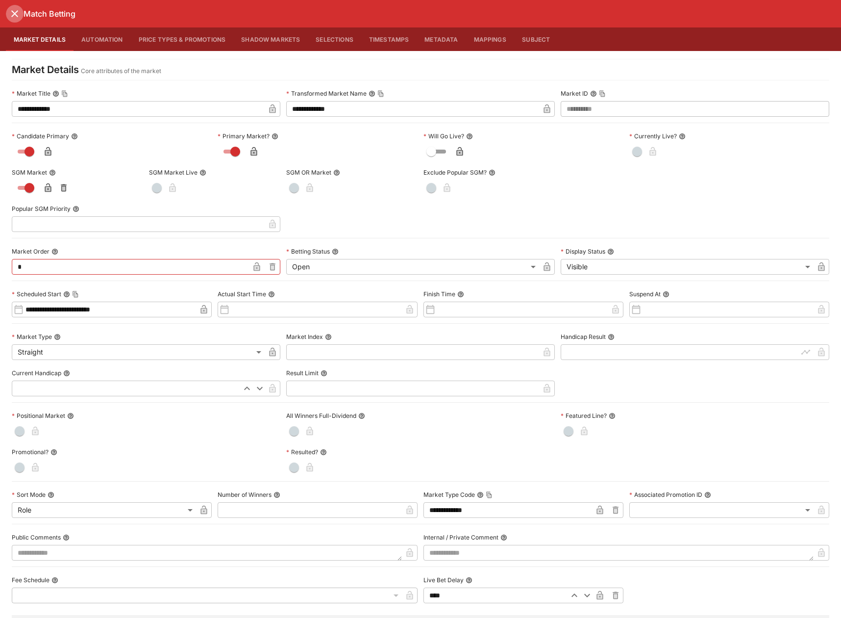
click at [8, 11] on button "close" at bounding box center [15, 14] width 18 height 18
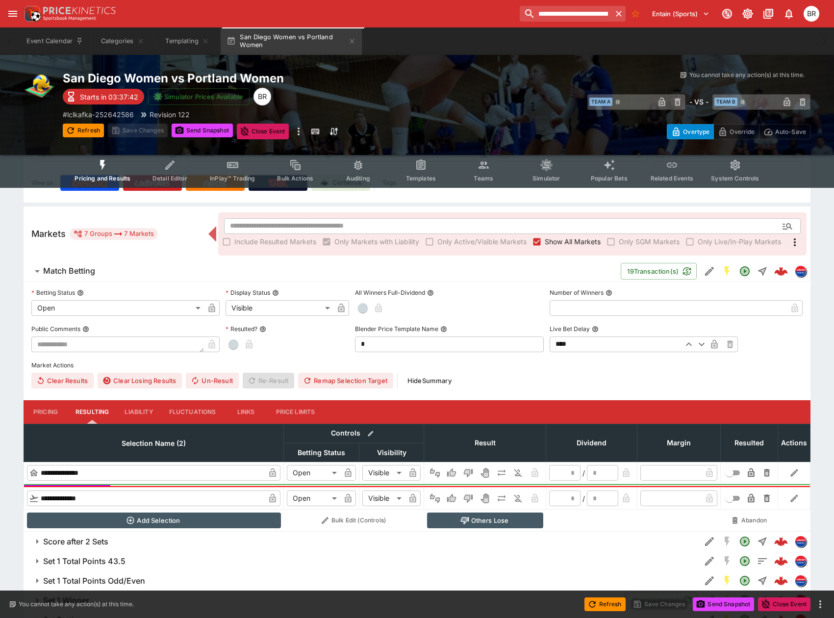
click at [429, 179] on span "Templates" at bounding box center [421, 178] width 30 height 7
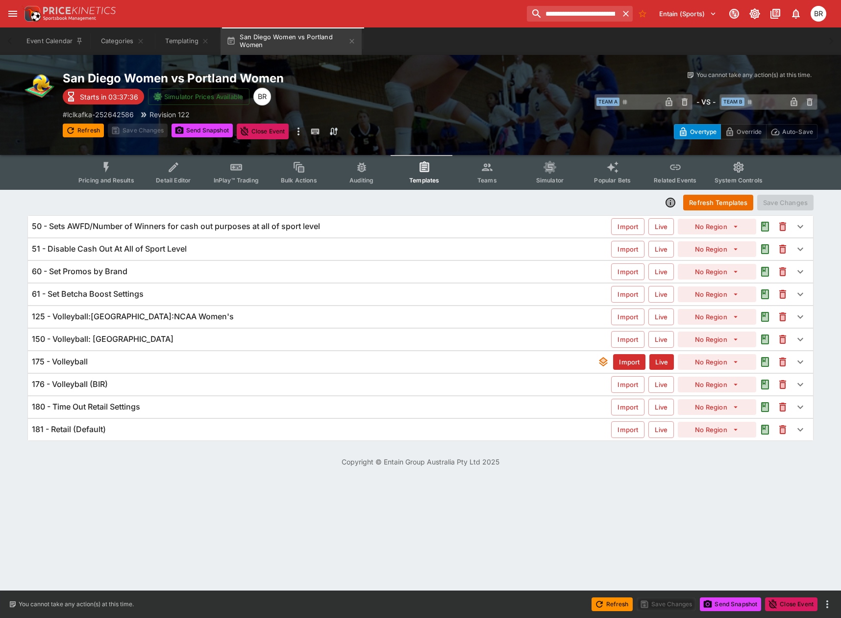
click at [215, 427] on div "181 - Retail (Default)" at bounding box center [321, 429] width 579 height 10
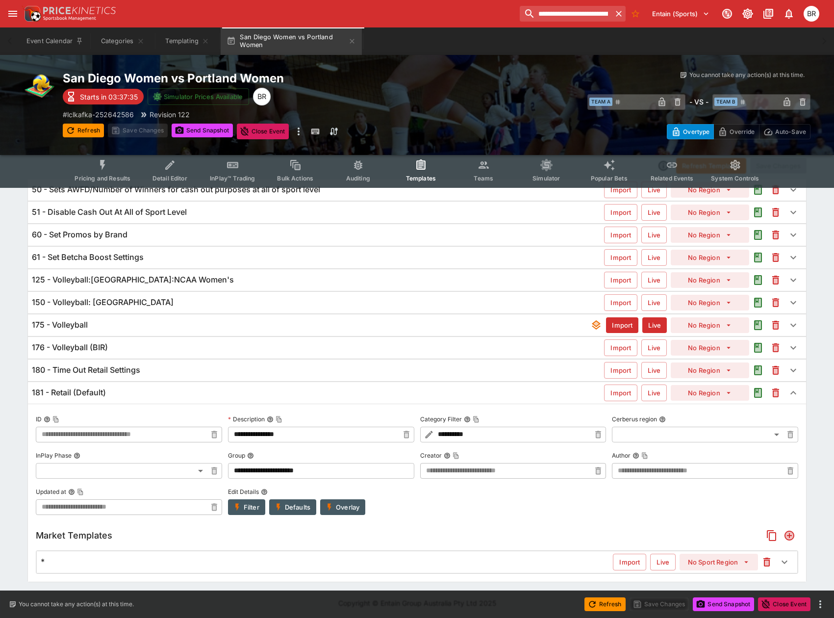
scroll to position [39, 0]
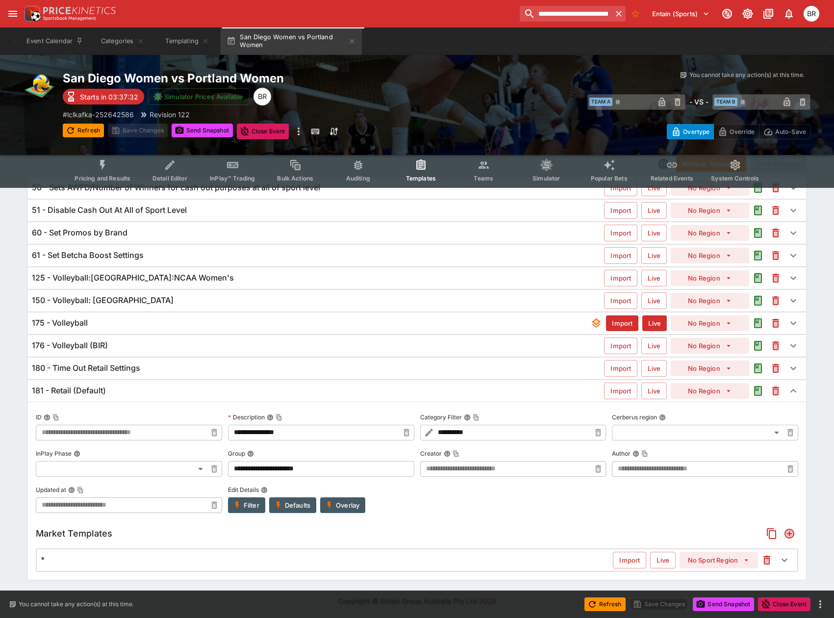
click at [131, 368] on h6 "180 - Time Out Retail Settings" at bounding box center [86, 368] width 108 height 10
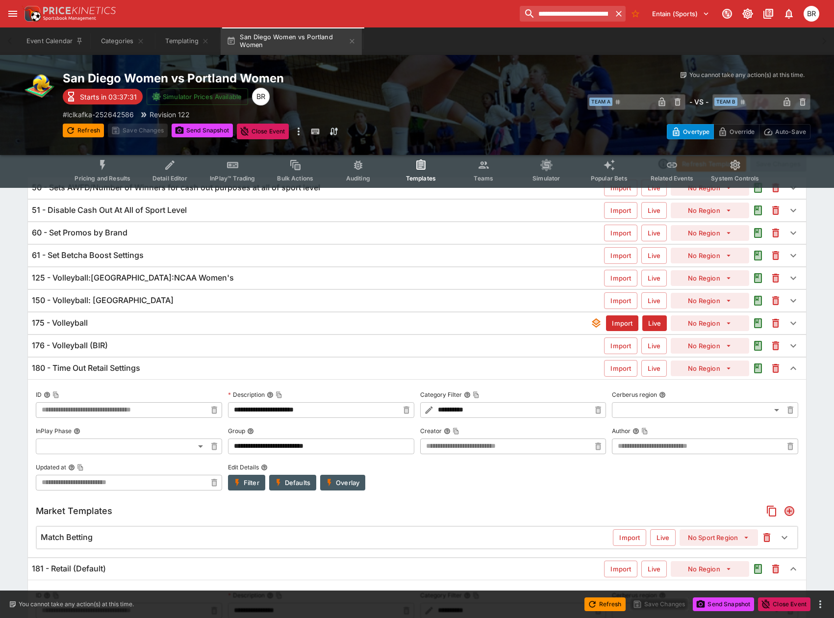
click at [136, 367] on h6 "180 - Time Out Retail Settings" at bounding box center [86, 368] width 108 height 10
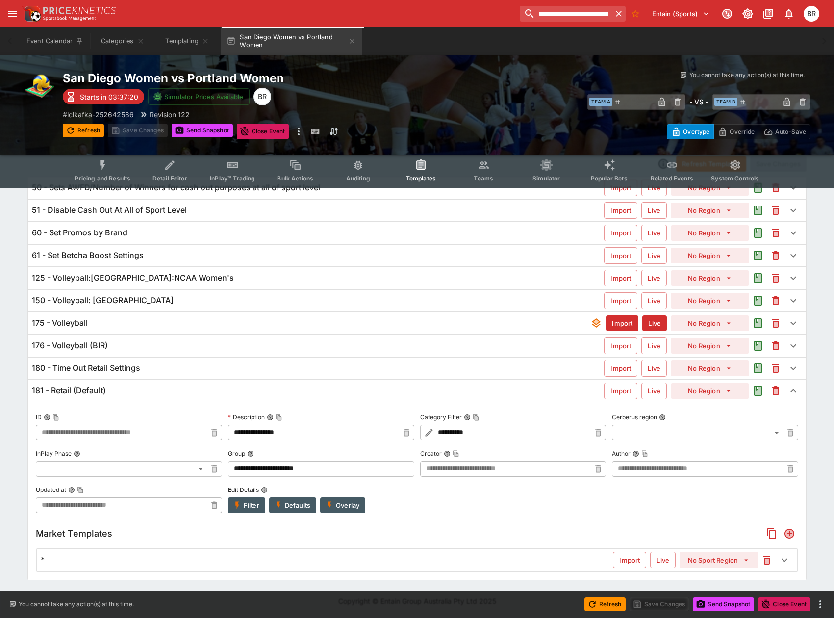
click at [121, 389] on div "181 - Retail (Default)" at bounding box center [318, 390] width 572 height 10
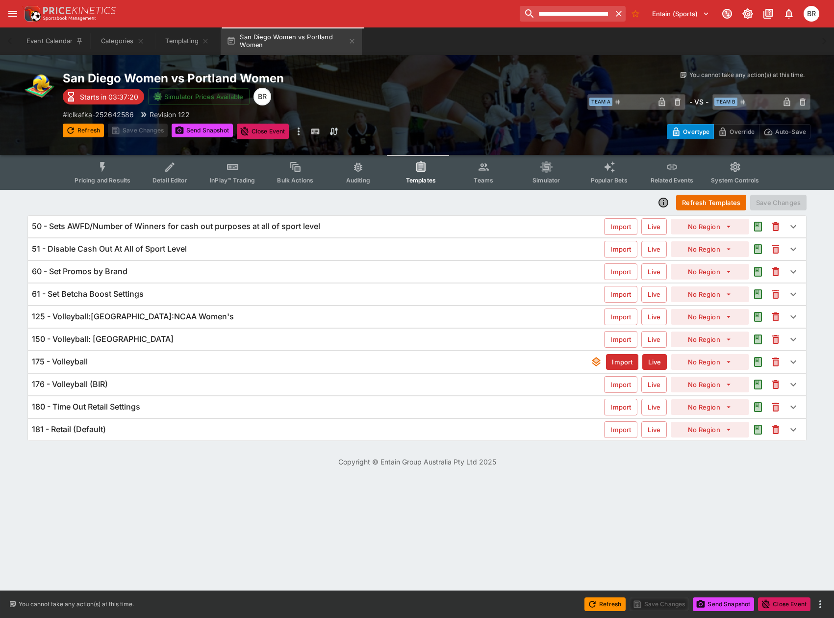
scroll to position [0, 0]
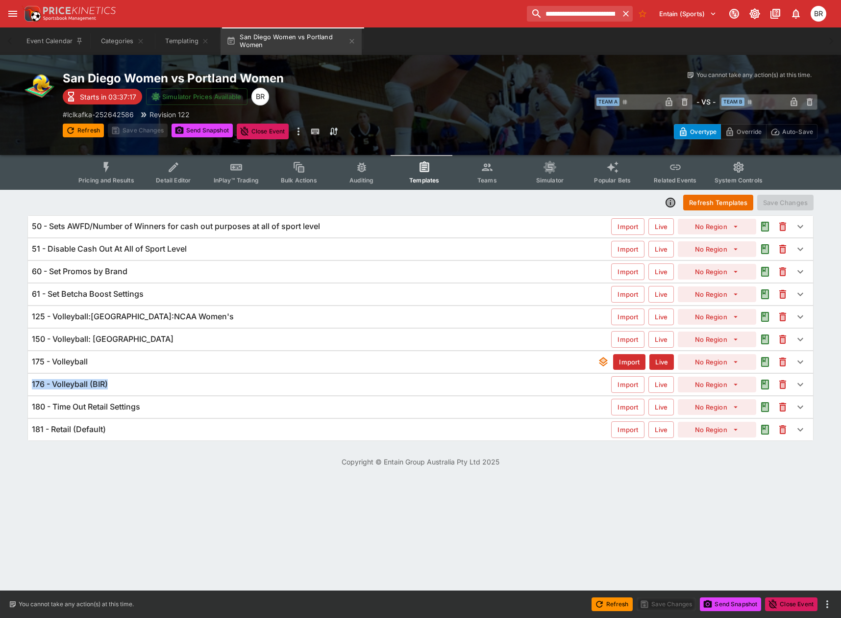
drag, startPoint x: 186, startPoint y: 372, endPoint x: 178, endPoint y: 377, distance: 8.8
click at [178, 377] on div "50 - Sets AWFD/Number of Winners for cash out purposes at all of sport level Im…" at bounding box center [420, 328] width 786 height 226
click at [188, 366] on div "175 - Volleyball" at bounding box center [315, 361] width 566 height 10
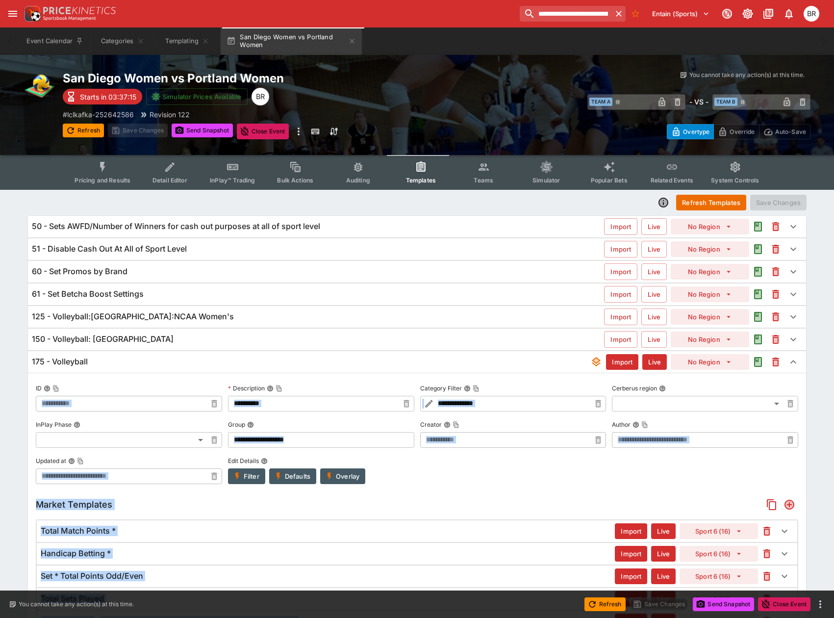
click at [417, 456] on div "**********" at bounding box center [417, 432] width 762 height 103
click at [276, 361] on div "175 - Volleyball" at bounding box center [311, 361] width 558 height 10
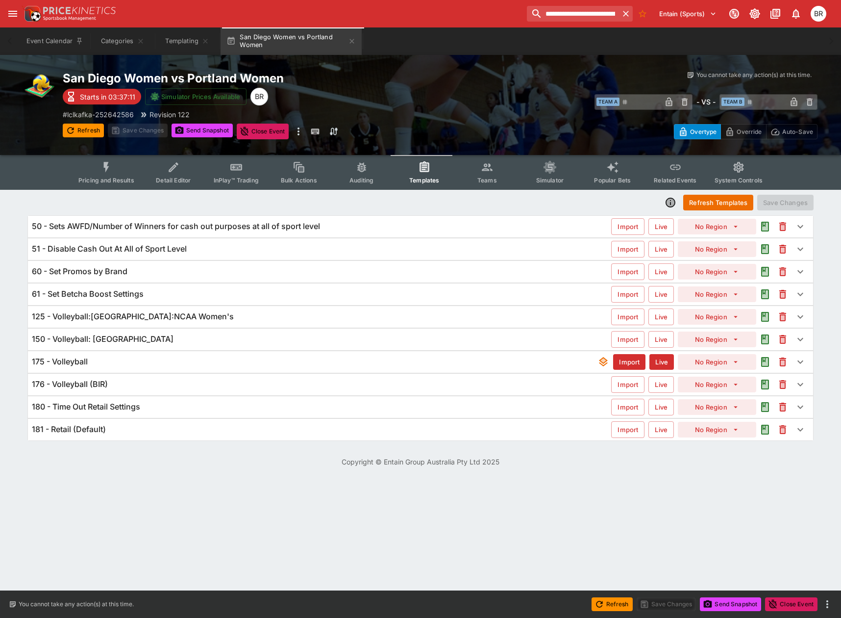
click at [152, 408] on div "180 - Time Out Retail Settings" at bounding box center [321, 407] width 579 height 10
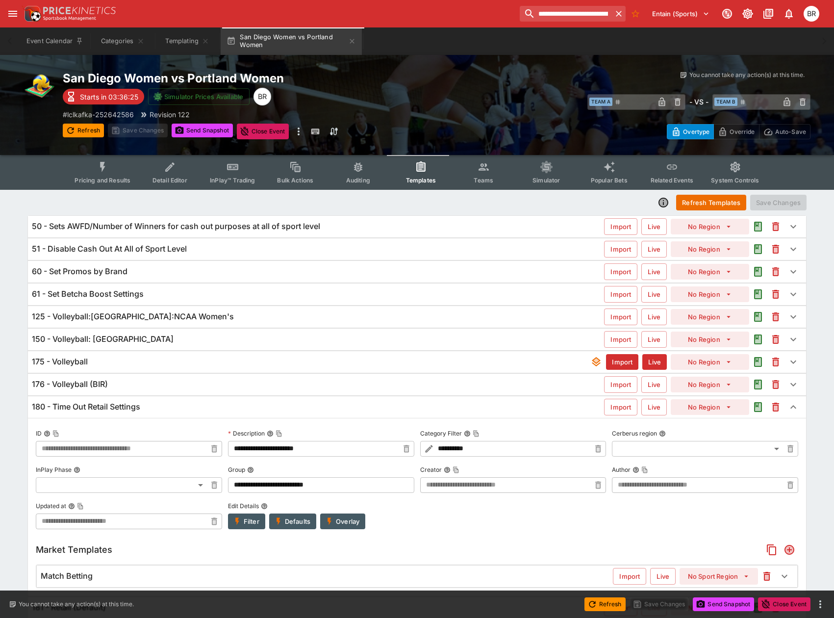
click at [183, 399] on div "180 - Time Out Retail Settings Import Live No Region" at bounding box center [417, 407] width 778 height 22
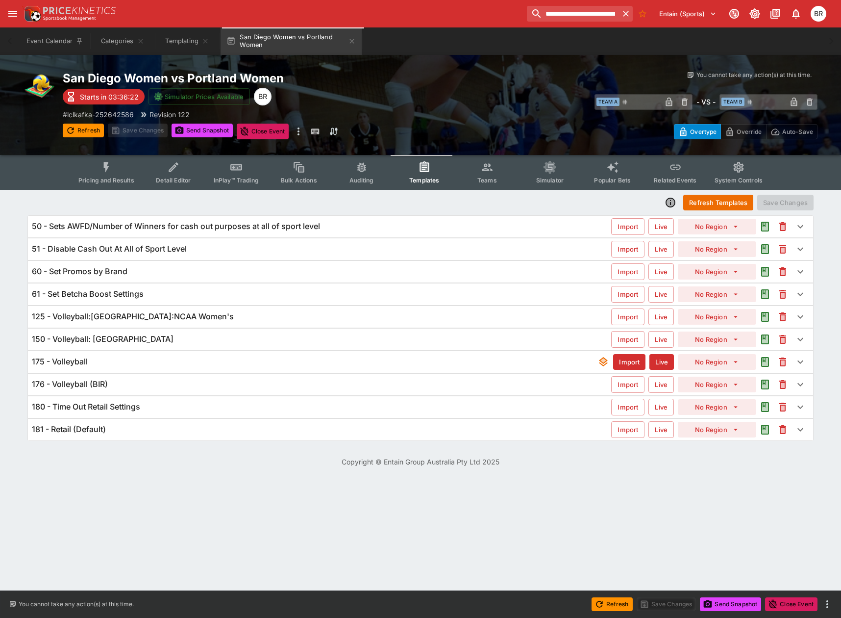
click at [131, 425] on div "181 - Retail (Default)" at bounding box center [321, 429] width 579 height 10
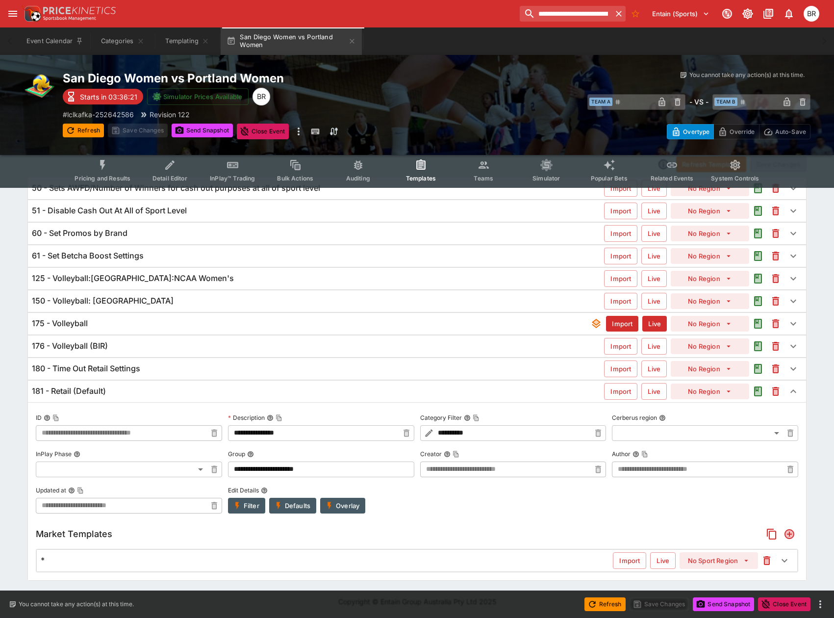
scroll to position [39, 0]
click at [548, 20] on input "**********" at bounding box center [566, 14] width 92 height 16
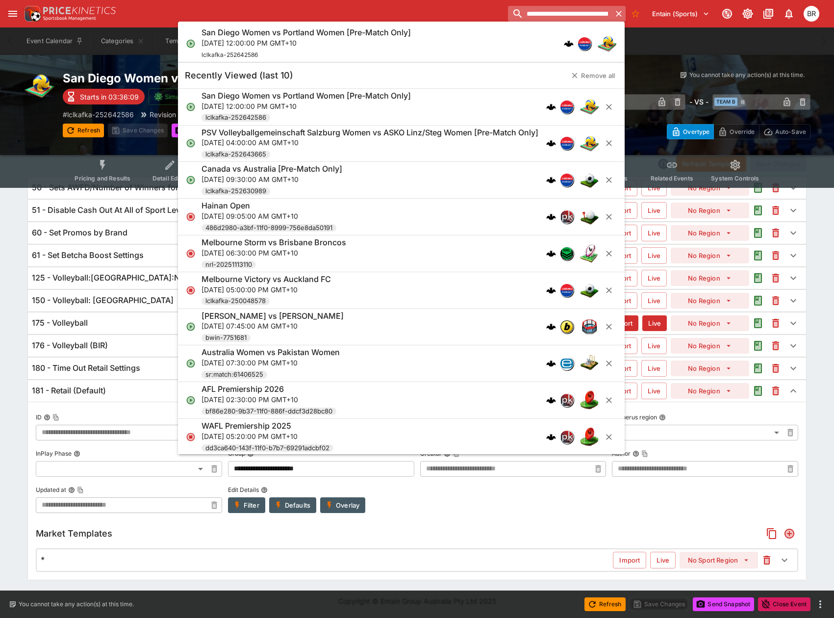
click at [548, 20] on input "**********" at bounding box center [560, 14] width 104 height 16
click at [602, 16] on input "**********" at bounding box center [562, 14] width 97 height 16
paste input "*"
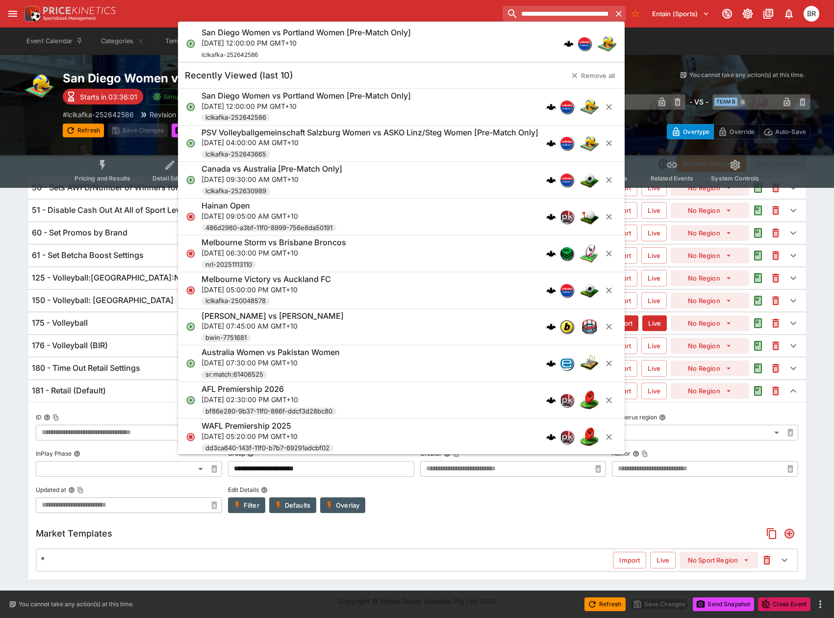
scroll to position [0, 56]
type input "**********"
click at [452, 49] on div "Tampa Bay Lightning vs Ottawa Senators [Pre-Match Only] Fri, Oct 10, 2025, 09:0…" at bounding box center [396, 43] width 390 height 32
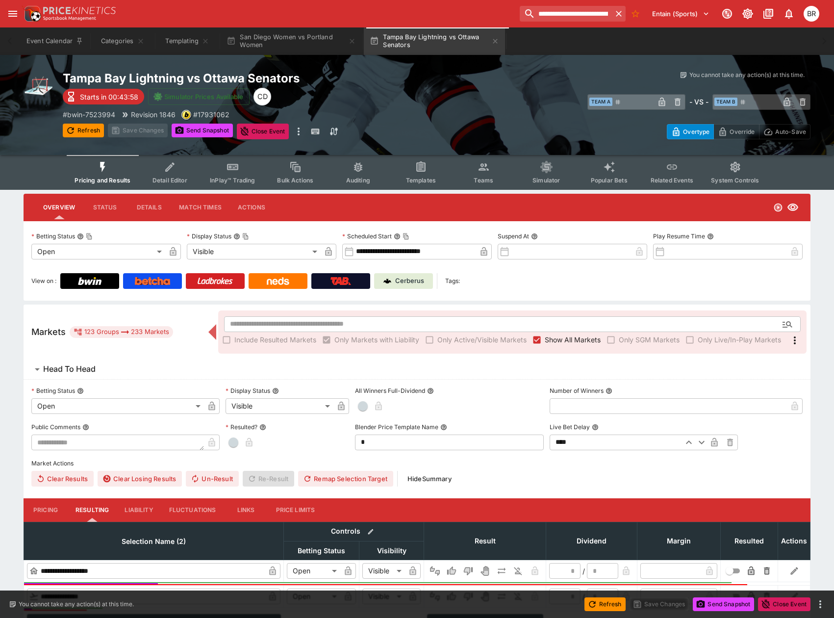
type input "**********"
type input "*******"
type input "**********"
click at [411, 175] on button "Templates" at bounding box center [420, 172] width 63 height 35
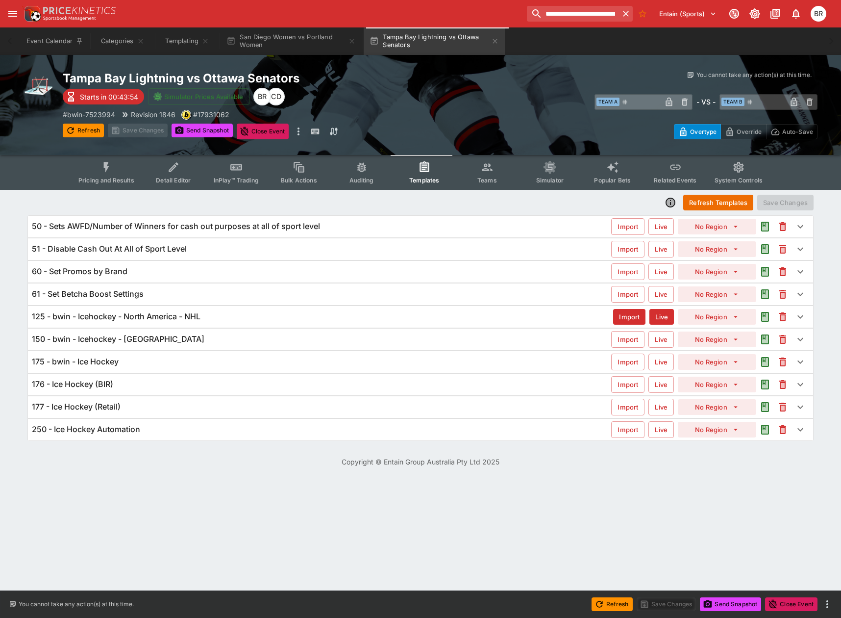
click at [166, 405] on div "177 - Ice Hockey (Retail)" at bounding box center [321, 407] width 579 height 10
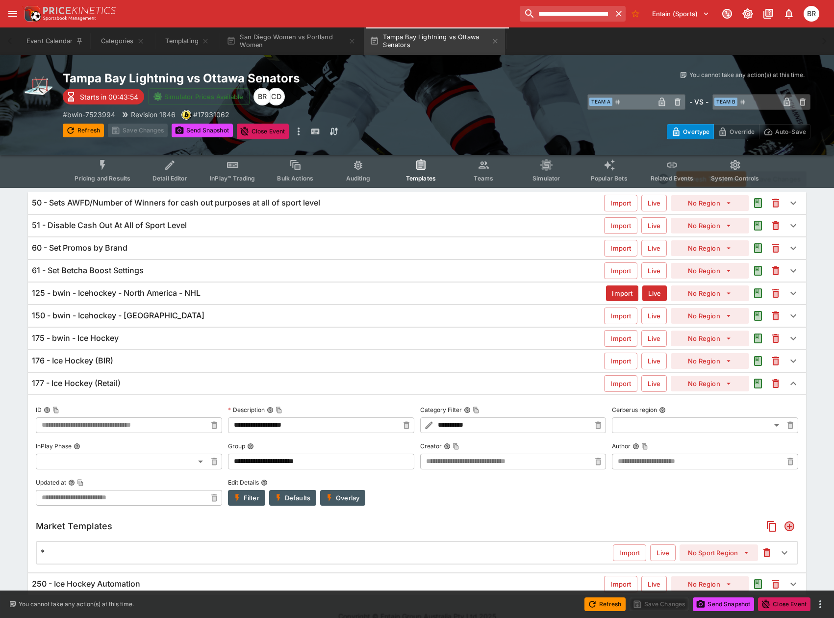
scroll to position [39, 0]
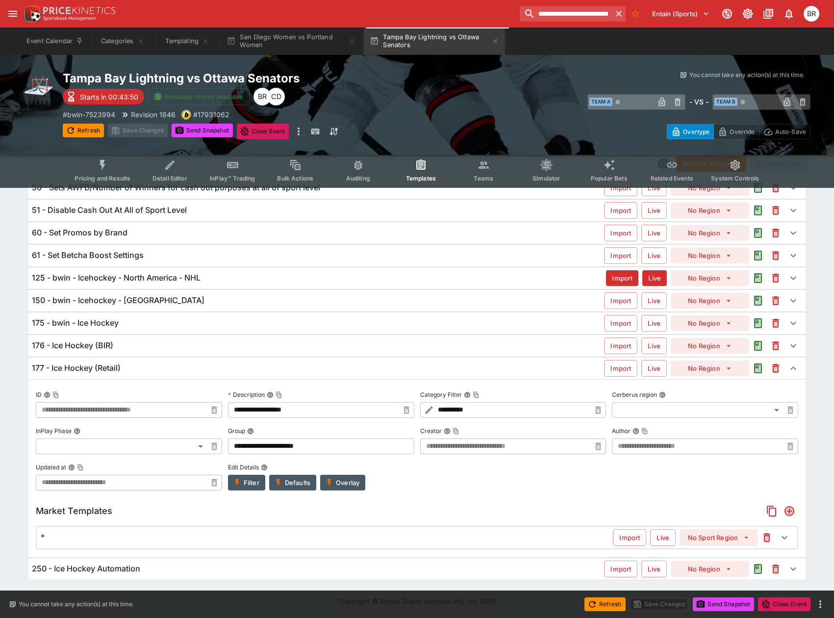
click at [189, 546] on div "* Import Live No Sport Region" at bounding box center [417, 538] width 760 height 22
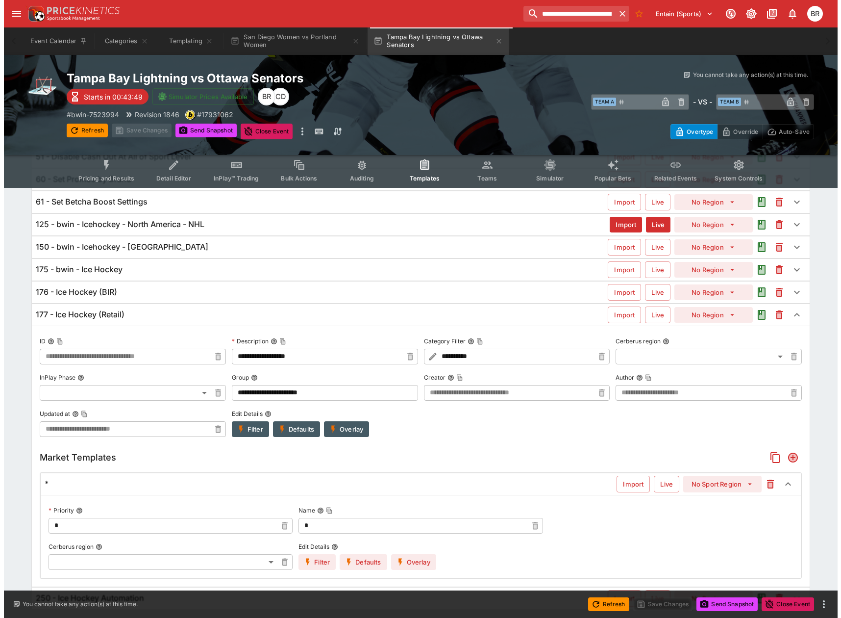
scroll to position [122, 0]
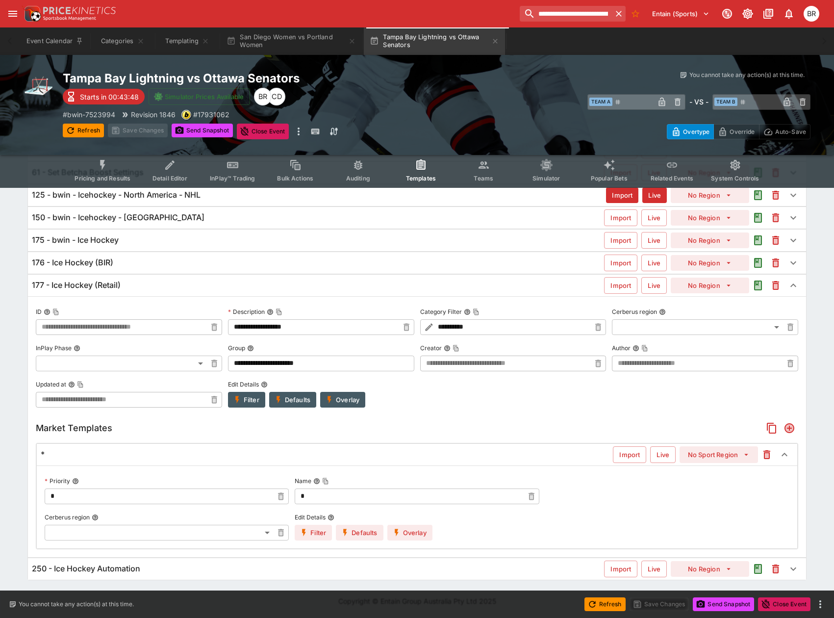
click at [389, 529] on button "Overlay" at bounding box center [409, 533] width 45 height 16
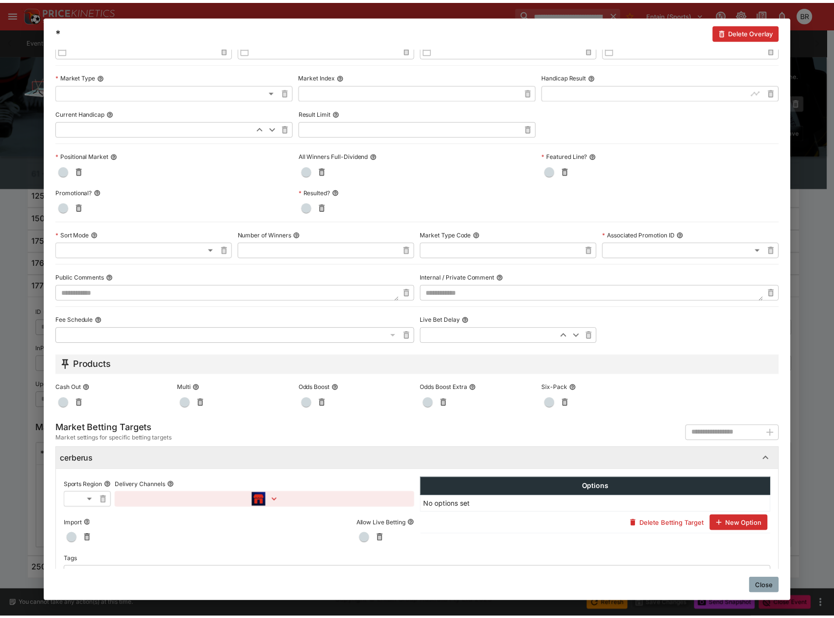
scroll to position [308, 0]
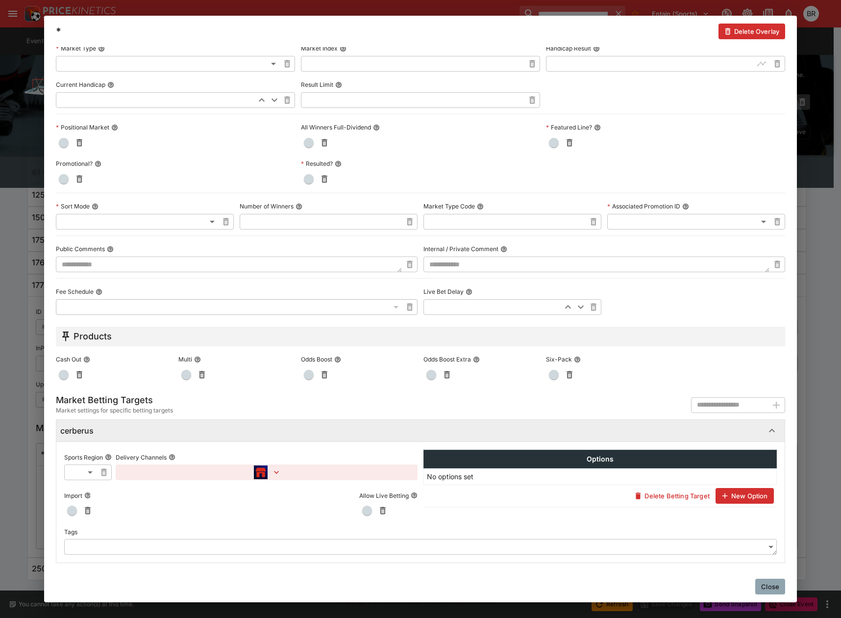
click at [276, 466] on button "button" at bounding box center [267, 472] width 302 height 16
click at [756, 582] on div at bounding box center [420, 309] width 841 height 618
click at [762, 579] on button "Close" at bounding box center [770, 586] width 30 height 16
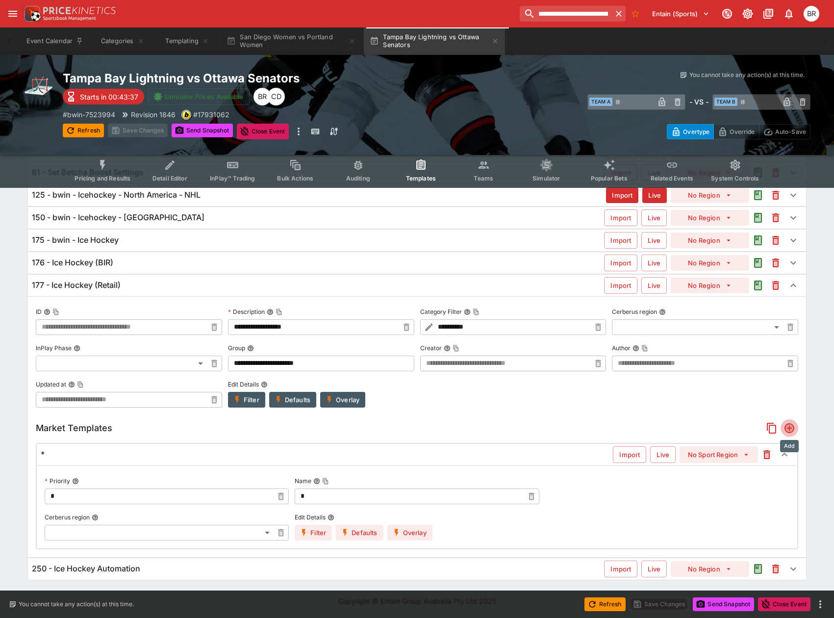
click at [793, 427] on icon "Add" at bounding box center [789, 428] width 10 height 10
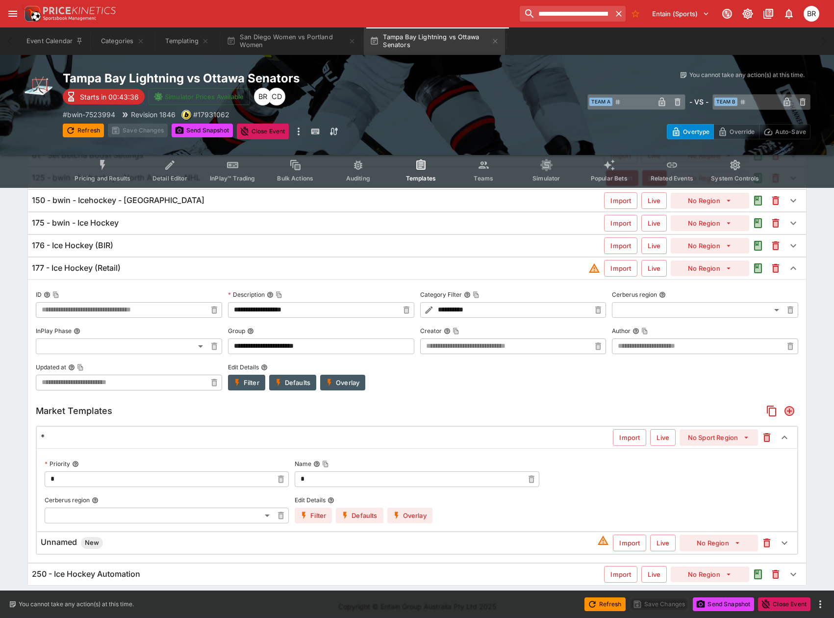
scroll to position [144, 0]
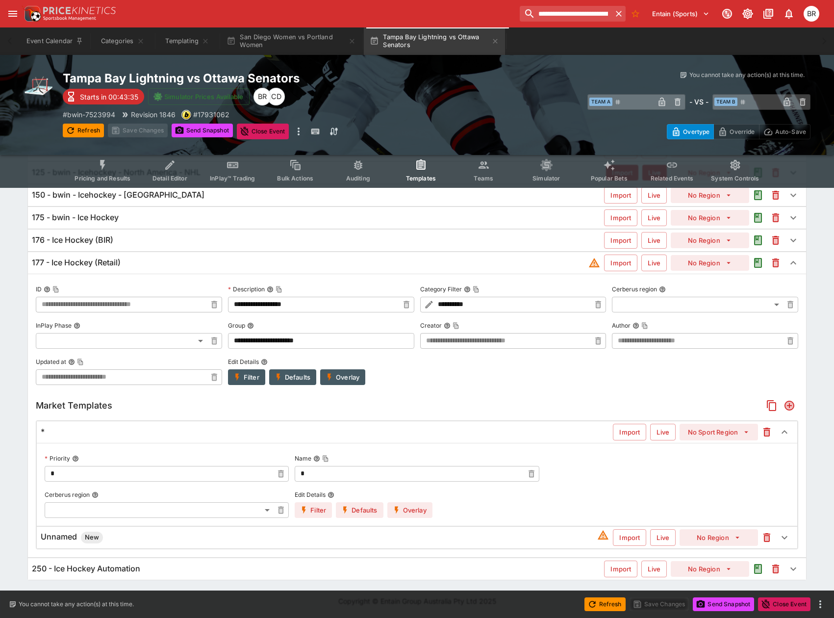
click at [320, 528] on div "Unnamed New Import Live No Region" at bounding box center [417, 538] width 760 height 22
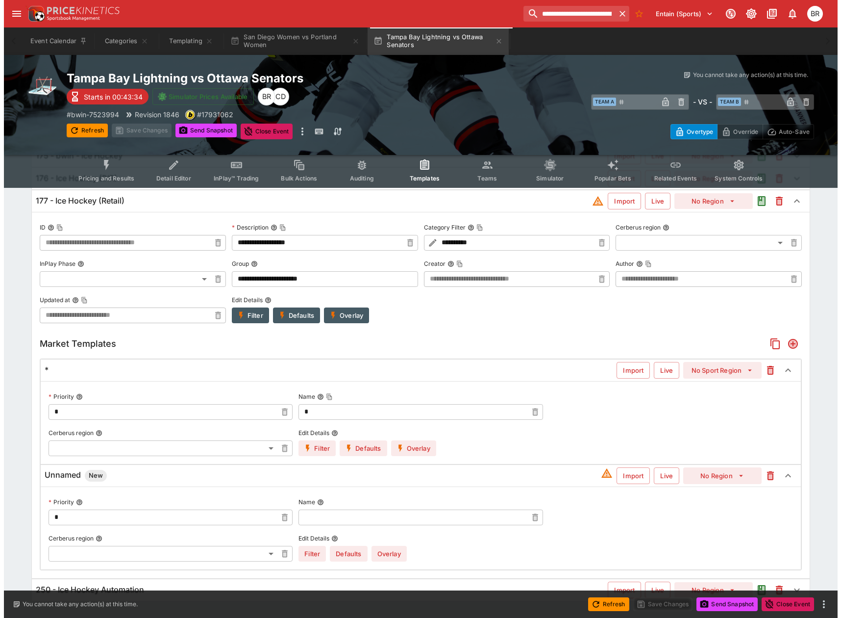
scroll to position [227, 0]
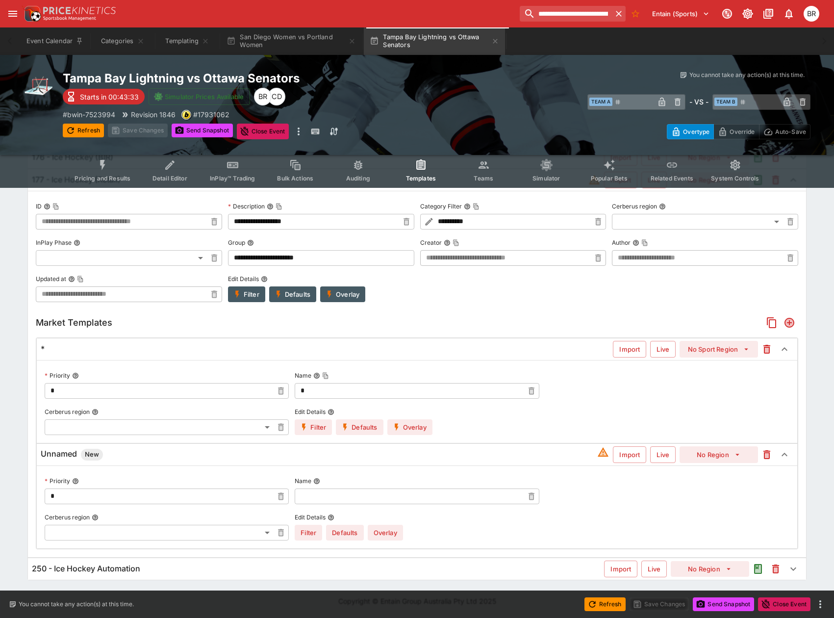
click at [421, 504] on div "Priority * ​ Name ​ Cerberus region ​ ​ Edit Details Filter Defaults Overlay" at bounding box center [417, 507] width 745 height 67
click at [454, 494] on input "text" at bounding box center [409, 496] width 228 height 16
type input "**********"
click at [394, 534] on button "Overlay" at bounding box center [385, 533] width 35 height 16
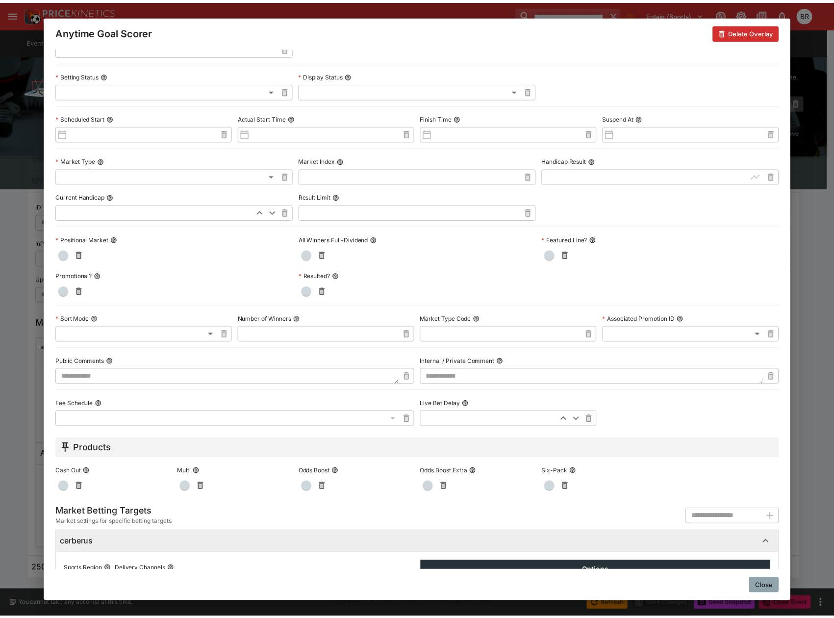
scroll to position [308, 0]
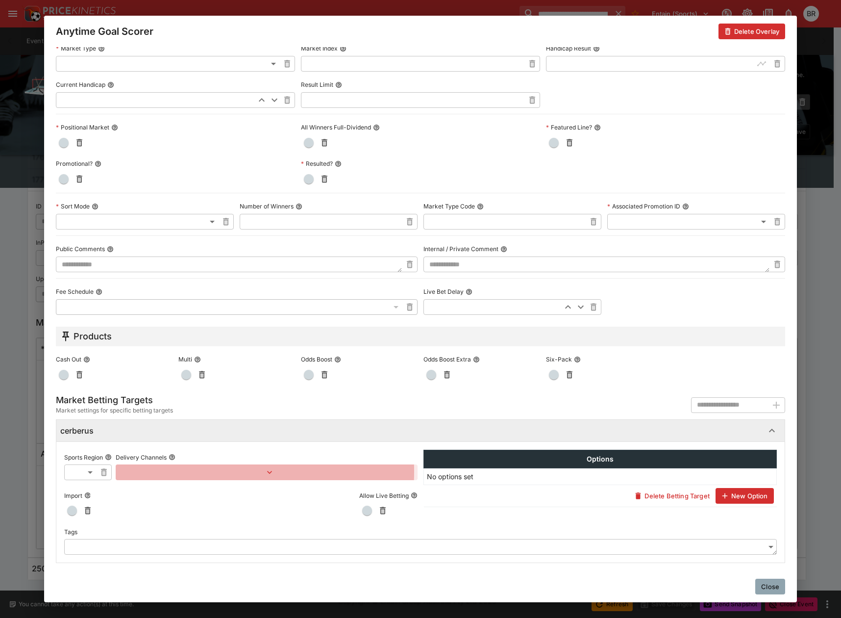
click at [201, 471] on button "button" at bounding box center [267, 472] width 302 height 16
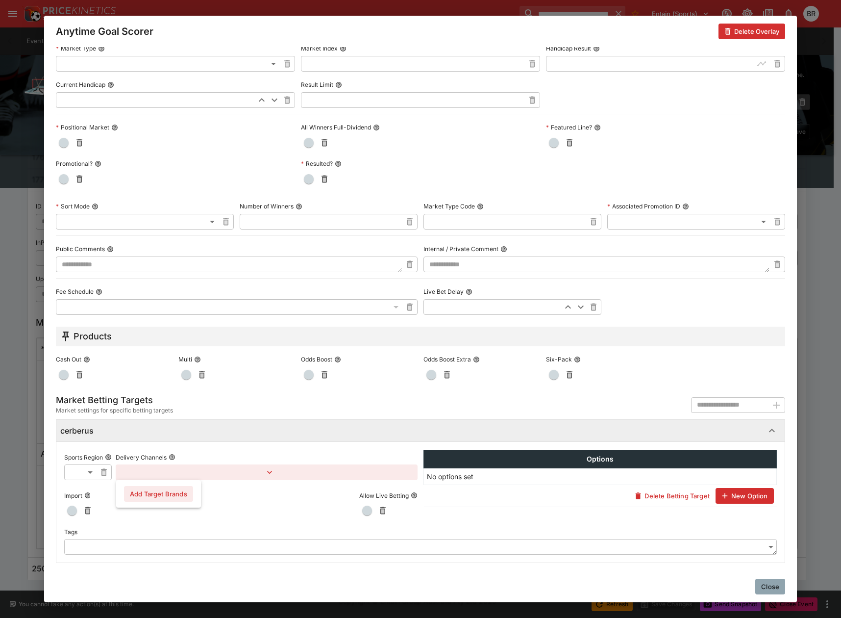
click at [175, 495] on button "Add Target Brands" at bounding box center [158, 494] width 69 height 16
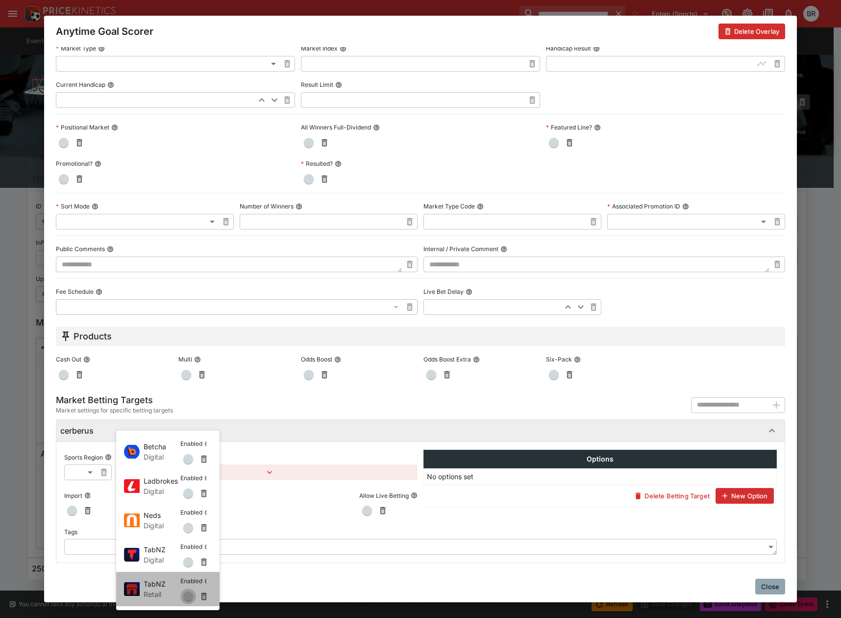
click at [182, 597] on button "button" at bounding box center [188, 596] width 16 height 16
click at [769, 588] on div at bounding box center [420, 309] width 841 height 618
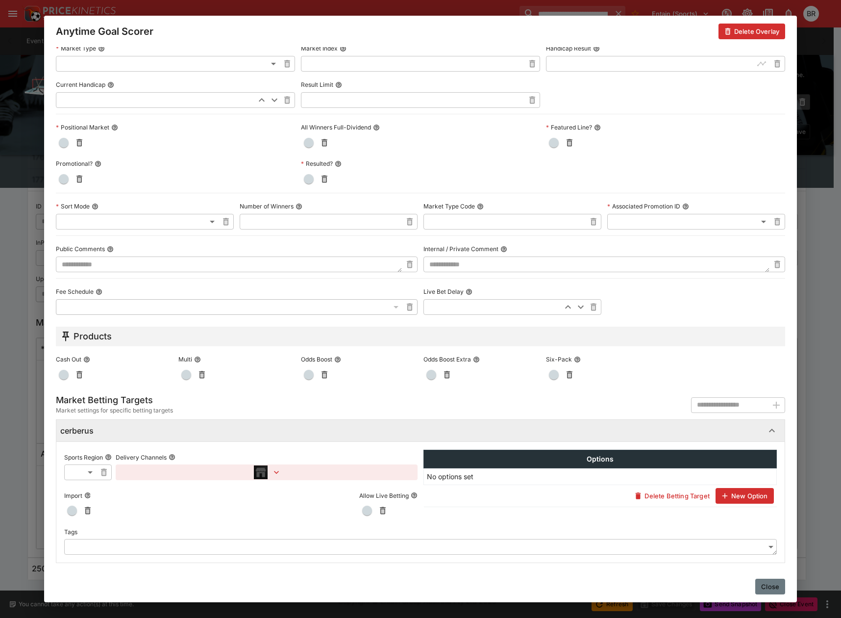
click at [771, 585] on button "Close" at bounding box center [770, 586] width 30 height 16
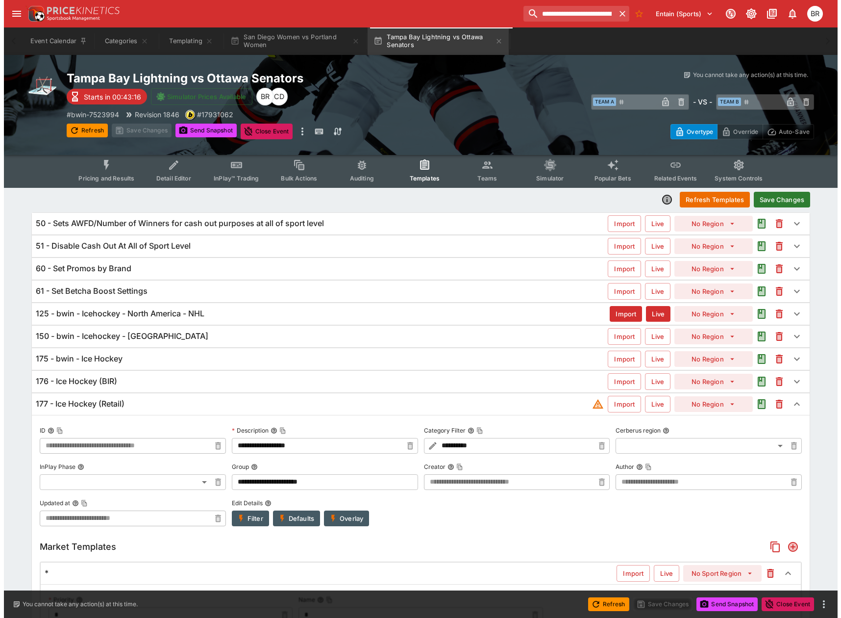
scroll to position [0, 0]
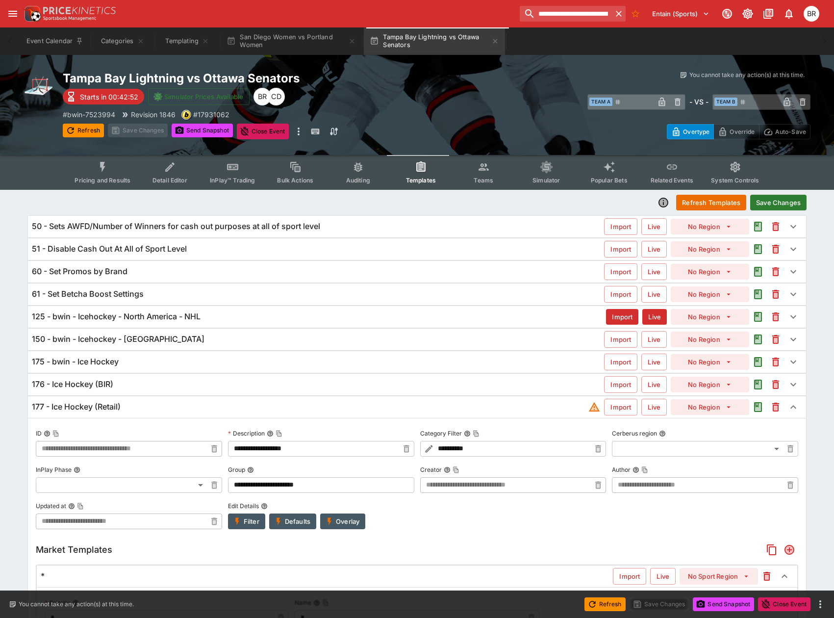
click at [207, 315] on div "125 - bwin - Icehockey - North America - NHL" at bounding box center [319, 316] width 574 height 10
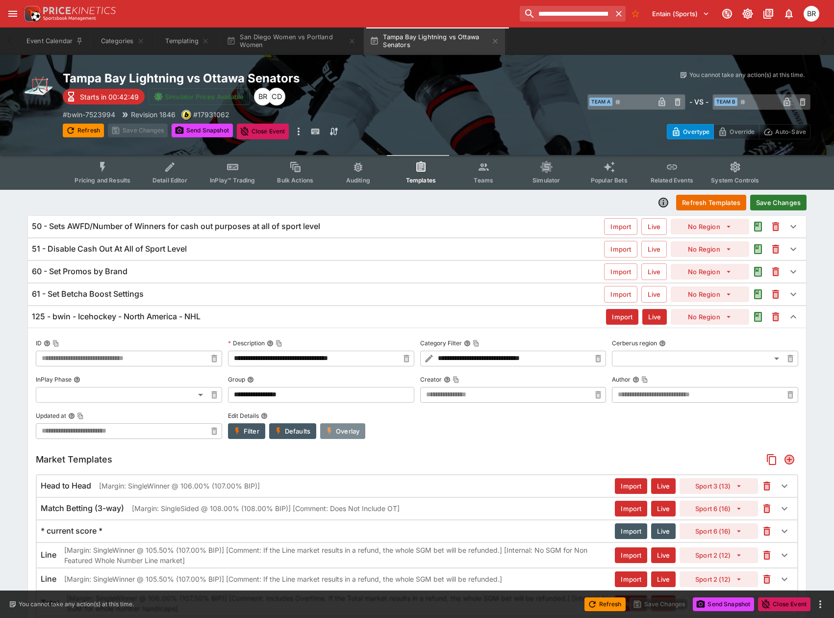
click at [344, 429] on button "Overlay" at bounding box center [342, 431] width 45 height 16
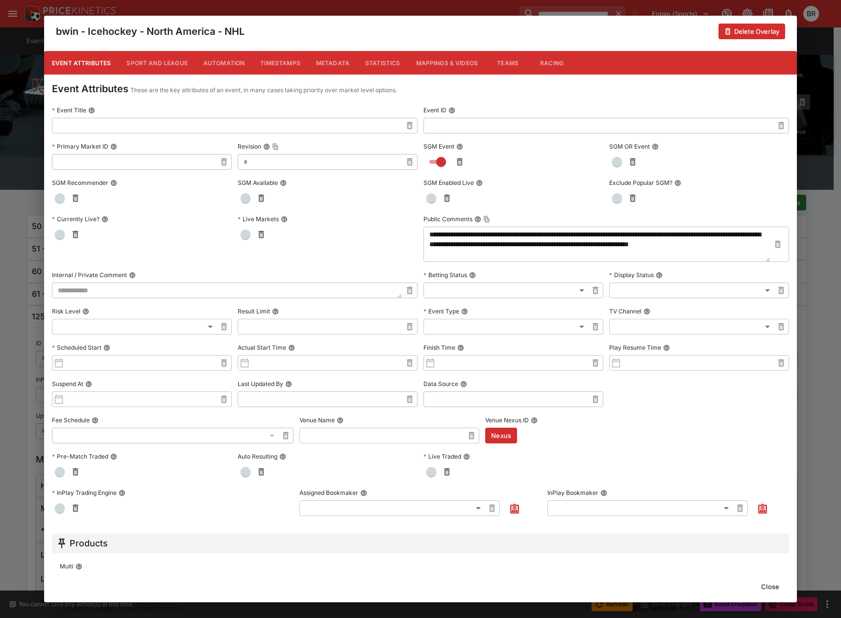
click at [335, 54] on button "Metadata" at bounding box center [332, 63] width 49 height 24
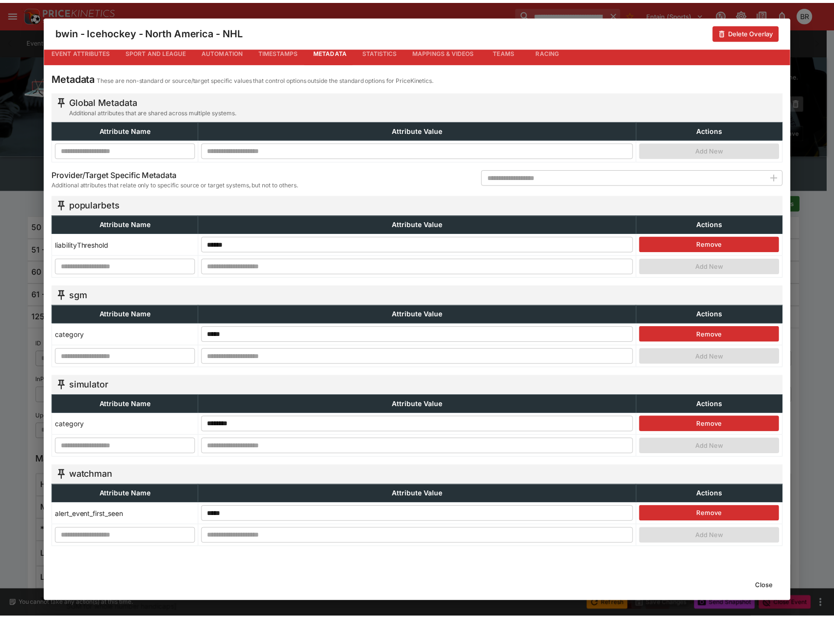
scroll to position [12, 0]
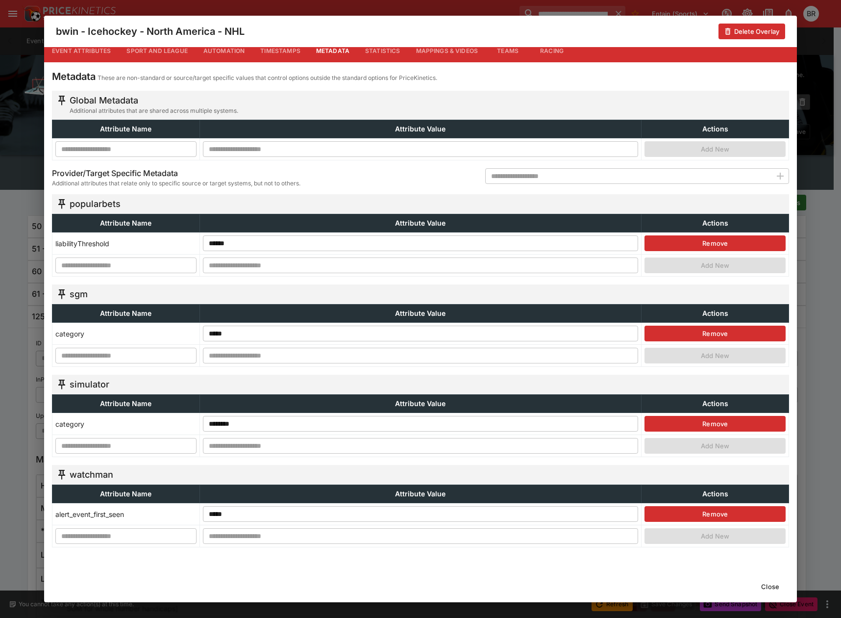
drag, startPoint x: 764, startPoint y: 581, endPoint x: 712, endPoint y: 263, distance: 321.9
click at [764, 581] on button "Close" at bounding box center [770, 586] width 30 height 16
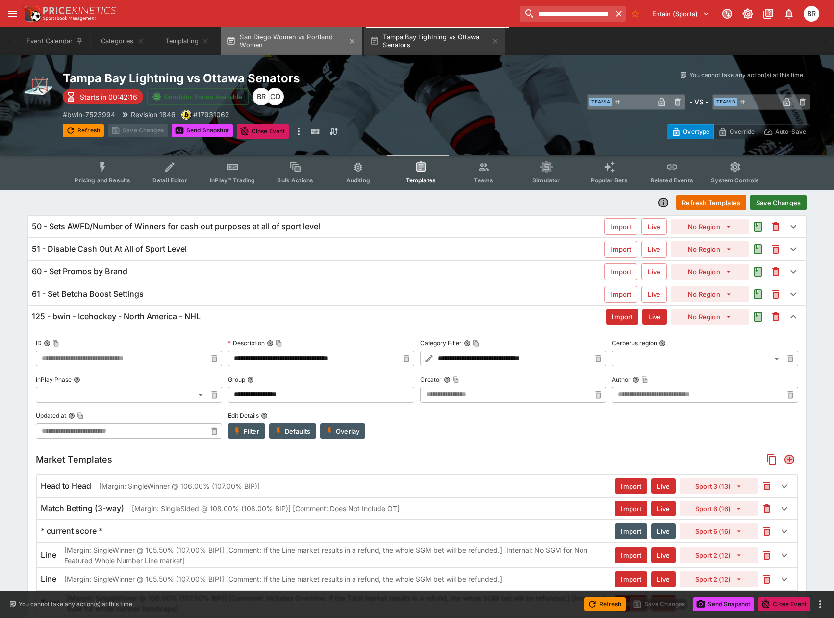
click at [263, 40] on button "San Diego Women vs Portland Women" at bounding box center [291, 40] width 141 height 27
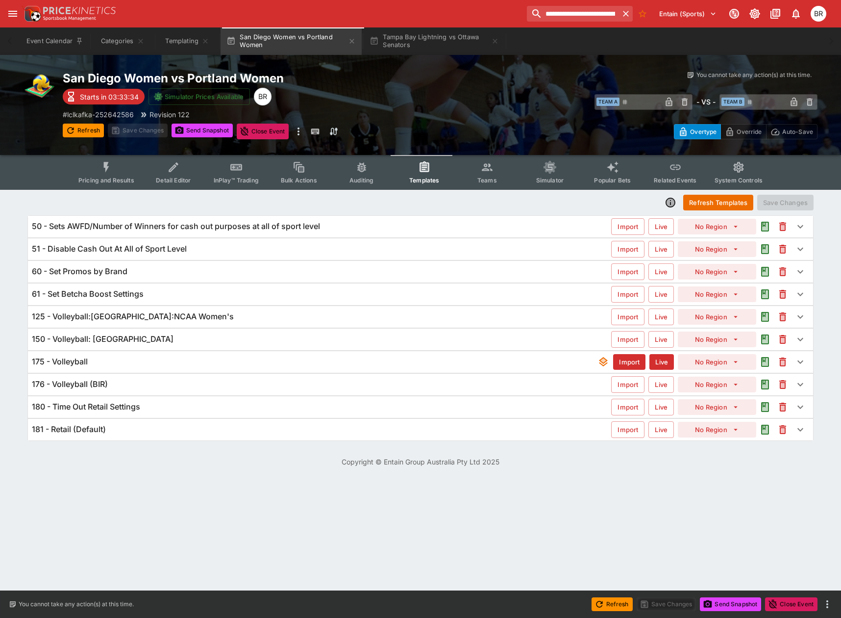
click at [538, 435] on div "181 - Retail (Default) Import Live No Region" at bounding box center [420, 430] width 785 height 22
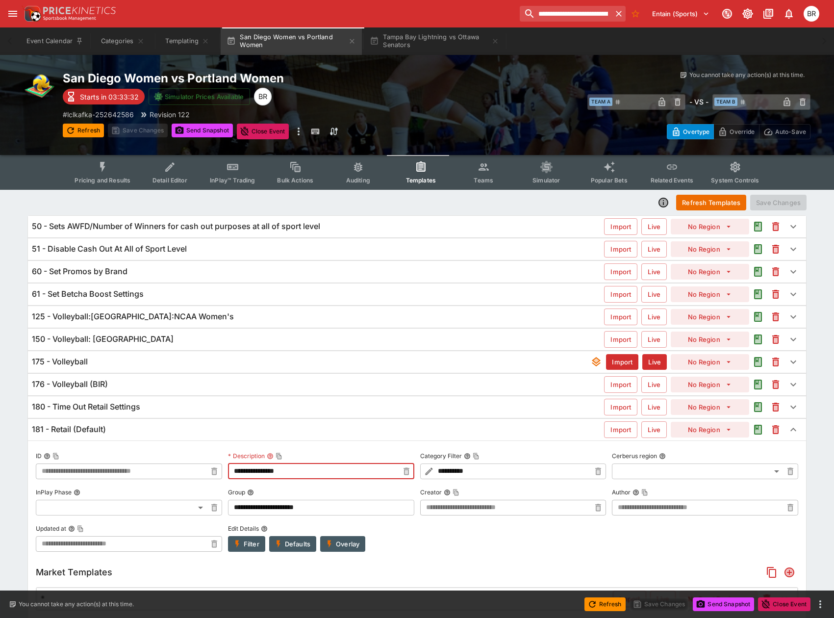
click at [255, 470] on input "**********" at bounding box center [313, 471] width 171 height 16
type input "**********"
click at [781, 205] on button "Save Changes" at bounding box center [778, 203] width 56 height 16
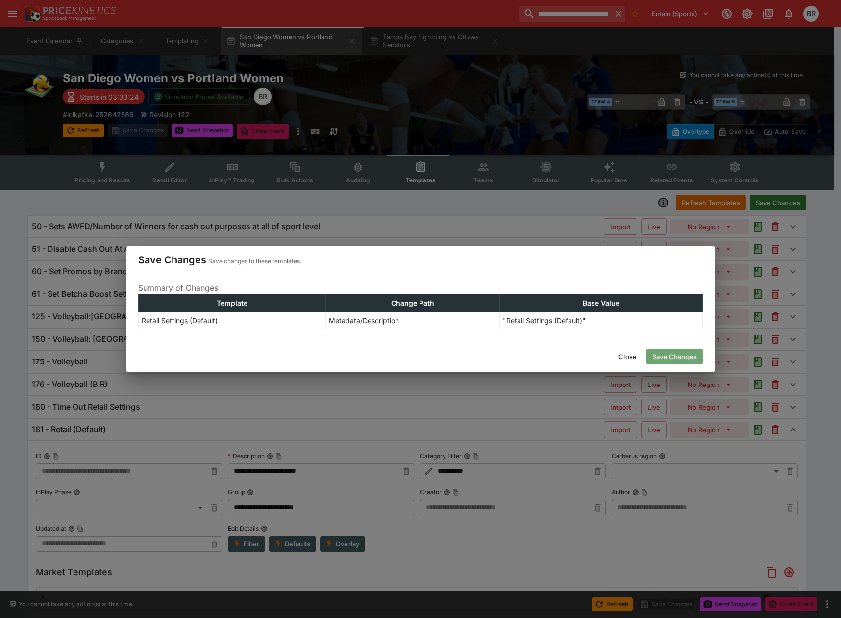
click at [668, 363] on button "Save Changes" at bounding box center [675, 357] width 56 height 16
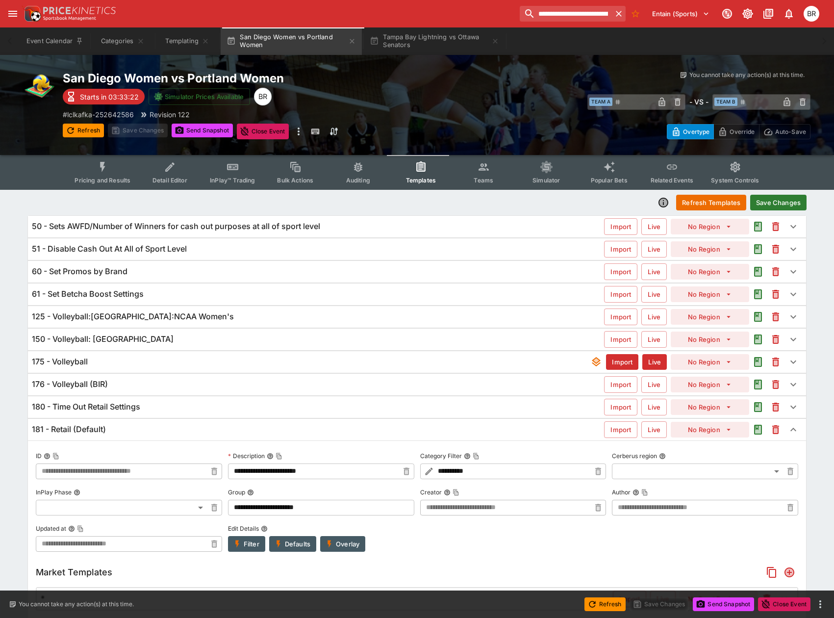
type input "**********"
click at [576, 18] on input "**********" at bounding box center [566, 14] width 92 height 16
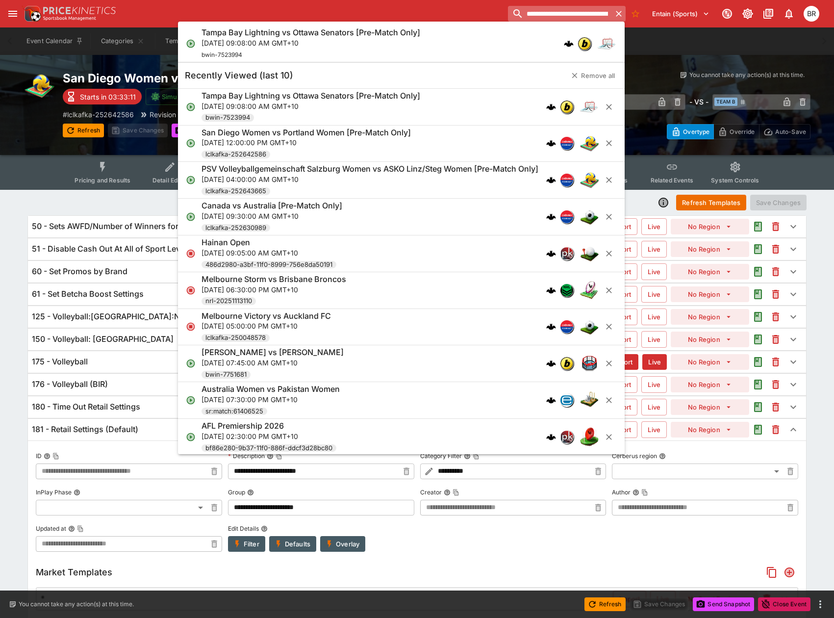
click at [576, 18] on input "**********" at bounding box center [560, 14] width 104 height 16
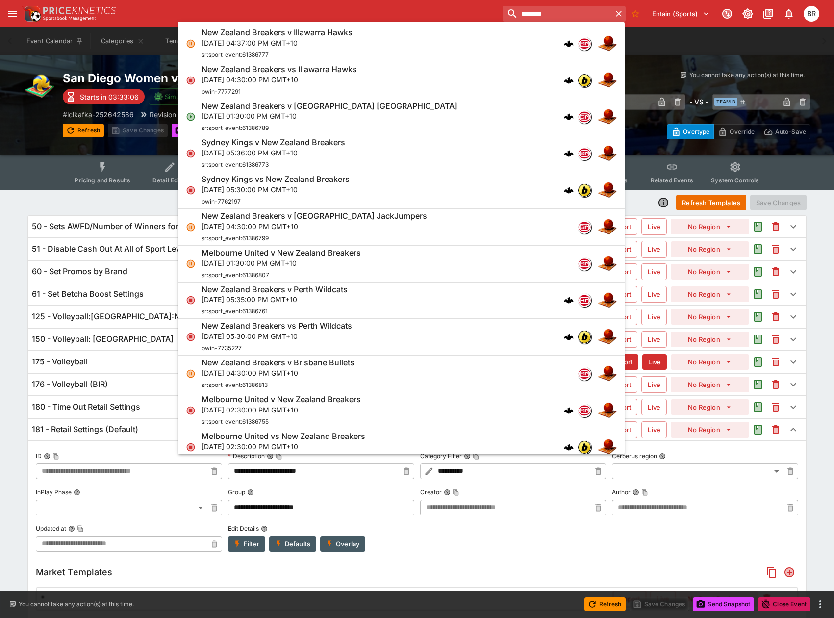
type input "********"
click at [415, 112] on div "New Zealand Breakers v South East Melbourne Phoenix Sun, Oct 12, 2025, 01:30:00…" at bounding box center [396, 117] width 390 height 32
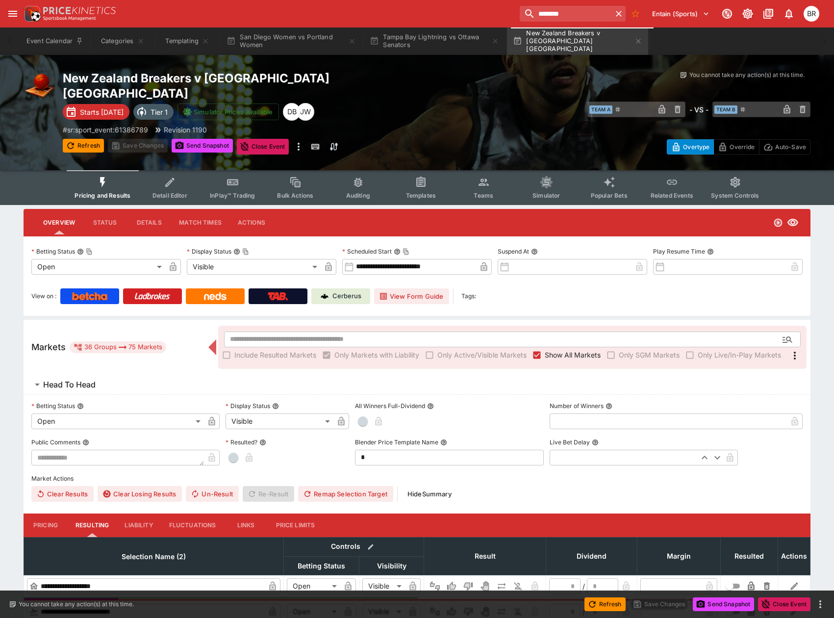
type input "**********"
type input "*******"
type input "**********"
click at [513, 331] on input "text" at bounding box center [496, 339] width 545 height 16
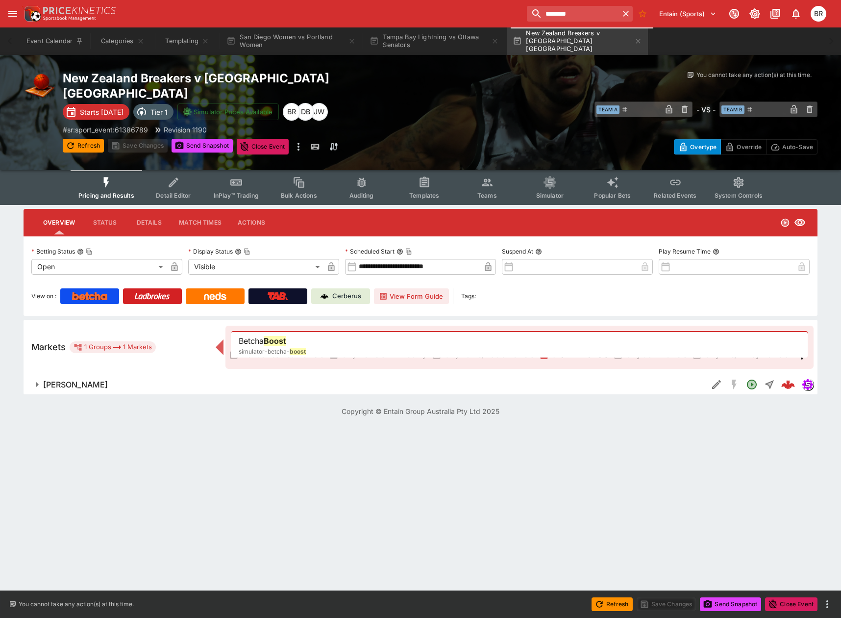
click at [500, 340] on li "Betcha Boost simulator-betcha- boost" at bounding box center [519, 345] width 577 height 27
type input "**********"
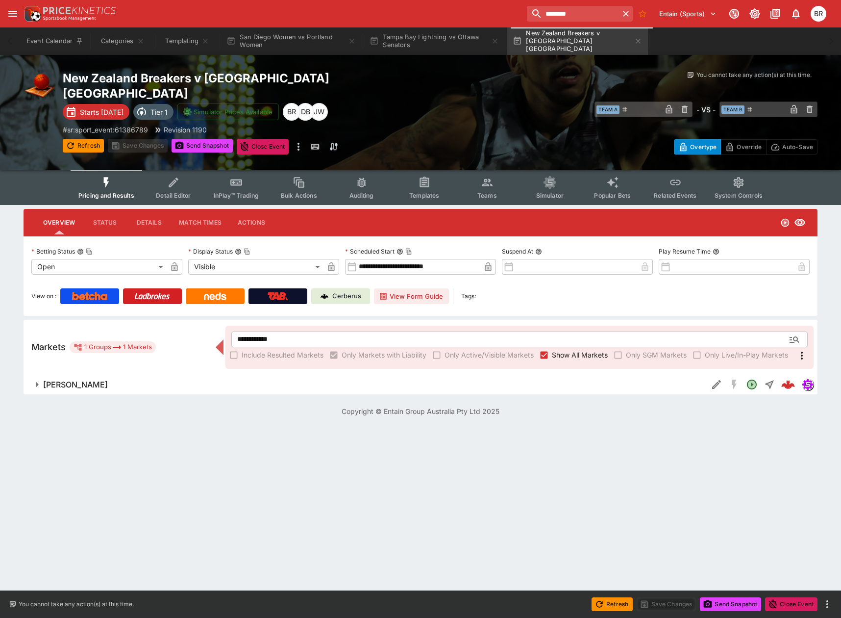
click at [203, 377] on button "Betcha Boost" at bounding box center [366, 385] width 684 height 20
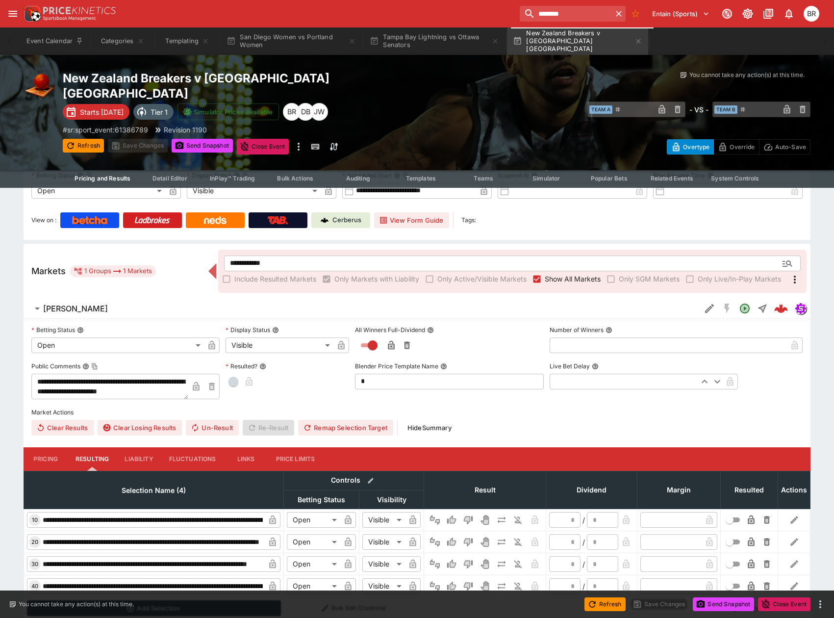
scroll to position [96, 0]
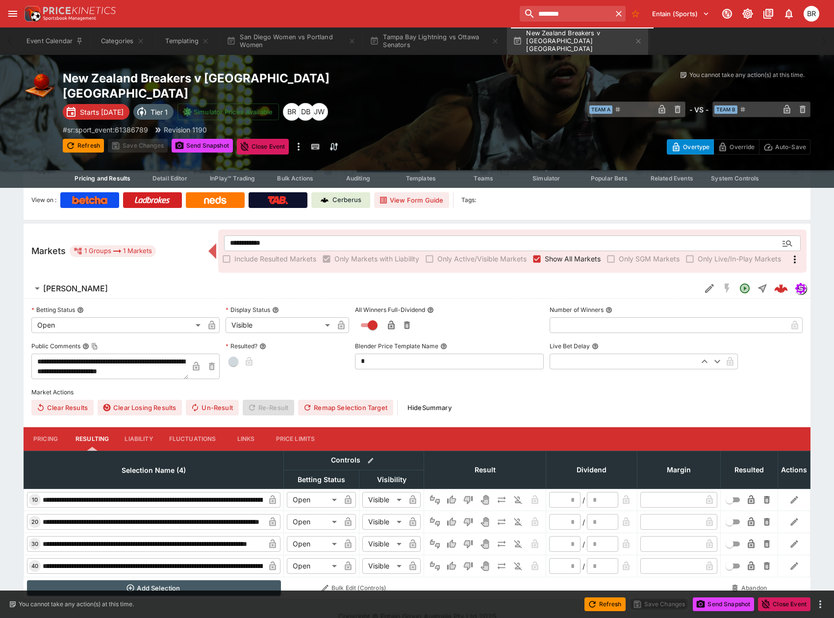
click at [37, 427] on button "Pricing" at bounding box center [46, 439] width 44 height 24
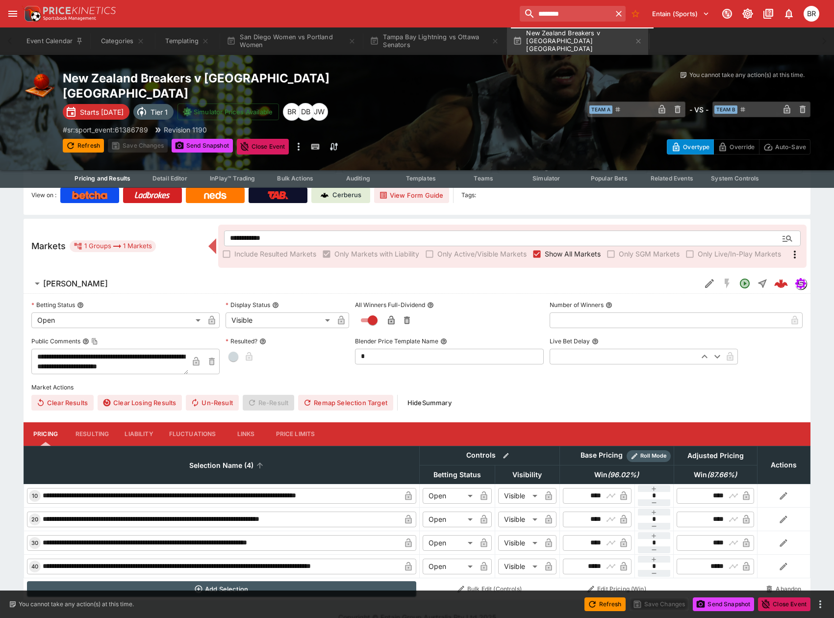
scroll to position [102, 0]
